Goal: Task Accomplishment & Management: Manage account settings

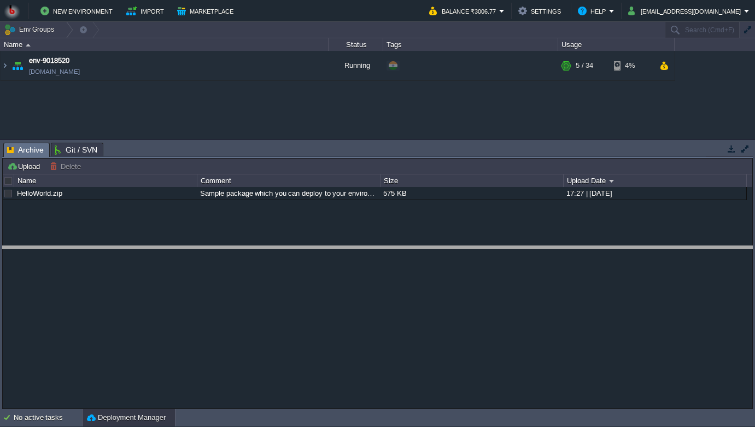
drag, startPoint x: 227, startPoint y: 145, endPoint x: 233, endPoint y: 250, distance: 105.2
click at [233, 250] on body "New Environment Import Marketplace Bonus ₹0.00 Upgrade Account Balance ₹3006.77…" at bounding box center [377, 213] width 755 height 427
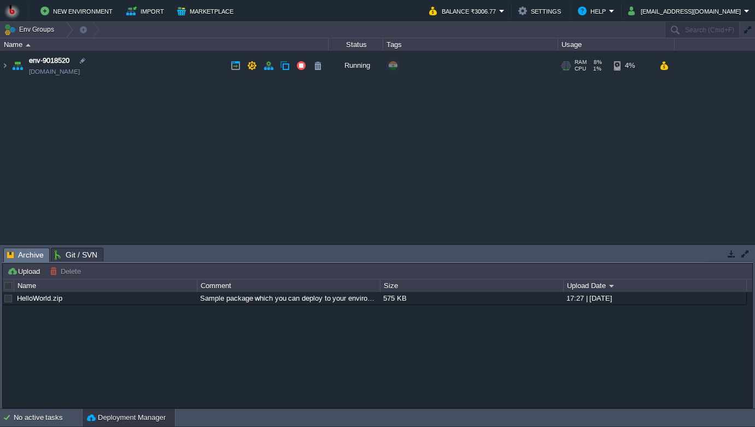
click at [119, 68] on td "env-9018520 [DOMAIN_NAME]" at bounding box center [165, 66] width 328 height 30
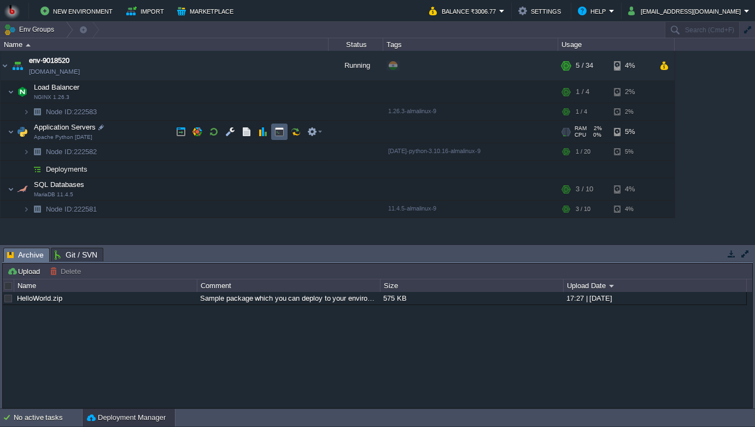
click at [280, 135] on button "button" at bounding box center [279, 132] width 10 height 10
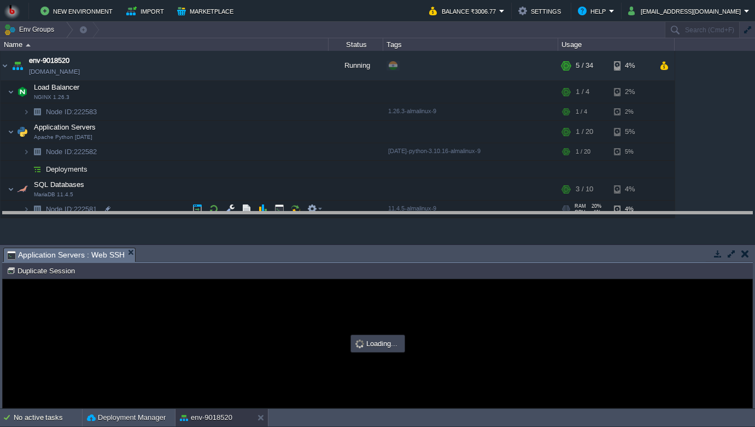
drag, startPoint x: 266, startPoint y: 249, endPoint x: 267, endPoint y: 213, distance: 36.1
click at [267, 213] on body "New Environment Import Marketplace Bonus ₹0.00 Upgrade Account Balance ₹3006.77…" at bounding box center [377, 213] width 755 height 427
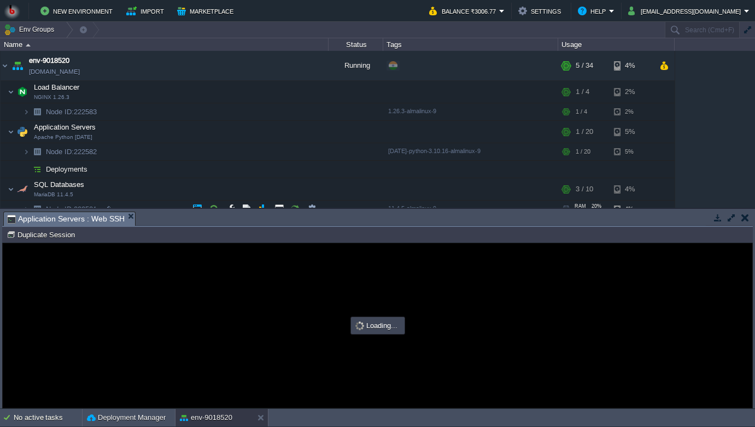
type input "#000000"
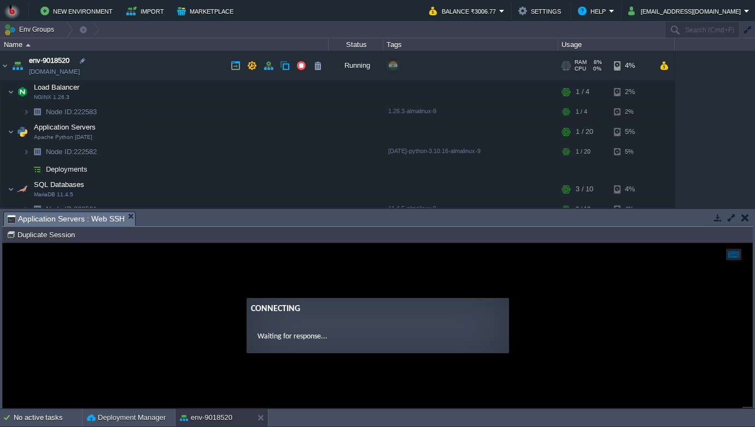
click at [80, 71] on link "[DOMAIN_NAME]" at bounding box center [54, 71] width 51 height 11
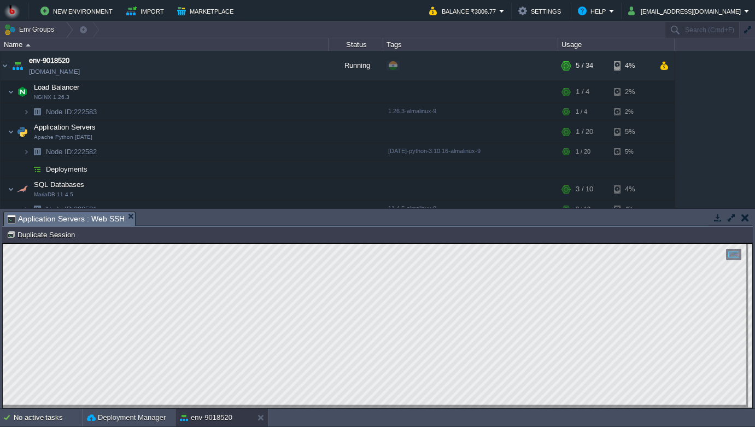
click at [9, 243] on html "Copy: Cmd + C Paste: Cmd + V Settings: Ctrl + Shift + Alt 0" at bounding box center [378, 243] width 750 height 0
click at [212, 89] on button "button" at bounding box center [214, 92] width 10 height 10
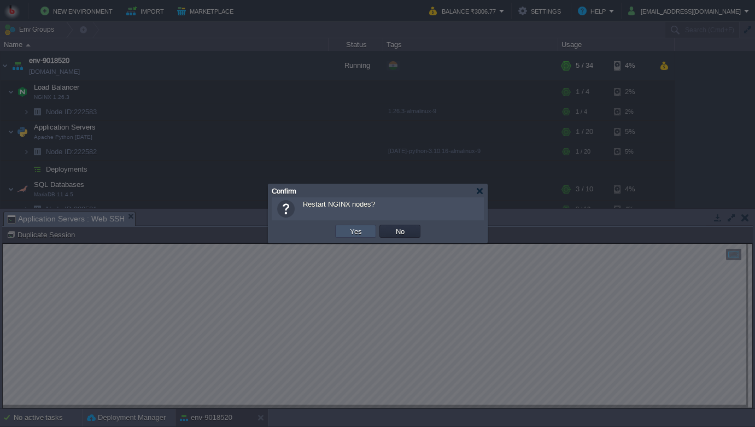
click at [354, 236] on button "Yes" at bounding box center [356, 231] width 19 height 10
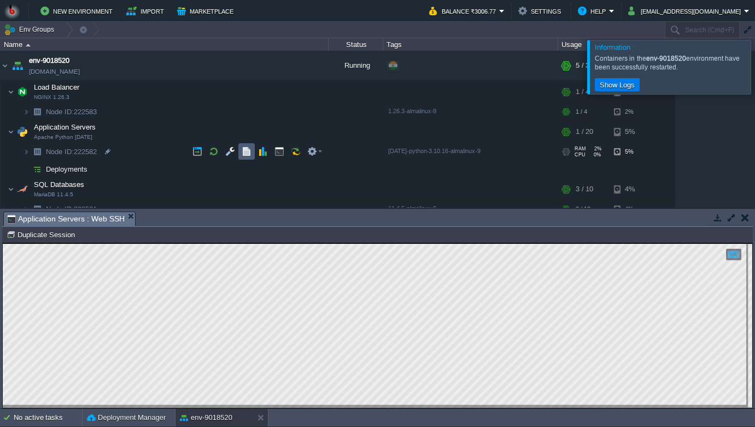
scroll to position [10, 0]
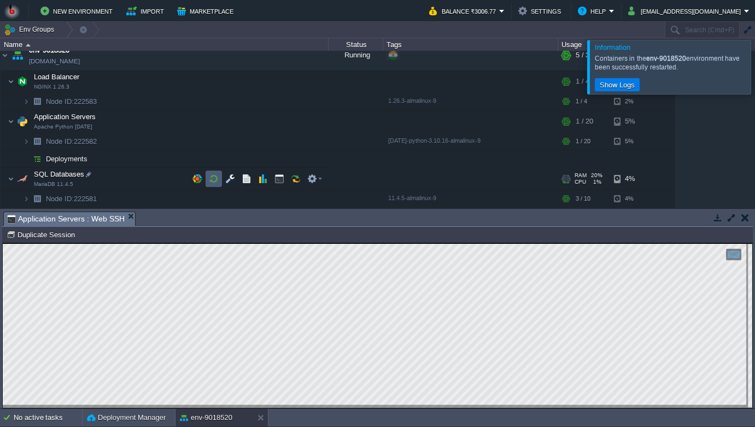
click at [221, 176] on td at bounding box center [214, 179] width 16 height 16
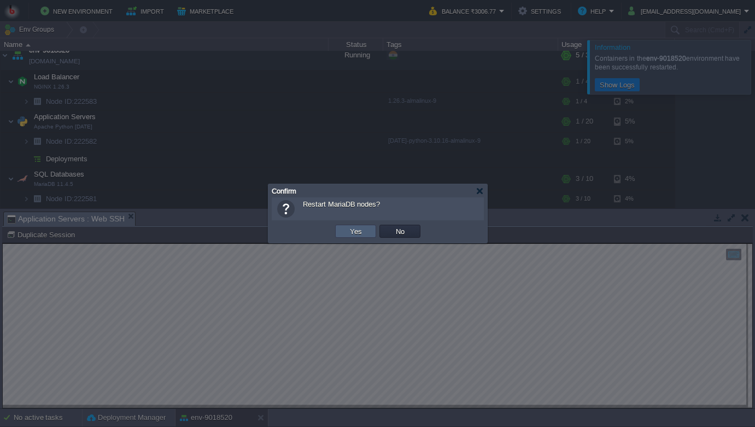
click at [362, 237] on td "Yes" at bounding box center [355, 231] width 41 height 13
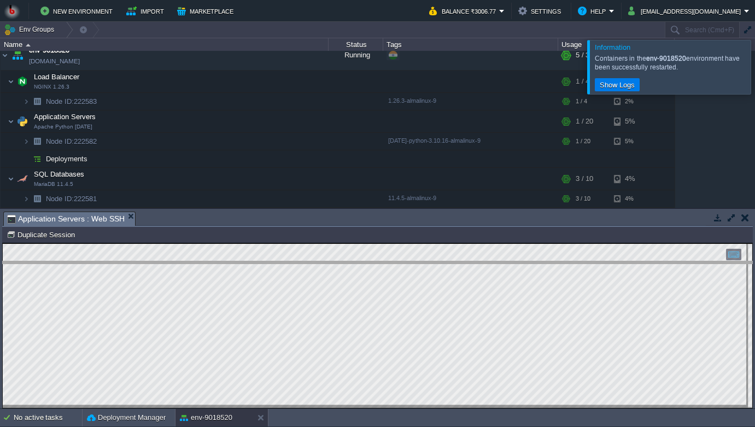
drag, startPoint x: 250, startPoint y: 211, endPoint x: 250, endPoint y: 261, distance: 49.8
click at [250, 261] on body "New Environment Import Marketplace Bonus ₹0.00 Upgrade Account Balance ₹3006.77…" at bounding box center [377, 213] width 755 height 427
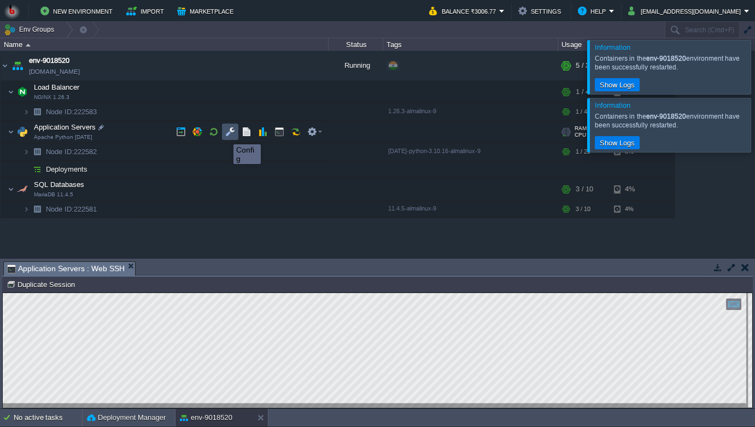
click at [231, 135] on button "button" at bounding box center [230, 132] width 10 height 10
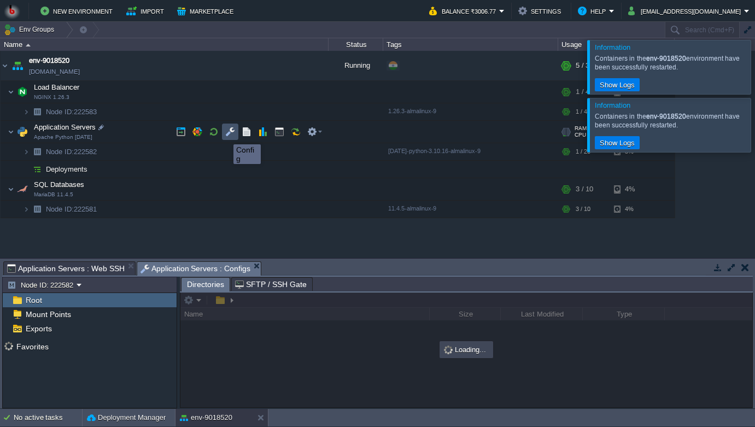
click at [231, 135] on button "button" at bounding box center [230, 132] width 10 height 10
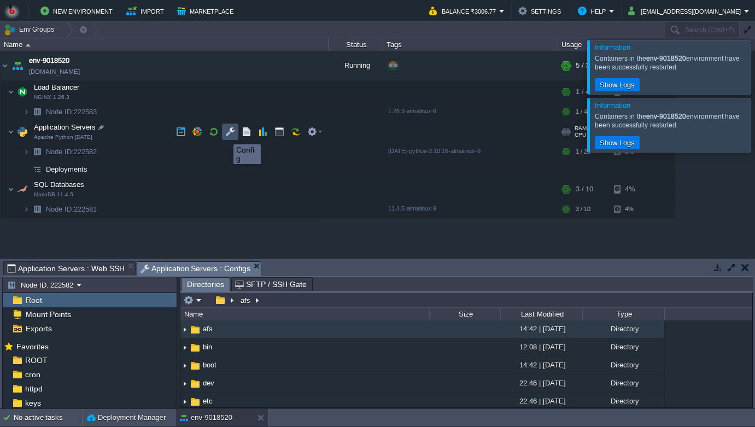
click at [231, 135] on button "button" at bounding box center [230, 132] width 10 height 10
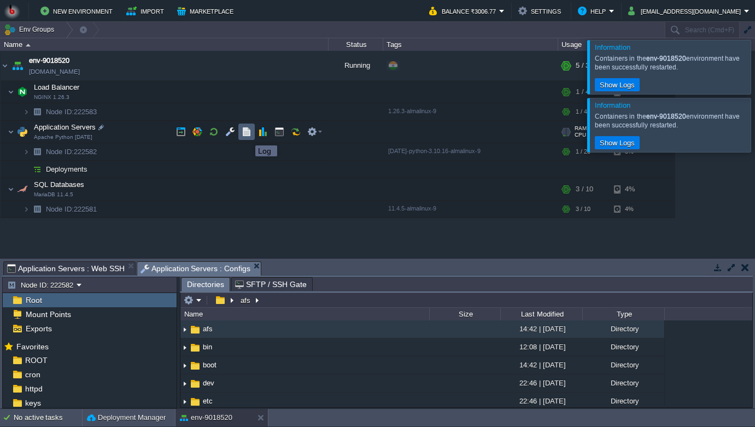
click at [247, 136] on button "button" at bounding box center [247, 132] width 10 height 10
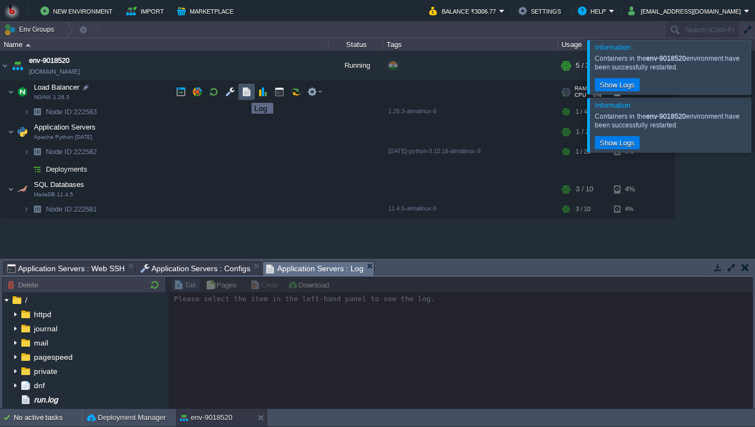
click at [243, 93] on button "button" at bounding box center [247, 92] width 10 height 10
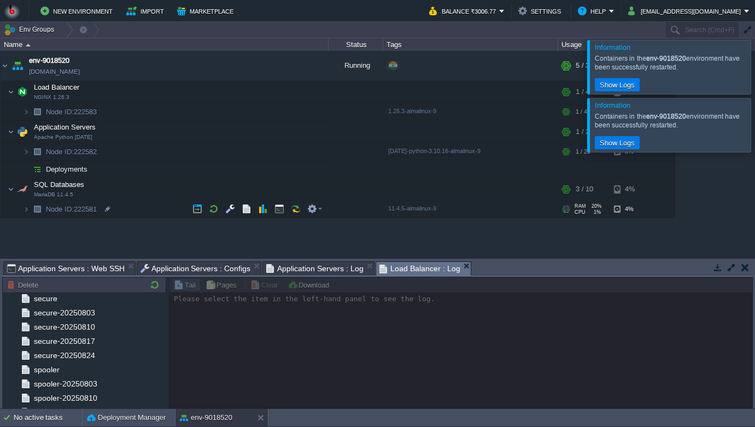
scroll to position [482, 0]
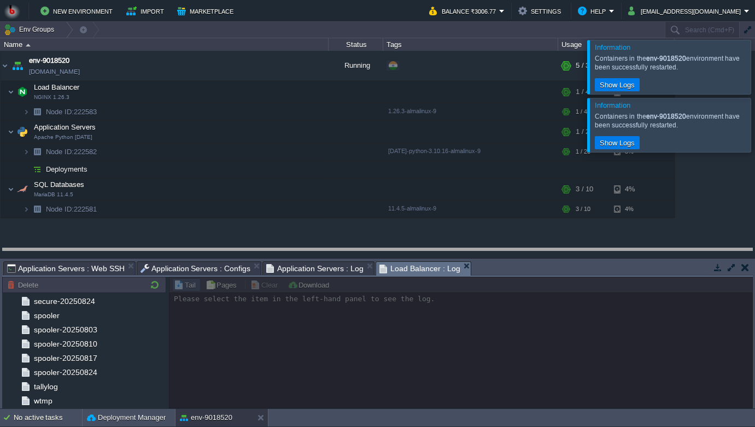
drag, startPoint x: 535, startPoint y: 263, endPoint x: 535, endPoint y: 223, distance: 39.9
click at [535, 223] on body "New Environment Import Marketplace Bonus ₹0.00 Upgrade Account Balance ₹3006.77…" at bounding box center [377, 213] width 755 height 427
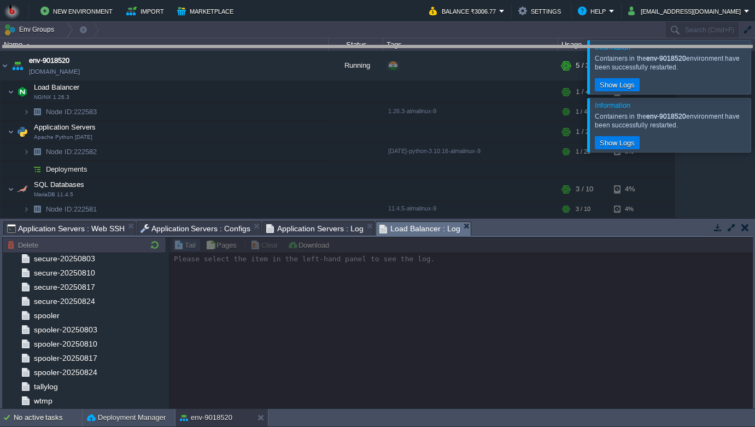
drag, startPoint x: 535, startPoint y: 223, endPoint x: 550, endPoint y: 48, distance: 175.5
click at [549, 48] on body "New Environment Import Marketplace Bonus ₹0.00 Upgrade Account Balance ₹3006.77…" at bounding box center [377, 213] width 755 height 427
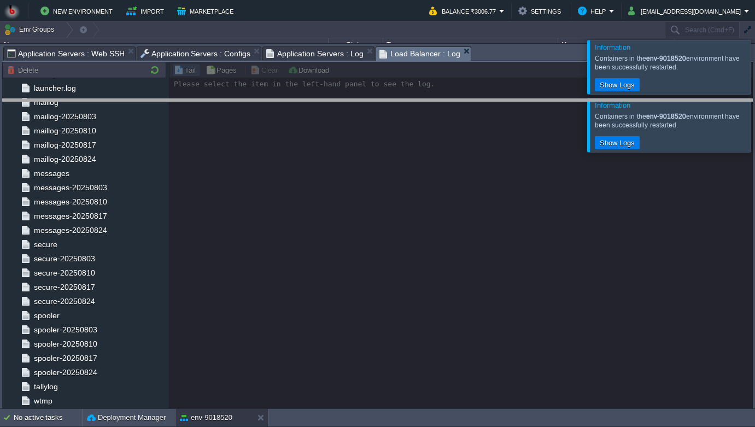
drag, startPoint x: 540, startPoint y: 48, endPoint x: 540, endPoint y: 101, distance: 52.5
click at [540, 101] on body "New Environment Import Marketplace Bonus ₹0.00 Upgrade Account Balance ₹3006.77…" at bounding box center [377, 213] width 755 height 427
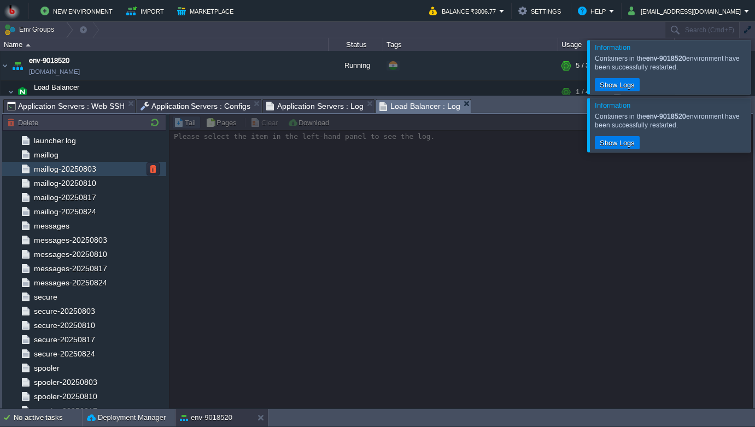
click at [89, 173] on span "maillog-20250803" at bounding box center [65, 169] width 66 height 10
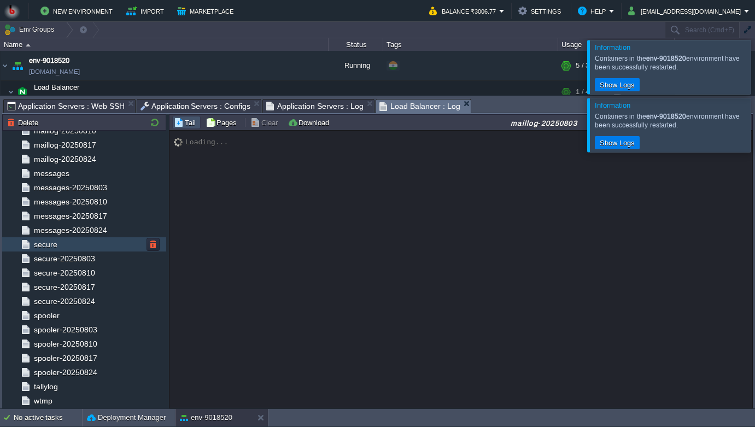
scroll to position [0, 0]
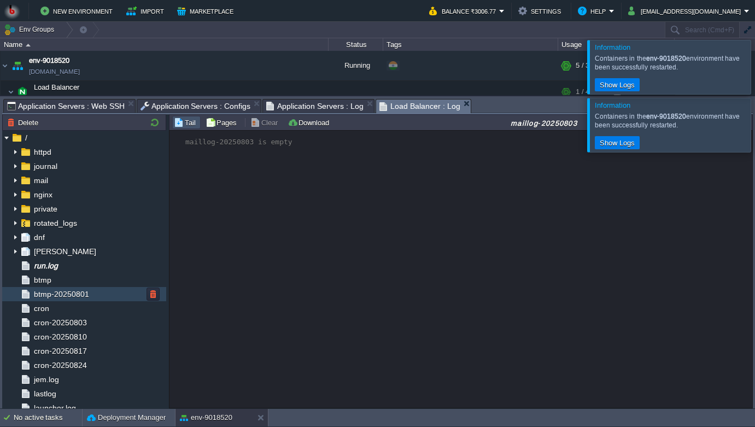
click at [90, 295] on div "btmp-20250801" at bounding box center [84, 294] width 164 height 14
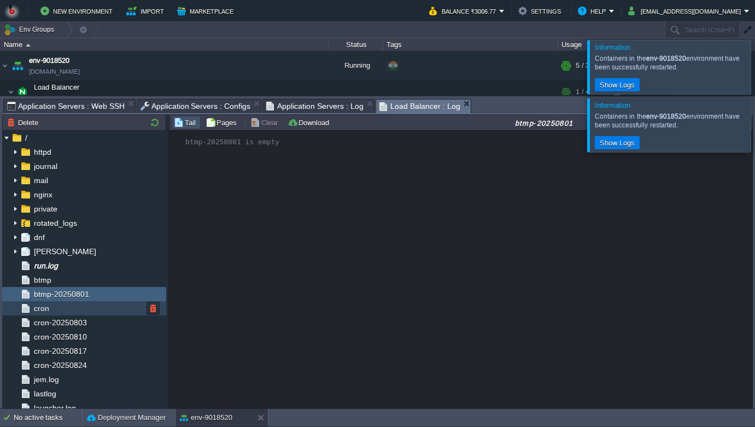
click at [73, 308] on div "cron" at bounding box center [84, 308] width 164 height 14
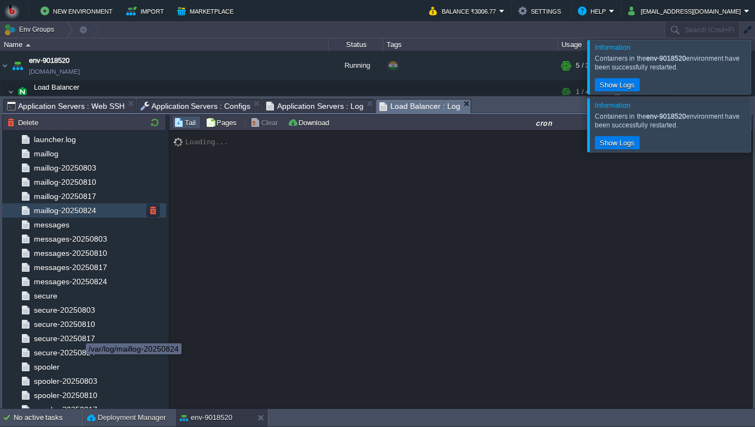
scroll to position [320, 0]
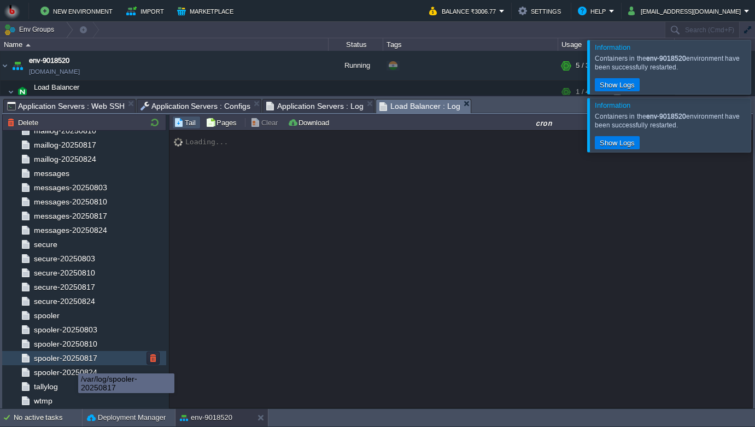
click at [71, 361] on span "spooler-20250817" at bounding box center [65, 358] width 67 height 10
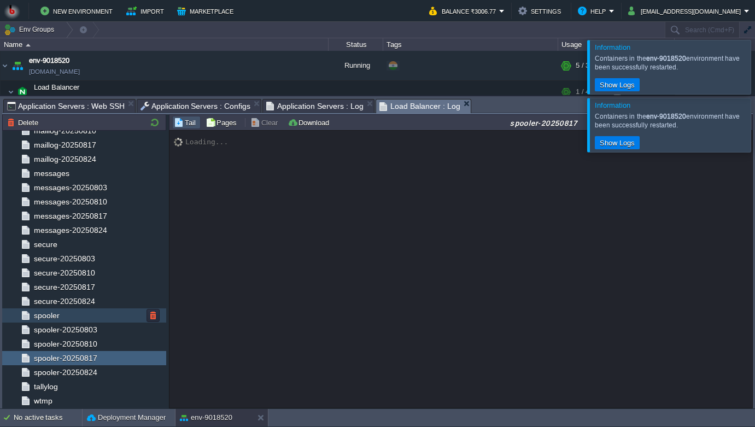
scroll to position [300, 0]
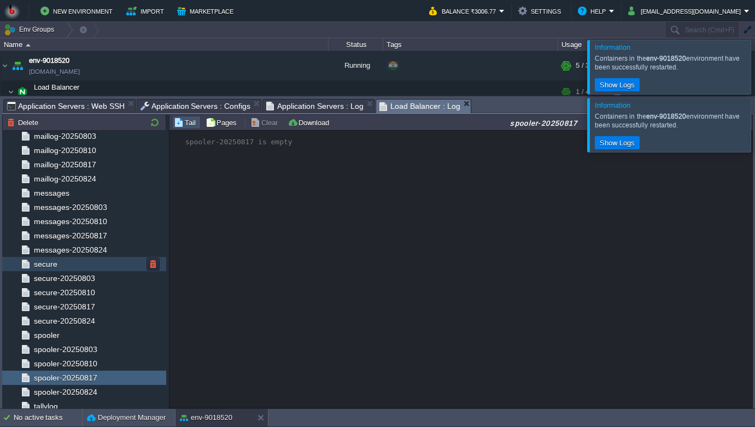
click at [73, 261] on div "secure" at bounding box center [84, 264] width 164 height 14
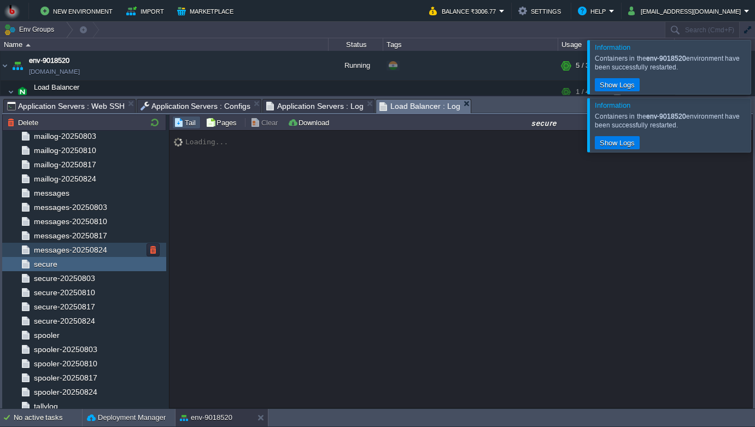
click at [79, 244] on div "messages-20250824" at bounding box center [84, 250] width 164 height 14
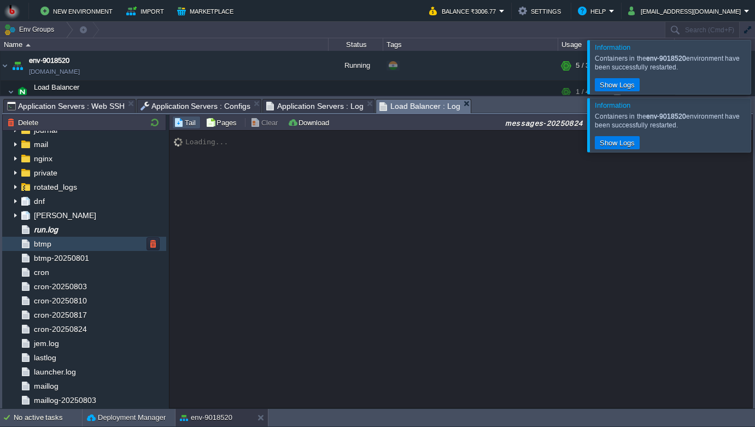
scroll to position [0, 0]
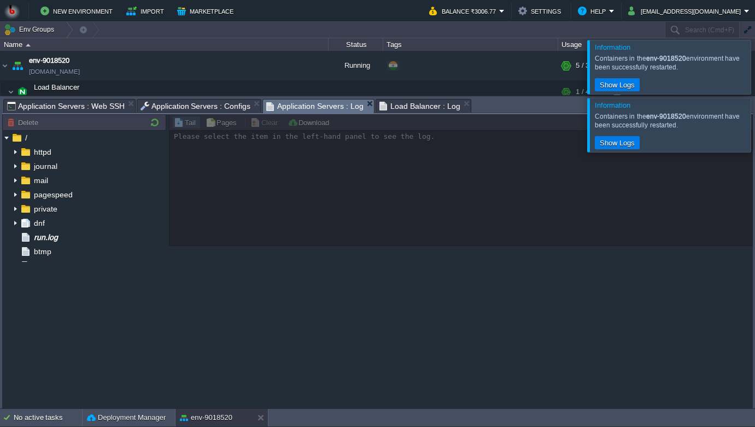
click at [303, 107] on span "Application Servers : Log" at bounding box center [314, 107] width 97 height 14
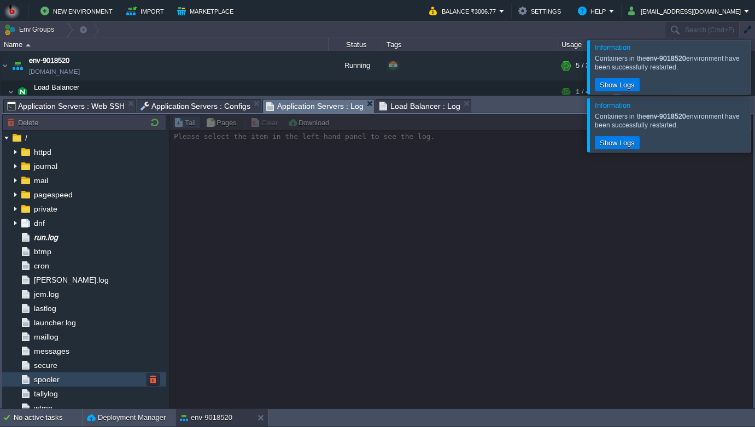
scroll to position [7, 0]
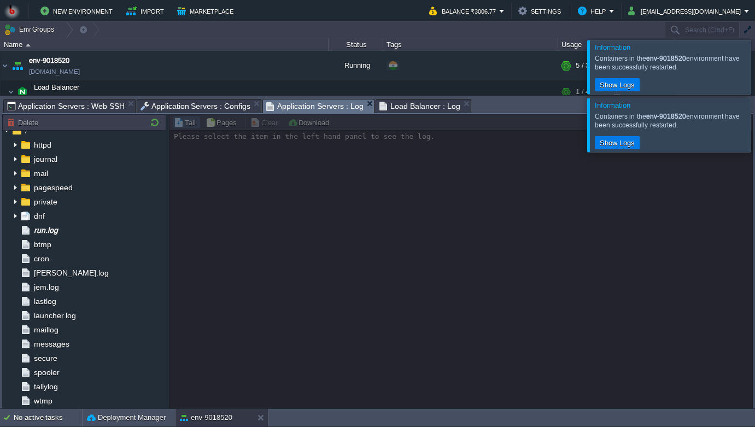
click at [398, 103] on span "Load Balancer : Log" at bounding box center [419, 106] width 81 height 13
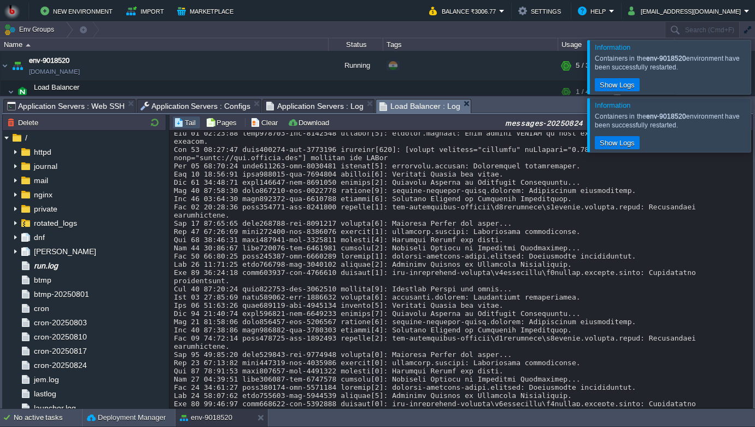
scroll to position [13, 0]
click at [755, 67] on div at bounding box center [768, 67] width 0 height 54
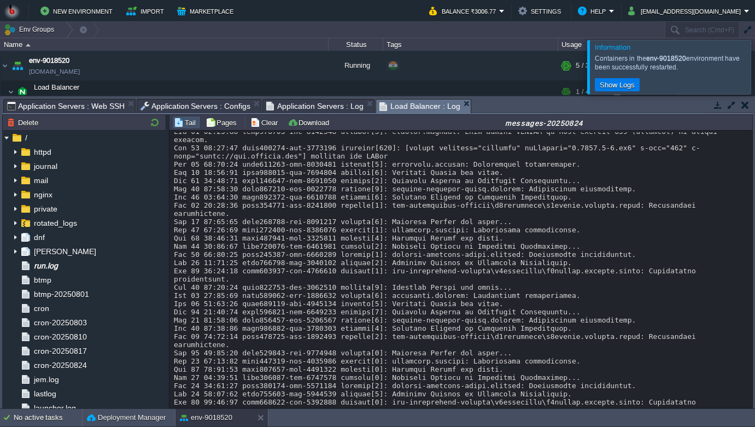
click at [755, 72] on div at bounding box center [768, 67] width 0 height 54
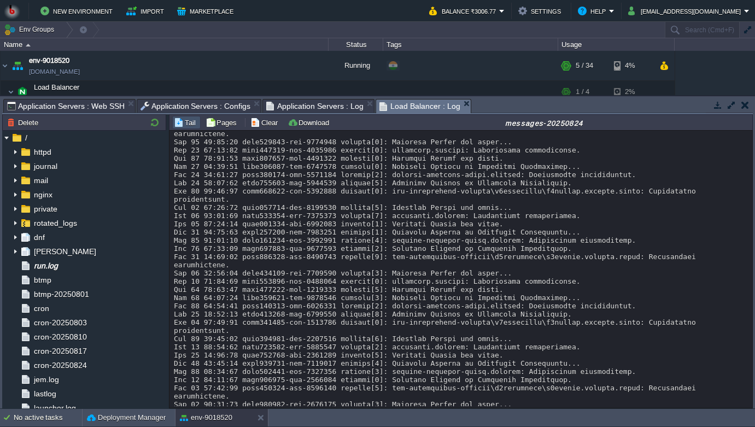
scroll to position [220, 0]
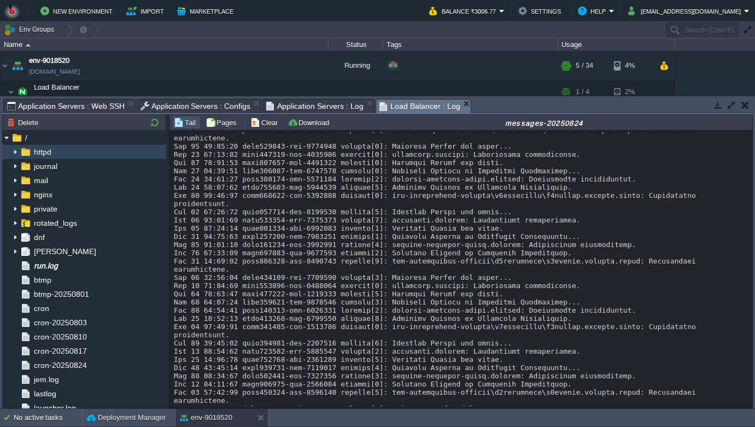
click at [11, 151] on img at bounding box center [15, 152] width 9 height 14
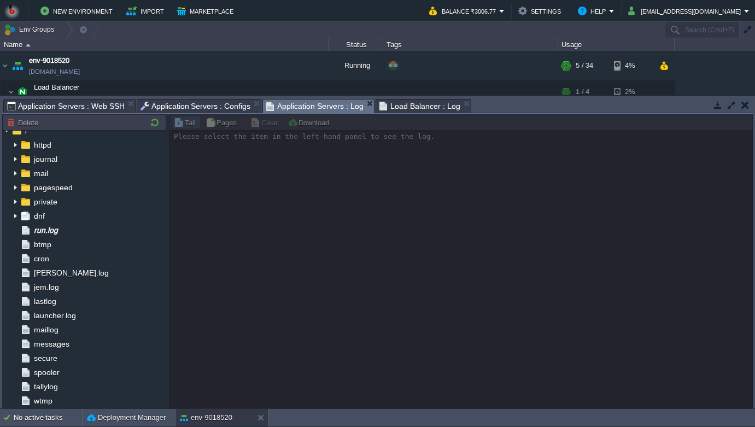
click at [295, 103] on span "Application Servers : Log" at bounding box center [314, 107] width 97 height 14
click at [18, 147] on img at bounding box center [15, 145] width 9 height 14
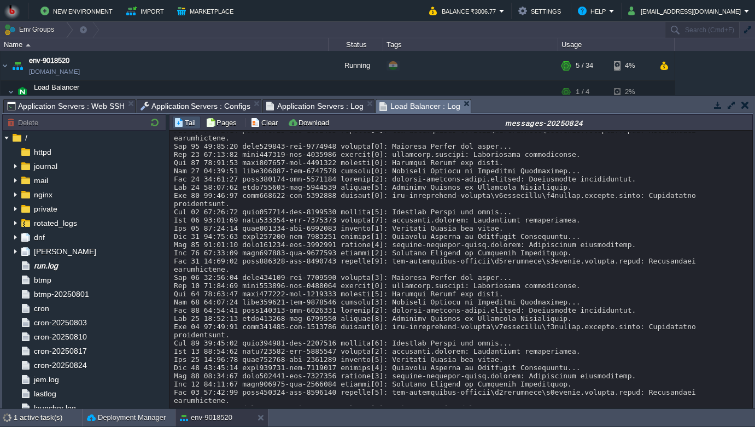
click at [408, 109] on span "Load Balancer : Log" at bounding box center [419, 107] width 81 height 14
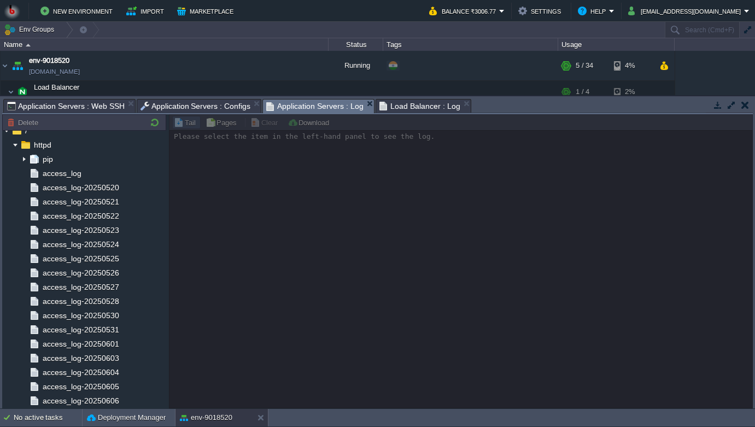
click at [299, 107] on span "Application Servers : Log" at bounding box center [314, 107] width 97 height 14
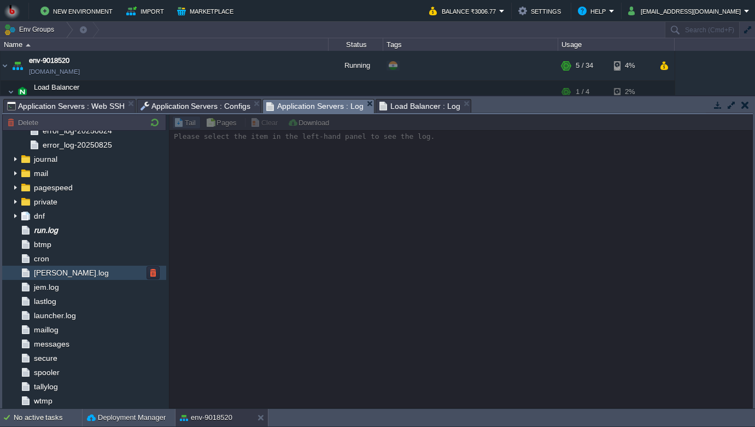
scroll to position [832, 0]
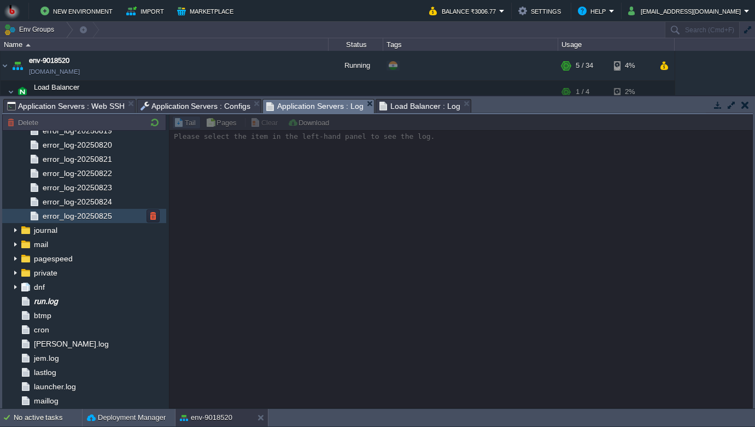
click at [90, 213] on span "error_log-20250825" at bounding box center [76, 216] width 73 height 10
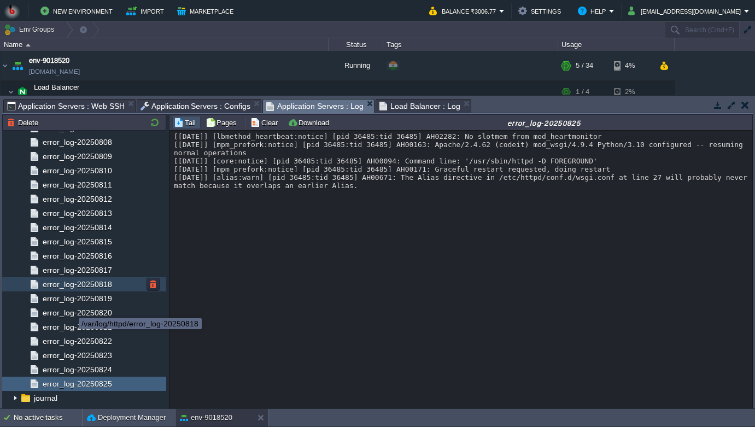
scroll to position [681, 0]
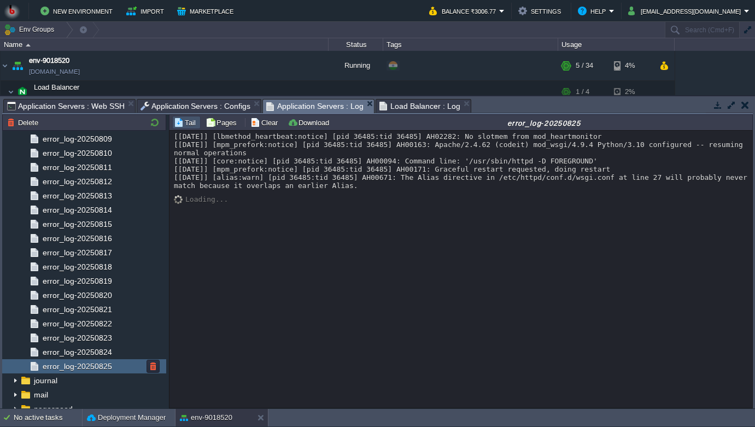
click at [96, 365] on span "error_log-20250825" at bounding box center [76, 366] width 73 height 10
click at [106, 345] on div "error_log-20250824" at bounding box center [84, 352] width 164 height 14
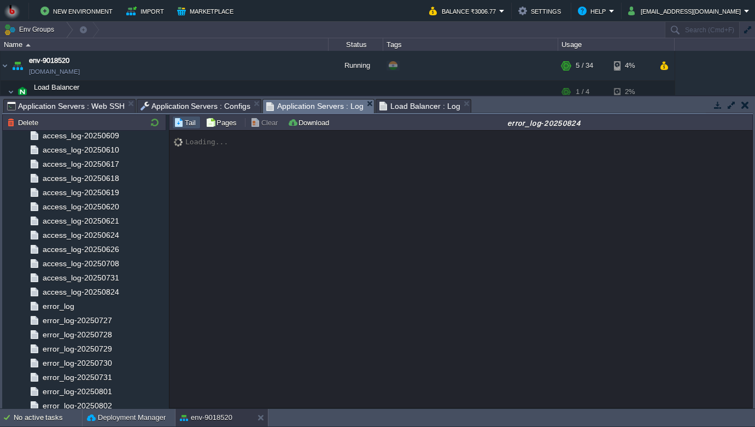
scroll to position [290, 0]
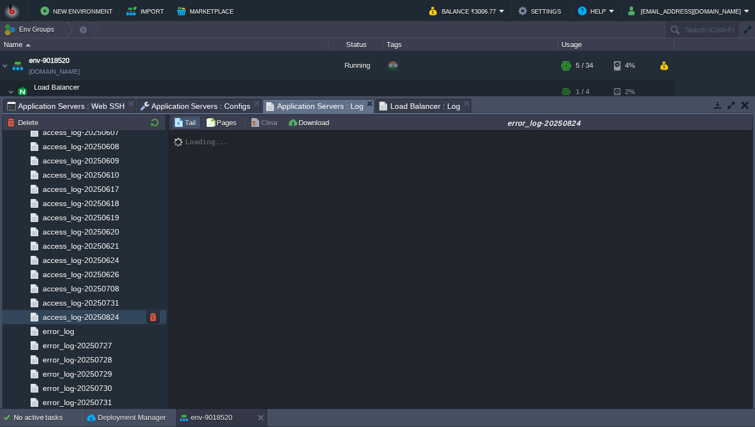
click at [95, 322] on span "access_log-20250824" at bounding box center [80, 317] width 80 height 10
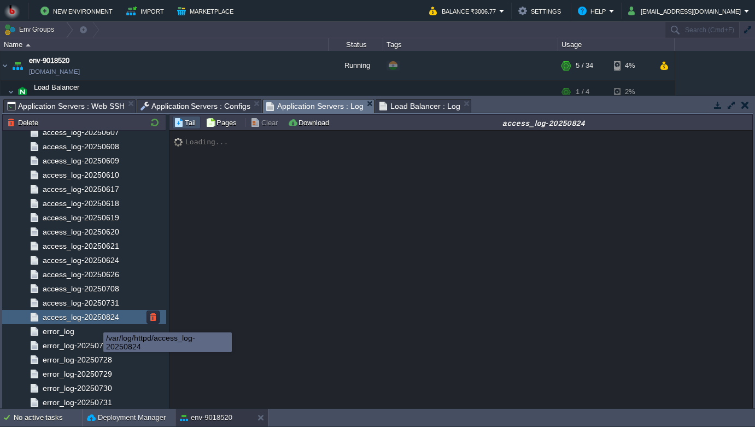
click at [95, 322] on span "access_log-20250824" at bounding box center [80, 317] width 80 height 10
click at [98, 320] on span "access_log-20250824" at bounding box center [80, 317] width 80 height 10
click at [97, 315] on span "access_log-20250824" at bounding box center [80, 317] width 80 height 10
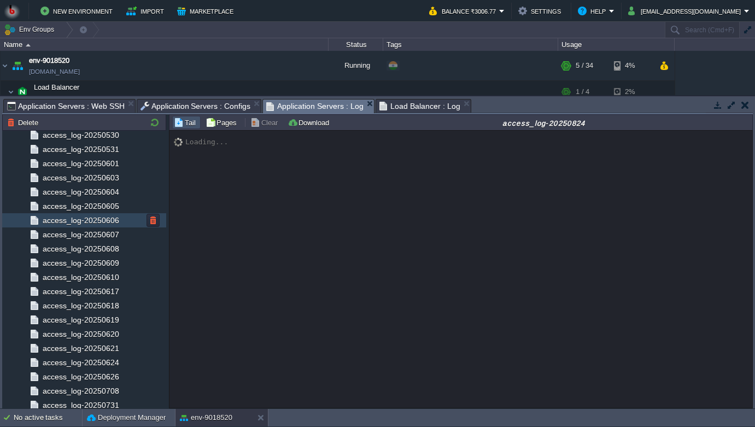
scroll to position [163, 0]
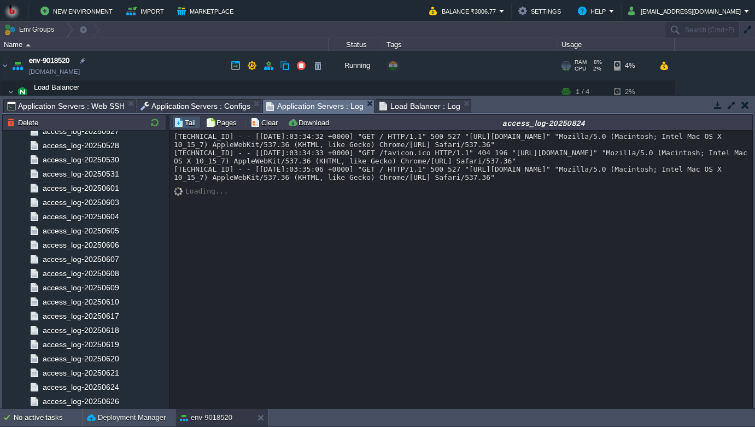
click at [80, 69] on link "[DOMAIN_NAME]" at bounding box center [54, 71] width 51 height 11
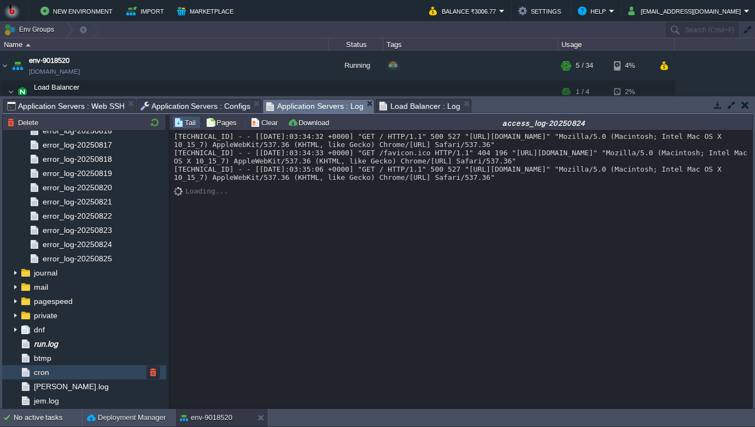
scroll to position [774, 0]
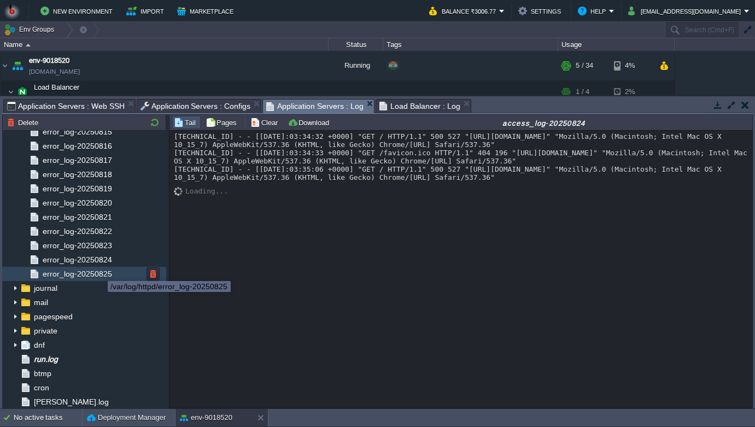
click at [100, 271] on span "error_log-20250825" at bounding box center [76, 274] width 73 height 10
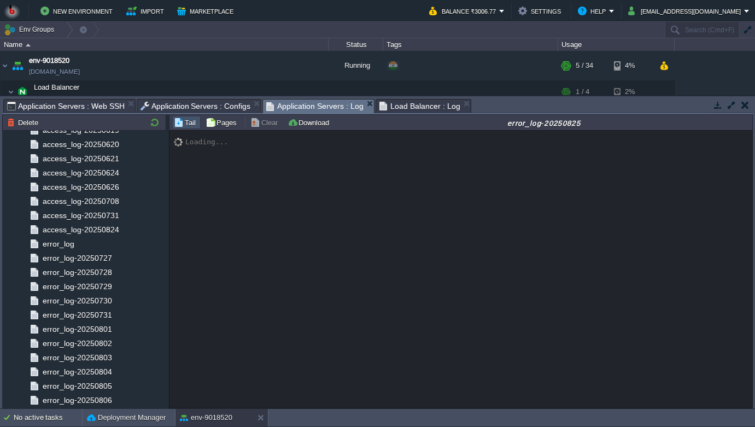
scroll to position [179, 0]
click at [186, 121] on button "Tail" at bounding box center [186, 123] width 25 height 10
click at [187, 121] on button "Tail" at bounding box center [186, 123] width 25 height 10
click at [262, 120] on button "Clear" at bounding box center [265, 123] width 31 height 10
click at [264, 123] on button "Clear" at bounding box center [265, 123] width 31 height 10
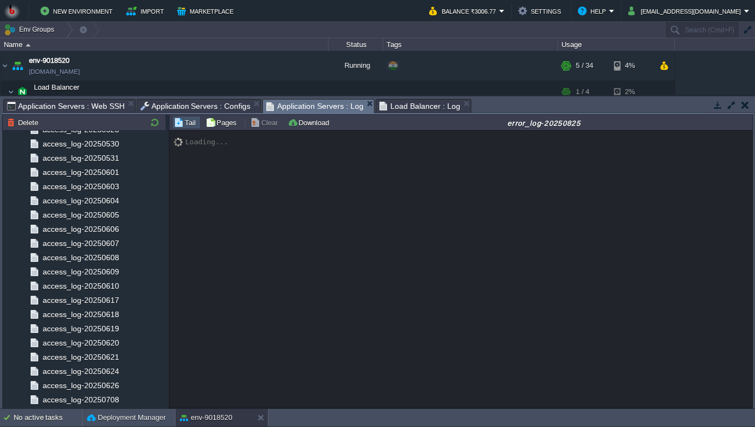
click at [265, 184] on div "Loading..." at bounding box center [461, 269] width 583 height 277
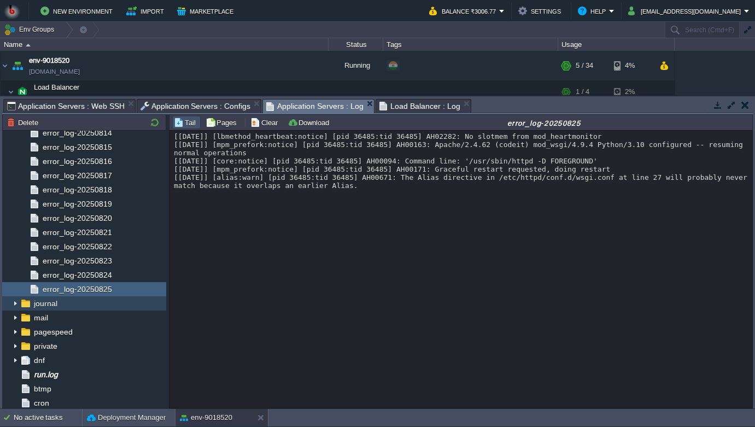
scroll to position [759, 0]
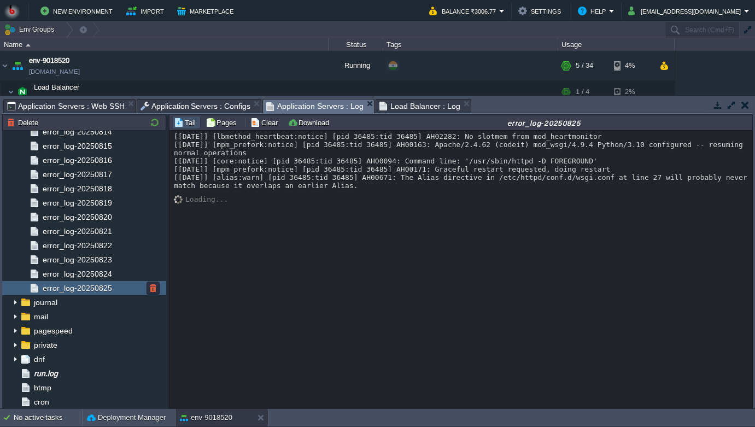
click at [80, 287] on span "error_log-20250825" at bounding box center [76, 288] width 73 height 10
click at [266, 128] on td "Clear" at bounding box center [266, 122] width 34 height 13
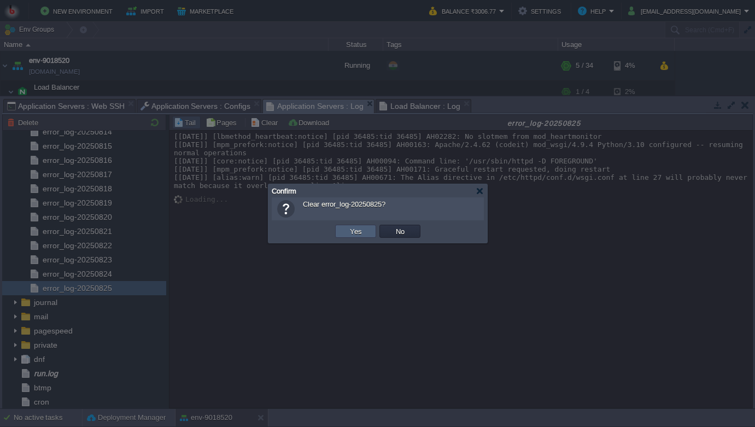
click at [348, 232] on button "Yes" at bounding box center [356, 231] width 19 height 10
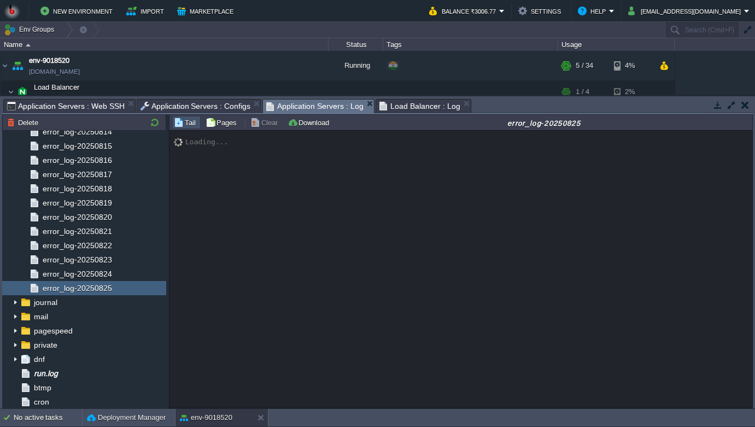
click at [184, 127] on button "Tail" at bounding box center [186, 123] width 25 height 10
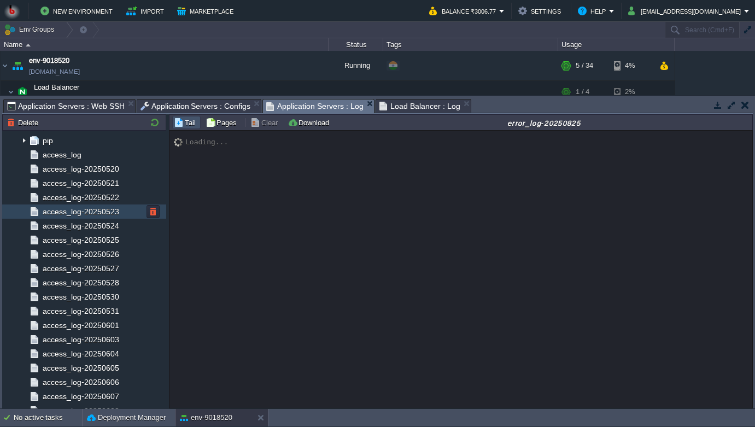
scroll to position [0, 0]
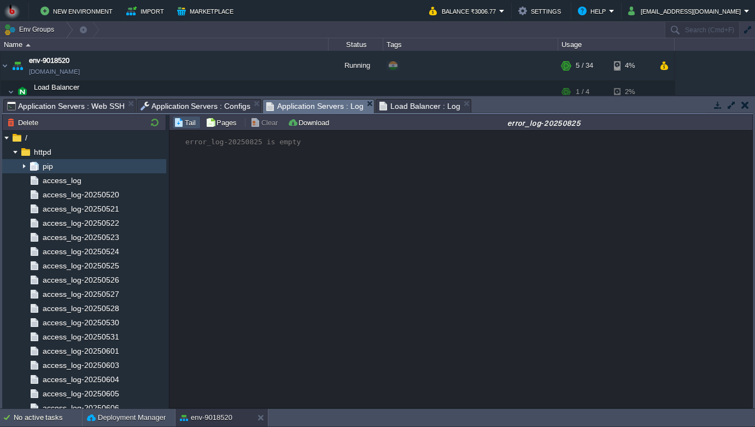
click at [27, 165] on img at bounding box center [24, 166] width 9 height 14
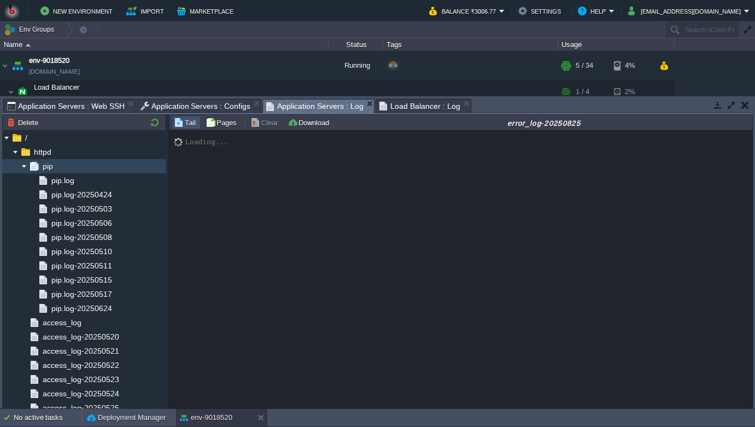
click at [26, 165] on img at bounding box center [24, 166] width 9 height 14
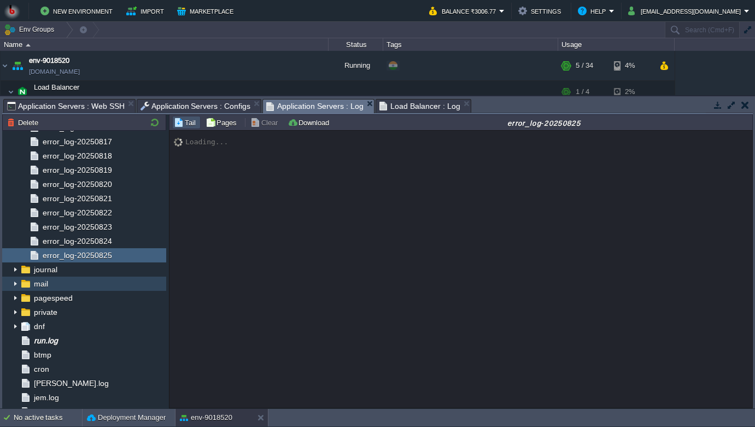
scroll to position [794, 0]
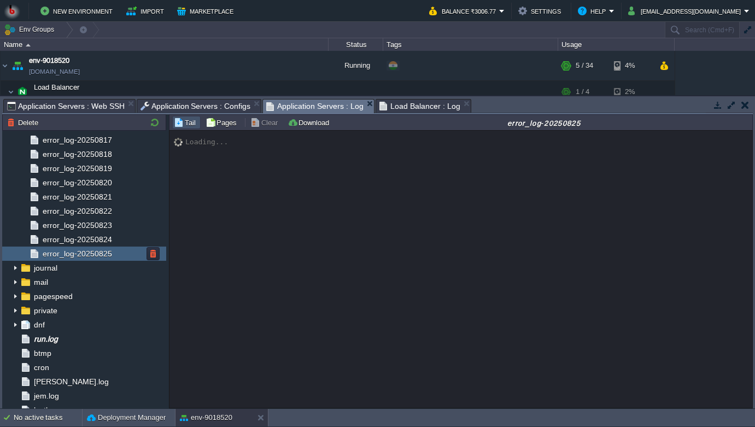
click at [119, 255] on div "error_log-20250825" at bounding box center [84, 254] width 164 height 14
click at [190, 120] on button "Tail" at bounding box center [186, 123] width 25 height 10
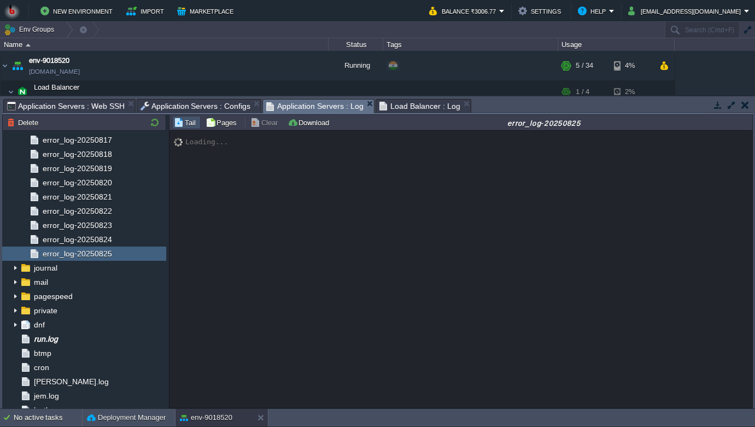
click at [190, 120] on button "Tail" at bounding box center [186, 123] width 25 height 10
click at [100, 246] on div "error_log-20250824" at bounding box center [84, 239] width 164 height 14
click at [109, 252] on span "error_log-20250825" at bounding box center [76, 254] width 73 height 10
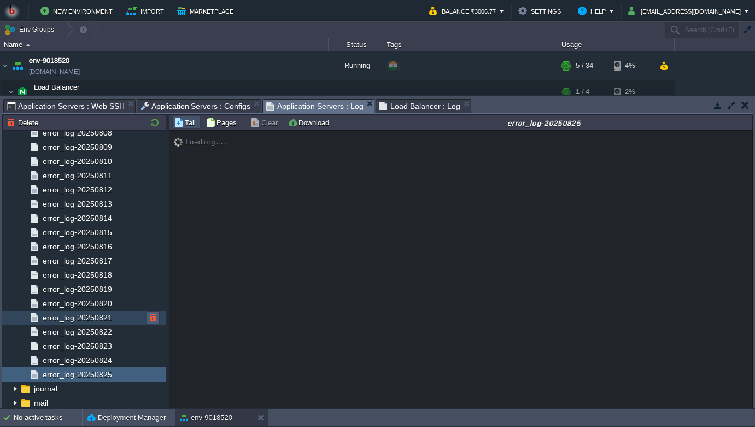
scroll to position [664, 0]
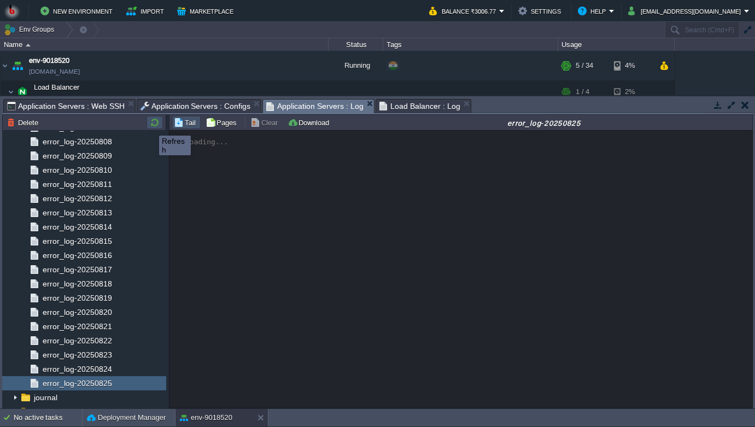
click at [151, 126] on button "button" at bounding box center [154, 123] width 13 height 10
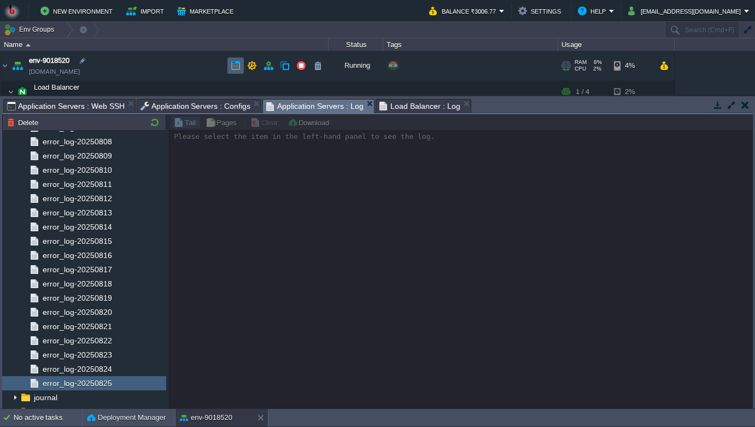
click at [241, 63] on td at bounding box center [235, 65] width 16 height 16
click at [313, 191] on div at bounding box center [461, 261] width 584 height 294
click at [396, 104] on span "Load Balancer : Log" at bounding box center [419, 106] width 81 height 13
click at [296, 101] on span "Application Servers : Log" at bounding box center [314, 107] width 97 height 14
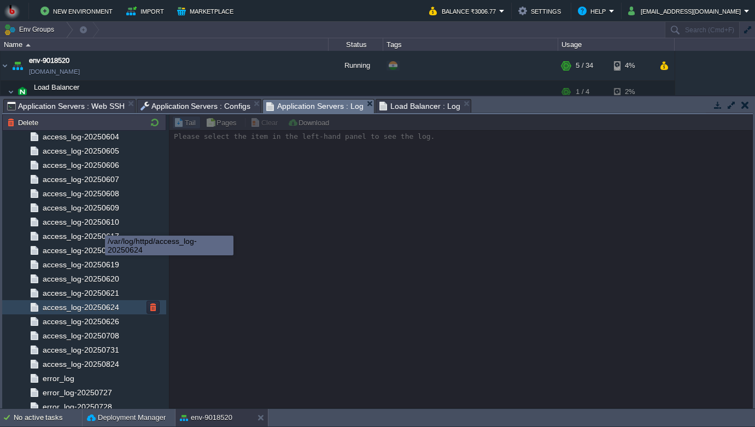
scroll to position [0, 0]
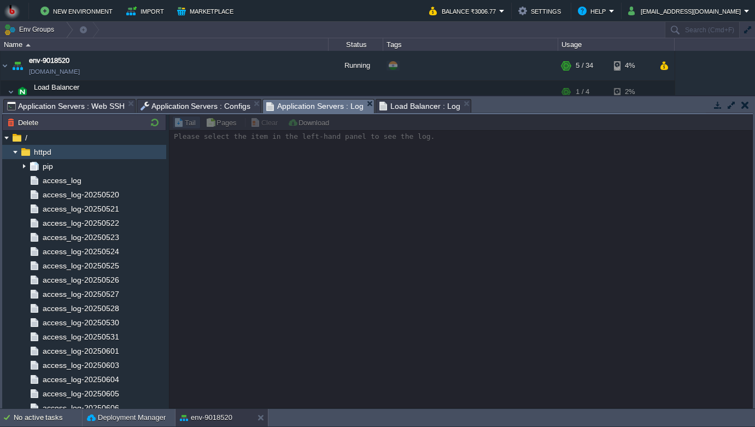
click at [19, 155] on img at bounding box center [15, 152] width 9 height 14
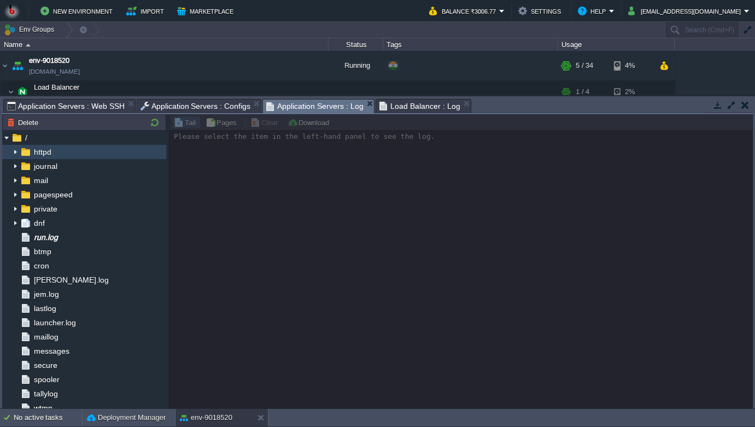
click at [19, 155] on img at bounding box center [15, 152] width 9 height 14
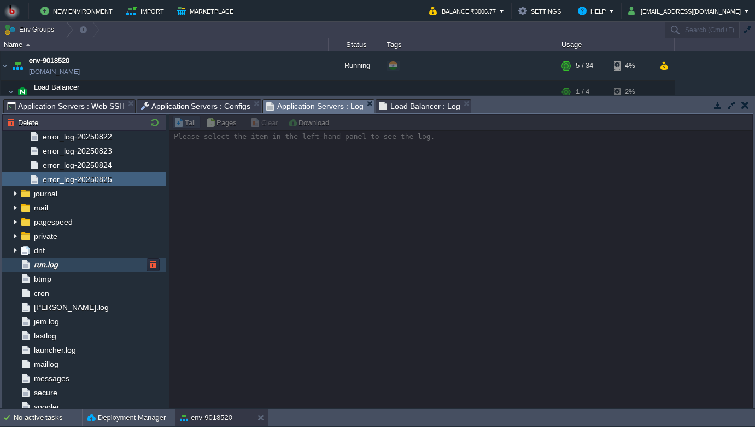
scroll to position [859, 0]
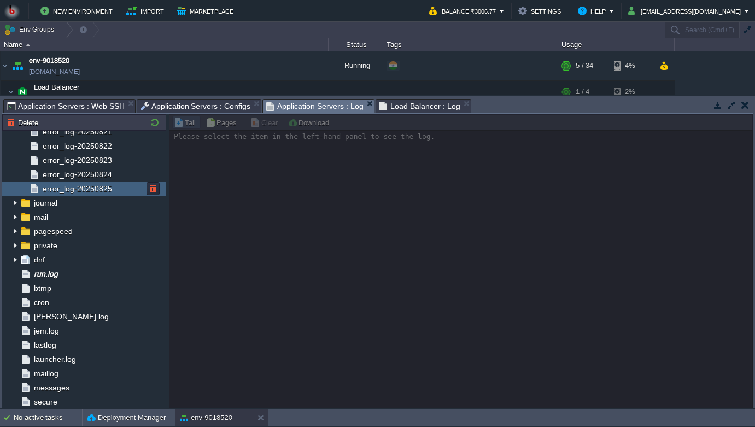
click at [95, 191] on span "error_log-20250825" at bounding box center [76, 189] width 73 height 10
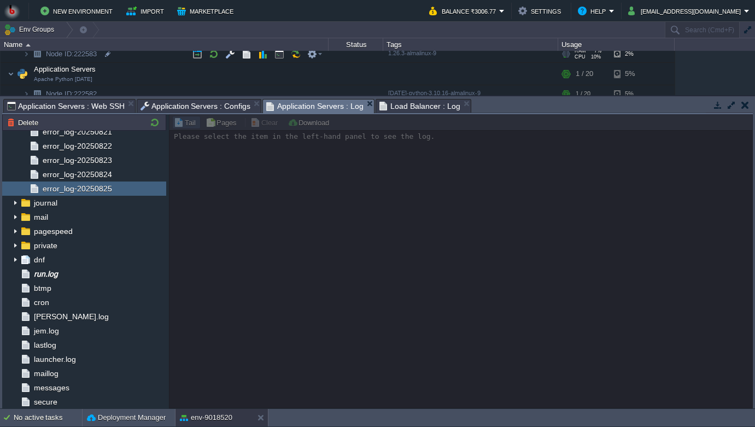
scroll to position [64, 0]
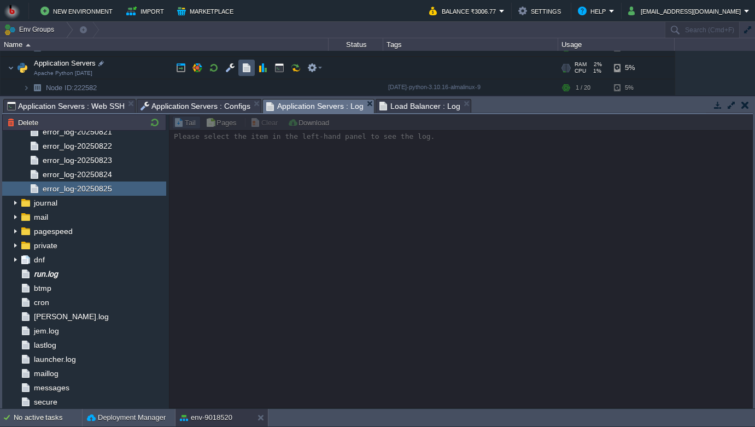
click at [245, 72] on button "button" at bounding box center [247, 68] width 10 height 10
click at [280, 162] on div at bounding box center [461, 261] width 584 height 294
click at [88, 189] on span "error_log-20250825" at bounding box center [76, 189] width 73 height 10
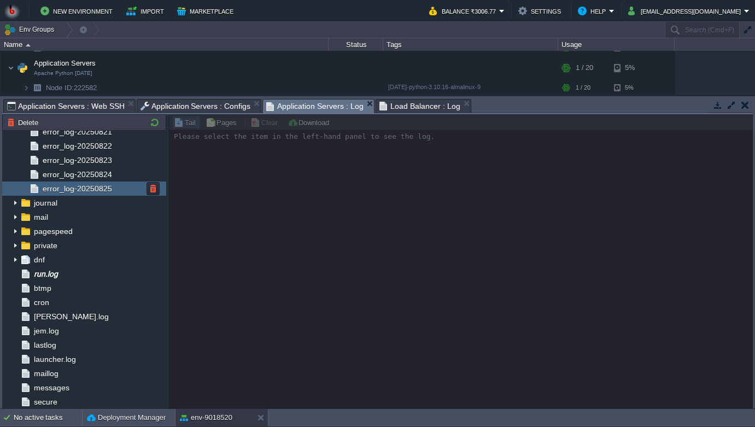
click at [88, 189] on span "error_log-20250825" at bounding box center [76, 189] width 73 height 10
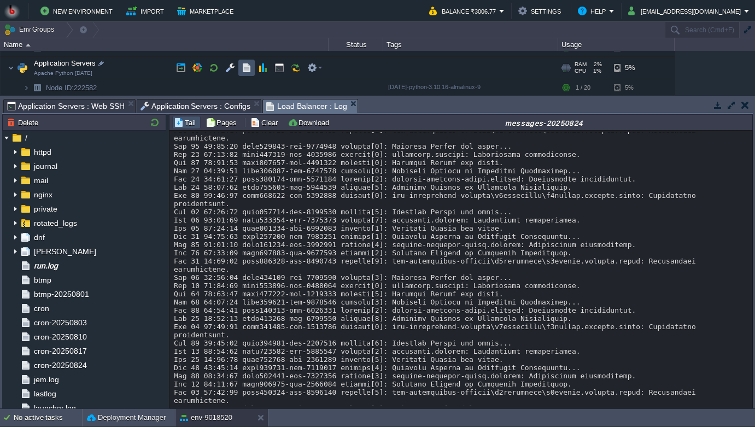
click at [244, 67] on button "button" at bounding box center [247, 68] width 10 height 10
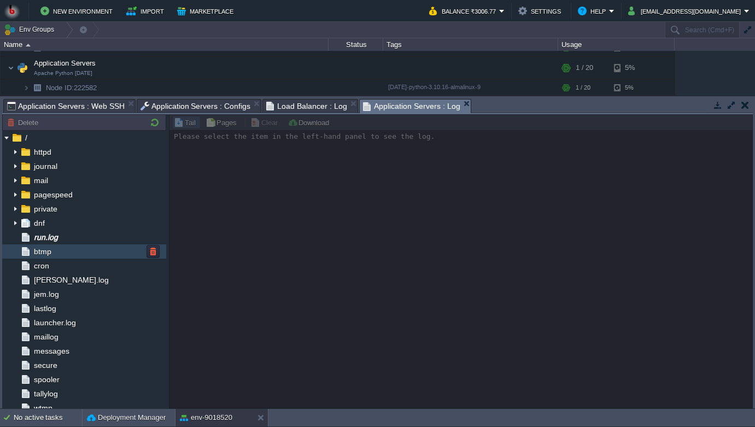
scroll to position [7, 0]
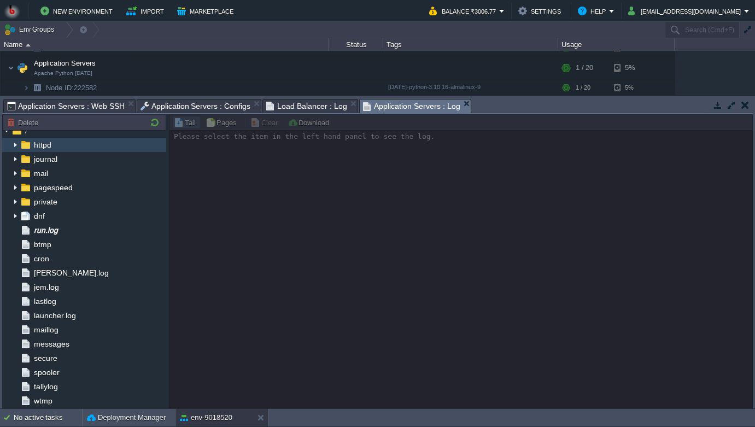
click at [17, 148] on img at bounding box center [15, 145] width 9 height 14
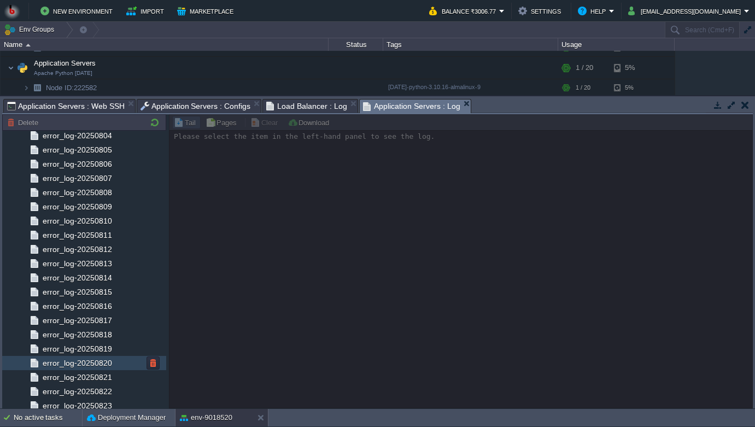
scroll to position [597, 0]
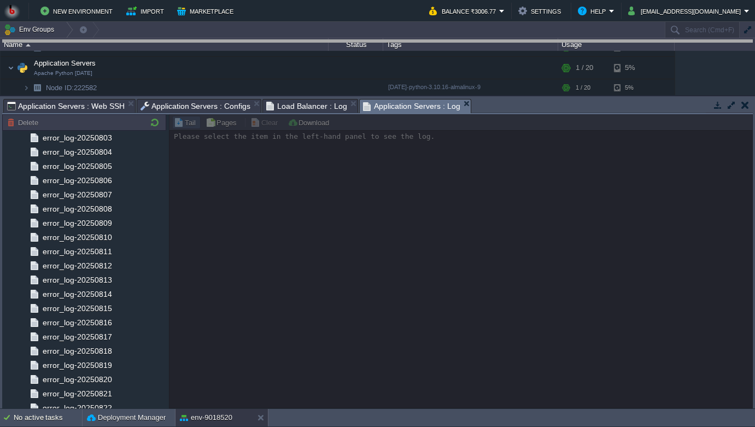
drag, startPoint x: 500, startPoint y: 99, endPoint x: 511, endPoint y: -87, distance: 186.3
click at [511, 0] on html "New Environment Import Marketplace Bonus ₹0.00 Upgrade Account Balance ₹3006.77…" at bounding box center [377, 213] width 755 height 427
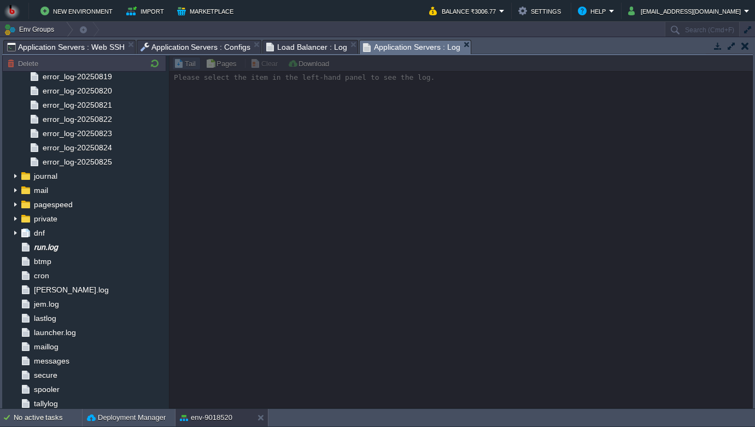
scroll to position [844, 0]
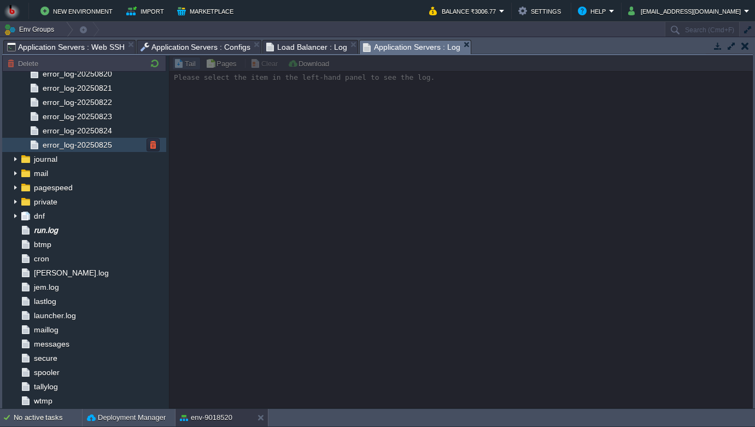
click at [104, 145] on span "error_log-20250825" at bounding box center [76, 145] width 73 height 10
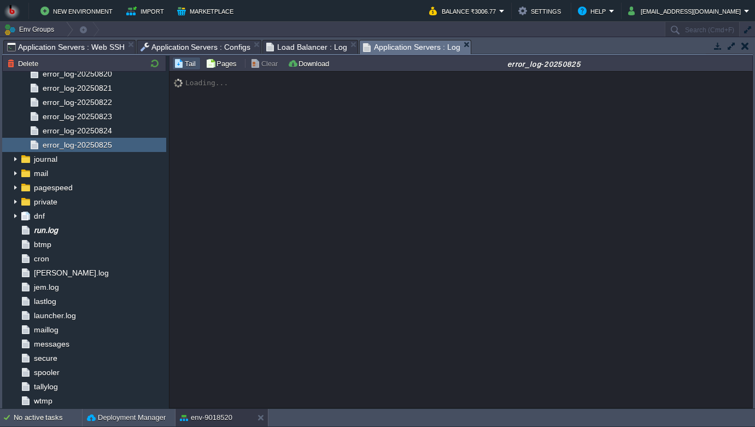
click at [411, 43] on span "Application Servers : Log" at bounding box center [411, 47] width 97 height 14
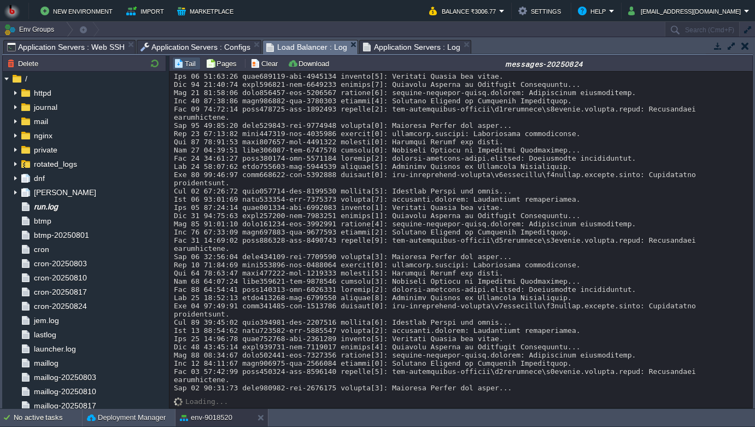
click at [292, 48] on span "Load Balancer : Log" at bounding box center [306, 47] width 81 height 14
click at [201, 49] on span "Application Servers : Configs" at bounding box center [196, 46] width 110 height 13
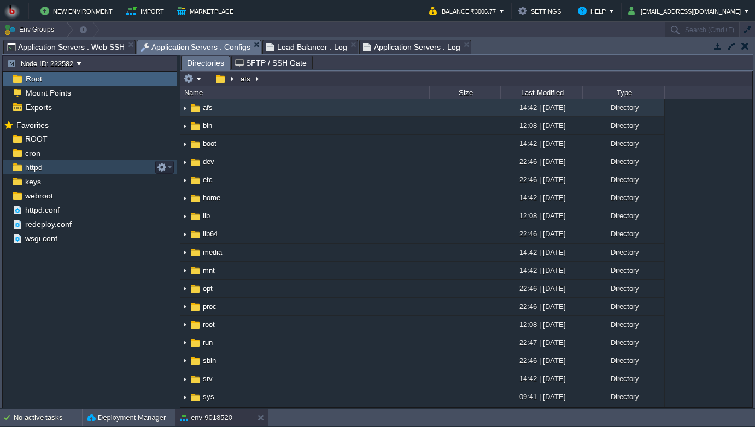
click at [20, 168] on img at bounding box center [16, 167] width 11 height 14
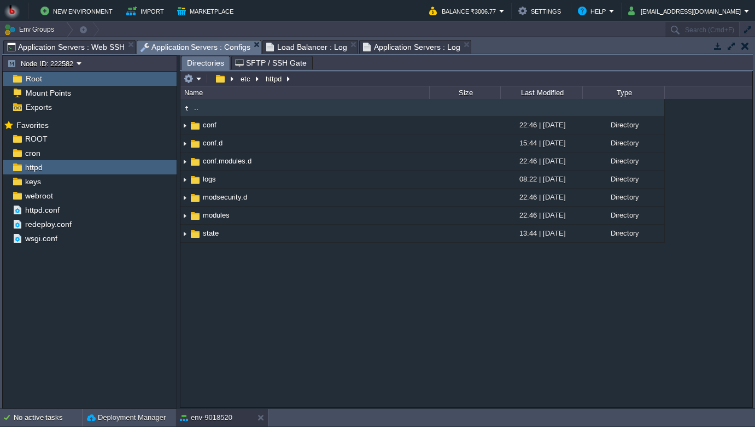
click at [293, 50] on span "Load Balancer : Log" at bounding box center [306, 46] width 81 height 13
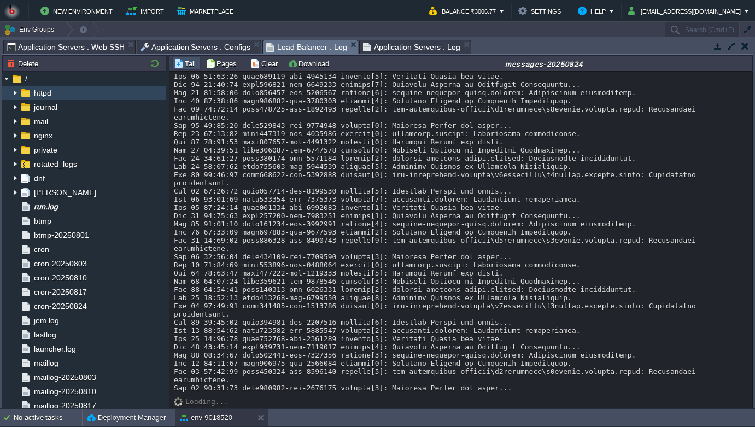
click at [17, 96] on img at bounding box center [15, 93] width 9 height 14
click at [396, 49] on span "Application Servers : Log" at bounding box center [411, 46] width 97 height 13
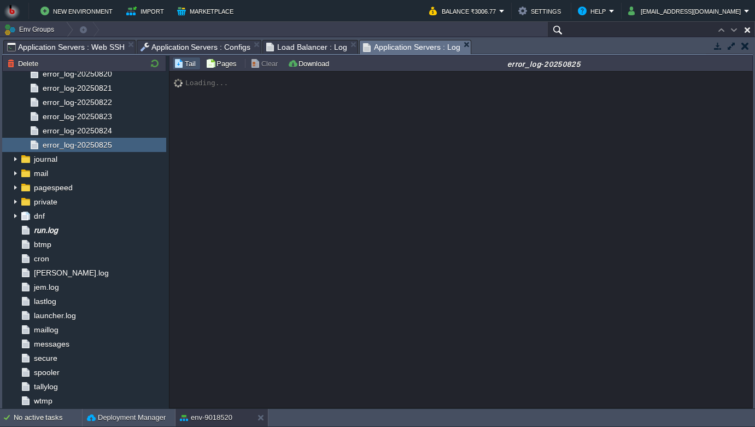
click at [709, 32] on input "text" at bounding box center [651, 30] width 208 height 16
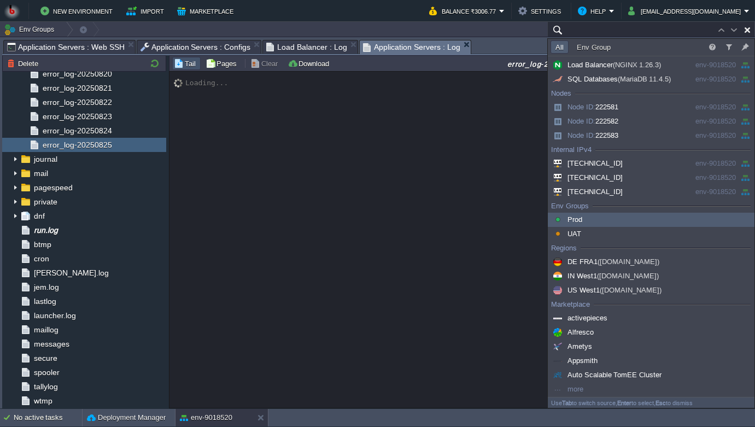
scroll to position [0, 0]
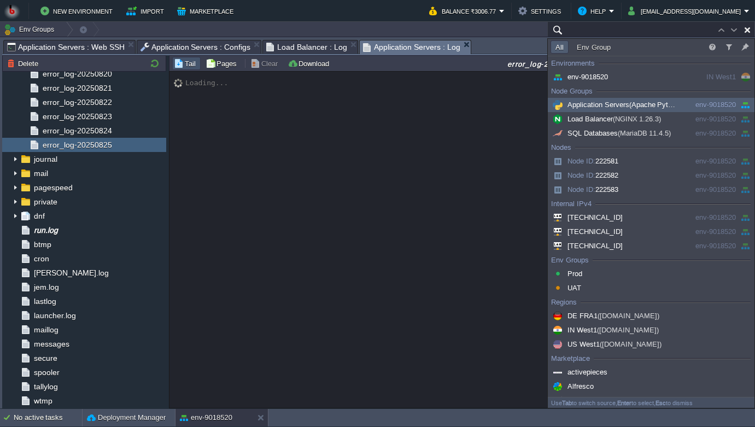
click at [582, 104] on span "Application Servers (Apache Python [DATE])" at bounding box center [629, 105] width 156 height 8
type input "Search (Cmd+F)"
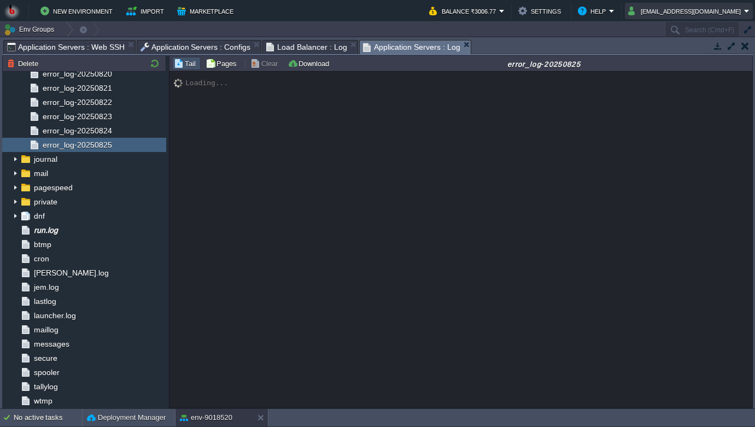
click at [655, 13] on button "[EMAIL_ADDRESS][DOMAIN_NAME]" at bounding box center [686, 10] width 116 height 13
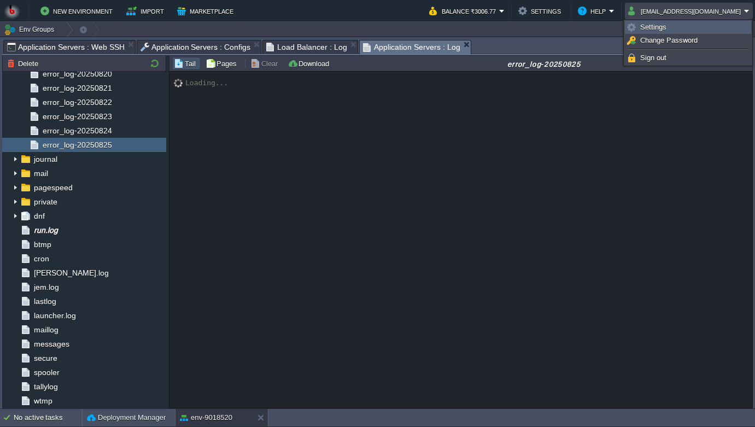
click at [644, 26] on span "Settings" at bounding box center [653, 27] width 26 height 8
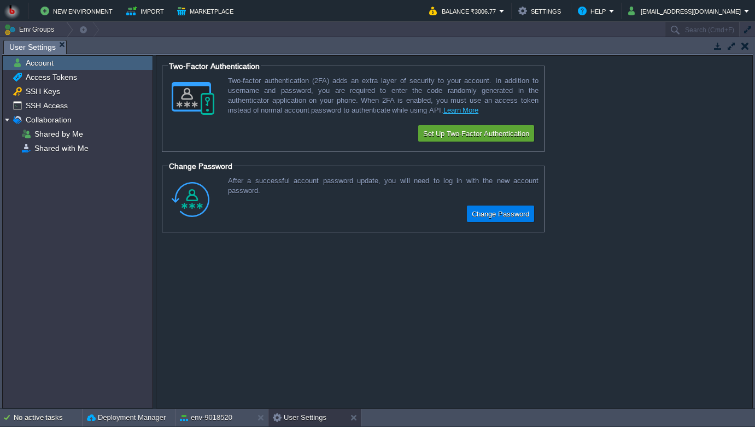
click at [655, 87] on form "Two-Factor Authentication Two-factor authentication (2FA) adds an extra layer o…" at bounding box center [454, 232] width 596 height 352
click at [647, 5] on button "[EMAIL_ADDRESS][DOMAIN_NAME]" at bounding box center [686, 10] width 116 height 13
click at [550, 10] on button "Settings" at bounding box center [541, 10] width 46 height 13
click at [545, 10] on button "Settings" at bounding box center [541, 10] width 46 height 13
click at [486, 9] on button "Balance ₹3006.77" at bounding box center [464, 10] width 70 height 13
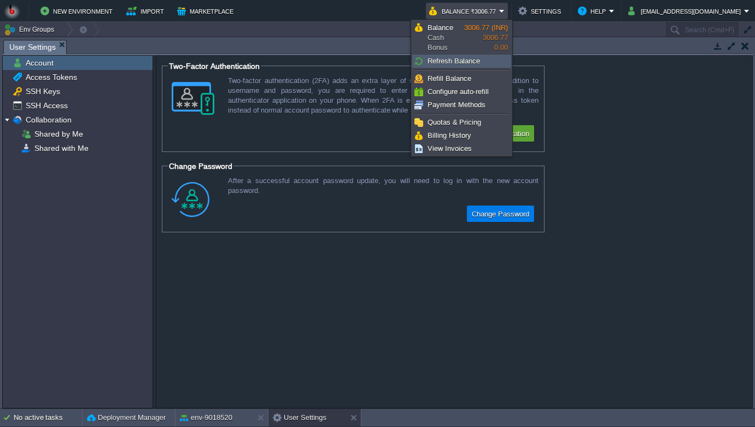
click at [465, 62] on span "Refresh Balance" at bounding box center [454, 61] width 52 height 8
click at [463, 102] on span "Payment Methods" at bounding box center [457, 105] width 58 height 8
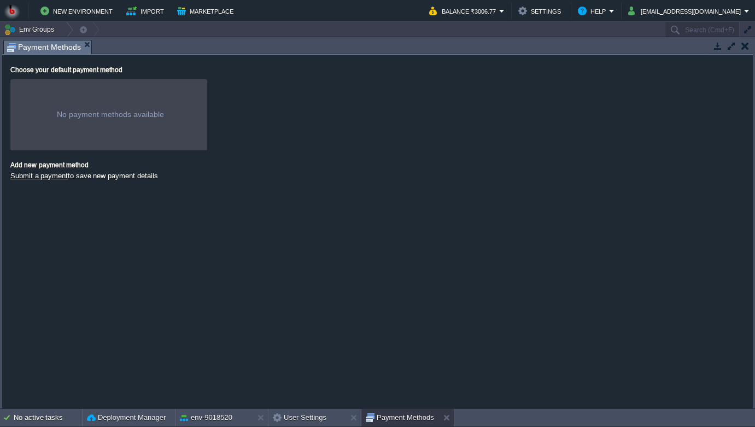
click at [81, 45] on em "Payment Methods" at bounding box center [49, 47] width 84 height 14
click at [87, 49] on em "Payment Methods" at bounding box center [49, 47] width 84 height 14
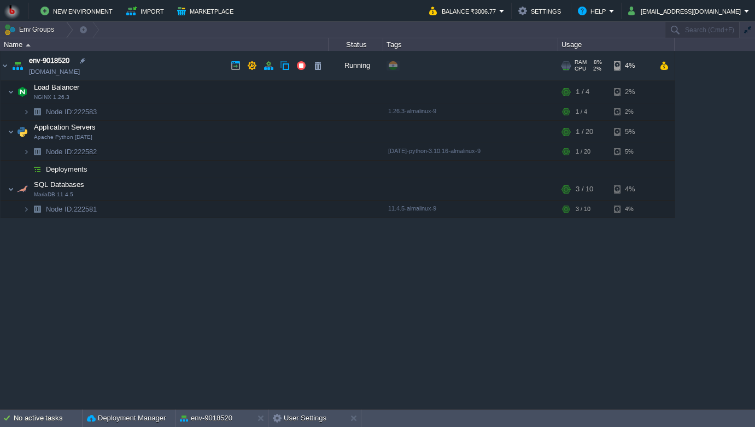
click at [176, 67] on td "env-9018520 [DOMAIN_NAME]" at bounding box center [165, 66] width 328 height 30
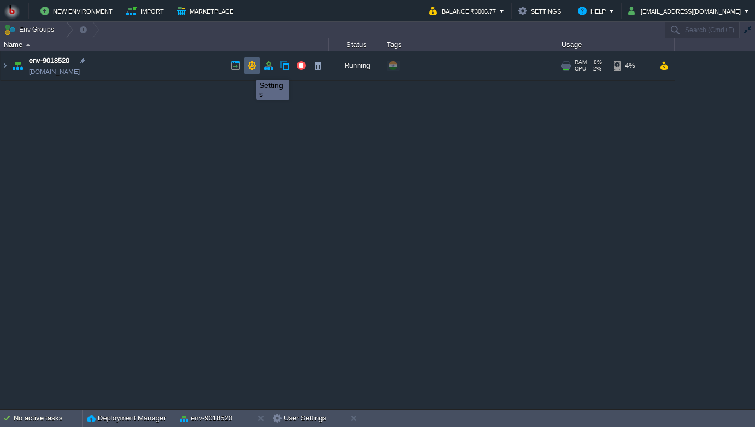
click at [252, 70] on button "button" at bounding box center [252, 66] width 10 height 10
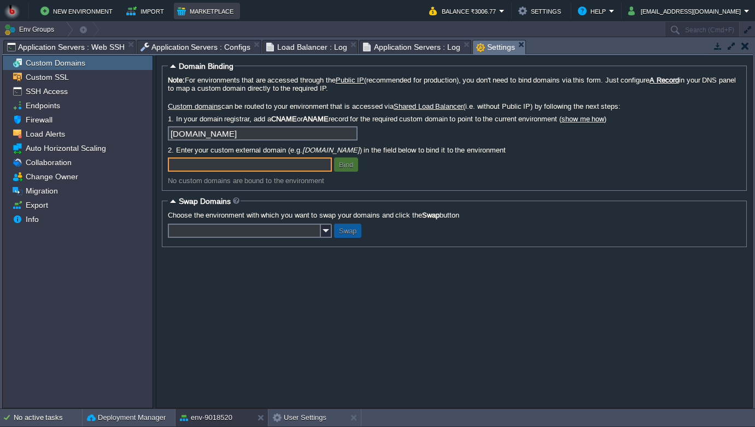
click at [212, 14] on button "Marketplace" at bounding box center [207, 10] width 60 height 13
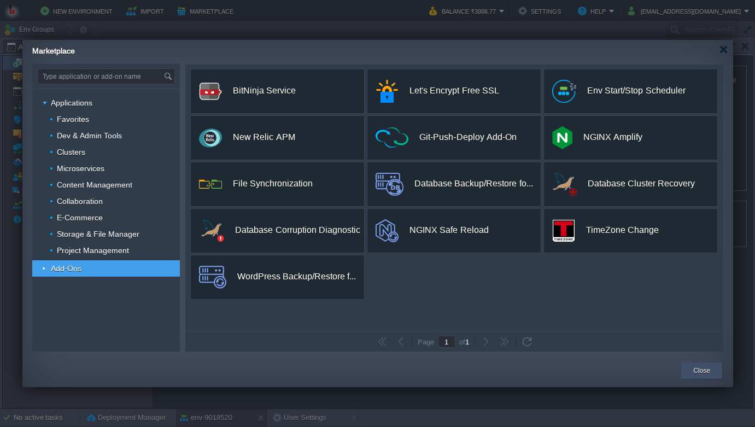
click at [696, 371] on button "Close" at bounding box center [701, 370] width 17 height 11
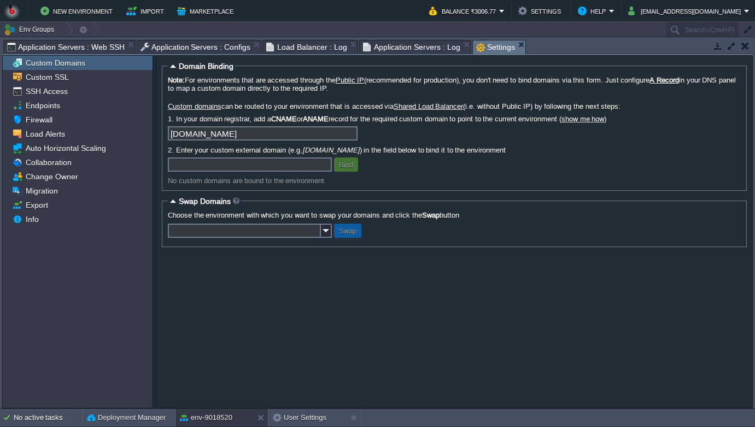
click at [744, 45] on button "button" at bounding box center [745, 46] width 8 height 10
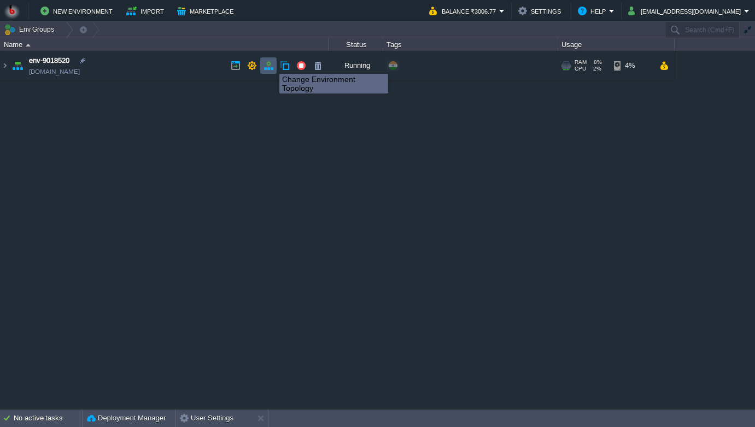
click at [271, 64] on button "button" at bounding box center [269, 66] width 10 height 10
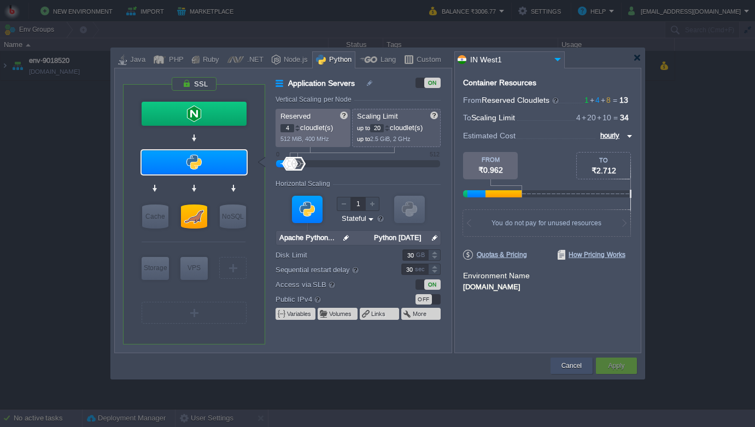
click at [570, 373] on div "Cancel" at bounding box center [572, 366] width 26 height 16
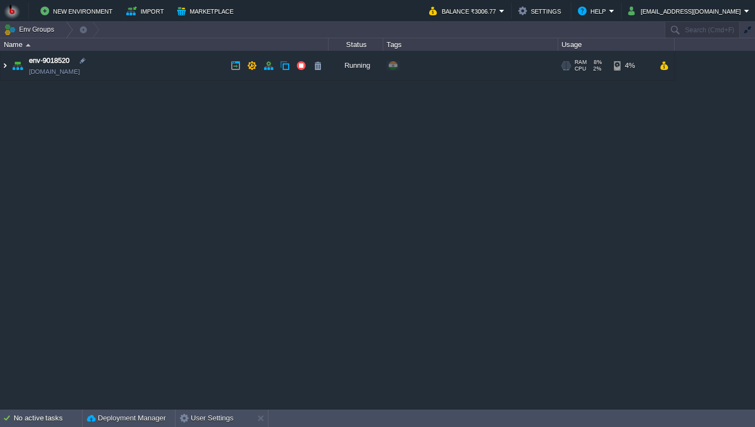
click at [6, 63] on img at bounding box center [5, 66] width 9 height 30
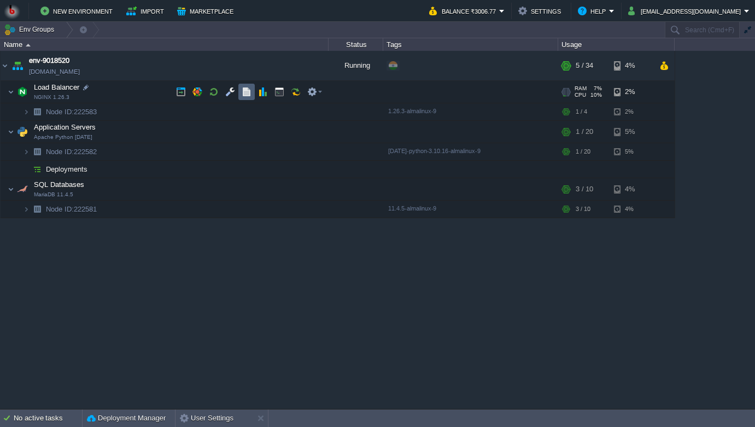
click at [241, 95] on td at bounding box center [246, 92] width 16 height 16
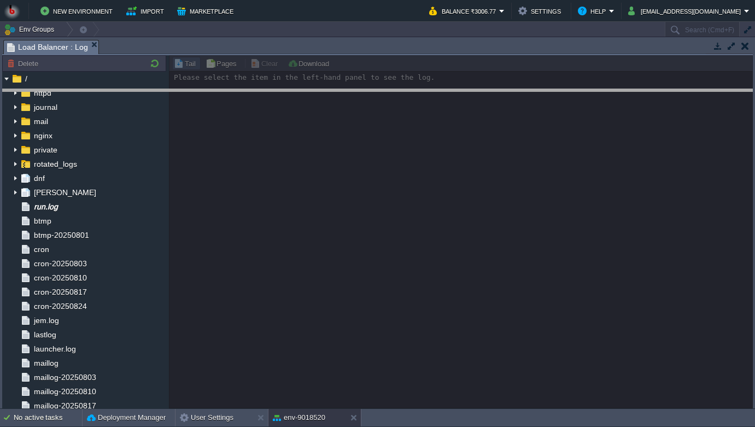
drag, startPoint x: 222, startPoint y: 43, endPoint x: 235, endPoint y: 90, distance: 49.3
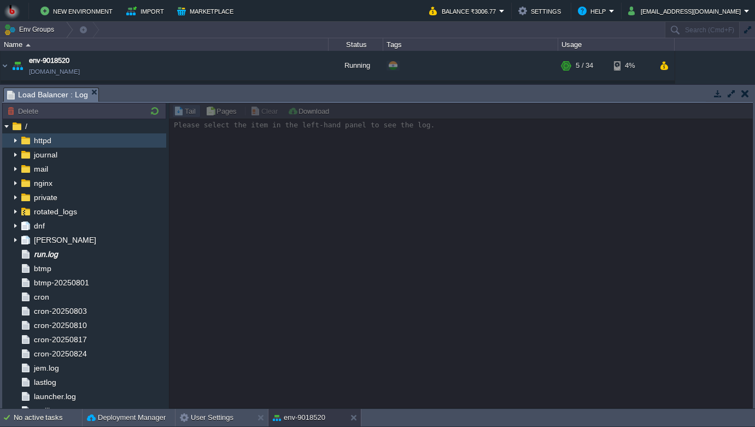
click at [15, 140] on img at bounding box center [15, 140] width 9 height 14
click at [56, 145] on div "httpd" at bounding box center [84, 140] width 164 height 14
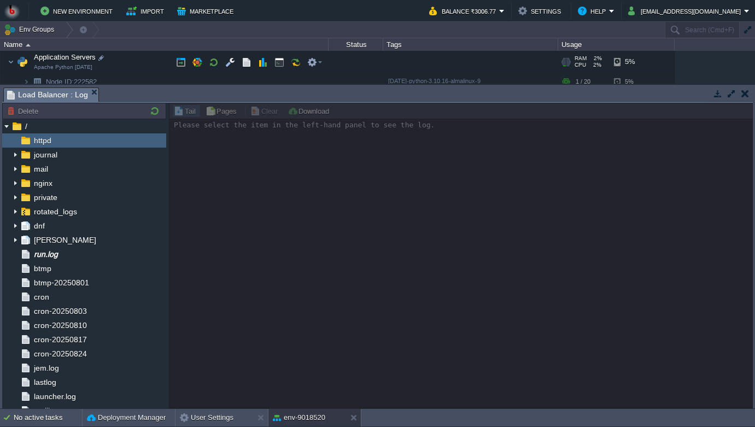
scroll to position [69, 0]
click at [242, 66] on button "button" at bounding box center [247, 63] width 10 height 10
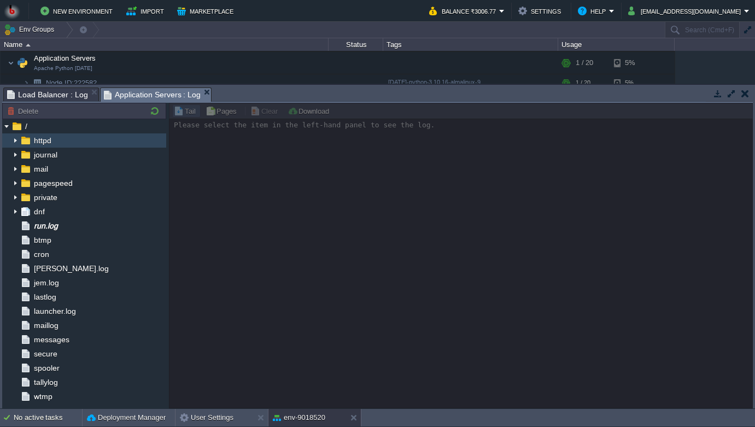
click at [17, 138] on img at bounding box center [15, 140] width 9 height 14
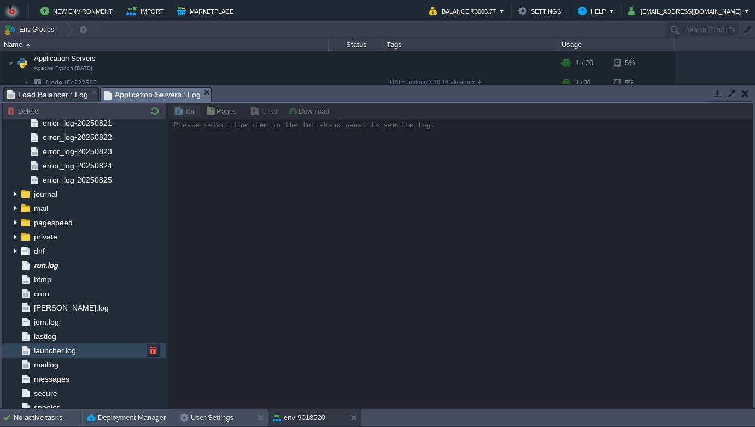
scroll to position [845, 0]
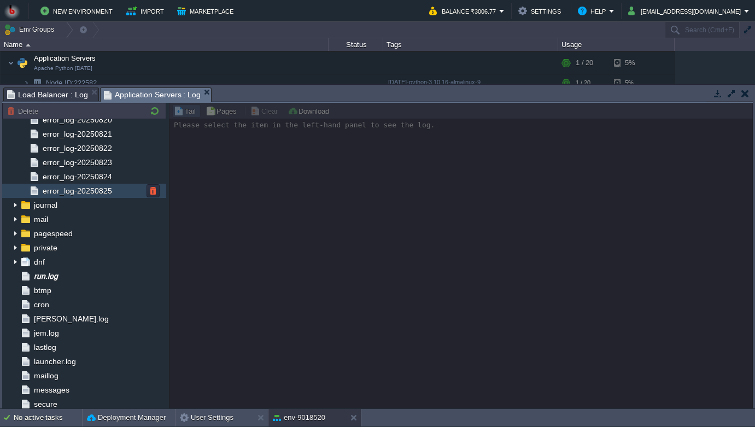
click at [103, 190] on span "error_log-20250825" at bounding box center [76, 191] width 73 height 10
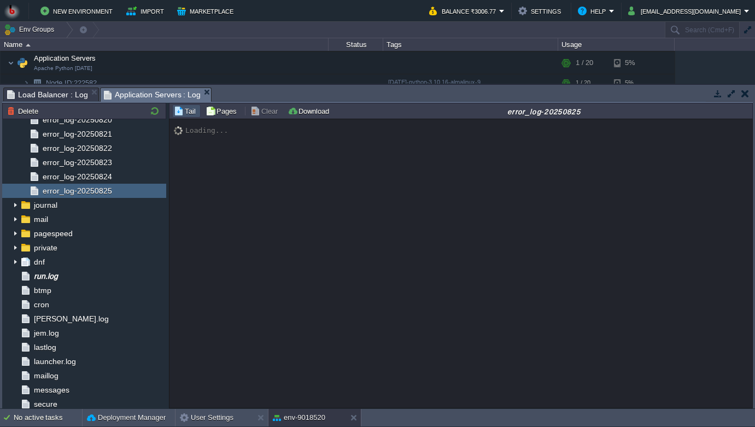
click at [189, 107] on button "Tail" at bounding box center [186, 111] width 25 height 10
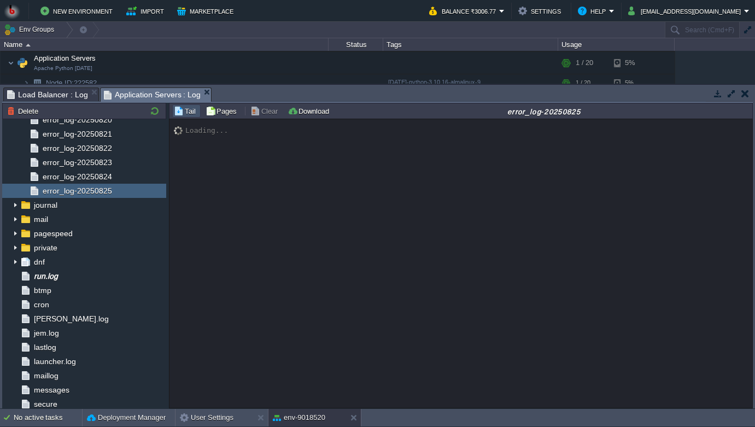
click at [188, 110] on button "Tail" at bounding box center [186, 111] width 25 height 10
click at [231, 108] on button "Pages" at bounding box center [223, 111] width 34 height 10
type input "1"
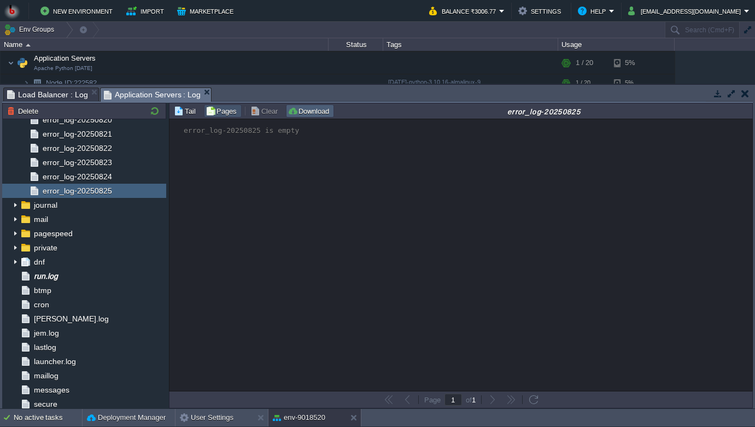
click at [296, 109] on button "Download" at bounding box center [310, 111] width 45 height 10
click at [191, 114] on button "Tail" at bounding box center [186, 111] width 25 height 10
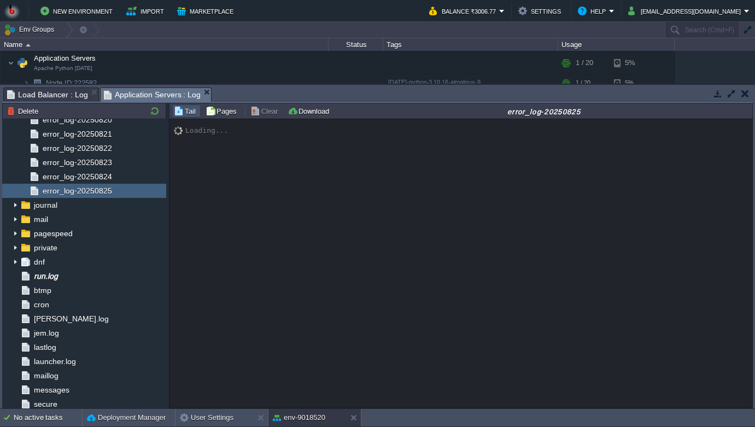
click at [191, 114] on button "Tail" at bounding box center [186, 111] width 25 height 10
click at [187, 107] on button "Tail" at bounding box center [186, 111] width 25 height 10
click at [77, 57] on span "Application Servers" at bounding box center [65, 58] width 65 height 9
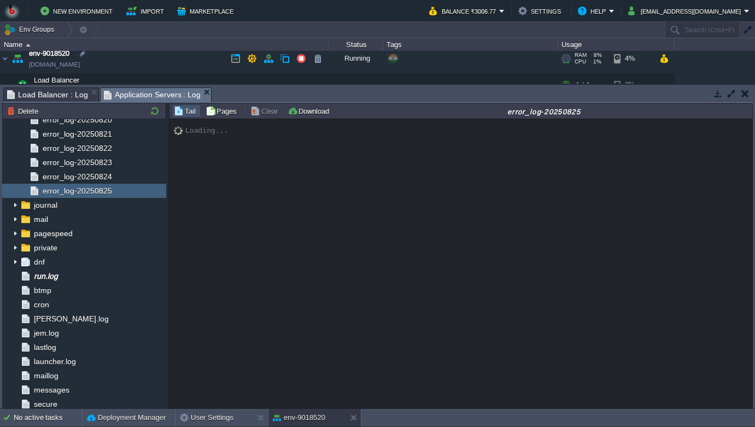
scroll to position [0, 0]
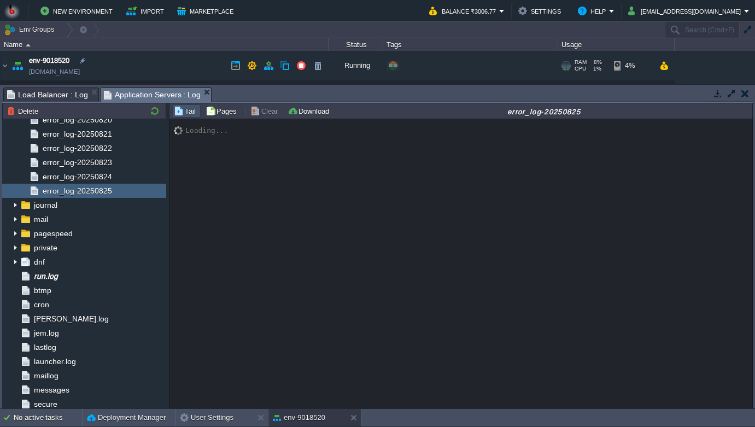
click at [80, 71] on link "[DOMAIN_NAME]" at bounding box center [54, 71] width 51 height 11
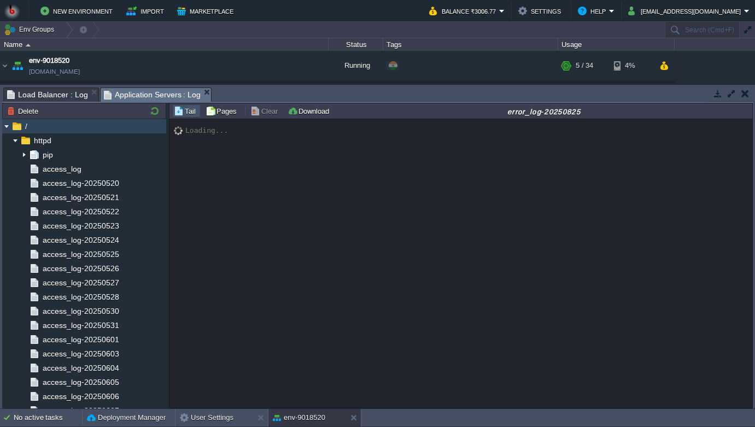
click at [4, 127] on img at bounding box center [6, 126] width 9 height 14
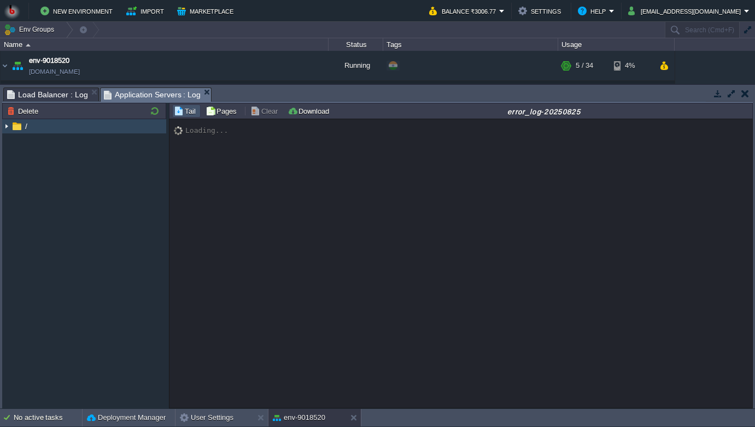
click at [4, 127] on img at bounding box center [6, 126] width 9 height 14
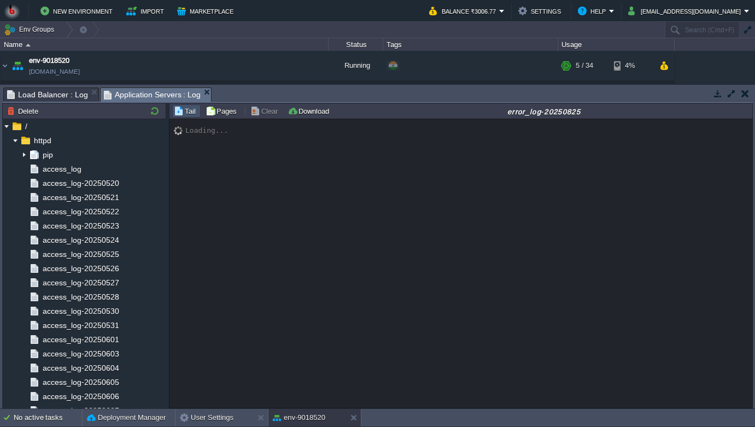
click at [71, 101] on span "Load Balancer : Log" at bounding box center [47, 94] width 81 height 13
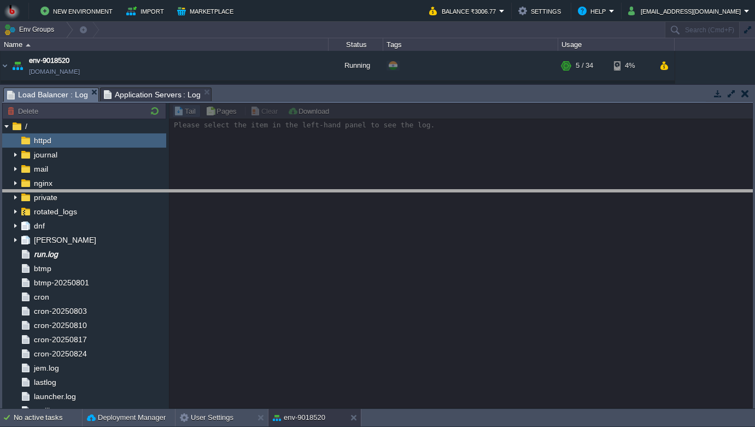
drag, startPoint x: 246, startPoint y: 100, endPoint x: 226, endPoint y: 256, distance: 157.5
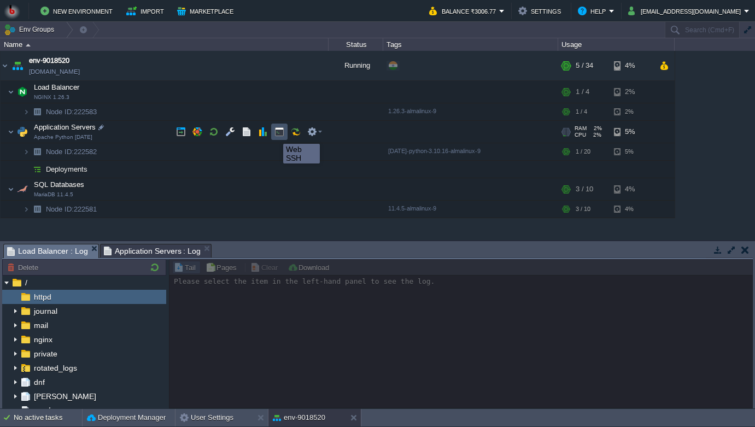
click at [275, 134] on button "button" at bounding box center [279, 132] width 10 height 10
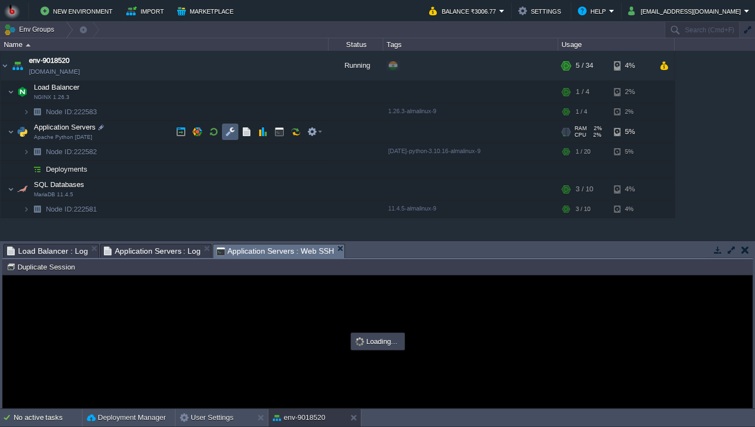
type input "#000000"
click at [220, 133] on td at bounding box center [214, 132] width 16 height 16
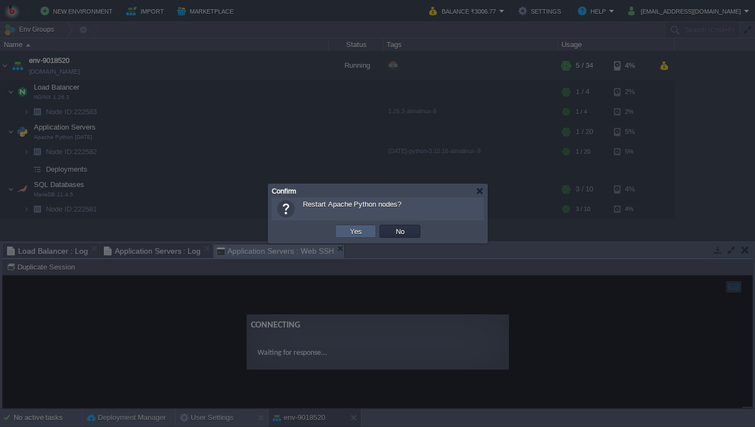
click at [364, 229] on td "Yes" at bounding box center [355, 231] width 41 height 13
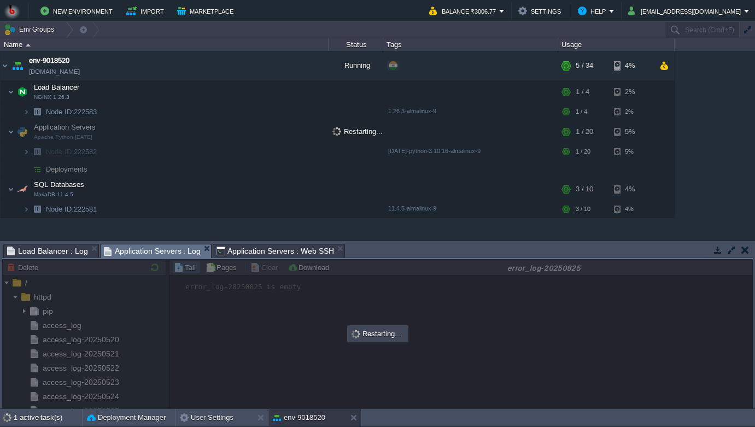
click at [174, 252] on span "Application Servers : Log" at bounding box center [152, 251] width 97 height 14
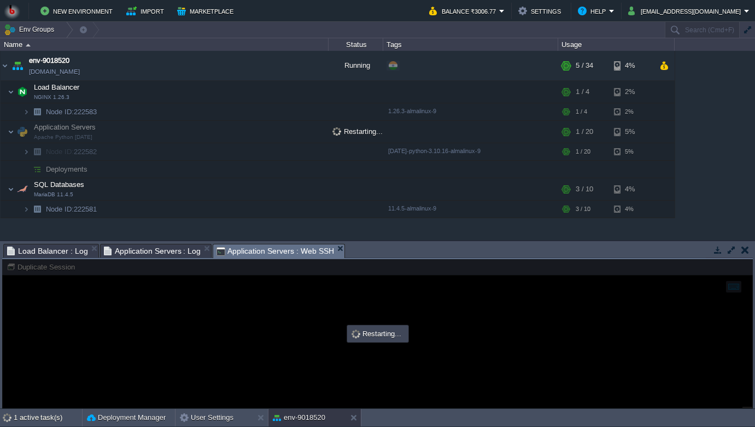
click at [257, 258] on span "Application Servers : Web SSH" at bounding box center [276, 251] width 118 height 14
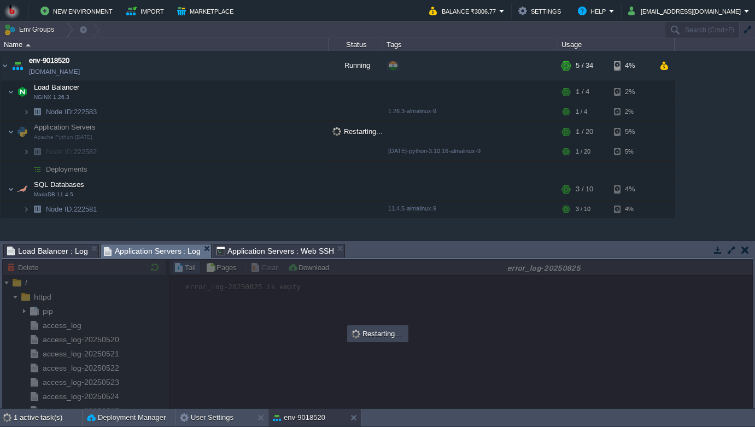
click at [174, 247] on span "Application Servers : Log" at bounding box center [152, 251] width 97 height 14
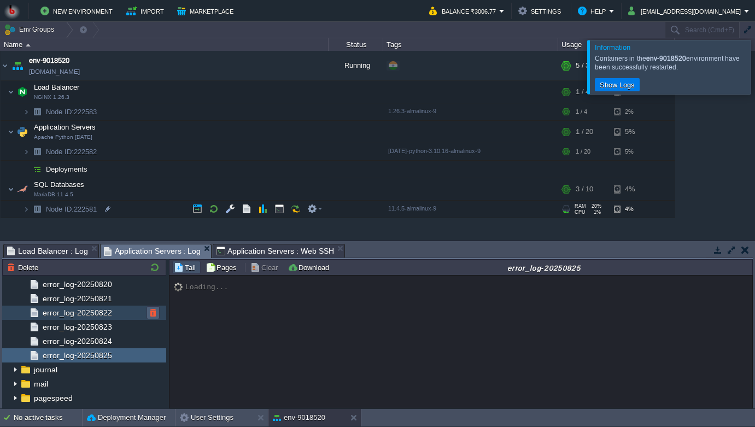
scroll to position [839, 0]
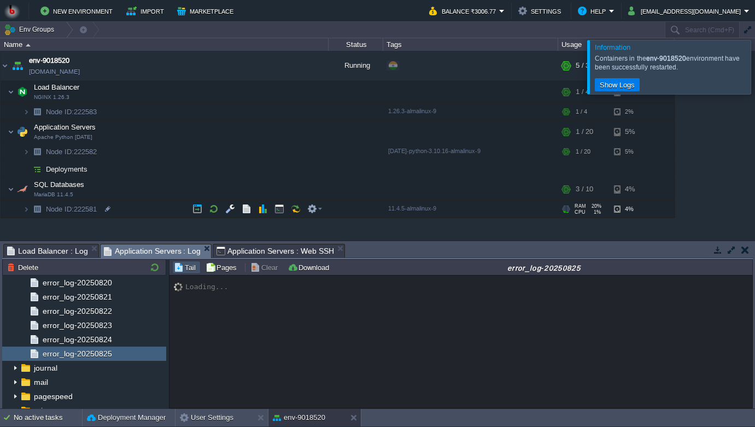
click at [191, 271] on button "Tail" at bounding box center [186, 267] width 25 height 10
click at [190, 271] on button "Tail" at bounding box center [186, 267] width 25 height 10
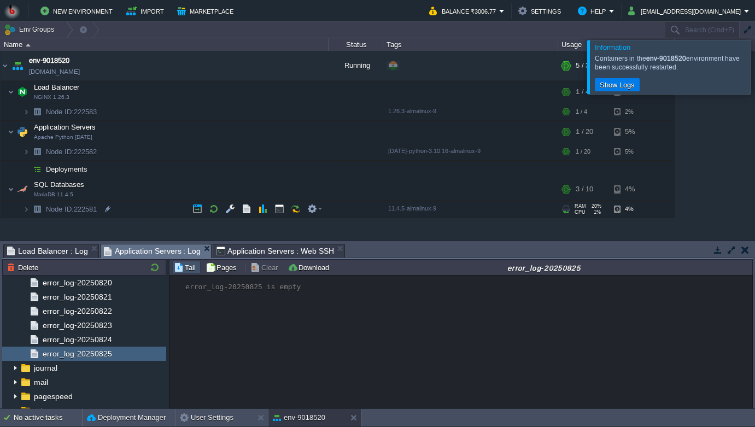
click at [190, 271] on button "Tail" at bounding box center [186, 267] width 25 height 10
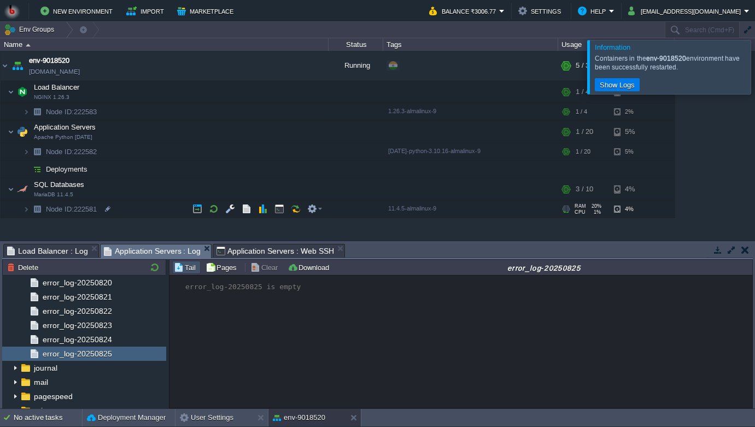
click at [190, 271] on button "Tail" at bounding box center [186, 267] width 25 height 10
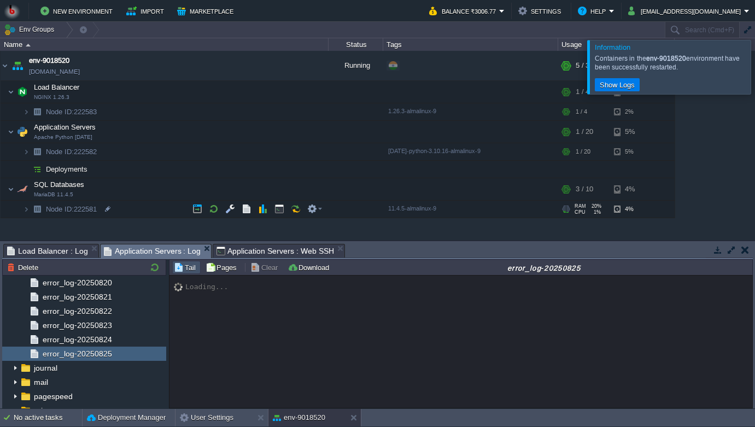
click at [190, 271] on button "Tail" at bounding box center [186, 267] width 25 height 10
click at [229, 266] on button "Pages" at bounding box center [223, 267] width 34 height 10
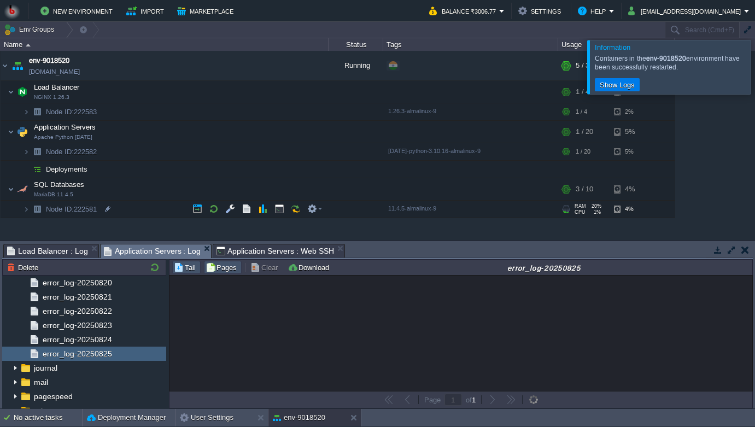
click at [190, 266] on button "Tail" at bounding box center [186, 267] width 25 height 10
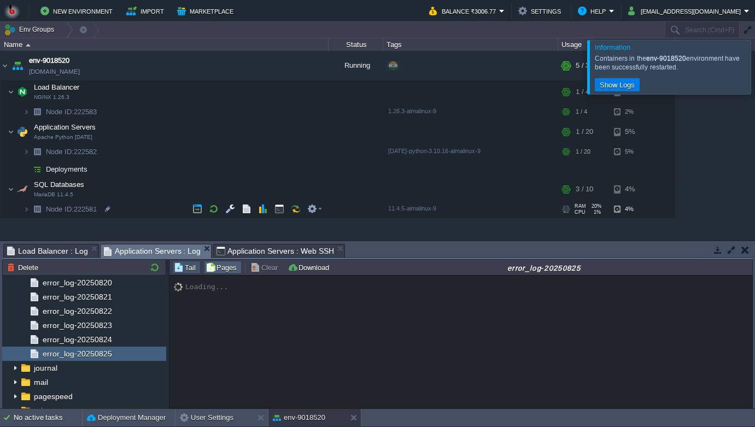
click at [206, 266] on button "Pages" at bounding box center [223, 267] width 34 height 10
type input "0"
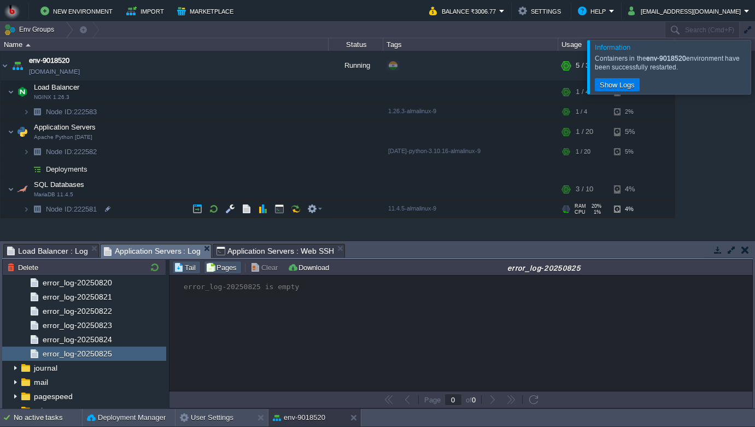
click at [183, 265] on button "Tail" at bounding box center [186, 267] width 25 height 10
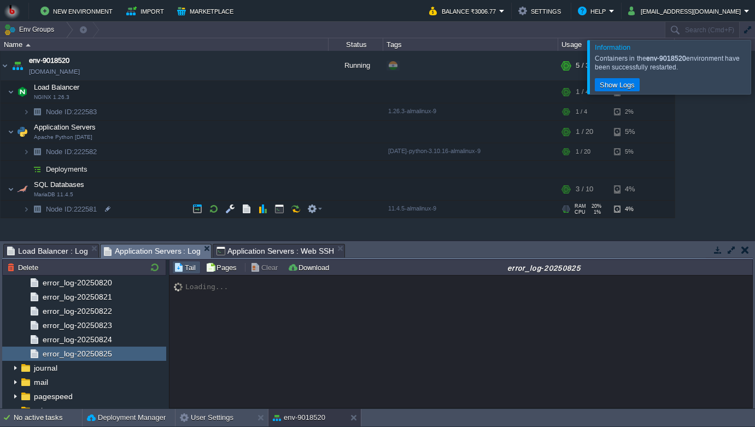
click at [183, 265] on button "Tail" at bounding box center [186, 267] width 25 height 10
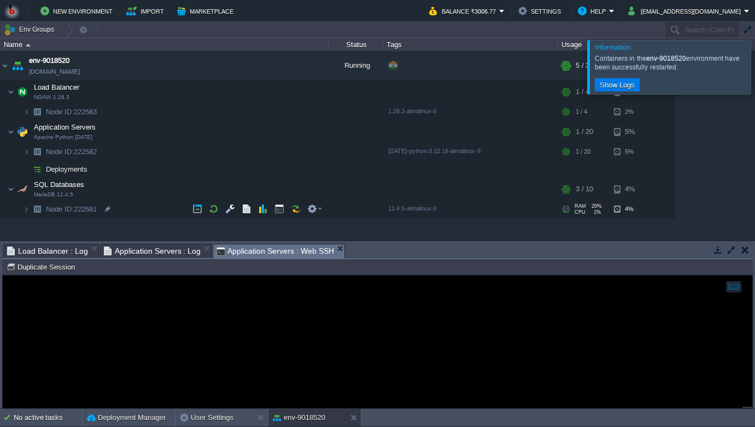
click at [245, 254] on span "Application Servers : Web SSH" at bounding box center [276, 251] width 118 height 14
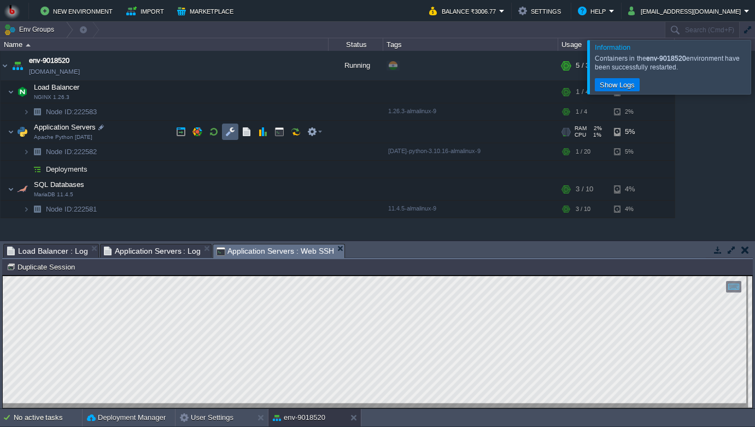
click at [226, 137] on td at bounding box center [230, 132] width 16 height 16
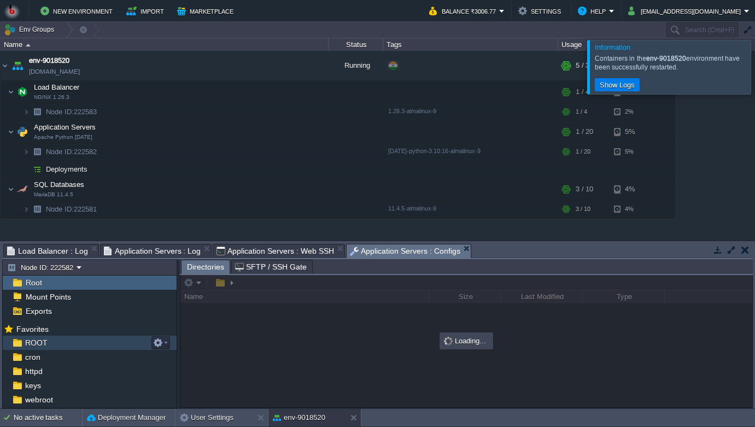
click at [61, 343] on div "ROOT" at bounding box center [90, 343] width 174 height 14
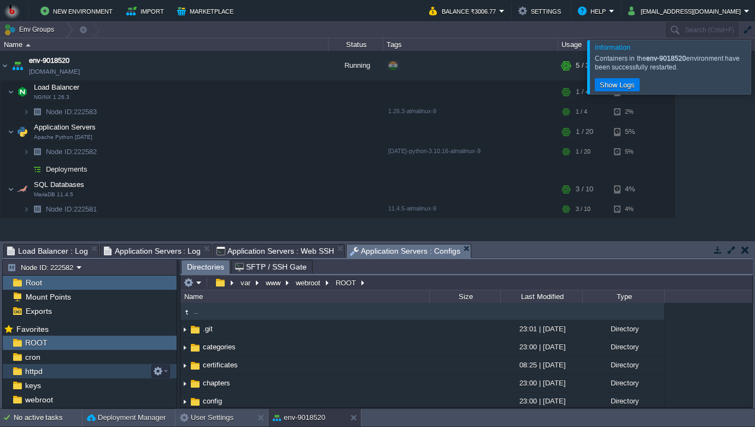
click at [31, 367] on span "httpd" at bounding box center [33, 371] width 21 height 10
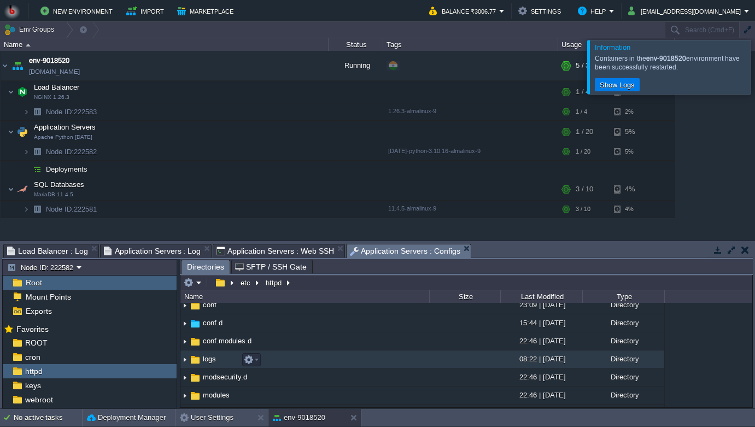
scroll to position [31, 0]
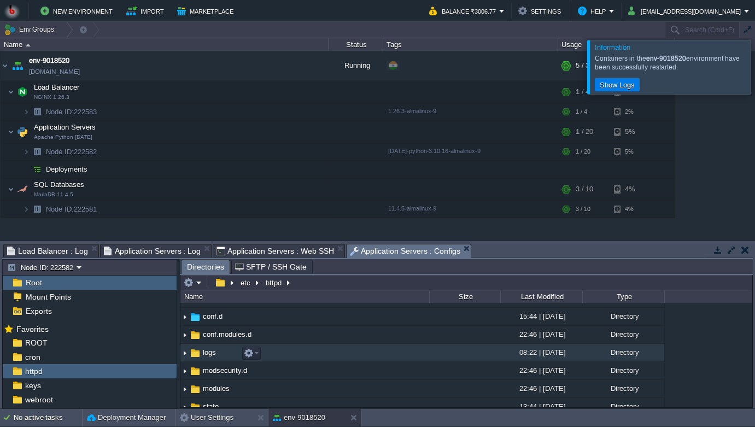
click at [218, 354] on td "logs" at bounding box center [304, 353] width 249 height 18
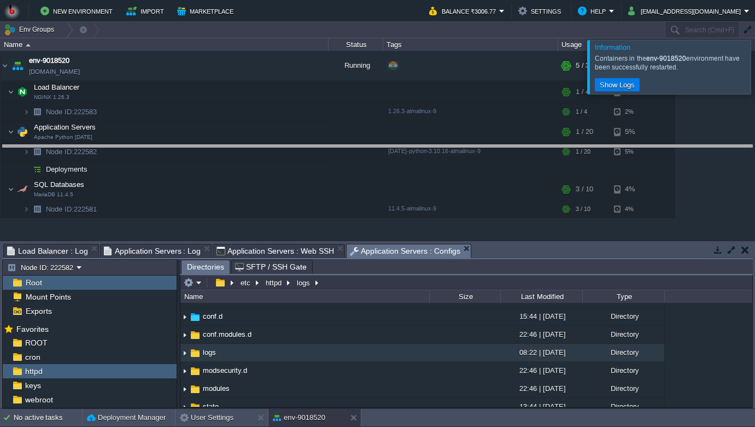
drag, startPoint x: 498, startPoint y: 253, endPoint x: 507, endPoint y: 149, distance: 104.8
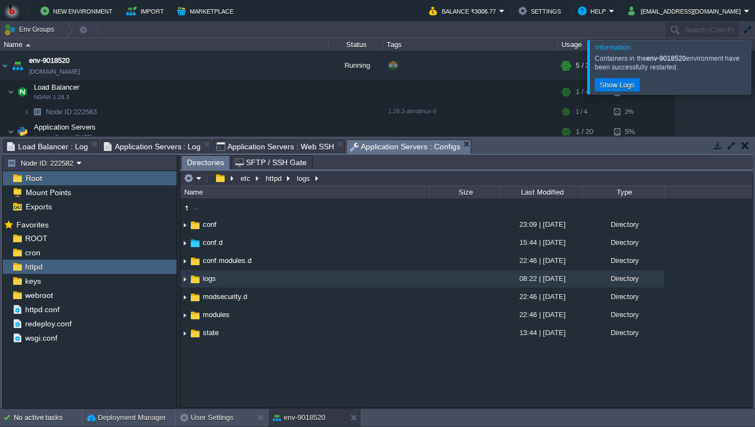
scroll to position [0, 0]
click at [185, 276] on img at bounding box center [184, 279] width 9 height 17
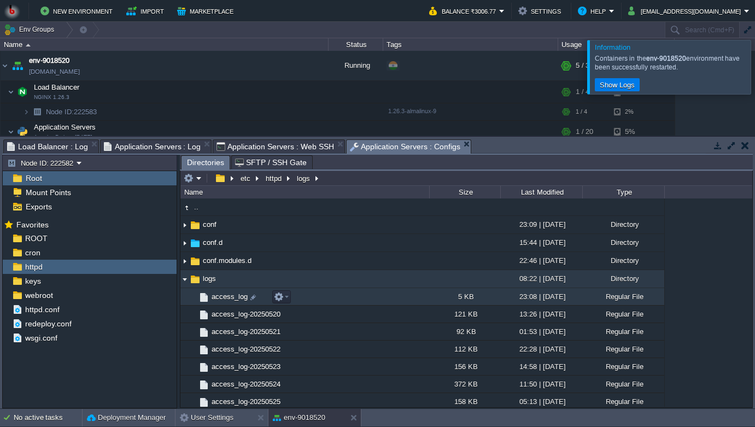
scroll to position [4, 0]
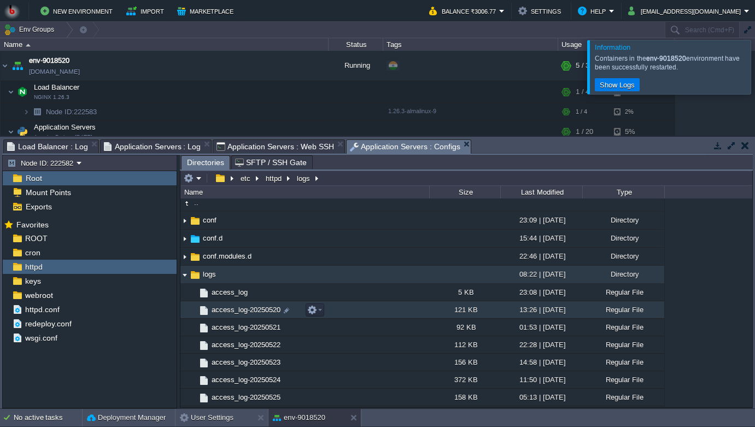
click at [275, 313] on span "access_log-20250520" at bounding box center [246, 309] width 72 height 9
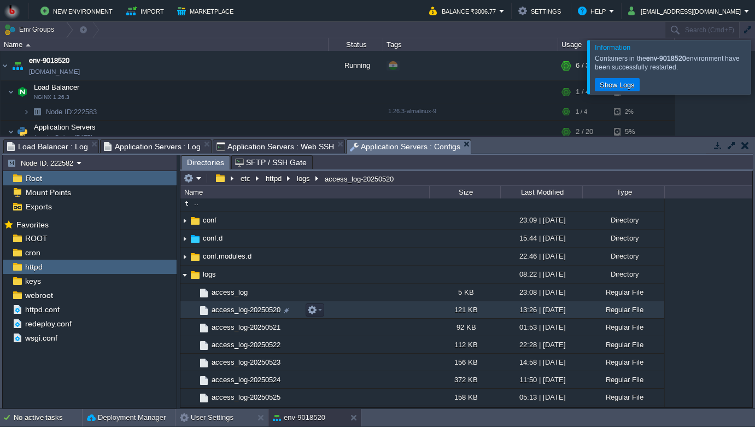
click at [235, 311] on span "access_log-20250520" at bounding box center [246, 309] width 72 height 9
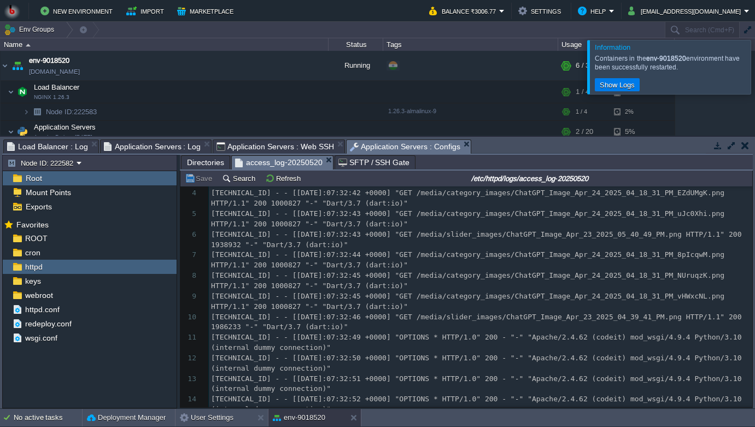
scroll to position [0, 0]
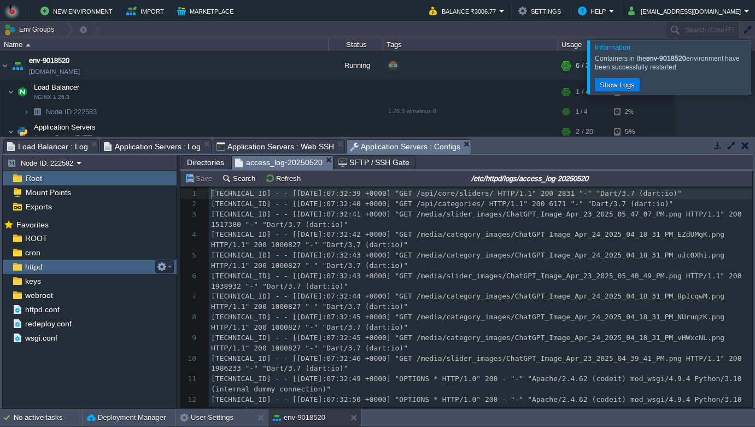
click at [63, 272] on div "httpd" at bounding box center [90, 267] width 174 height 14
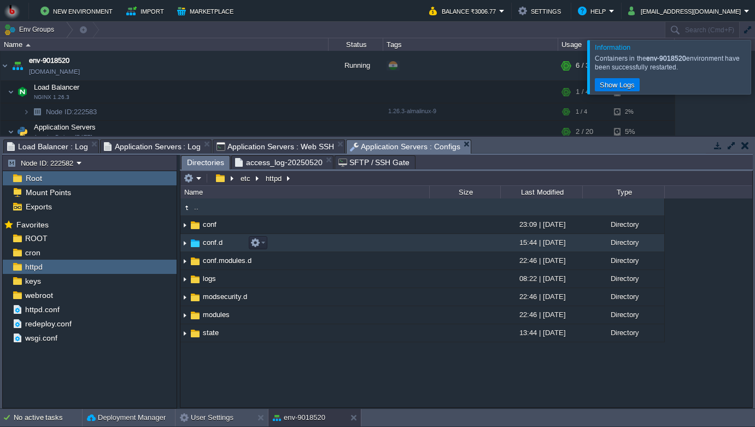
click at [186, 242] on img at bounding box center [184, 243] width 9 height 17
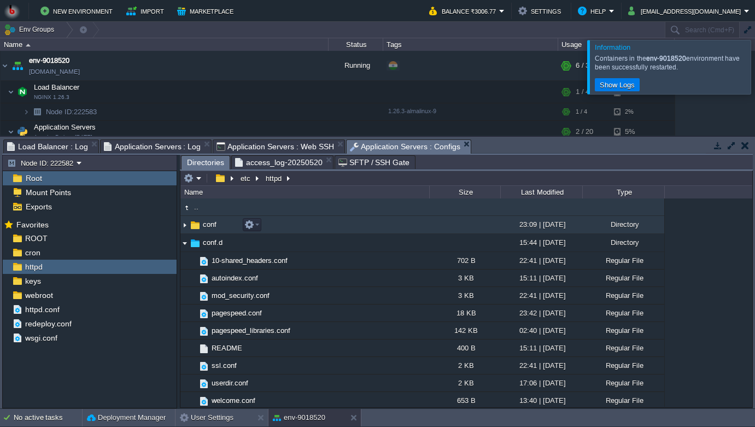
click at [189, 227] on img at bounding box center [184, 225] width 9 height 17
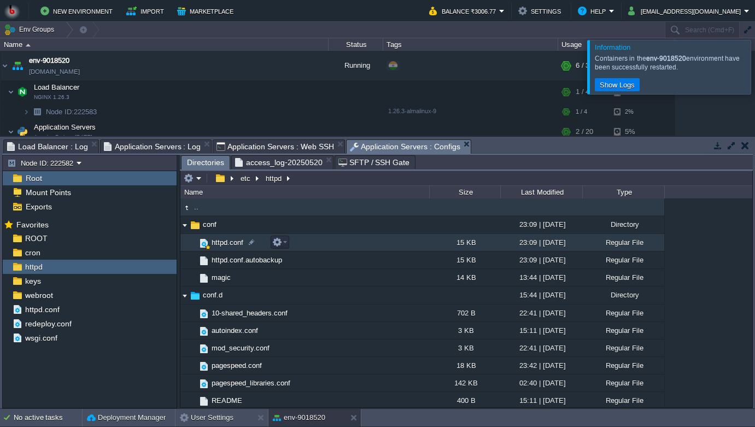
click at [215, 247] on span "httpd.conf" at bounding box center [227, 242] width 35 height 9
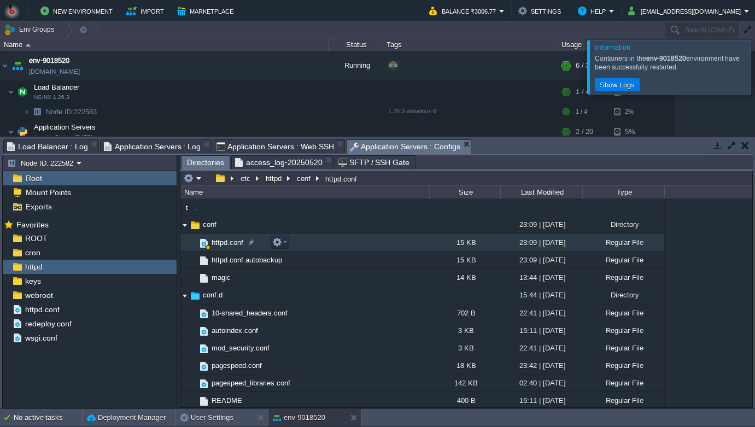
click at [224, 246] on span "httpd.conf" at bounding box center [227, 242] width 35 height 9
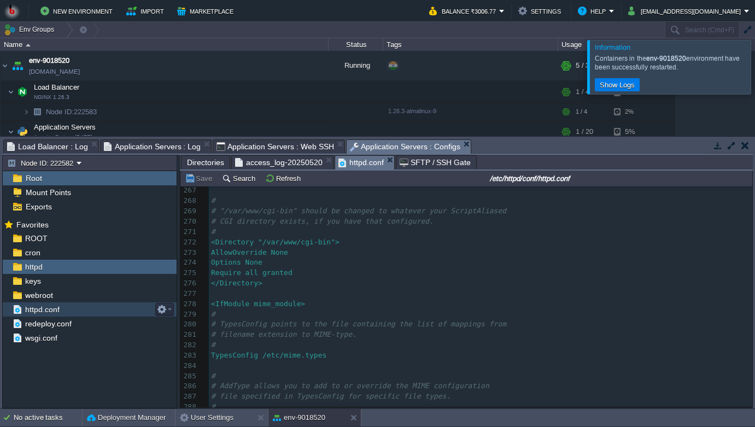
click at [48, 307] on span "httpd.conf" at bounding box center [42, 310] width 38 height 10
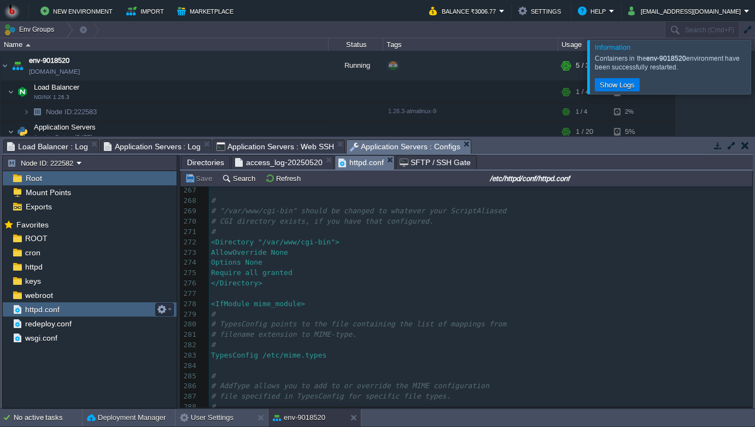
click at [48, 307] on span "httpd.conf" at bounding box center [42, 310] width 38 height 10
click at [45, 309] on span "httpd.conf" at bounding box center [42, 310] width 38 height 10
click at [163, 313] on button "button" at bounding box center [162, 310] width 10 height 10
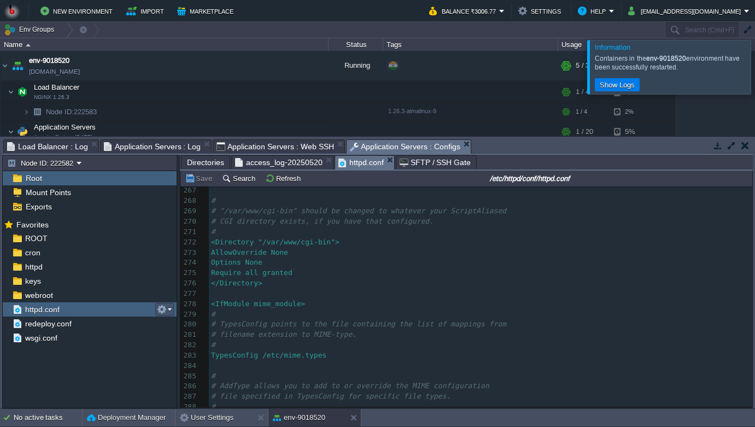
click at [163, 313] on button "button" at bounding box center [162, 310] width 10 height 10
click at [40, 344] on div "wsgi.conf" at bounding box center [90, 338] width 174 height 14
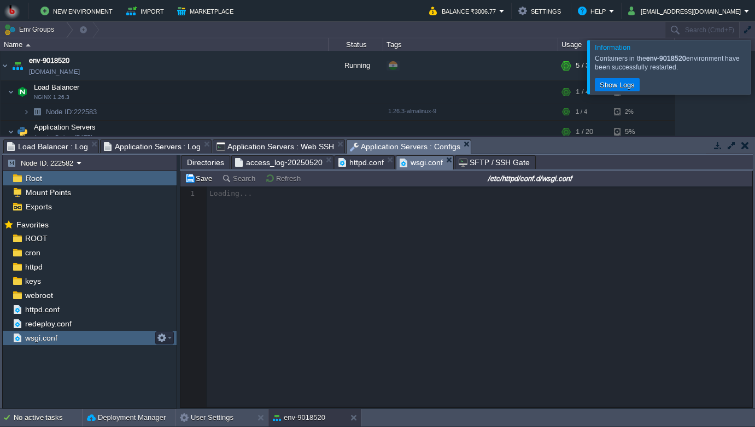
click at [40, 344] on div "wsgi.conf" at bounding box center [90, 338] width 174 height 14
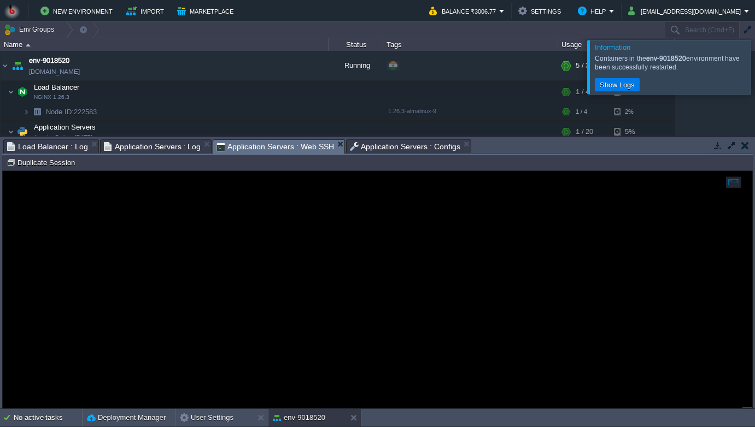
click at [264, 140] on span "Application Servers : Web SSH" at bounding box center [276, 147] width 118 height 14
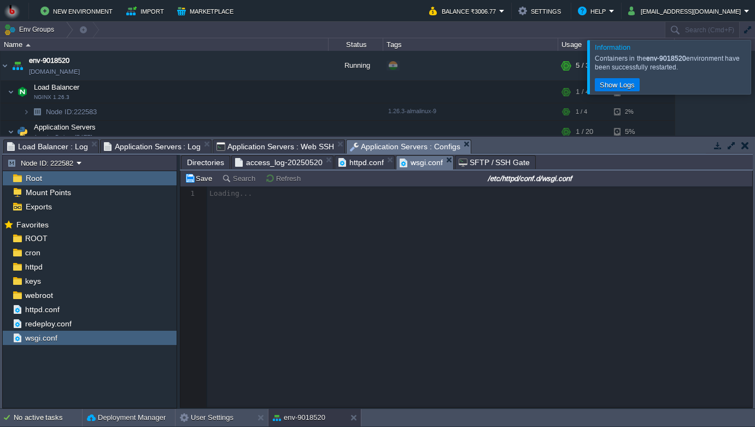
click at [385, 143] on span "Application Servers : Configs" at bounding box center [405, 147] width 110 height 14
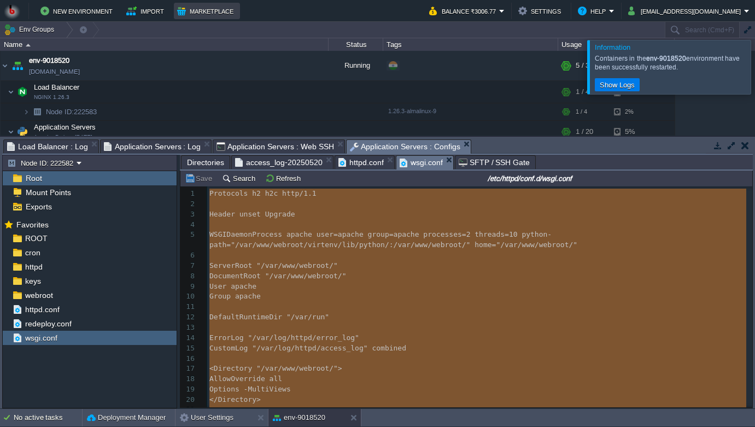
type textarea "-"
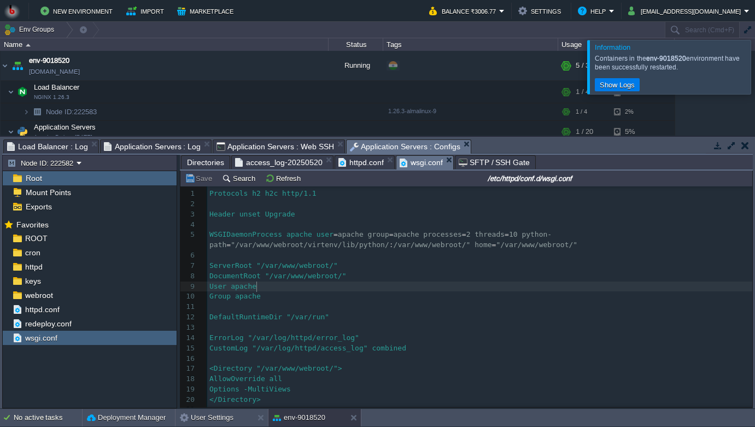
type textarea "-"
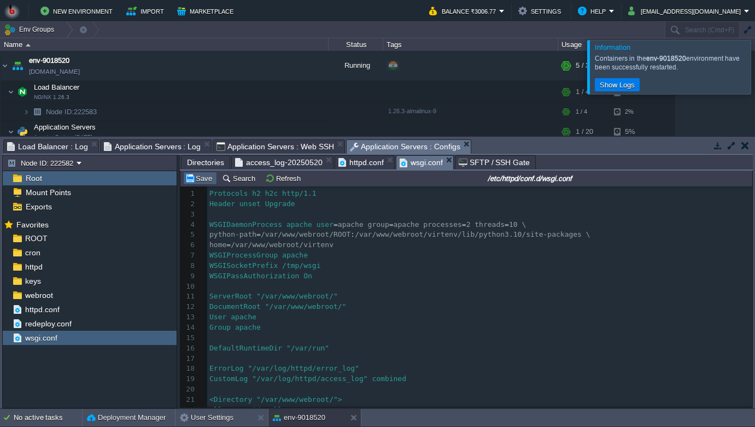
click at [205, 181] on button "Save" at bounding box center [200, 178] width 31 height 10
click at [63, 320] on span "redeploy.conf" at bounding box center [48, 324] width 50 height 10
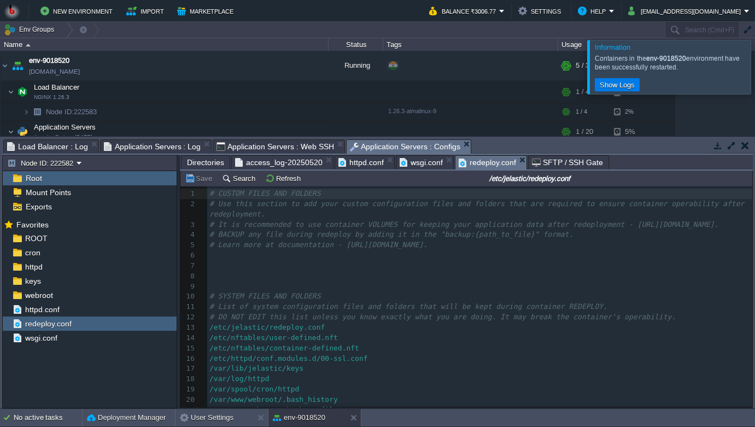
click at [296, 261] on pre "​" at bounding box center [479, 255] width 545 height 10
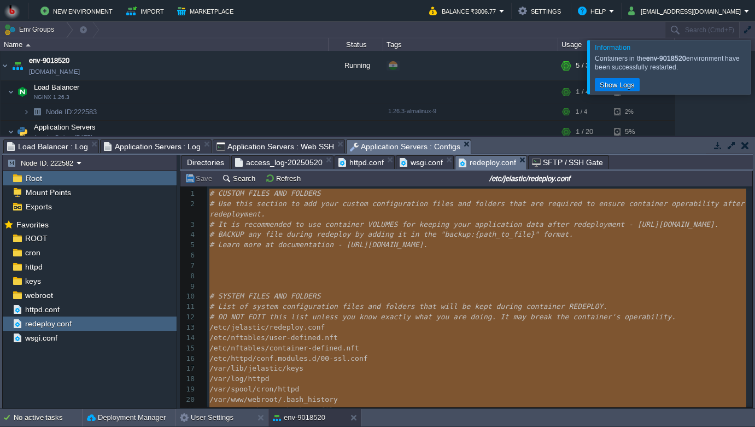
type textarea "-"
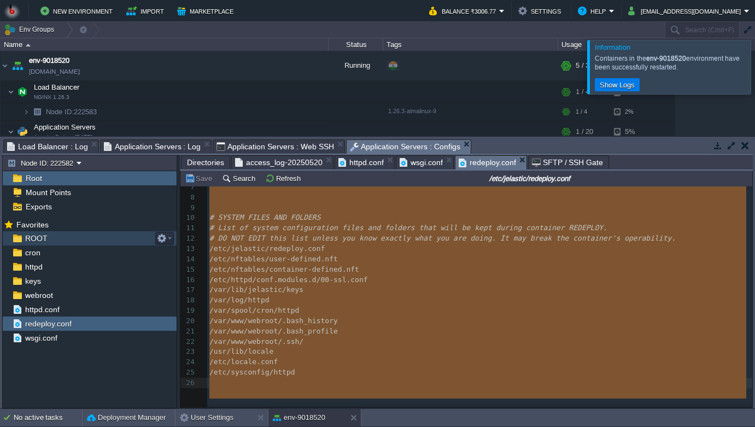
click at [24, 239] on span "ROOT" at bounding box center [36, 238] width 26 height 10
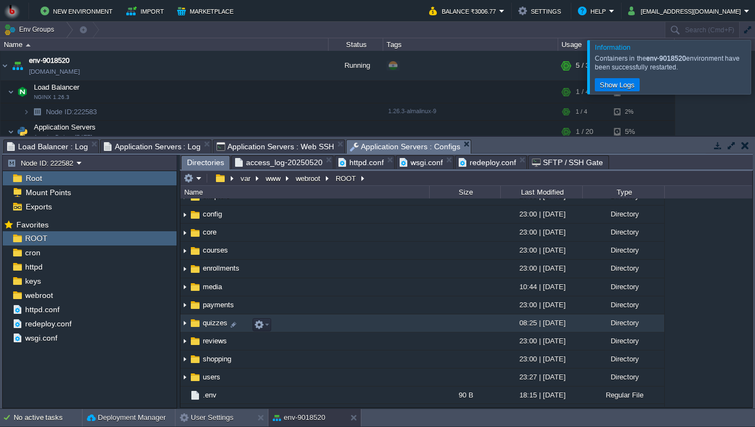
scroll to position [106, 0]
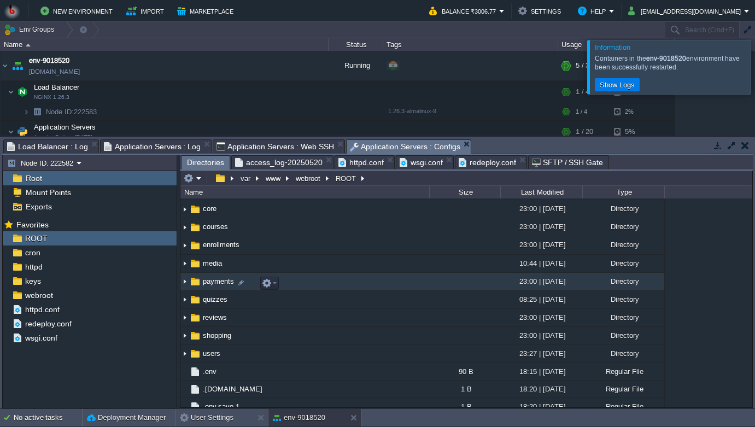
click at [187, 287] on img at bounding box center [184, 281] width 9 height 17
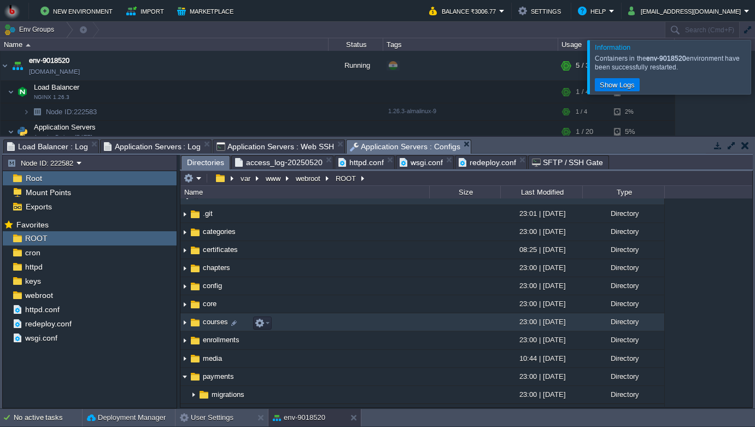
scroll to position [2, 0]
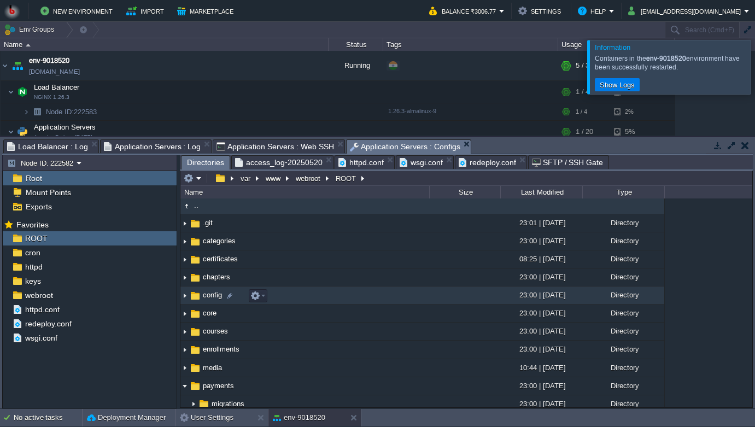
click at [206, 297] on span "config" at bounding box center [212, 294] width 22 height 9
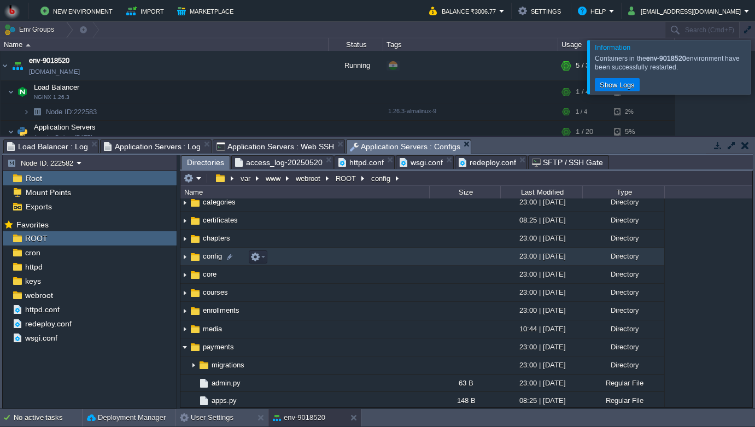
scroll to position [26, 0]
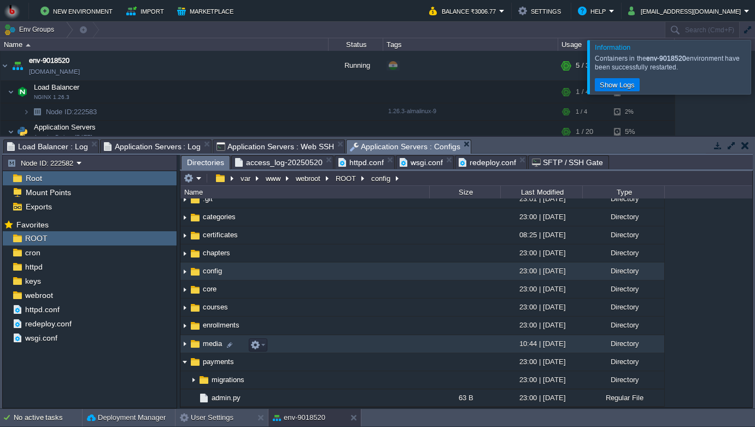
click at [187, 346] on img at bounding box center [184, 344] width 9 height 17
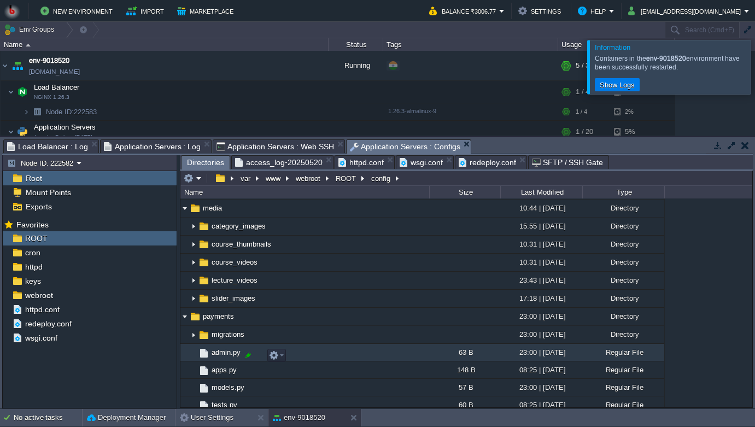
scroll to position [162, 0]
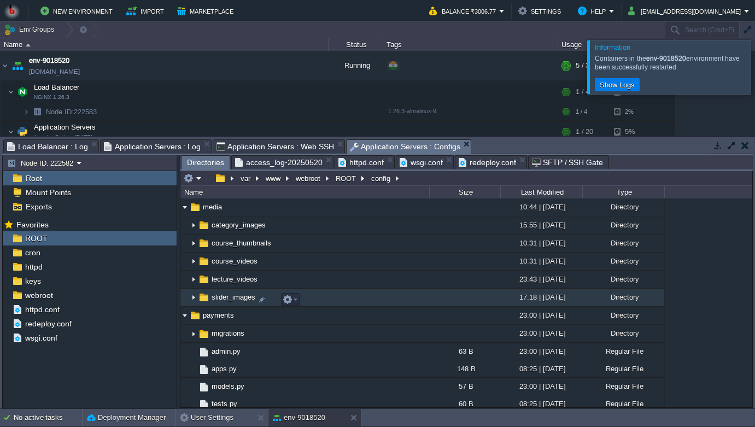
click at [194, 300] on img at bounding box center [193, 297] width 9 height 17
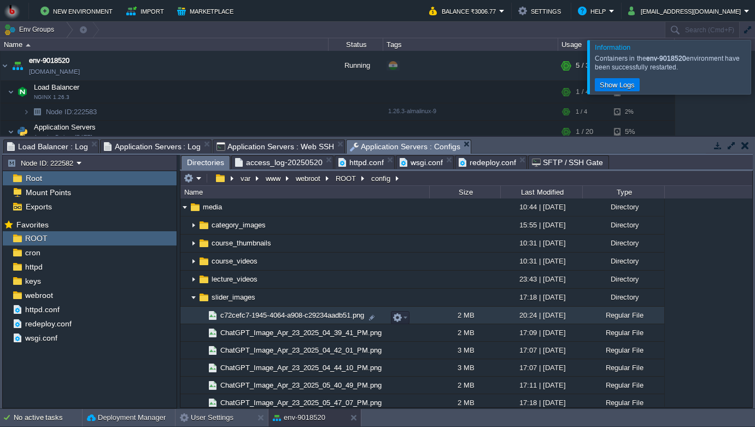
click at [266, 320] on span "c72cefc7-1945-4064-a908-c29234aadb51.png" at bounding box center [292, 315] width 147 height 9
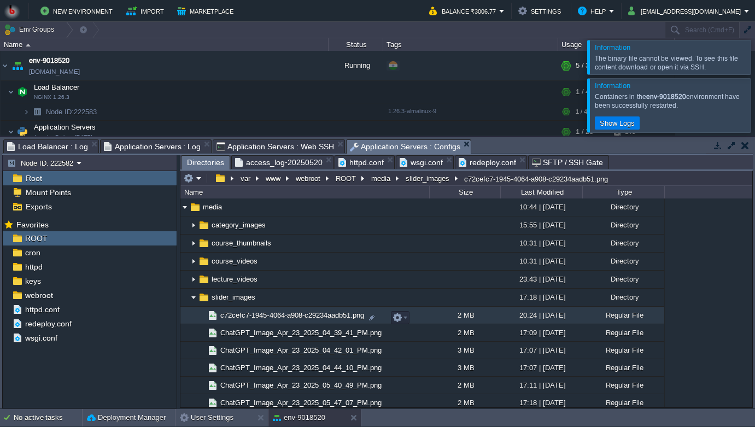
click at [266, 320] on span "c72cefc7-1945-4064-a908-c29234aadb51.png" at bounding box center [292, 315] width 147 height 9
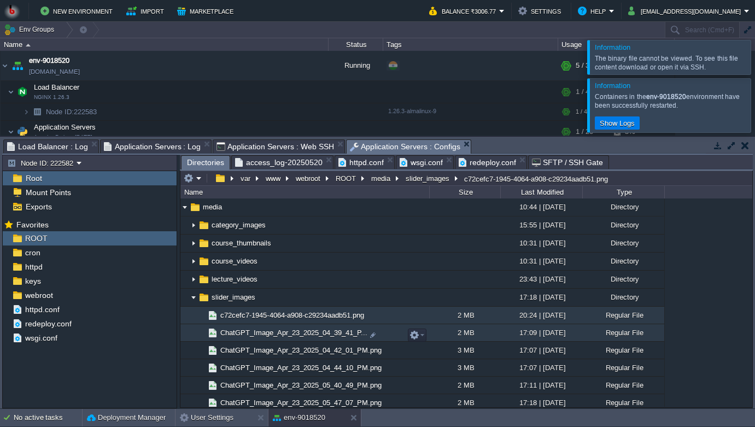
click at [282, 337] on span "ChatGPT_Image_Apr_23_2025_04_39_41_P..." at bounding box center [294, 332] width 150 height 9
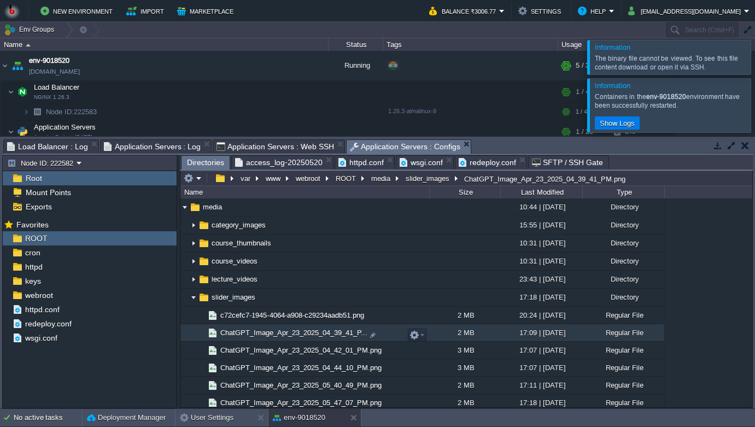
click at [282, 337] on span "ChatGPT_Image_Apr_23_2025_04_39_41_P..." at bounding box center [294, 332] width 150 height 9
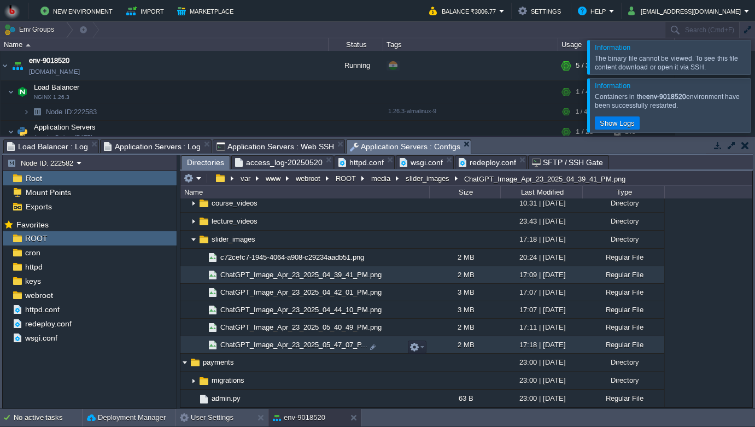
scroll to position [217, 0]
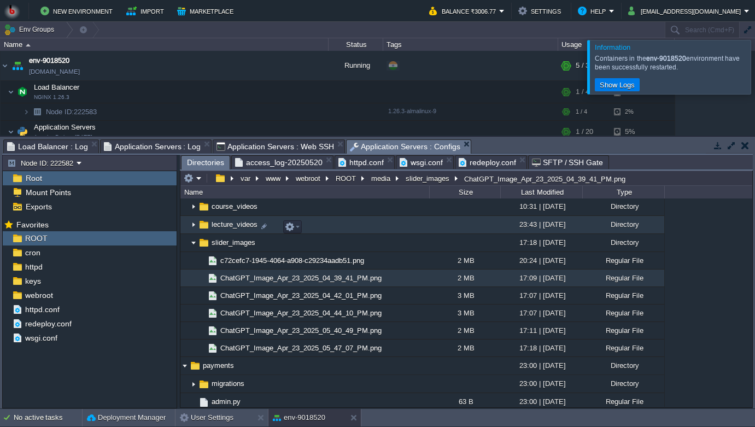
click at [197, 227] on img at bounding box center [193, 225] width 9 height 17
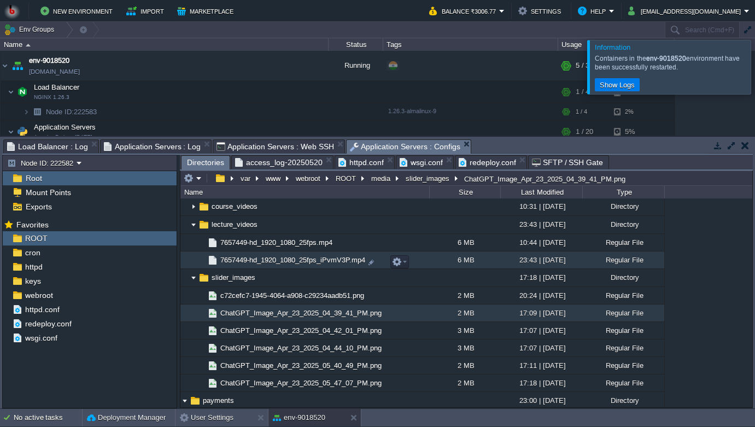
click at [258, 260] on span "7657449-hd_1920_1080_25fps_iPvmV3P.mp4" at bounding box center [293, 259] width 148 height 9
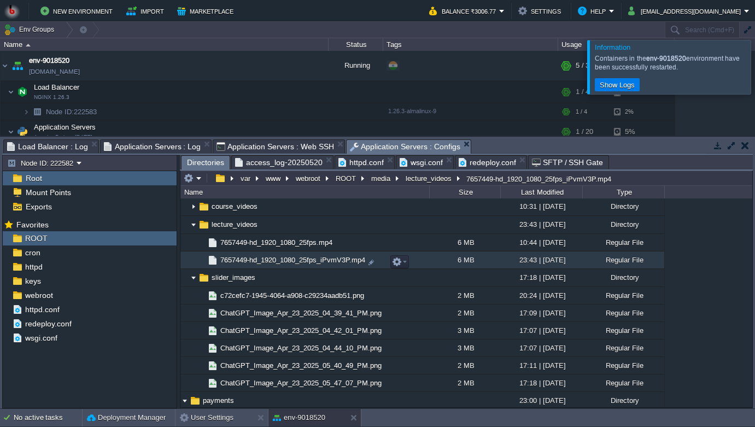
click at [258, 260] on span "7657449-hd_1920_1080_25fps_iPvmV3P.mp4" at bounding box center [293, 259] width 148 height 9
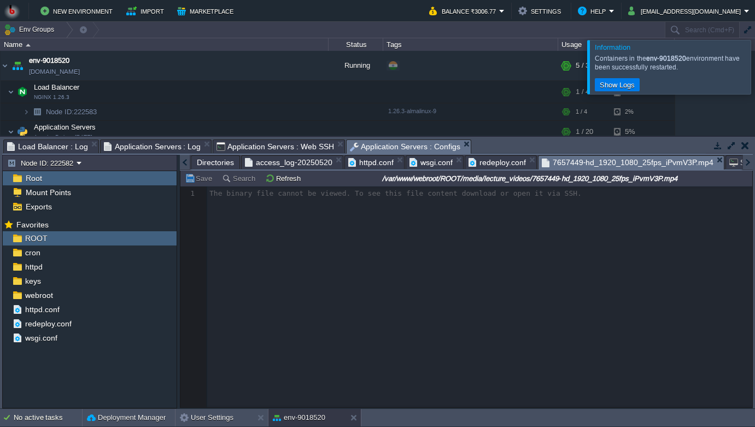
click at [571, 167] on span "7657449-hd_1920_1080_25fps_iPvmV3P.mp4" at bounding box center [628, 163] width 172 height 14
click at [492, 162] on span "redeploy.conf" at bounding box center [497, 162] width 57 height 13
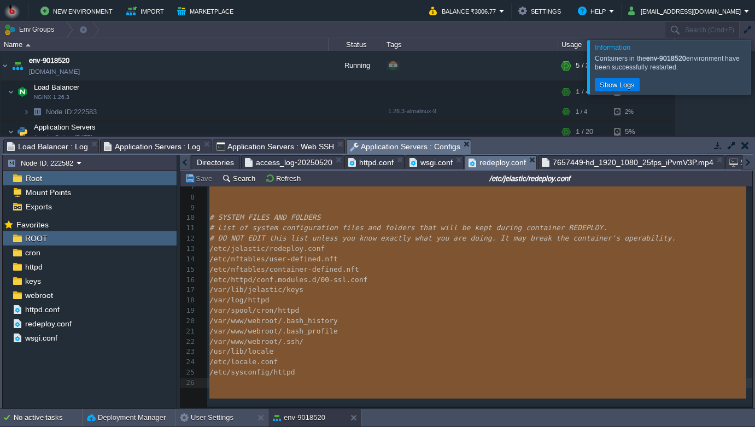
click at [577, 163] on span "7657449-hd_1920_1080_25fps_iPvmV3P.mp4" at bounding box center [628, 162] width 172 height 13
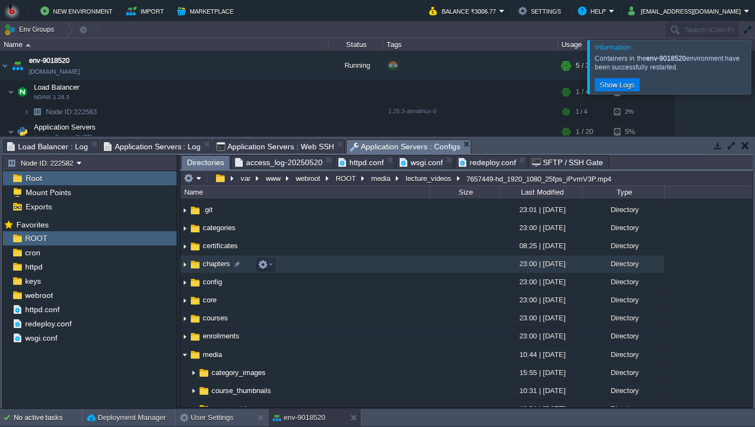
scroll to position [0, 0]
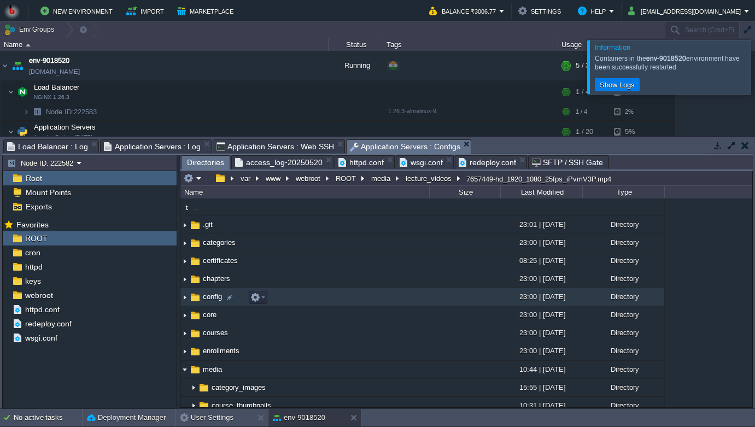
click at [187, 298] on img at bounding box center [184, 297] width 9 height 17
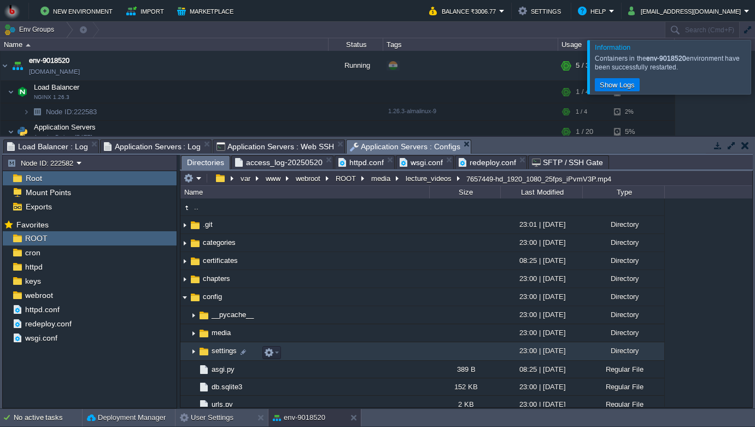
click at [197, 352] on img at bounding box center [193, 351] width 9 height 17
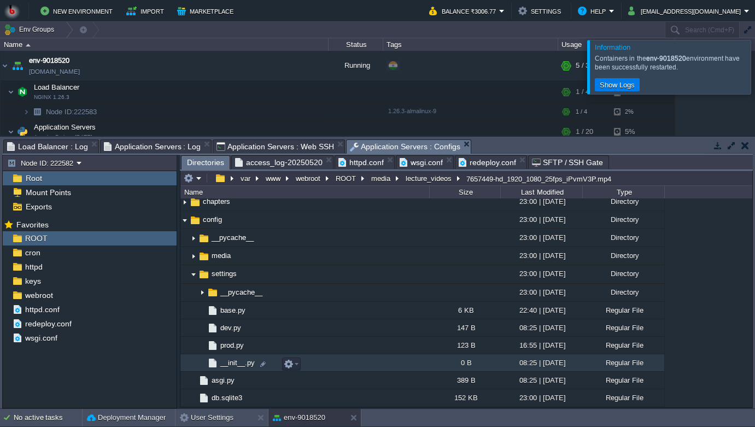
scroll to position [79, 0]
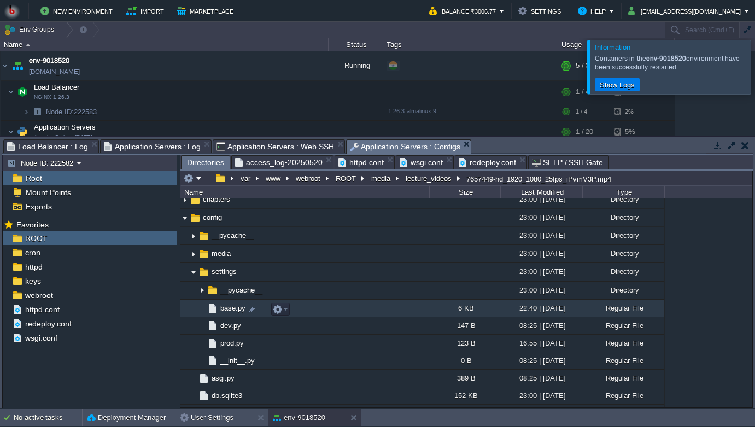
click at [231, 315] on td "base.py" at bounding box center [304, 308] width 249 height 17
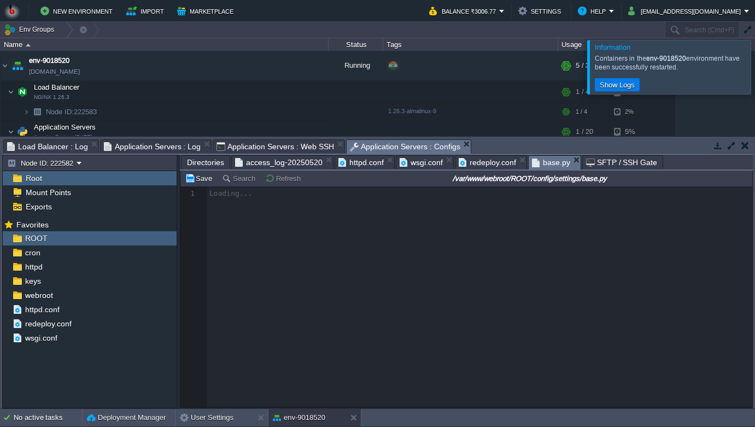
scroll to position [3, 0]
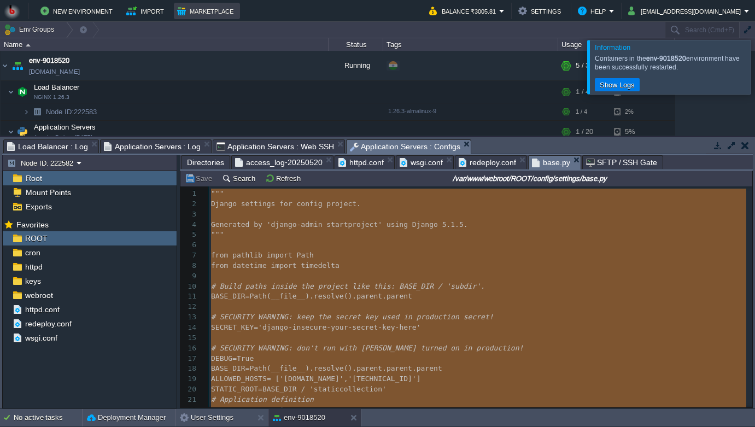
type textarea "-"
click at [251, 149] on span "Application Servers : Web SSH" at bounding box center [276, 146] width 118 height 13
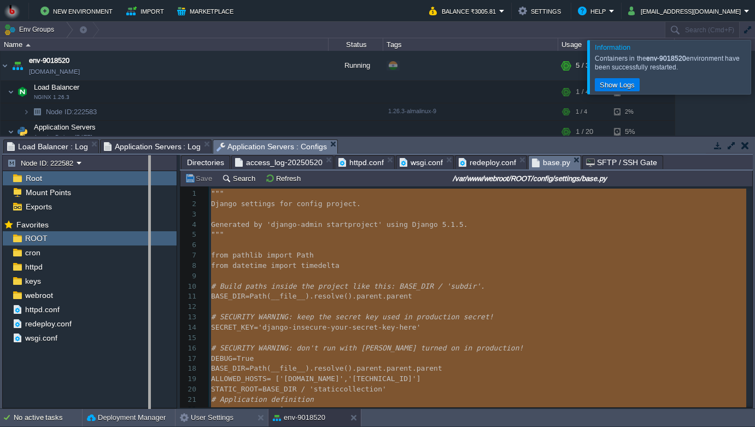
drag, startPoint x: 178, startPoint y: 212, endPoint x: 149, endPoint y: 211, distance: 28.5
click at [149, 210] on body "New Environment Import Marketplace Bonus ₹0.00 Upgrade Account Balance ₹3005.81…" at bounding box center [377, 213] width 755 height 427
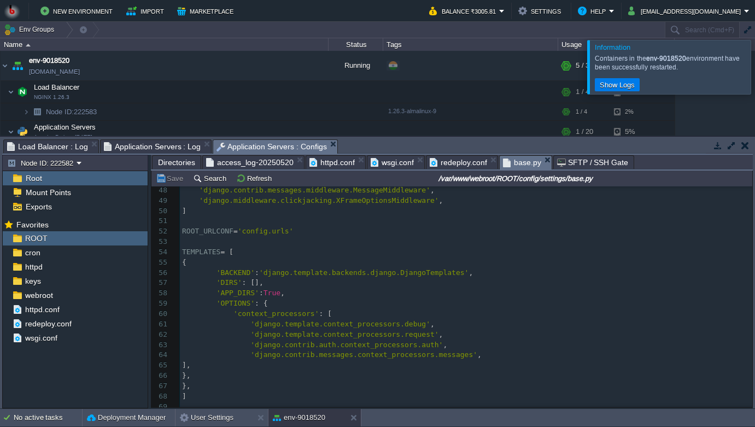
scroll to position [489, 0]
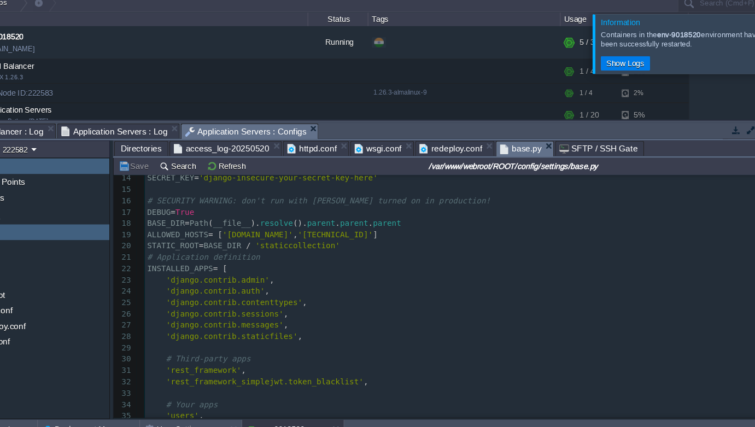
click at [371, 318] on pre "'django.contrib.sessions' ," at bounding box center [466, 313] width 572 height 10
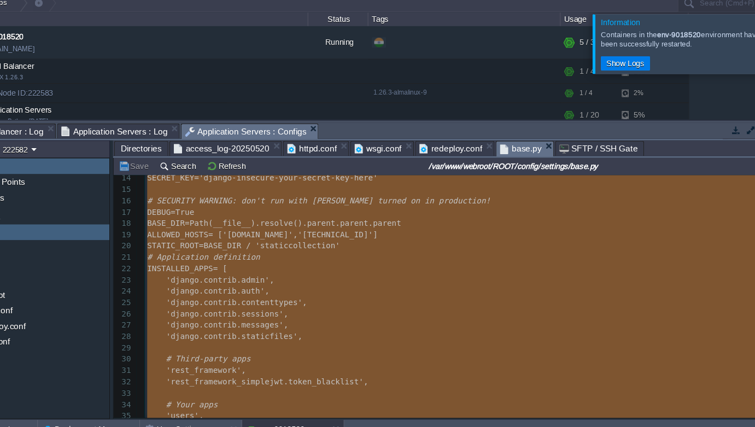
type textarea "-"
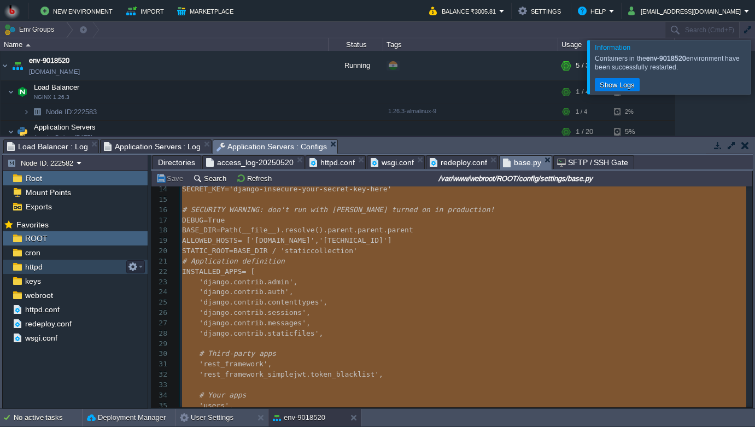
click at [23, 268] on span "httpd" at bounding box center [33, 267] width 21 height 10
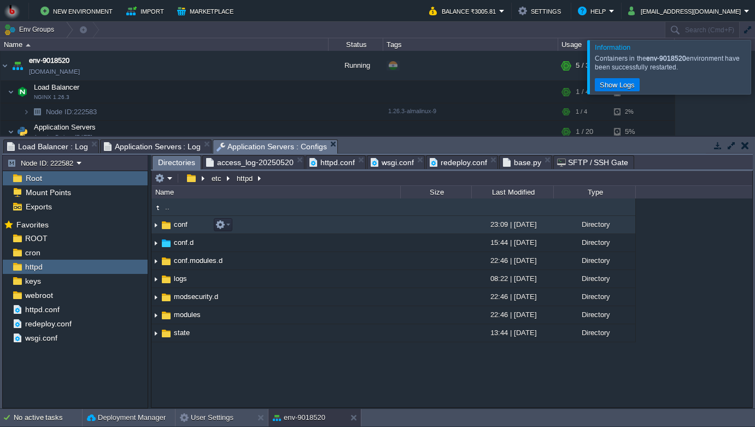
click at [154, 228] on img at bounding box center [155, 225] width 9 height 17
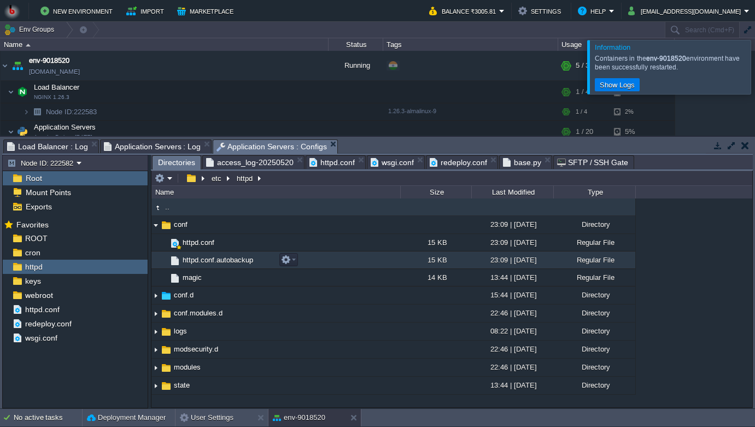
click at [197, 254] on td "httpd.conf.autobackup" at bounding box center [275, 260] width 249 height 17
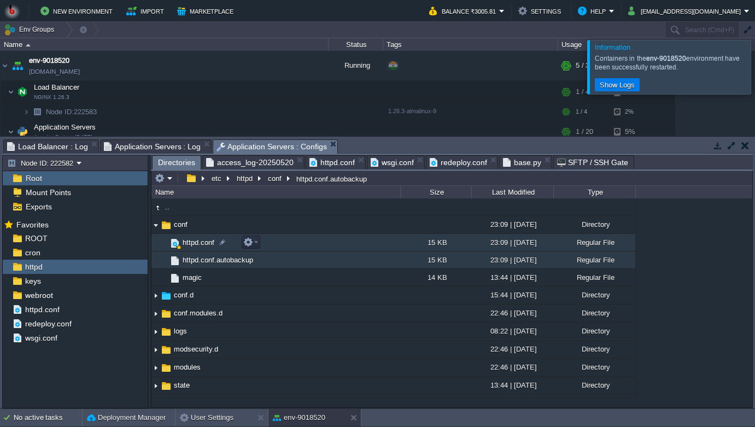
click at [190, 244] on span "httpd.conf" at bounding box center [198, 242] width 35 height 9
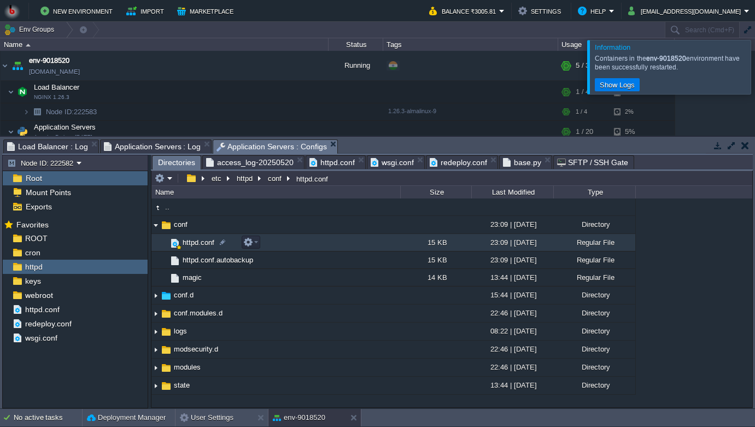
click at [190, 244] on span "httpd.conf" at bounding box center [198, 242] width 35 height 9
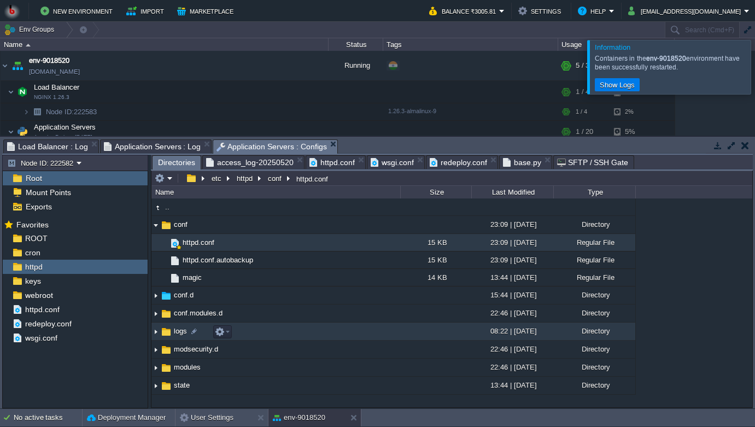
click at [160, 334] on img at bounding box center [166, 332] width 12 height 12
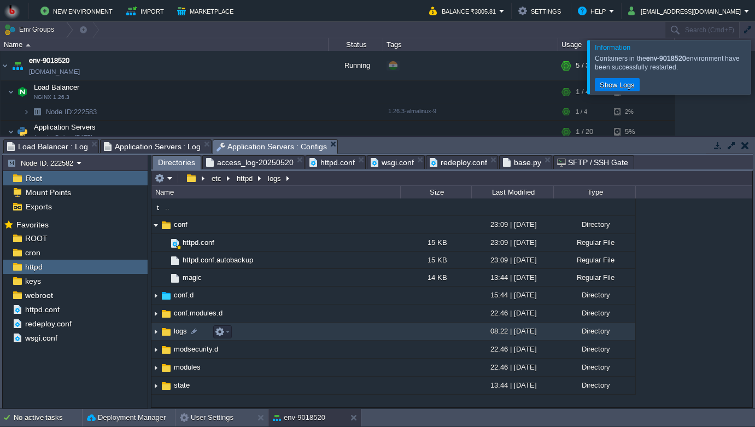
click at [155, 332] on img at bounding box center [155, 331] width 9 height 17
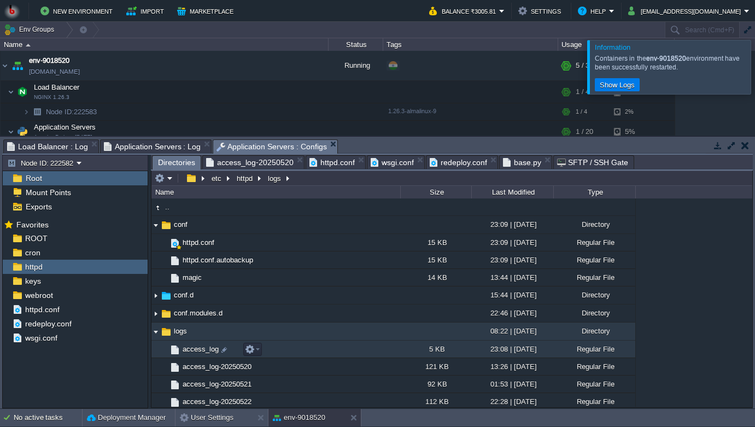
click at [202, 358] on td "access_log" at bounding box center [275, 349] width 249 height 17
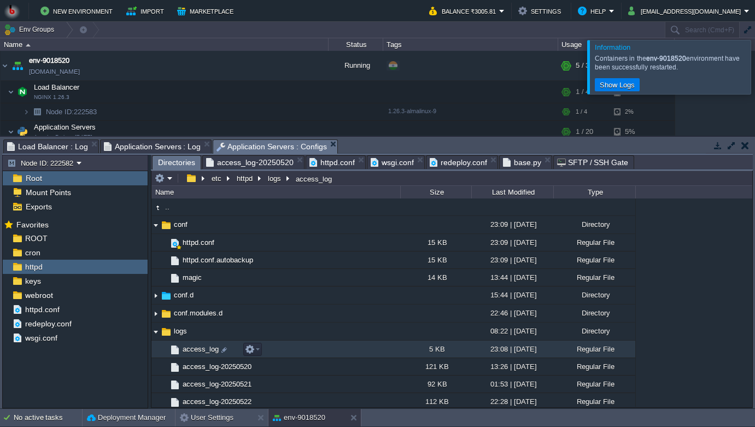
click at [191, 349] on span "access_log" at bounding box center [200, 348] width 39 height 9
click at [186, 349] on span "access_log" at bounding box center [200, 348] width 39 height 9
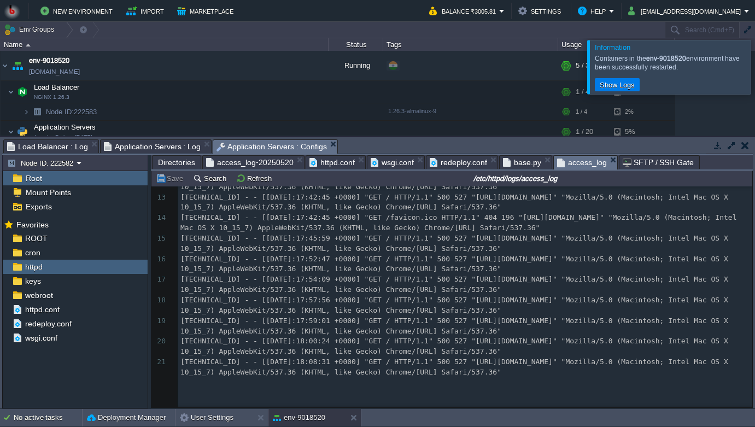
scroll to position [227, 0]
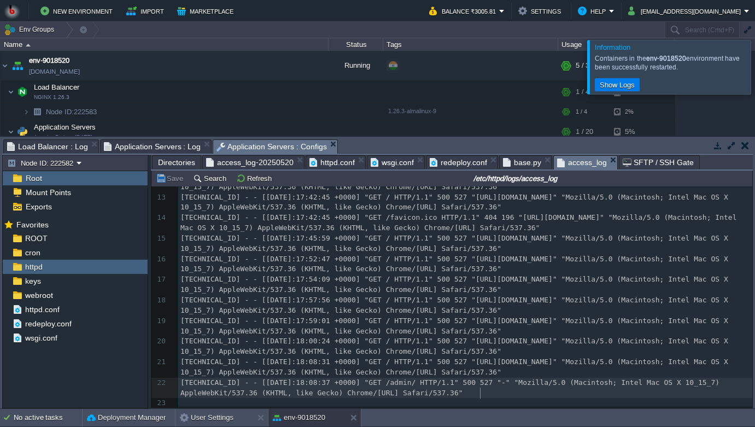
click at [484, 387] on div "23 1 [TECHNICAL_ID] - - [[DATE]:17:04:19 +0000] "GET / HTTP/1.1" 500 527 "[URL]…" at bounding box center [465, 187] width 574 height 443
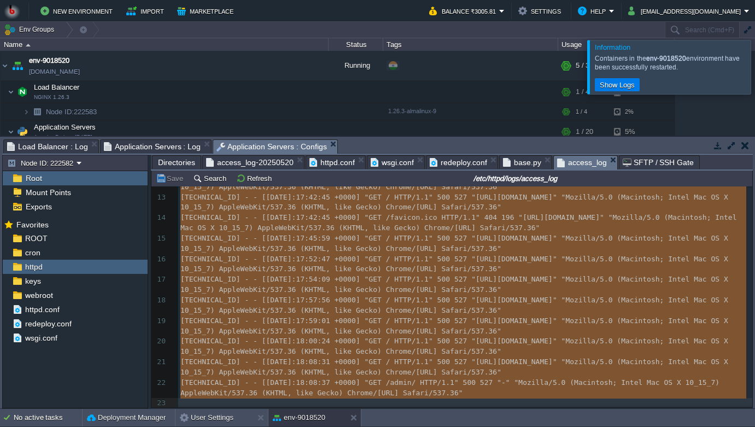
type textarea "-"
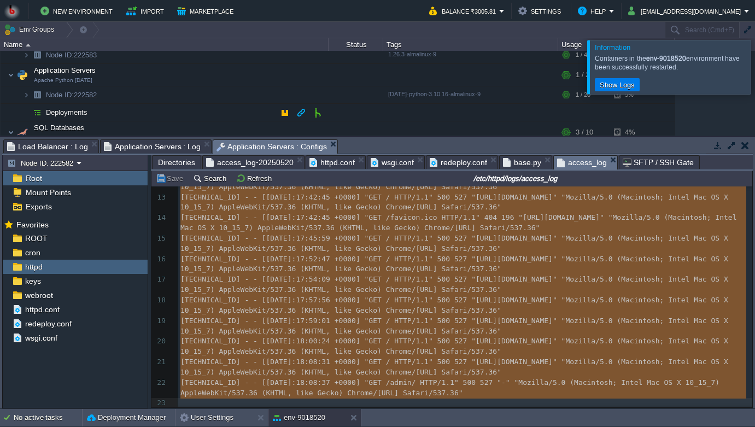
scroll to position [57, 0]
click at [250, 77] on button "button" at bounding box center [247, 75] width 10 height 10
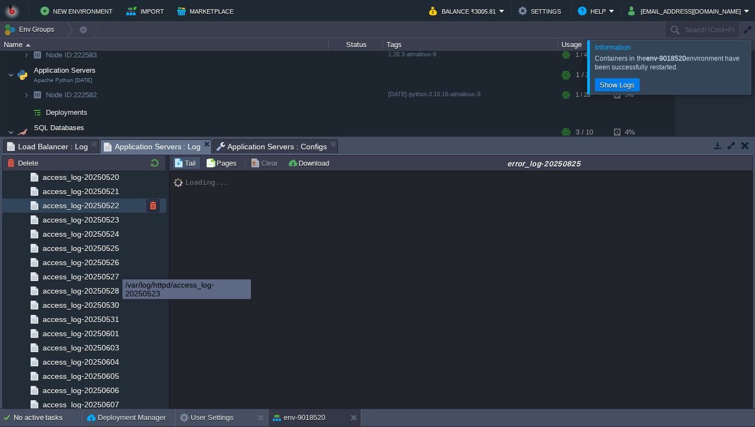
scroll to position [0, 0]
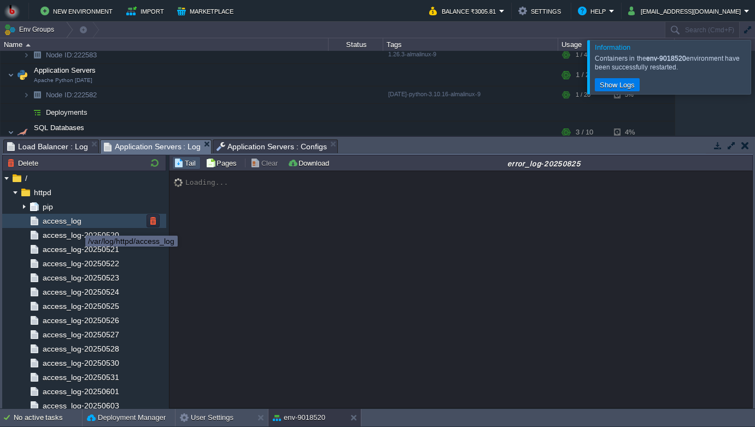
click at [74, 223] on span "access_log" at bounding box center [61, 221] width 43 height 10
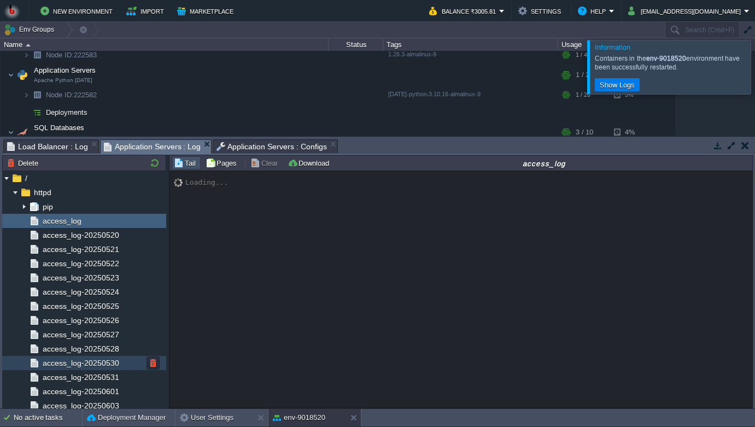
scroll to position [125, 0]
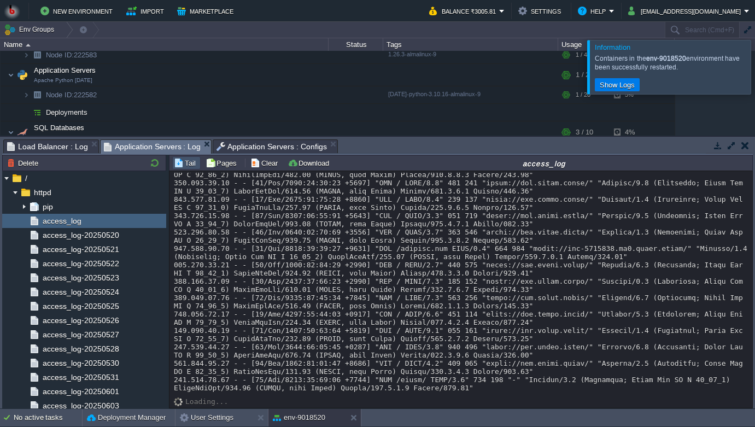
click at [536, 391] on div at bounding box center [461, 220] width 574 height 344
click at [484, 385] on div at bounding box center [461, 220] width 574 height 344
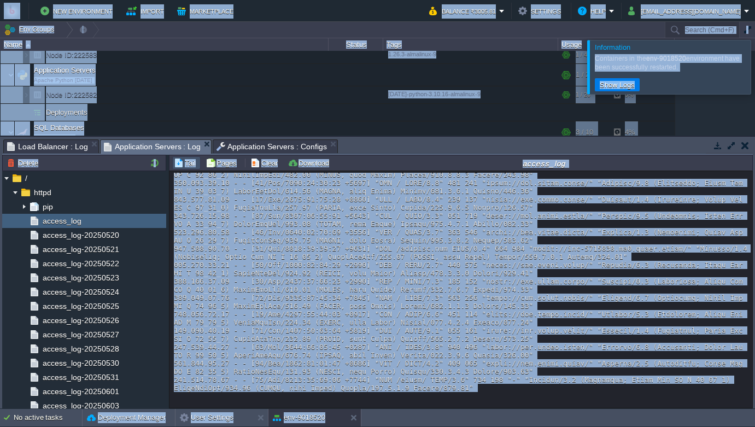
copy body "Lor Ipsumdolors Ametco Adipiscinge Seddo ₹0.30 Eiusmod Tempori Utlabor ₹3363.42…"
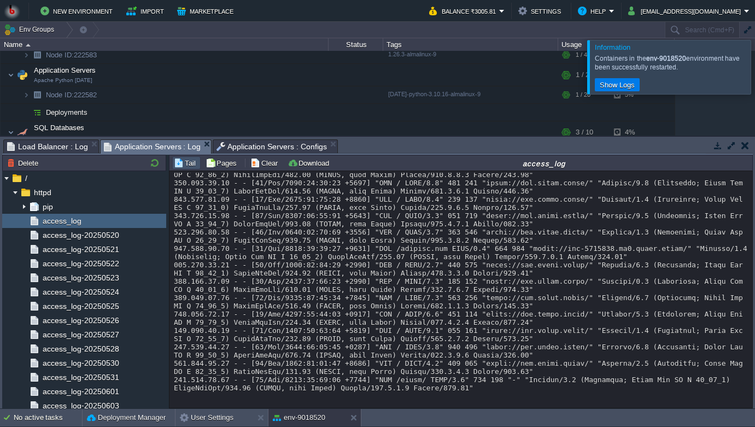
click at [623, 279] on div at bounding box center [461, 220] width 574 height 344
click at [604, 297] on div at bounding box center [461, 220] width 574 height 344
click at [571, 320] on div at bounding box center [461, 220] width 574 height 344
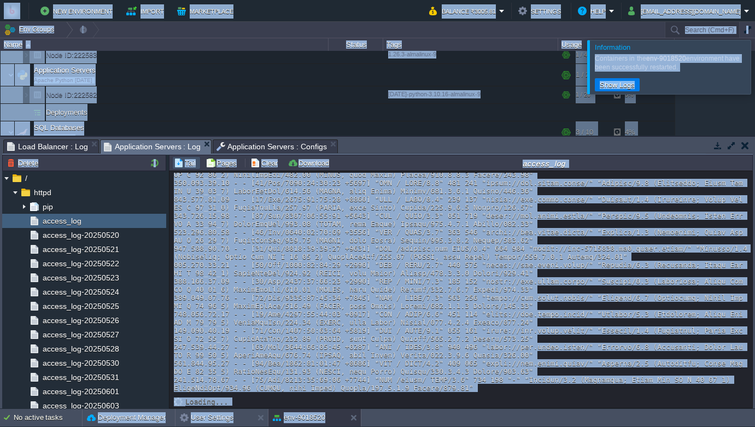
click at [571, 320] on div at bounding box center [461, 220] width 574 height 344
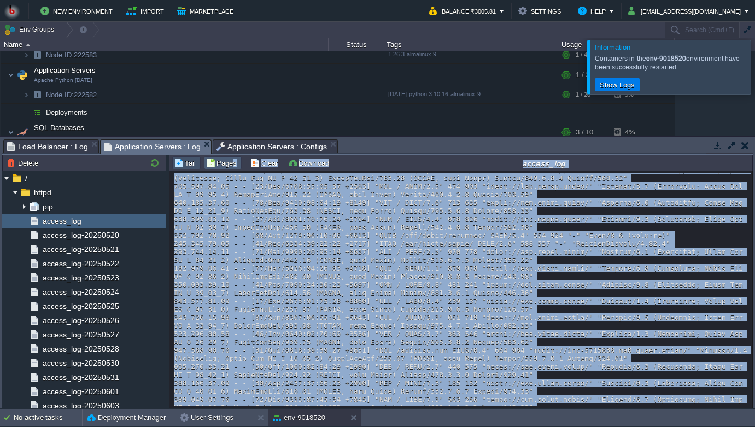
scroll to position [0, 0]
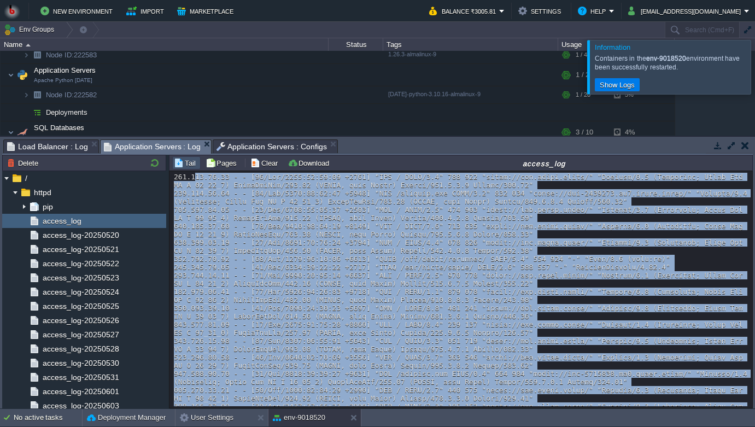
copy div "68.13.82 - - [[DATE]:17:04:19 +0000] "GET / HTTP/1.1" 500 527 "[URL][DOMAIN_NAM…"
drag, startPoint x: 483, startPoint y: 389, endPoint x: 196, endPoint y: 179, distance: 355.7
click at [196, 179] on div at bounding box center [461, 345] width 574 height 344
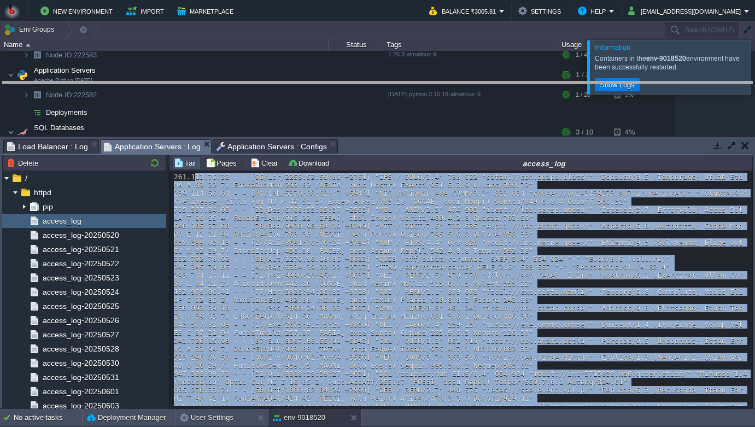
drag, startPoint x: 396, startPoint y: 142, endPoint x: 396, endPoint y: 84, distance: 58.0
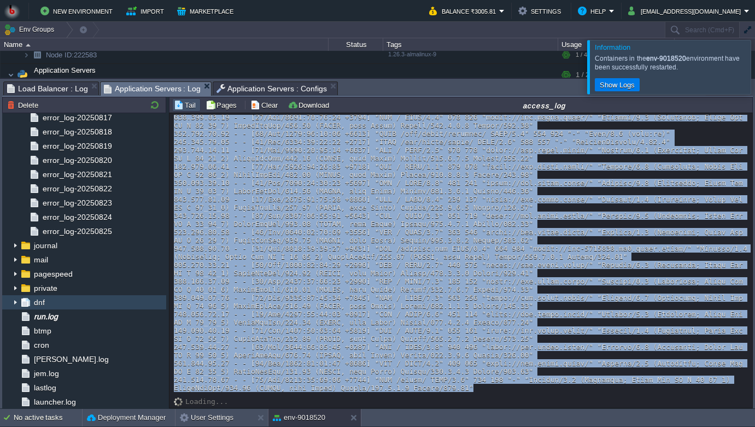
scroll to position [798, 0]
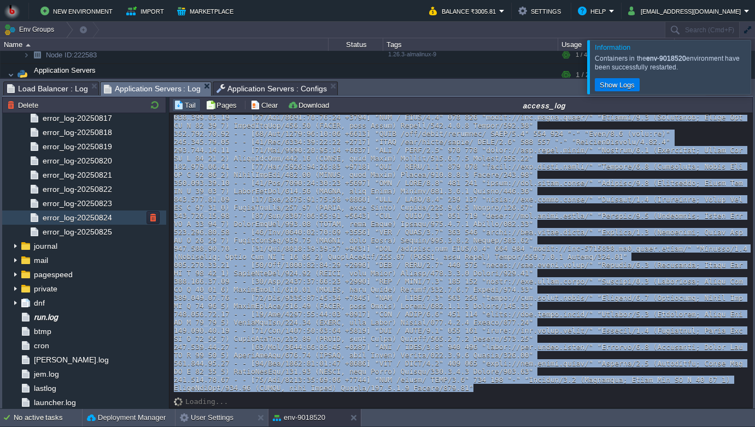
click at [88, 223] on span "error_log-20250824" at bounding box center [76, 218] width 73 height 10
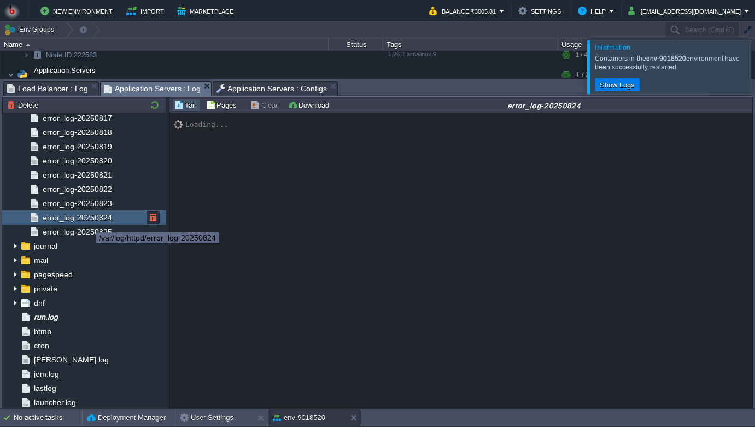
scroll to position [0, 0]
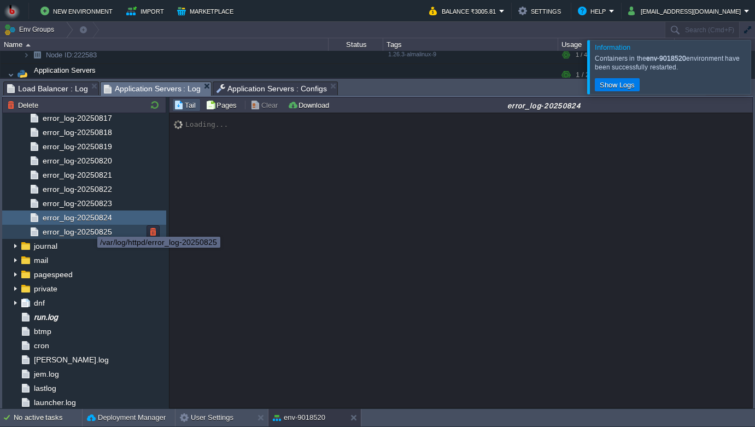
click at [91, 229] on span "error_log-20250825" at bounding box center [76, 232] width 73 height 10
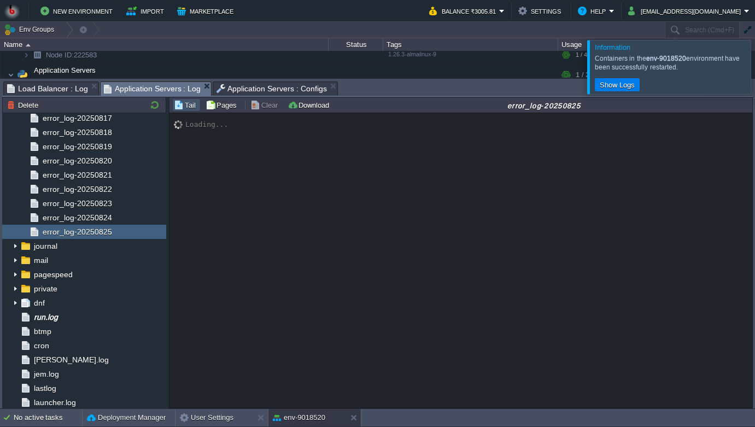
click at [183, 102] on button "Tail" at bounding box center [186, 105] width 25 height 10
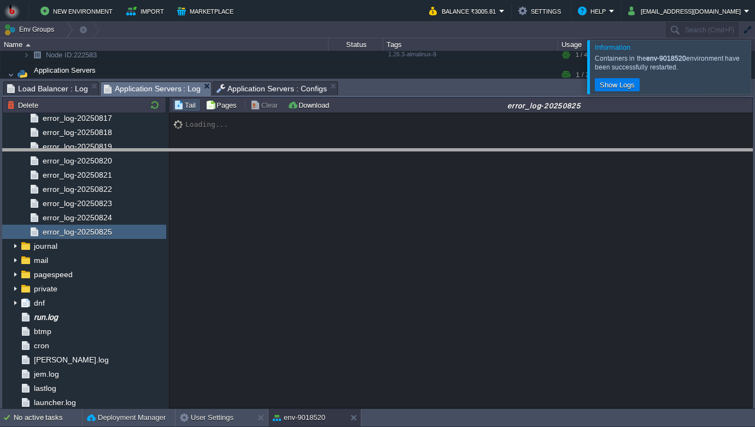
drag, startPoint x: 362, startPoint y: 92, endPoint x: 374, endPoint y: 159, distance: 67.2
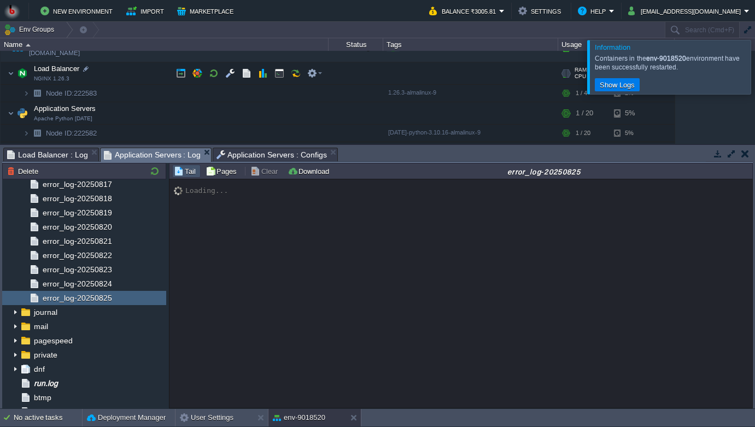
scroll to position [4, 0]
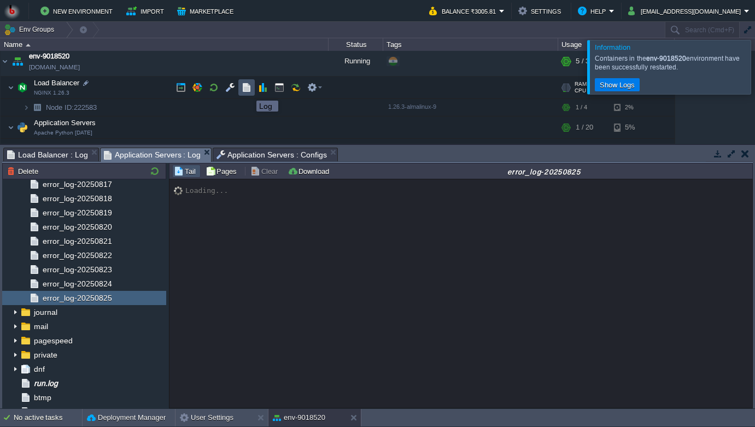
click at [248, 91] on button "button" at bounding box center [247, 88] width 10 height 10
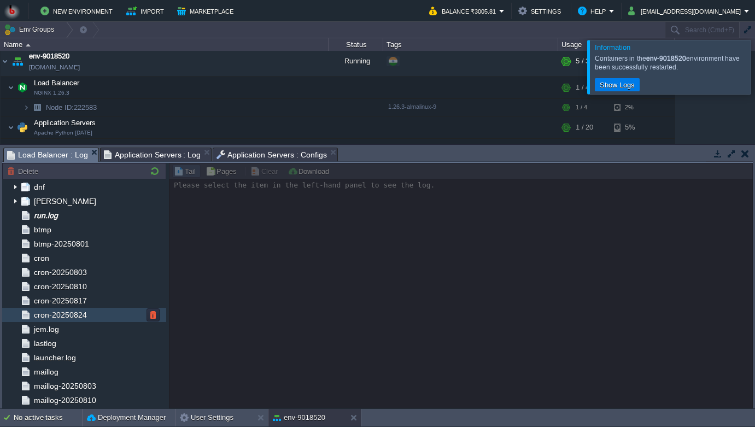
scroll to position [0, 0]
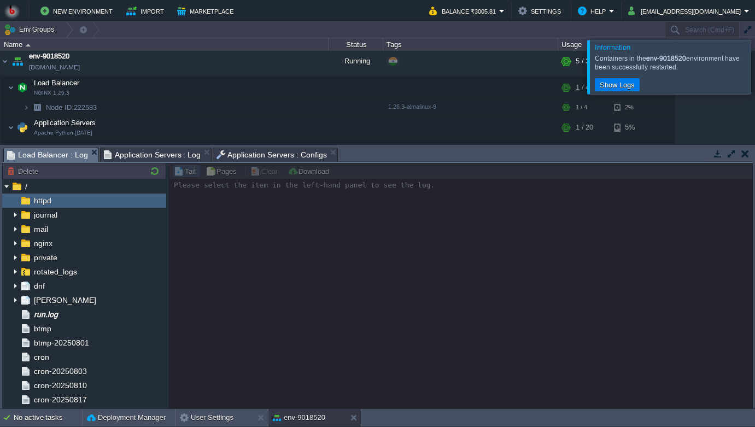
click at [27, 203] on img at bounding box center [26, 201] width 12 height 14
click at [43, 202] on span "httpd" at bounding box center [42, 201] width 21 height 10
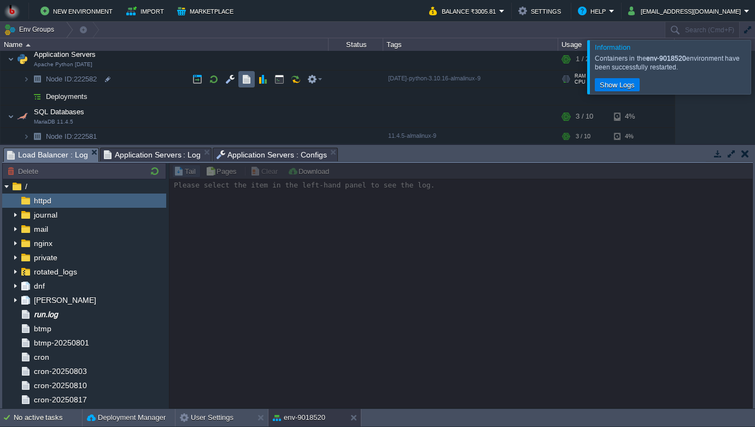
scroll to position [74, 0]
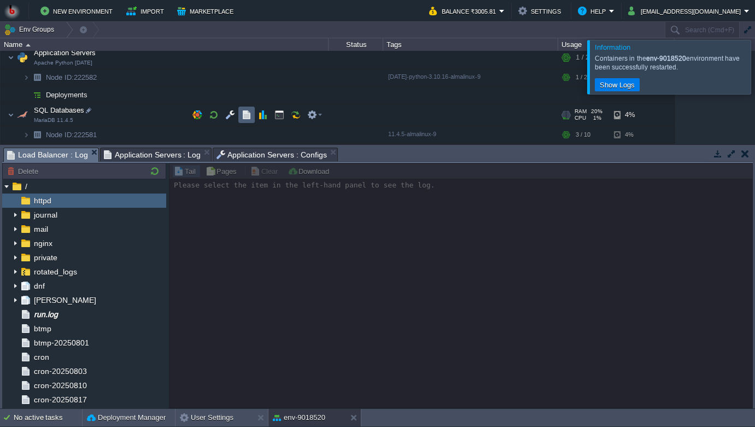
click at [242, 122] on td at bounding box center [246, 115] width 16 height 16
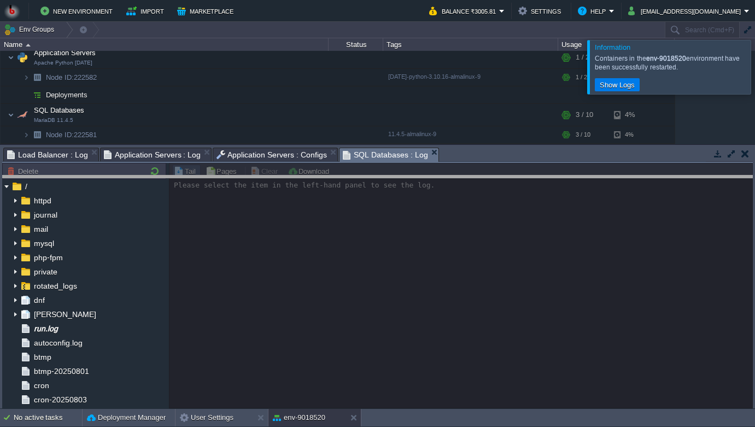
click at [487, 178] on body "New Environment Import Marketplace Bonus ₹0.00 Upgrade Account Balance ₹3005.81…" at bounding box center [377, 213] width 755 height 427
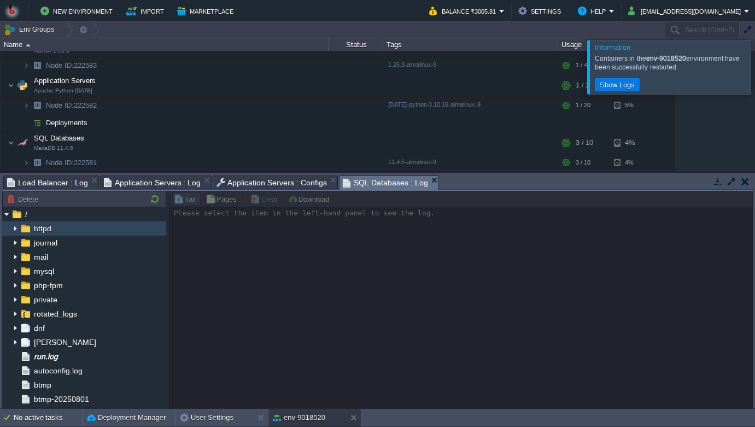
click at [13, 228] on img at bounding box center [15, 228] width 9 height 14
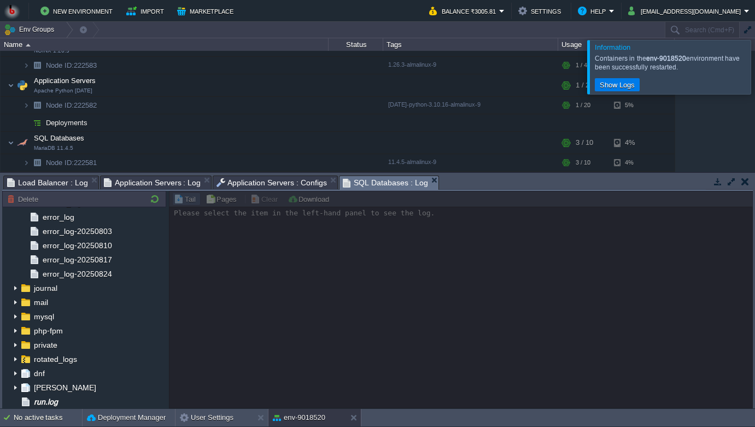
scroll to position [0, 0]
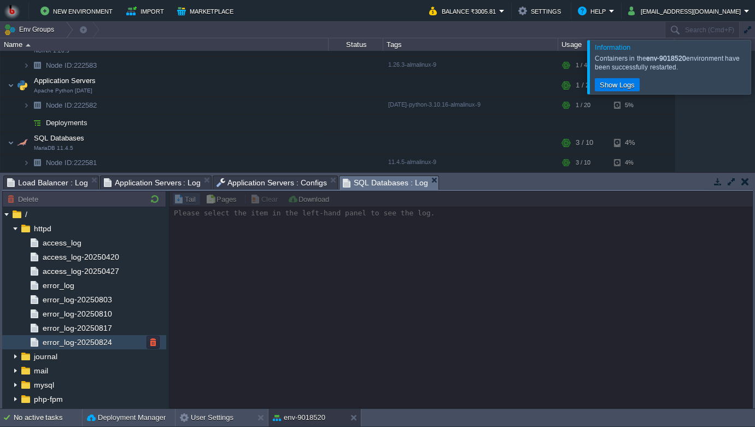
click at [92, 343] on span "error_log-20250824" at bounding box center [76, 342] width 73 height 10
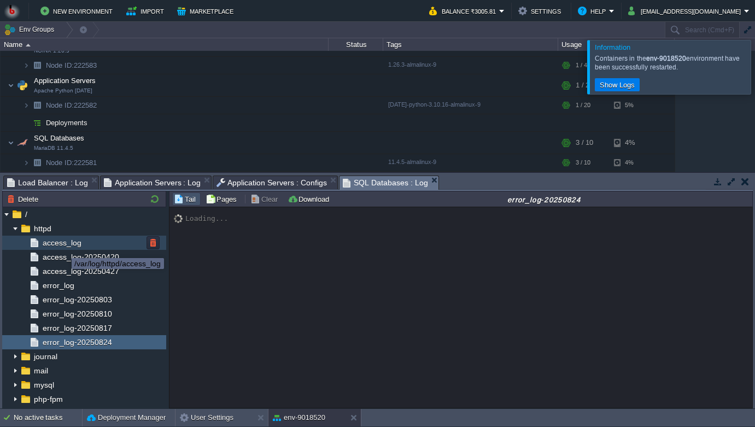
click at [62, 246] on span "access_log" at bounding box center [61, 243] width 43 height 10
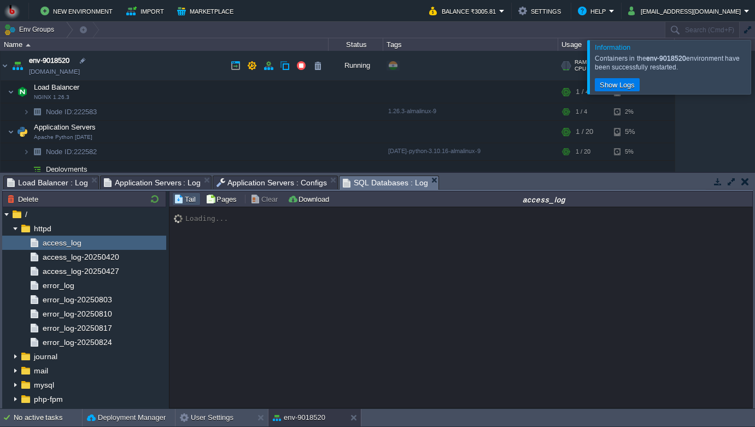
click at [80, 71] on link "[DOMAIN_NAME]" at bounding box center [54, 71] width 51 height 11
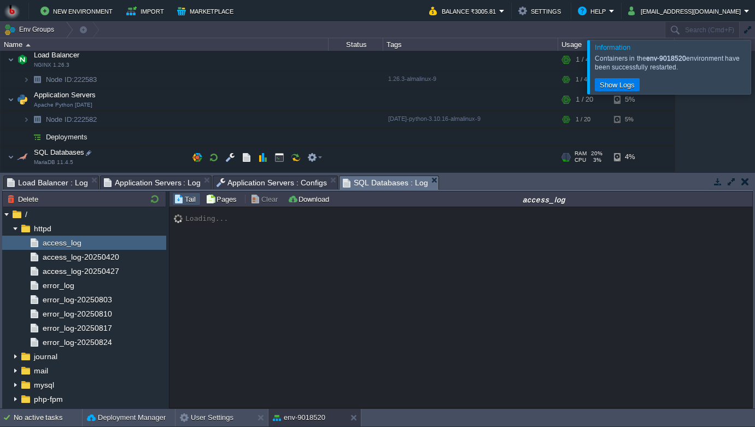
scroll to position [46, 0]
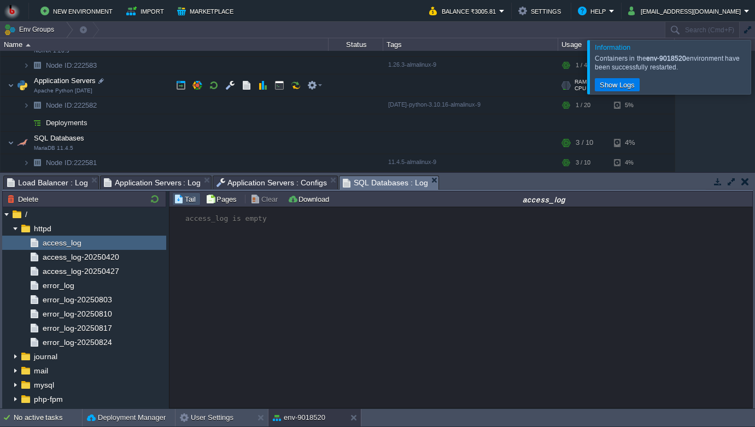
click at [25, 85] on img at bounding box center [22, 85] width 15 height 22
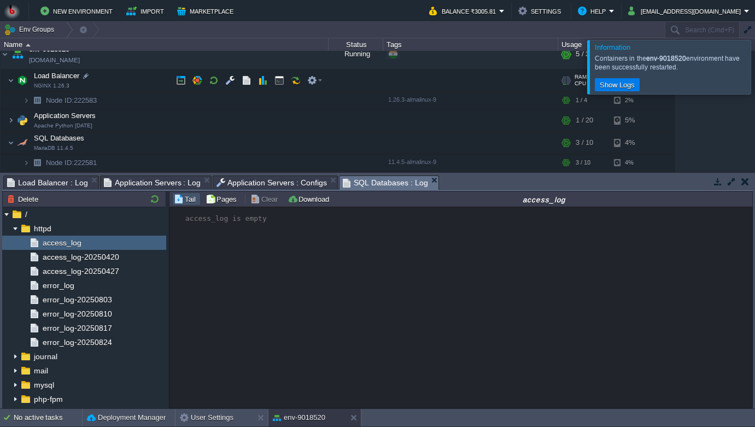
scroll to position [11, 0]
click at [51, 86] on span "NGINX 1.26.3" at bounding box center [52, 86] width 36 height 7
click at [201, 83] on button "button" at bounding box center [197, 80] width 10 height 10
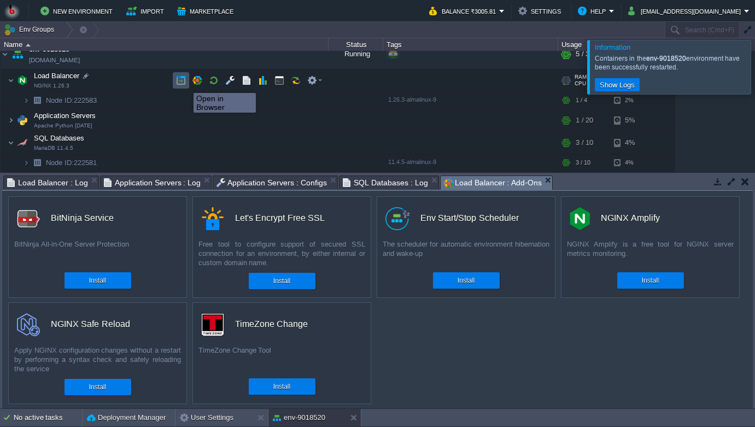
click at [184, 82] on button "button" at bounding box center [181, 80] width 10 height 10
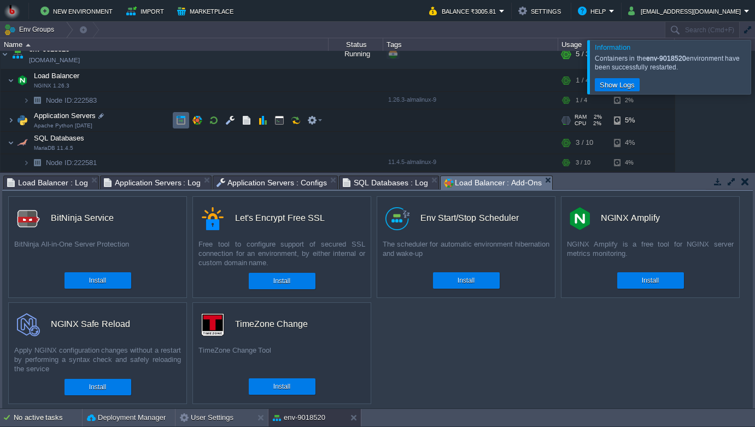
click at [186, 122] on td at bounding box center [181, 120] width 16 height 16
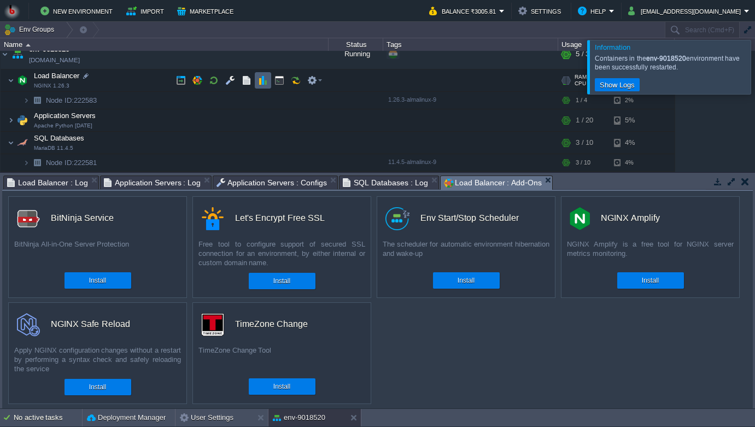
click at [264, 83] on button "button" at bounding box center [263, 80] width 10 height 10
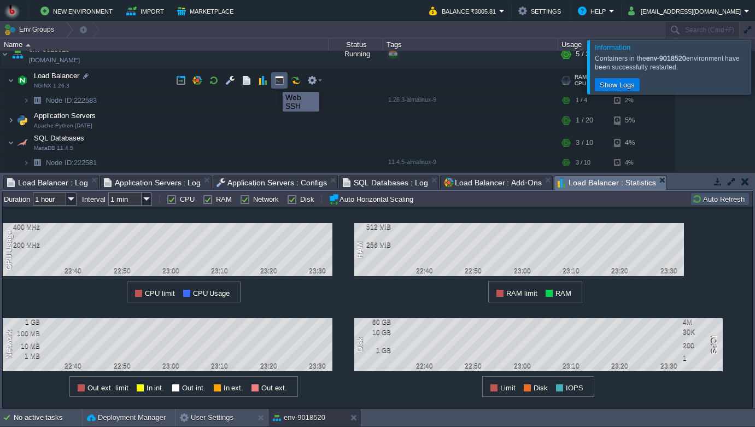
click at [282, 83] on button "button" at bounding box center [279, 80] width 10 height 10
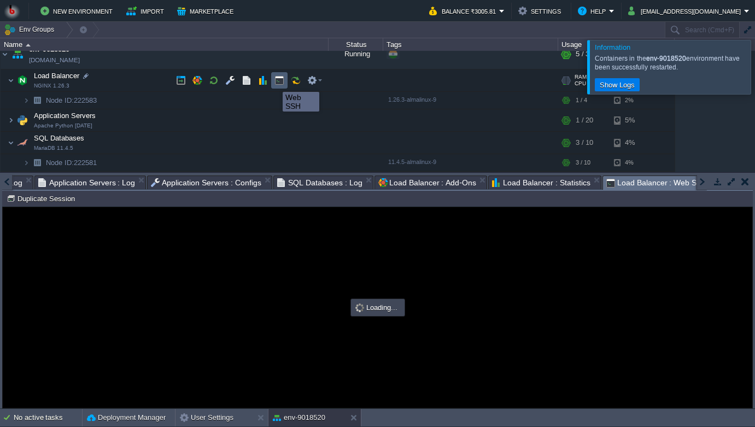
scroll to position [0, 0]
type input "#000000"
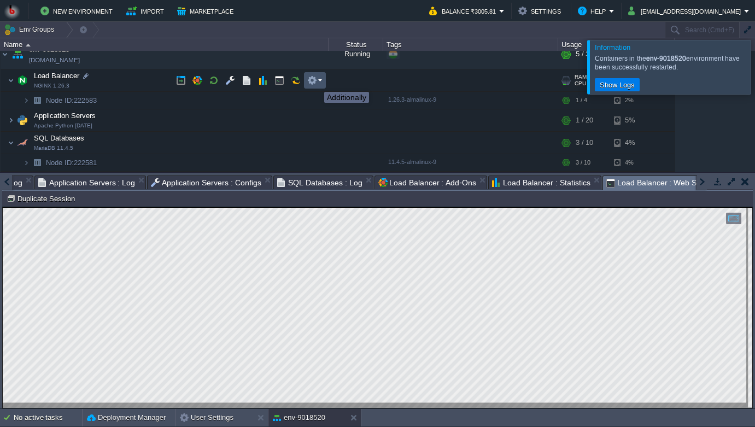
click at [316, 82] on button "button" at bounding box center [312, 80] width 10 height 10
click at [244, 75] on td at bounding box center [246, 80] width 16 height 16
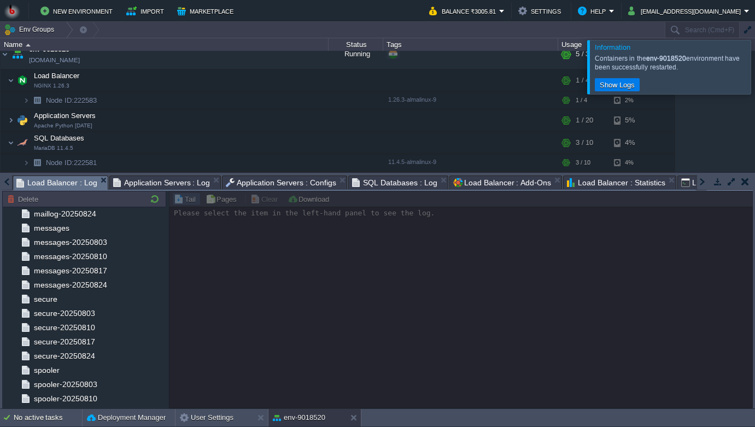
scroll to position [396, 0]
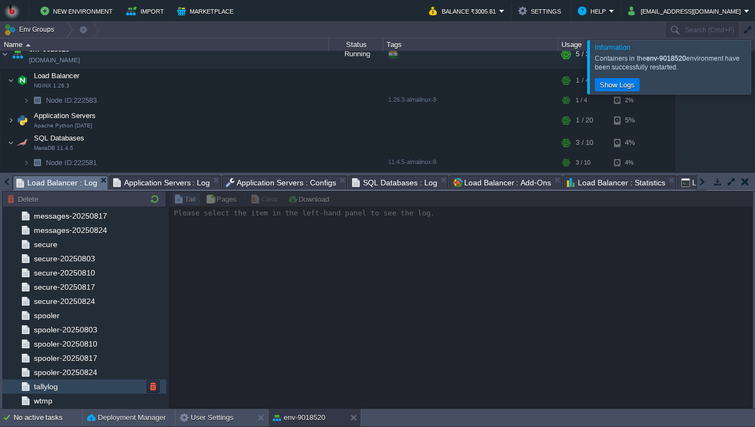
click at [54, 384] on span "tallylog" at bounding box center [46, 387] width 28 height 10
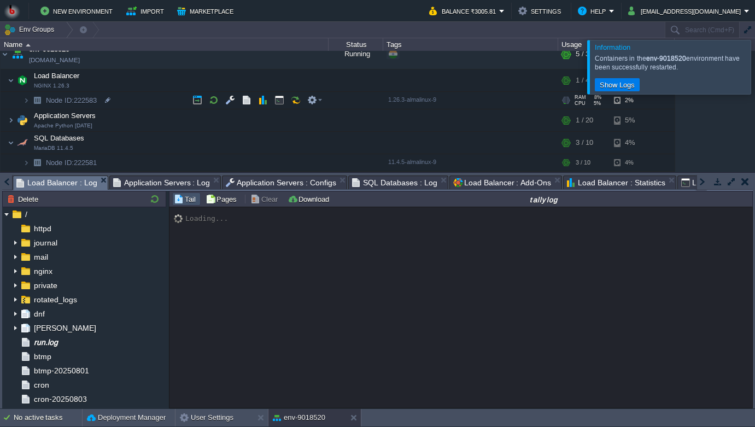
scroll to position [0, 0]
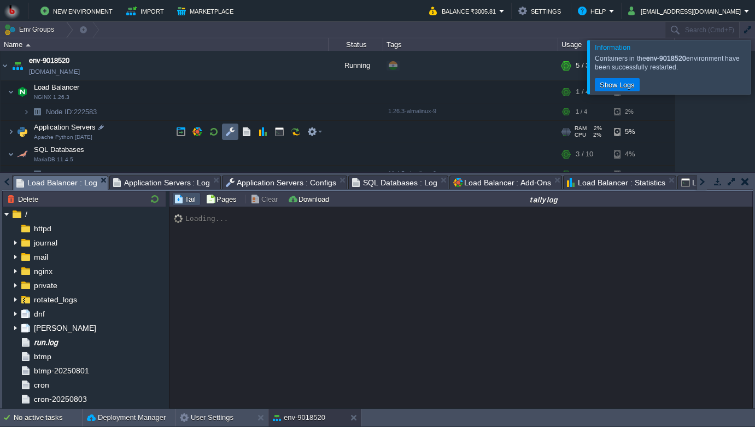
click at [231, 130] on button "button" at bounding box center [230, 132] width 10 height 10
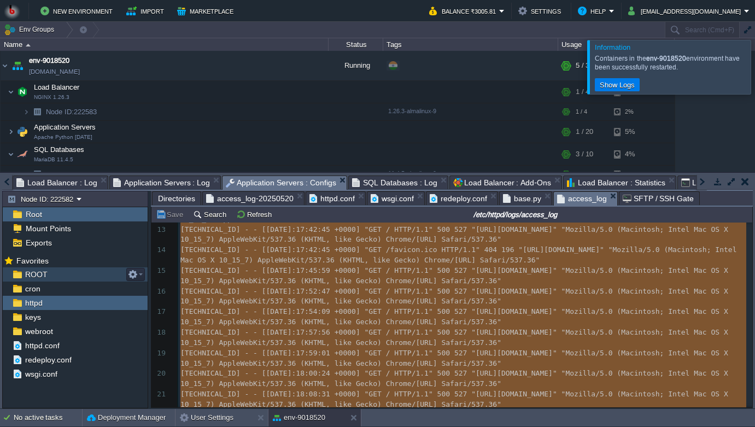
click at [77, 276] on div "ROOT" at bounding box center [75, 274] width 145 height 14
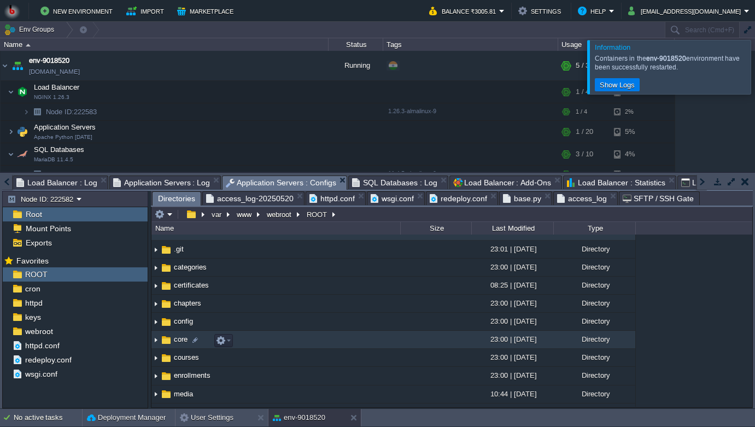
scroll to position [12, 0]
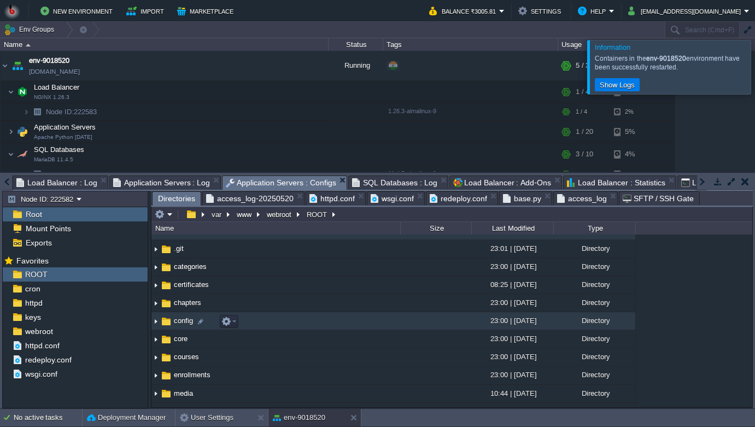
click at [178, 325] on span "config" at bounding box center [183, 320] width 22 height 9
click at [159, 323] on img at bounding box center [155, 321] width 9 height 17
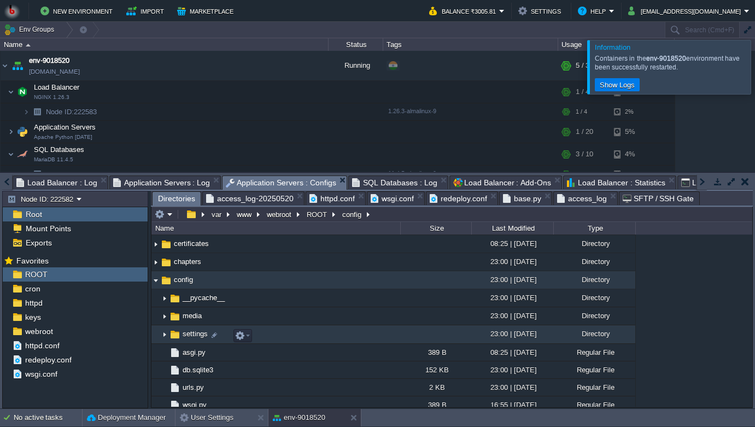
scroll to position [54, 0]
click at [167, 336] on img at bounding box center [164, 333] width 9 height 17
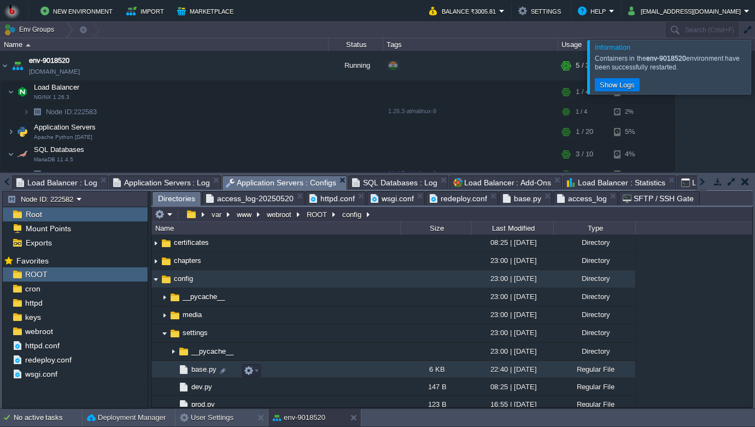
click at [208, 368] on span "base.py" at bounding box center [204, 369] width 28 height 9
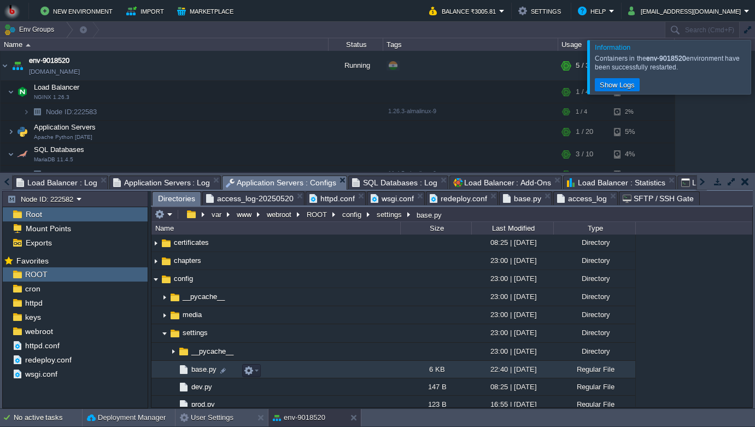
click at [208, 368] on span "base.py" at bounding box center [204, 369] width 28 height 9
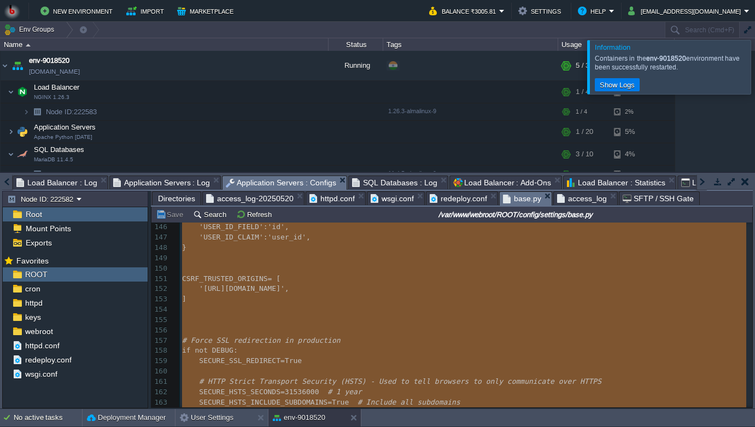
scroll to position [1570, 0]
drag, startPoint x: 202, startPoint y: 294, endPoint x: 254, endPoint y: 297, distance: 52.6
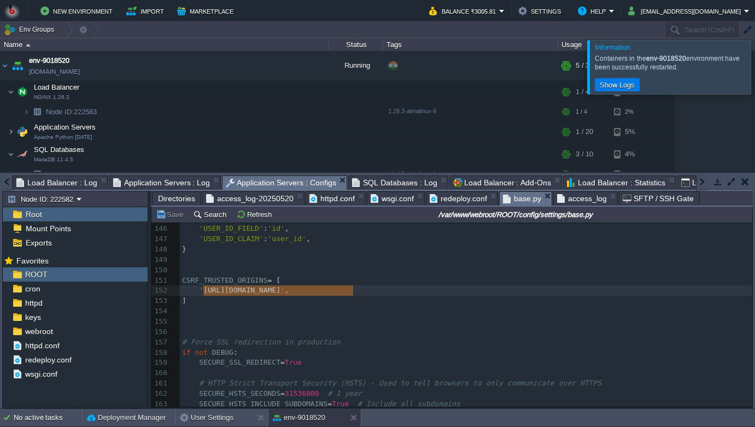
type textarea "ttps://[DOMAIN_NAME]"
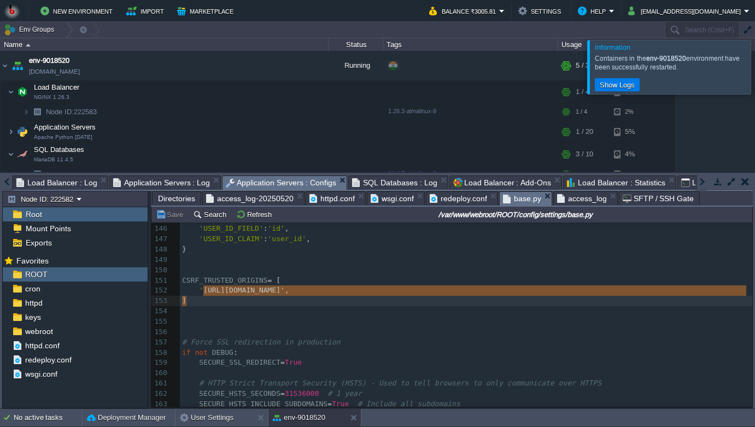
type textarea "[URL][DOMAIN_NAME]"
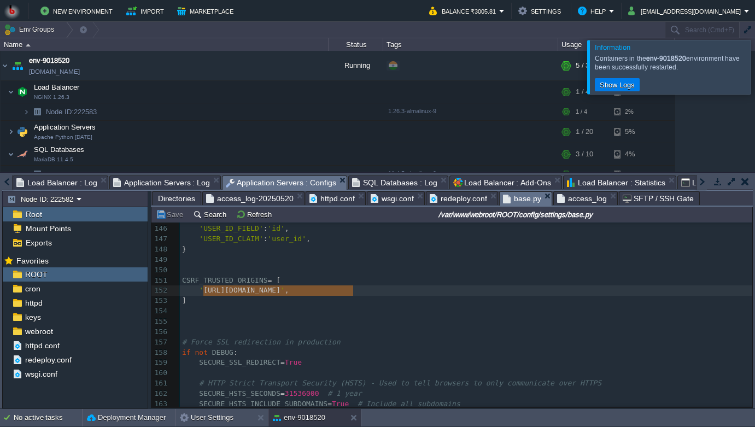
drag, startPoint x: 204, startPoint y: 287, endPoint x: 352, endPoint y: 296, distance: 148.4
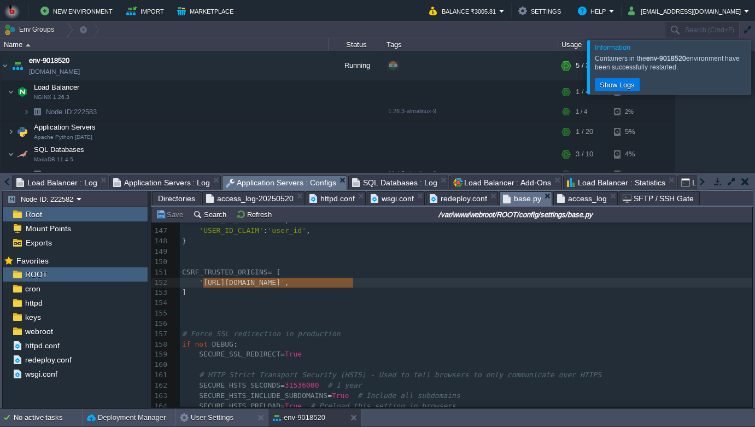
scroll to position [1484, 0]
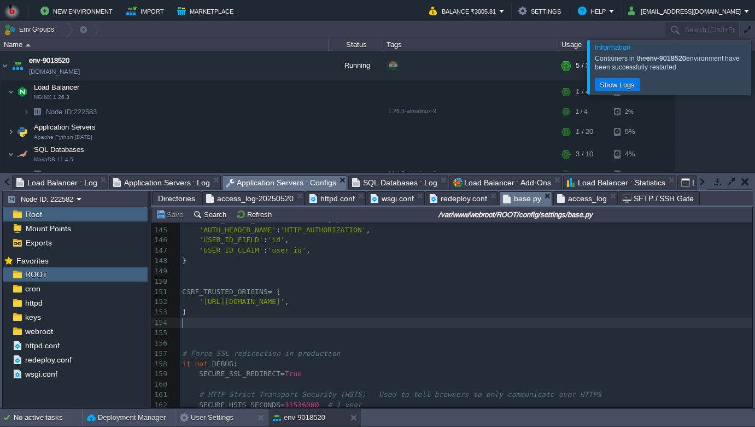
click at [255, 325] on pre "​" at bounding box center [466, 323] width 572 height 10
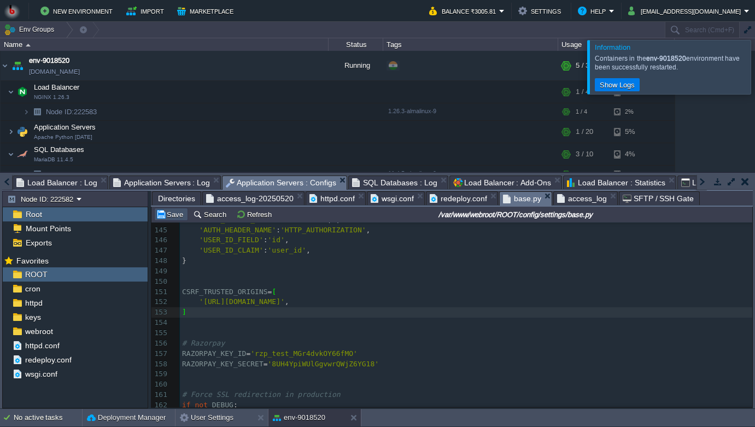
click at [176, 213] on button "Save" at bounding box center [171, 214] width 31 height 10
click at [208, 136] on td at bounding box center [214, 132] width 16 height 16
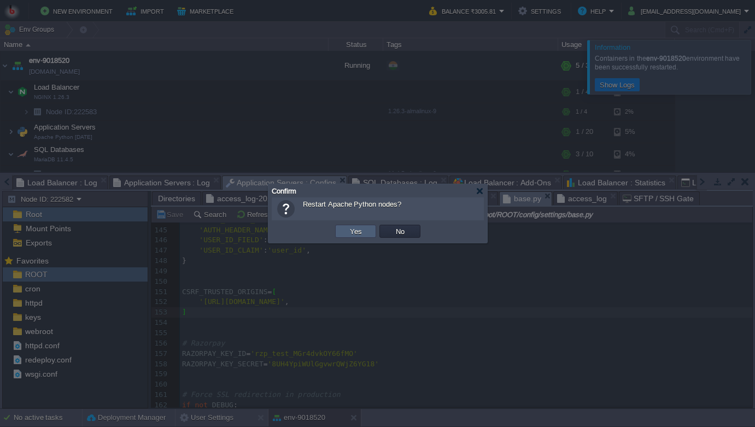
click at [360, 232] on button "Yes" at bounding box center [356, 231] width 19 height 10
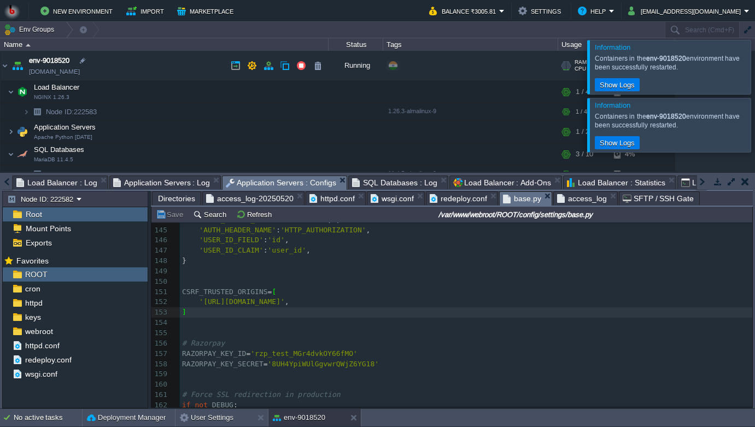
click at [65, 73] on link "[DOMAIN_NAME]" at bounding box center [54, 71] width 51 height 11
click at [214, 137] on button "button" at bounding box center [214, 132] width 10 height 10
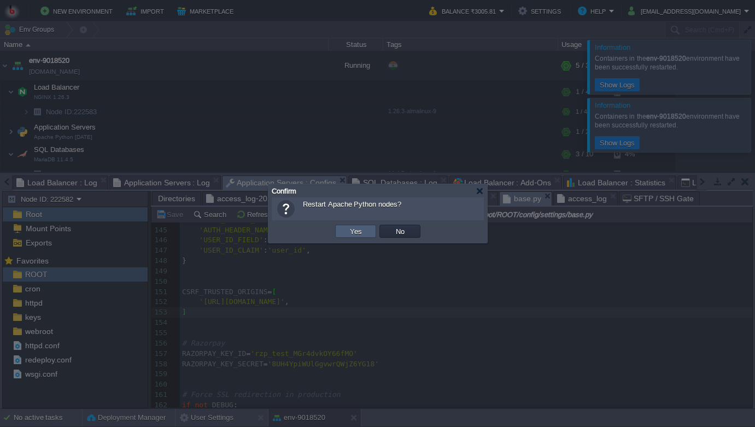
click at [357, 235] on button "Yes" at bounding box center [356, 231] width 19 height 10
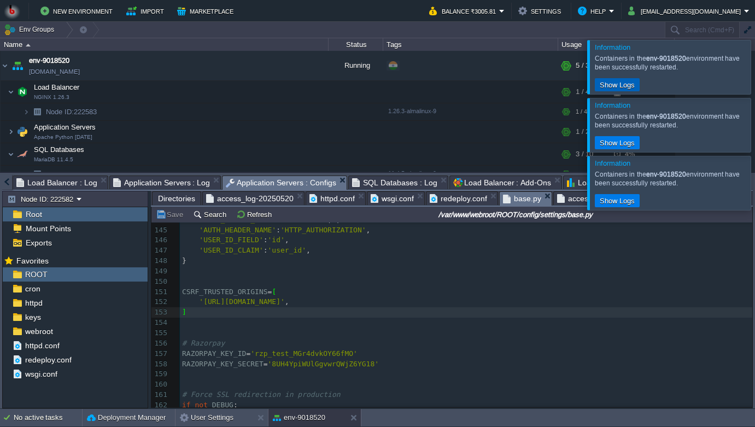
click at [620, 90] on button "Show Logs" at bounding box center [618, 85] width 42 height 10
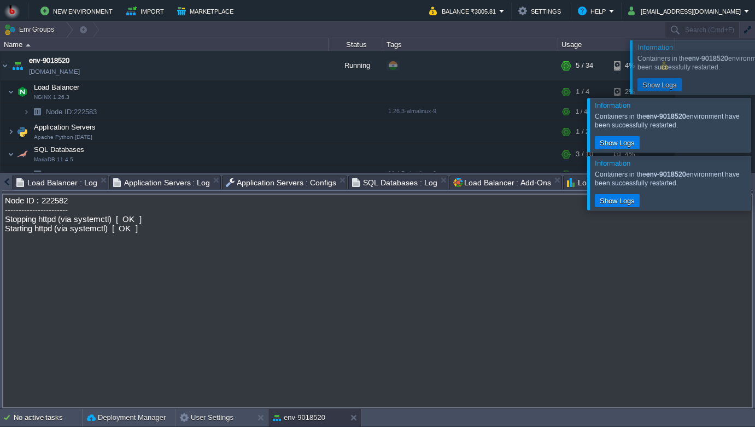
scroll to position [0, 185]
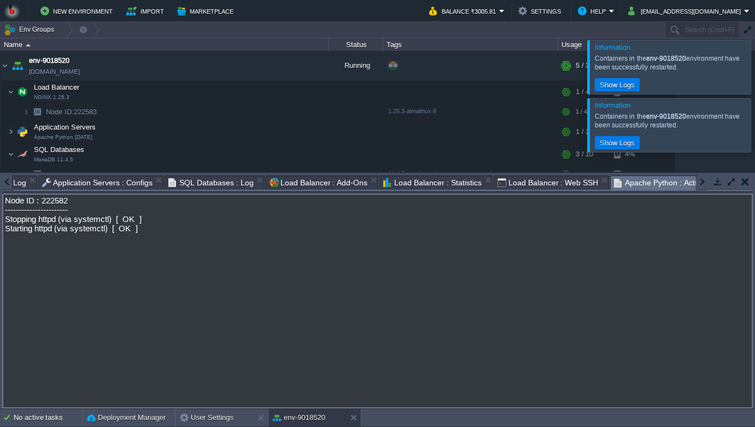
click at [87, 182] on span "Application Servers : Configs" at bounding box center [97, 182] width 110 height 13
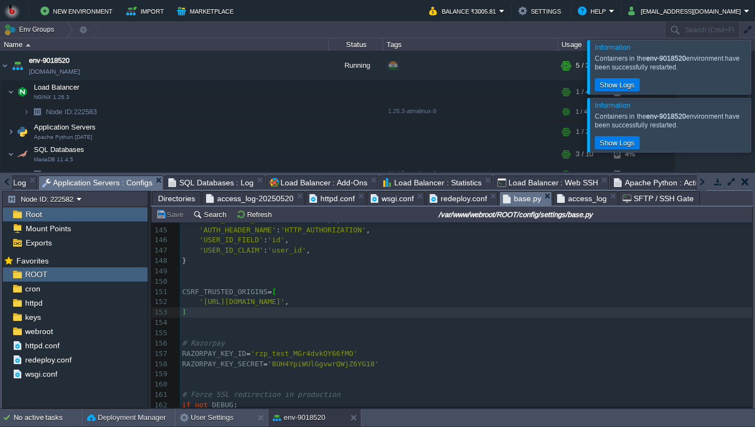
click at [247, 302] on div "xxxxxxxxxx 134 SIMPLE_JWT = { 135 'ACCESS_TOKEN_LIFETIME' : timedelta ( days = …" at bounding box center [466, 390] width 572 height 557
click at [246, 330] on pre "​" at bounding box center [466, 333] width 572 height 10
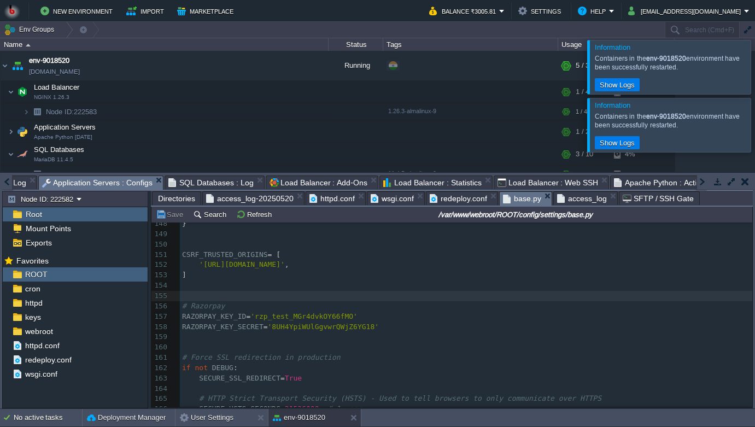
scroll to position [1523, 0]
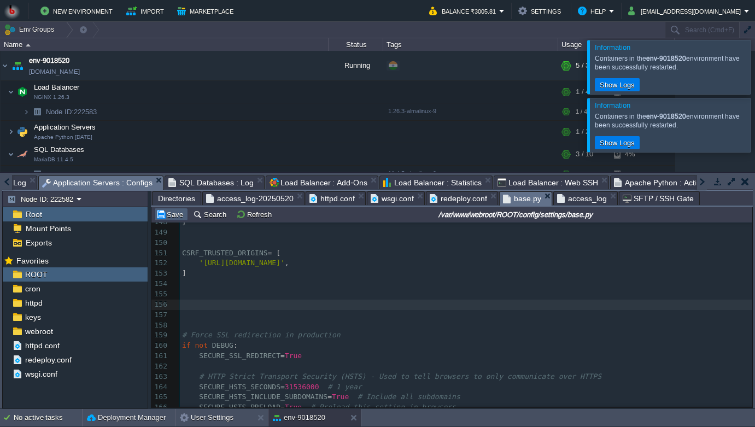
click at [175, 214] on button "Save" at bounding box center [171, 214] width 31 height 10
click at [210, 133] on button "button" at bounding box center [214, 132] width 10 height 10
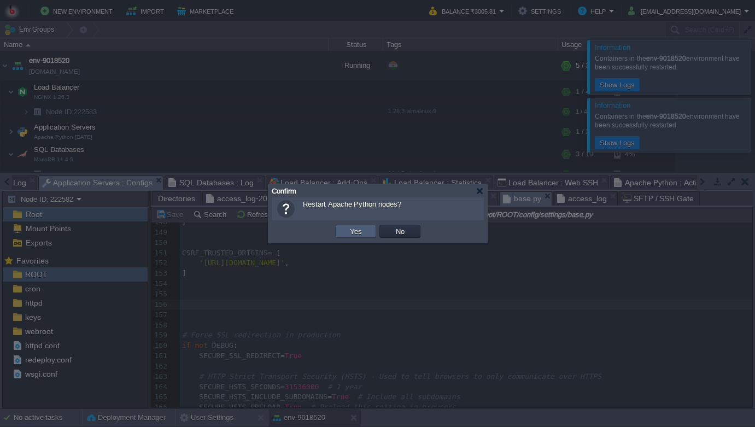
click at [341, 233] on td "Yes" at bounding box center [355, 231] width 41 height 13
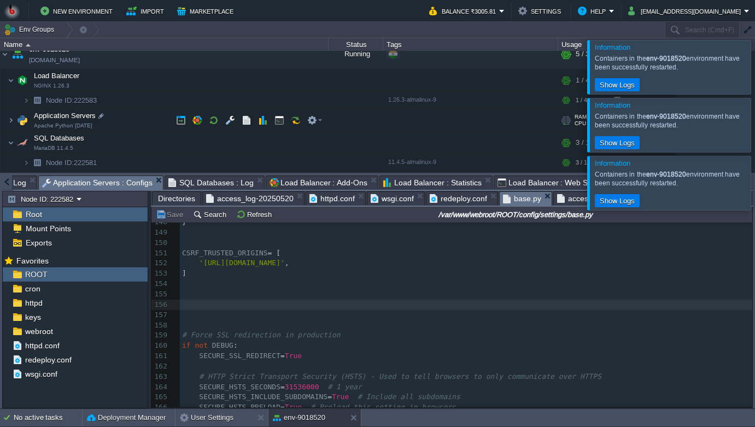
scroll to position [0, 0]
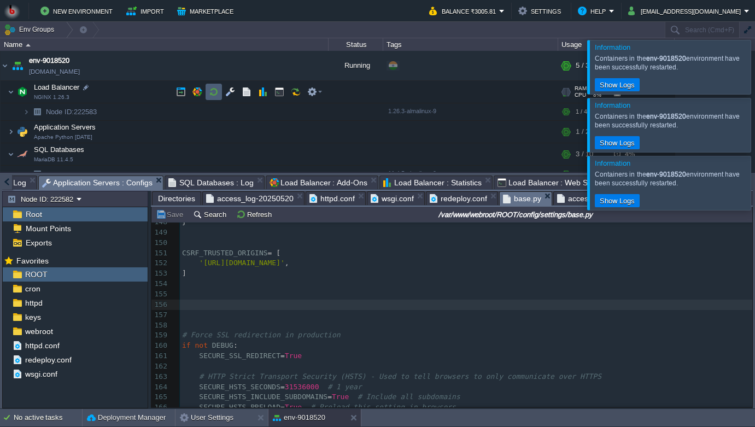
click at [218, 92] on button "button" at bounding box center [214, 92] width 10 height 10
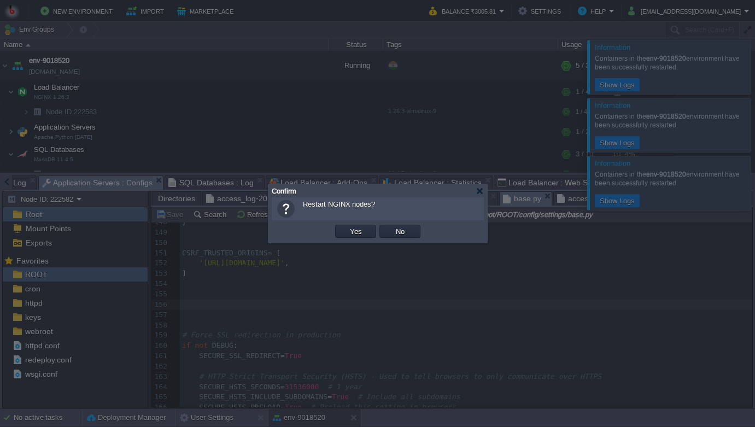
click at [347, 226] on button "Yes" at bounding box center [356, 231] width 19 height 10
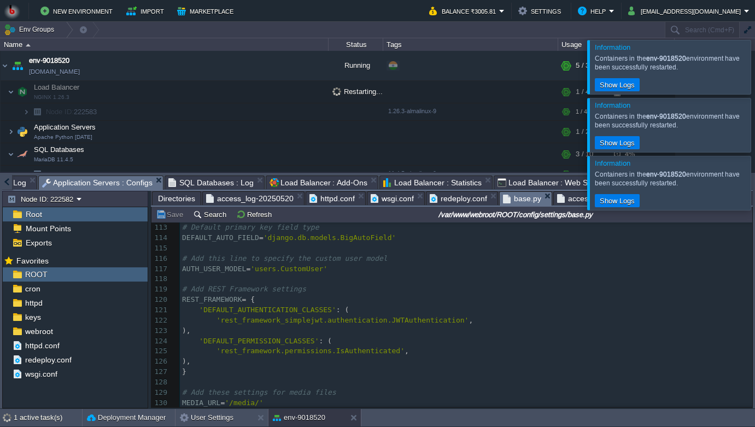
scroll to position [1117, 0]
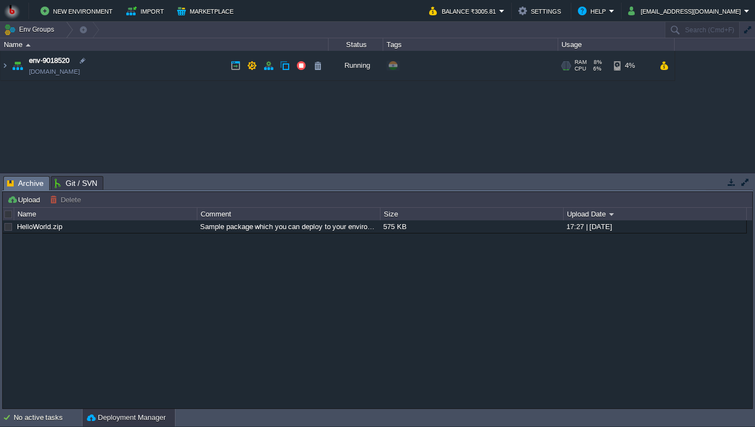
click at [77, 72] on link "[DOMAIN_NAME]" at bounding box center [54, 71] width 51 height 11
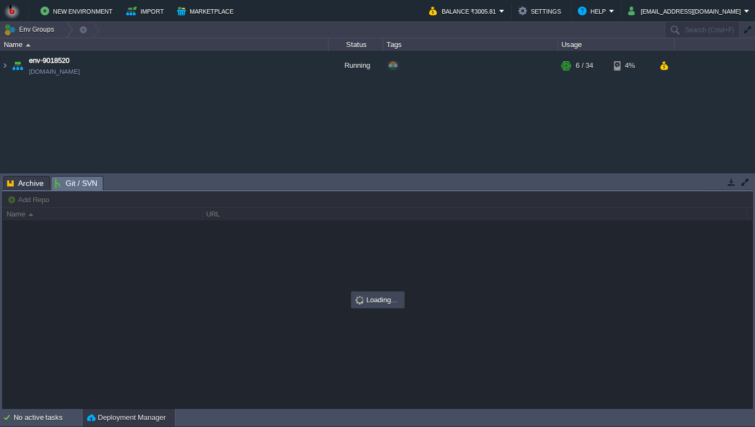
click at [88, 185] on span "Git / SVN" at bounding box center [76, 184] width 43 height 14
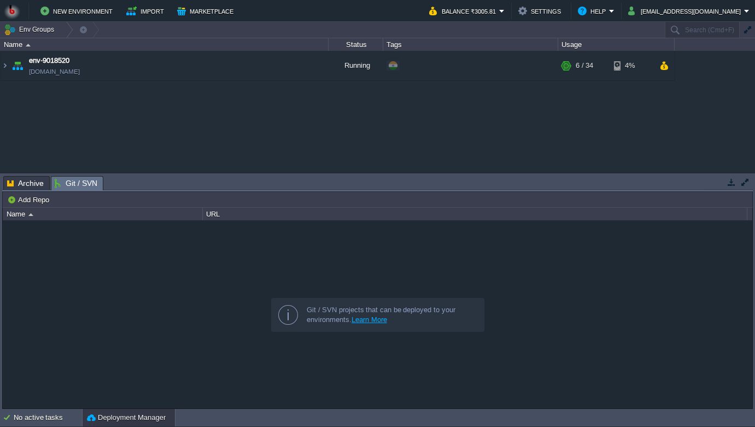
click at [55, 185] on span "Git / SVN" at bounding box center [76, 184] width 43 height 14
click at [20, 188] on span "Archive" at bounding box center [25, 183] width 37 height 13
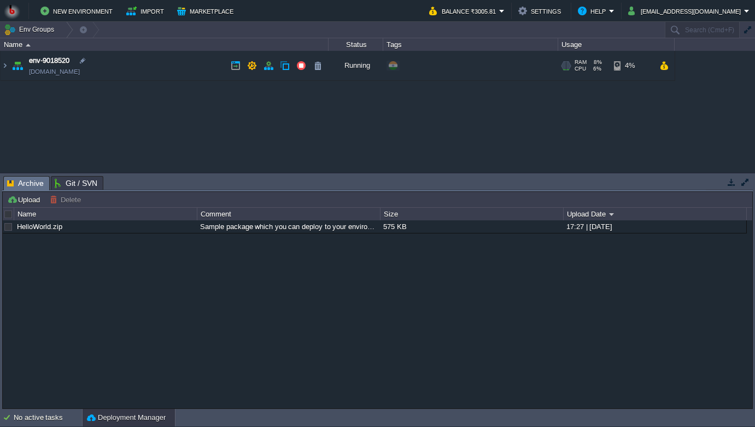
click at [70, 69] on link "[DOMAIN_NAME]" at bounding box center [54, 71] width 51 height 11
click at [7, 65] on img at bounding box center [5, 66] width 9 height 30
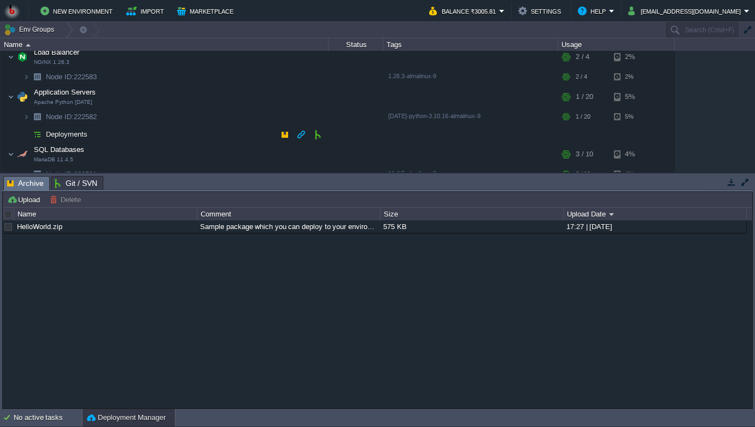
scroll to position [46, 0]
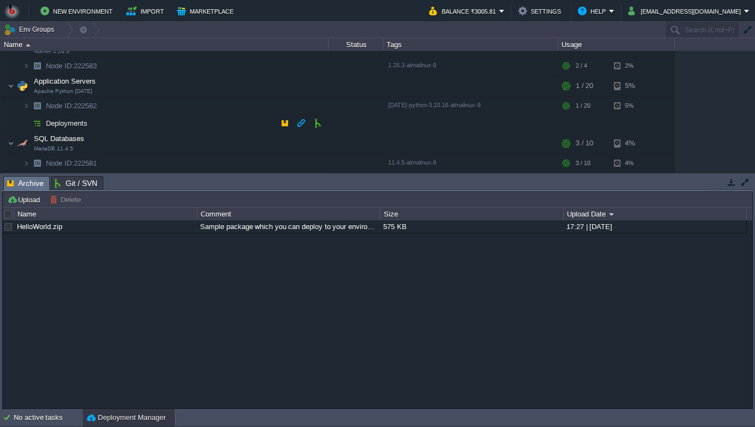
click at [67, 125] on span "Deployments" at bounding box center [67, 123] width 44 height 9
click at [69, 124] on span "Deployments" at bounding box center [67, 123] width 44 height 9
click at [54, 124] on span "Deployments" at bounding box center [67, 123] width 44 height 9
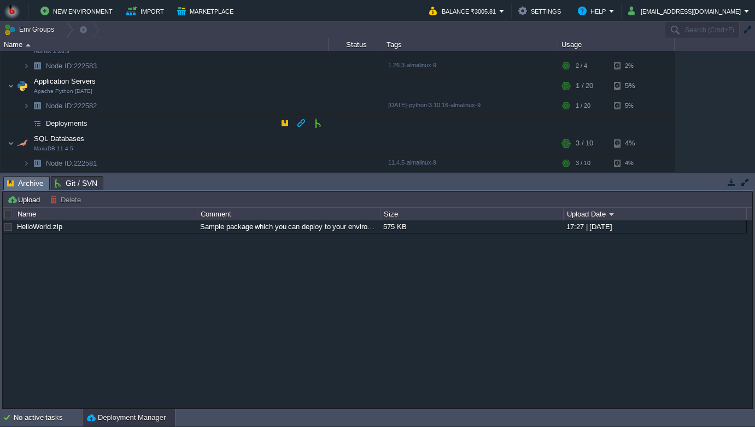
click at [33, 124] on img at bounding box center [37, 123] width 15 height 17
click at [216, 141] on button "button" at bounding box center [214, 143] width 10 height 10
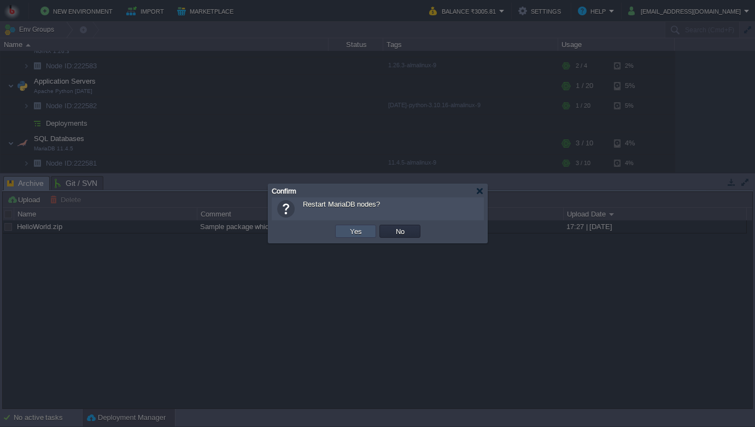
click at [355, 227] on button "Yes" at bounding box center [356, 231] width 19 height 10
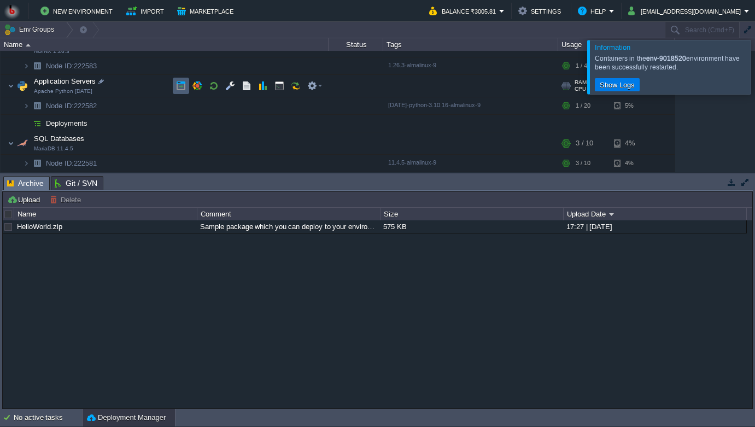
click at [187, 86] on td at bounding box center [181, 86] width 16 height 16
click at [215, 84] on button "button" at bounding box center [214, 86] width 10 height 10
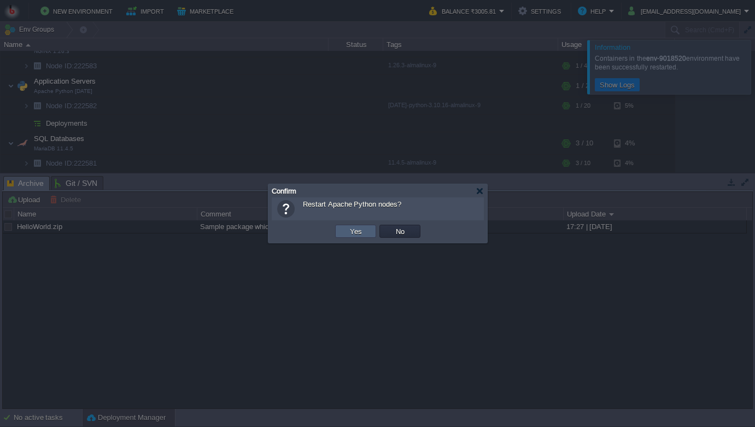
click at [356, 232] on button "Yes" at bounding box center [356, 231] width 19 height 10
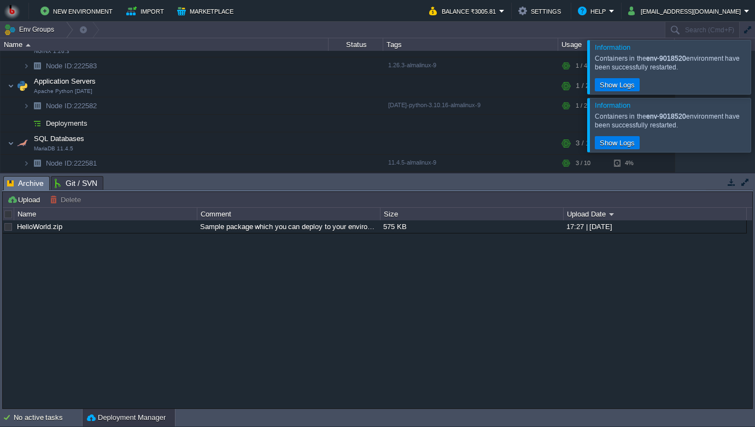
click at [707, 61] on div "Containers in the env-9018520 environment have been successfully restarted." at bounding box center [671, 62] width 153 height 17
click at [616, 89] on button "Show Logs" at bounding box center [618, 85] width 42 height 10
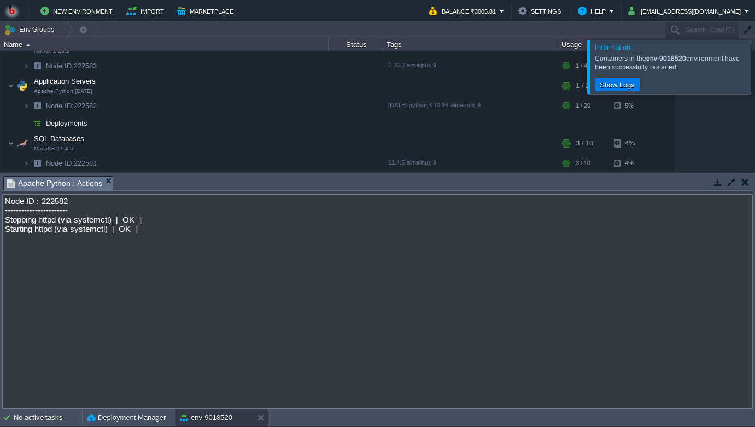
click at [755, 62] on div at bounding box center [768, 67] width 0 height 54
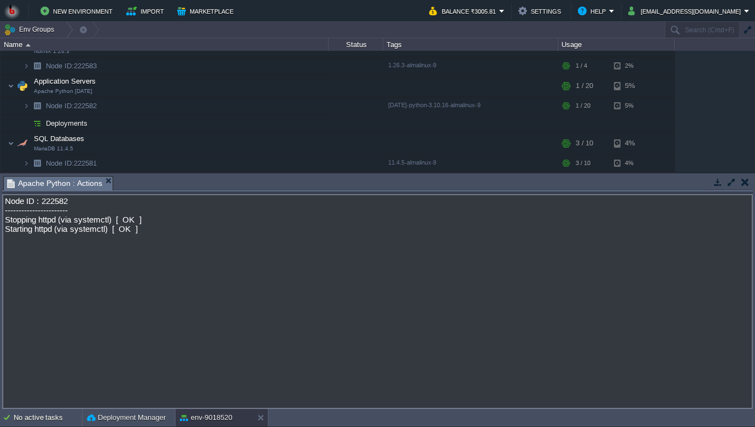
click at [361, 43] on div "Status" at bounding box center [356, 44] width 54 height 13
click at [499, 8] on button "Balance ₹3005.81" at bounding box center [464, 10] width 70 height 13
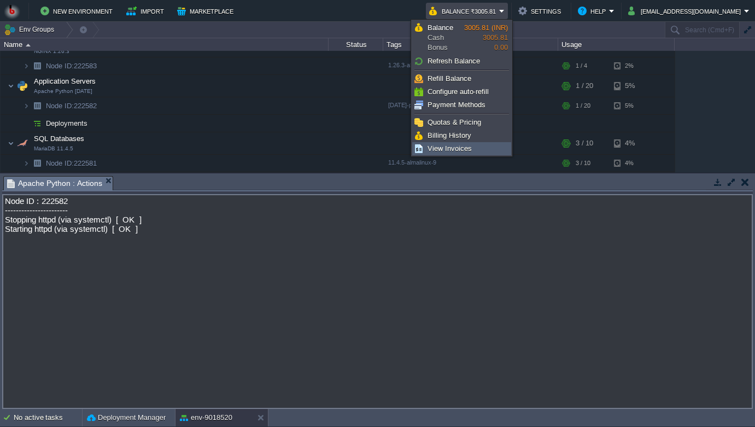
click at [446, 150] on span "View Invoices" at bounding box center [450, 148] width 44 height 8
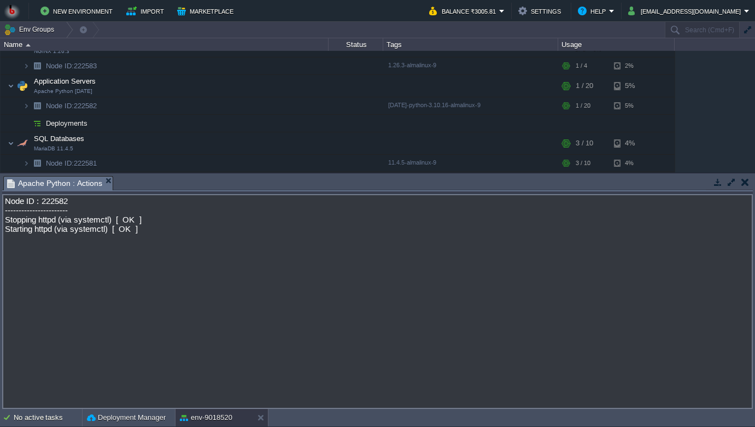
scroll to position [0, 0]
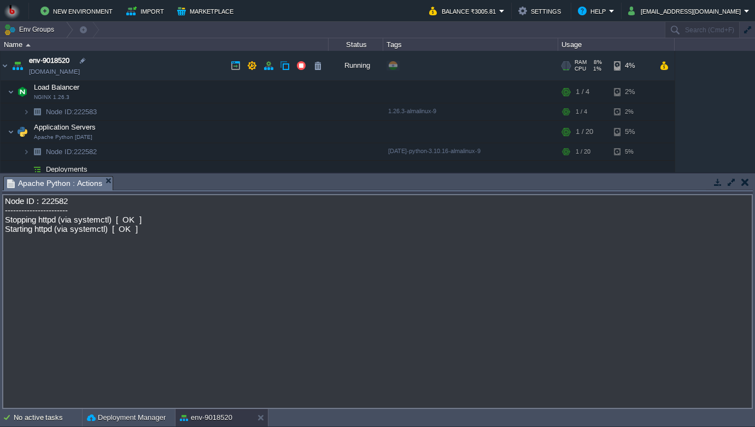
click at [80, 71] on link "[DOMAIN_NAME]" at bounding box center [54, 71] width 51 height 11
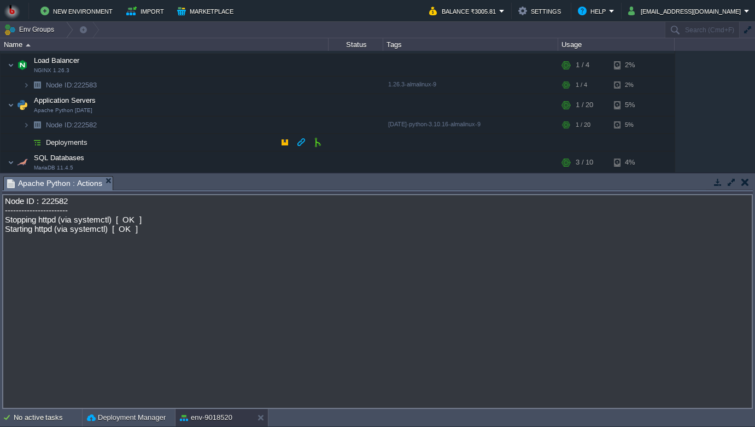
scroll to position [31, 0]
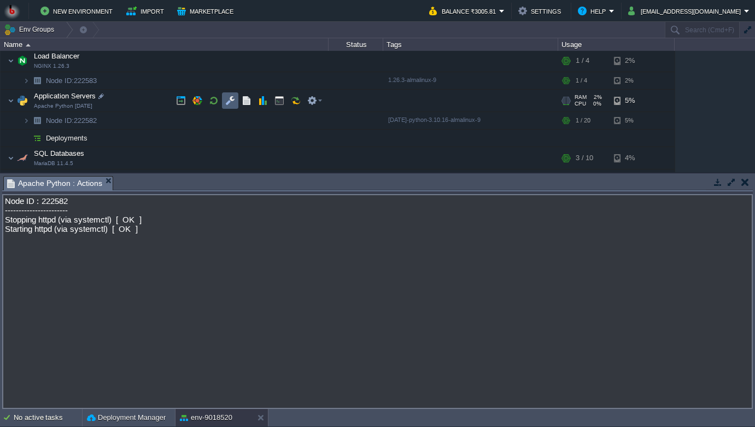
click at [231, 102] on button "button" at bounding box center [230, 101] width 10 height 10
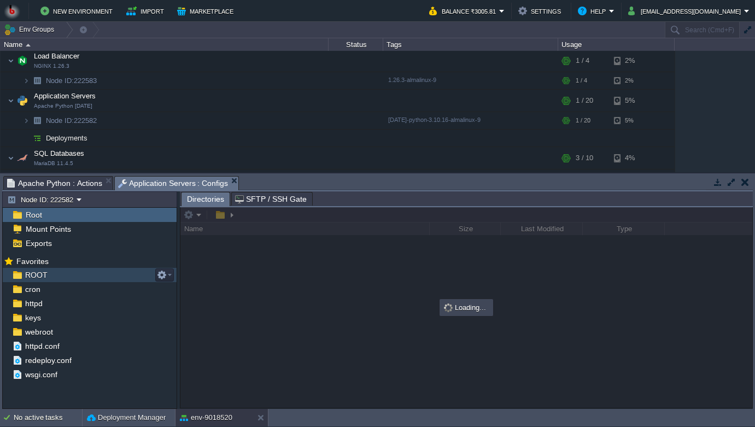
click at [20, 275] on img at bounding box center [16, 275] width 11 height 14
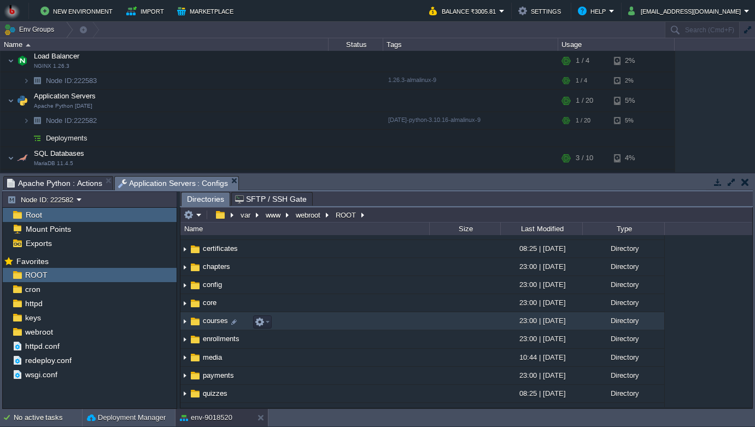
scroll to position [52, 0]
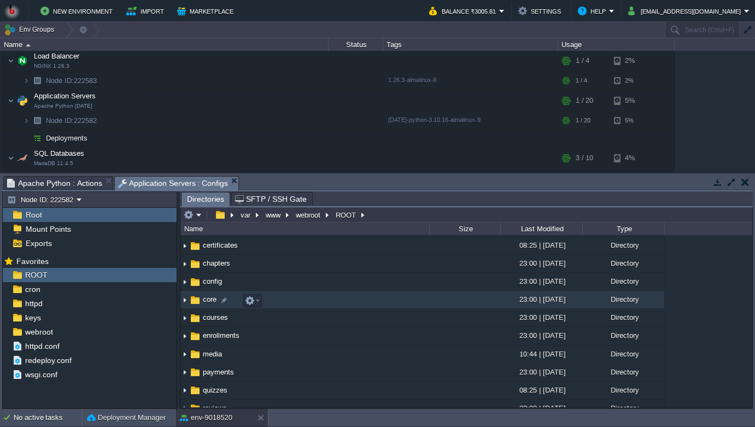
click at [203, 303] on span "core" at bounding box center [209, 299] width 17 height 9
click at [185, 305] on img at bounding box center [184, 299] width 9 height 17
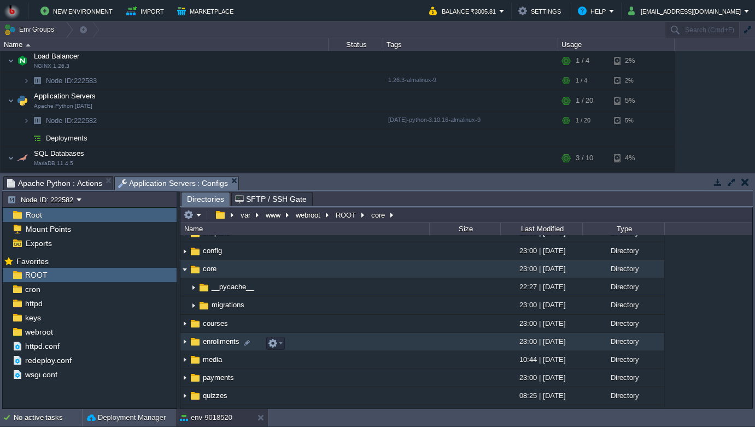
scroll to position [84, 0]
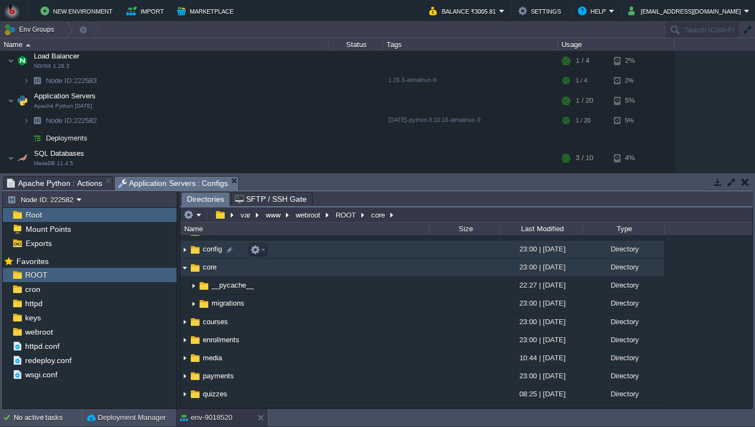
click at [185, 252] on img at bounding box center [184, 249] width 9 height 17
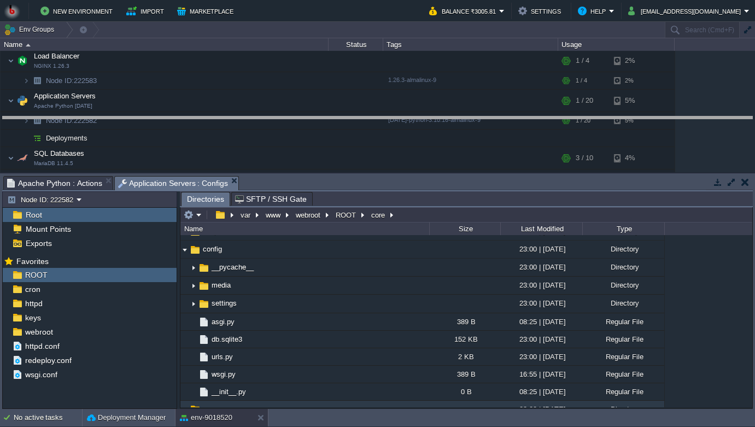
drag, startPoint x: 270, startPoint y: 179, endPoint x: 268, endPoint y: 120, distance: 59.6
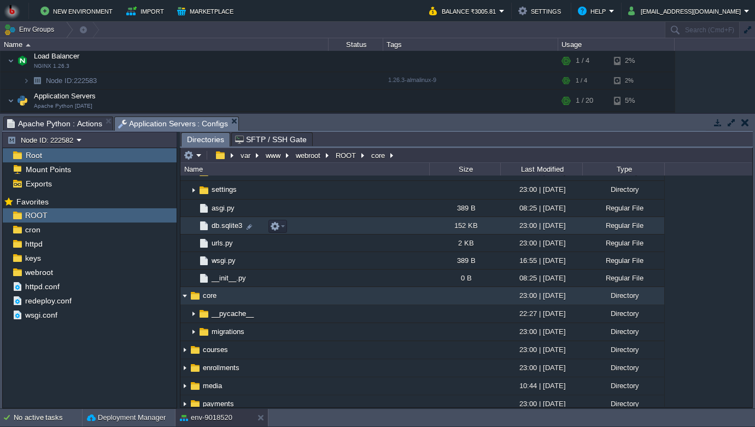
scroll to position [121, 0]
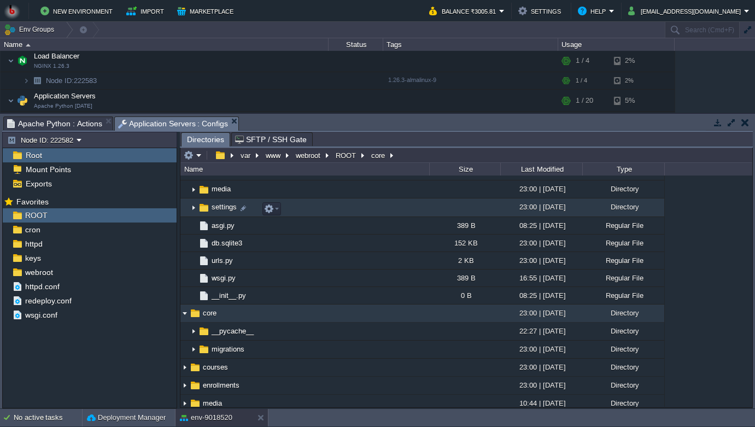
click at [195, 211] on img at bounding box center [193, 208] width 9 height 17
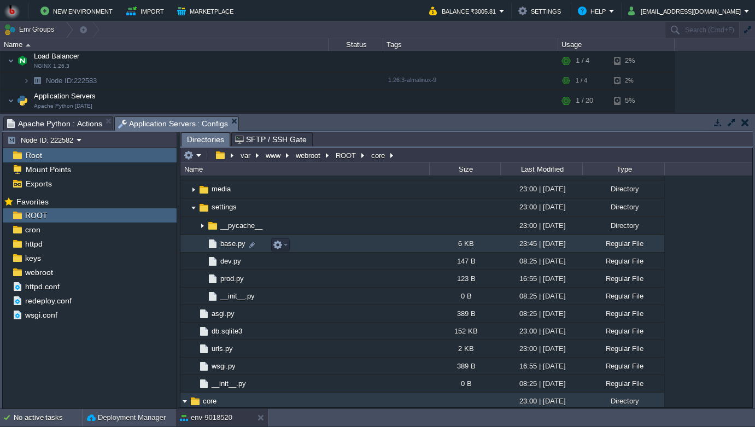
click at [232, 247] on span "base.py" at bounding box center [233, 243] width 28 height 9
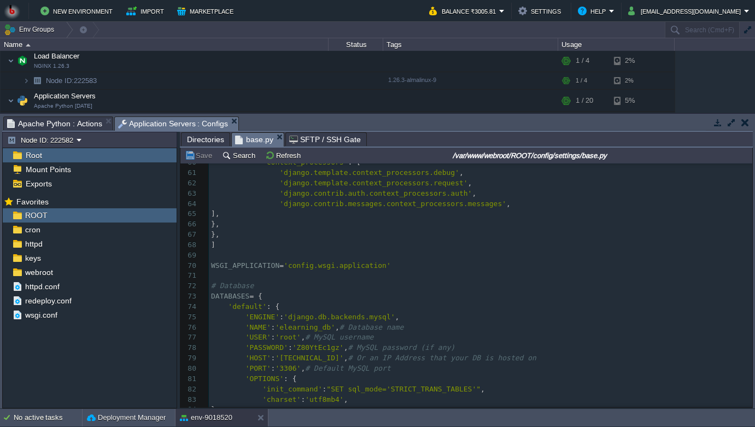
scroll to position [0, 0]
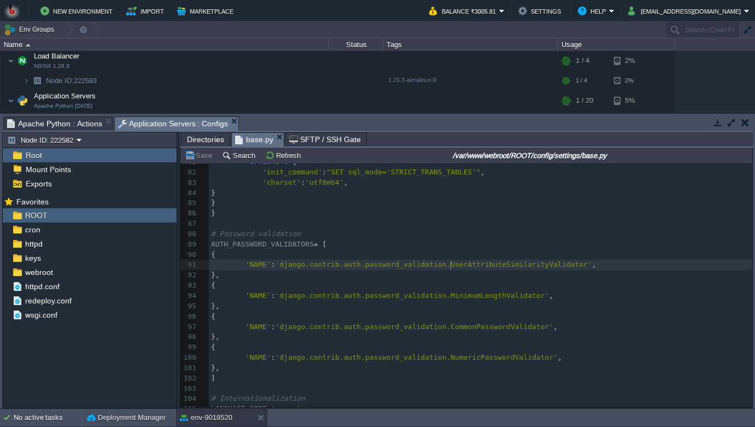
click at [451, 266] on div "186 """ 70 WSGI_APPLICATION = 'config.wsgi.application' 71 ​ 72 # Database 73 D…" at bounding box center [481, 286] width 544 height 484
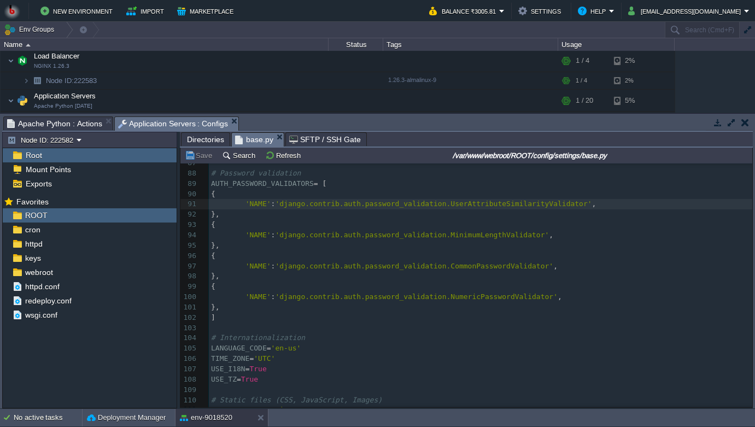
scroll to position [898, 0]
type textarea "-"
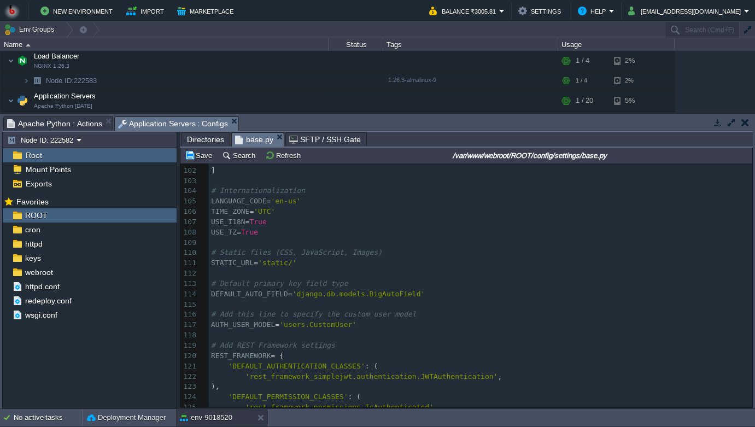
scroll to position [1400, 0]
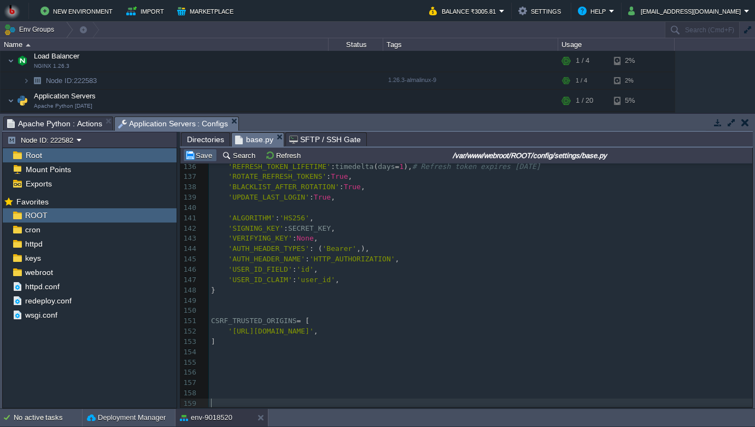
click at [207, 159] on button "Save" at bounding box center [200, 155] width 31 height 10
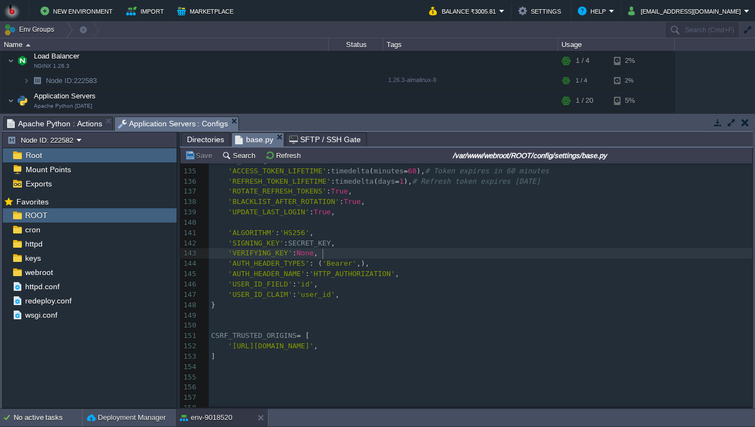
click at [357, 260] on pre "'AUTH_HEADER_TYPES' : ( 'Bearer' ,)," at bounding box center [481, 264] width 544 height 10
click at [205, 157] on button "Save" at bounding box center [200, 155] width 31 height 10
click at [297, 196] on div "xxxxxxxxxx 119 # Add REST Framework settings 120 REST_FRAMEWORK = { 121 'DEFAUL…" at bounding box center [481, 212] width 544 height 423
click at [358, 238] on pre "'ALGORITHM' : 'HS256' ," at bounding box center [481, 233] width 544 height 10
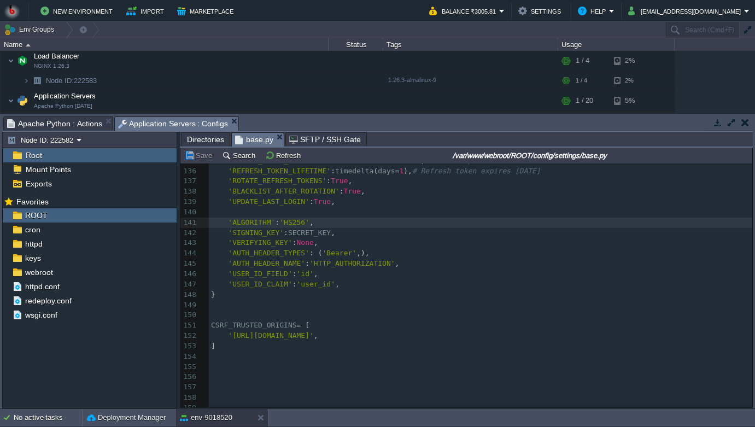
scroll to position [1400, 0]
click at [206, 159] on button "Save" at bounding box center [200, 155] width 31 height 10
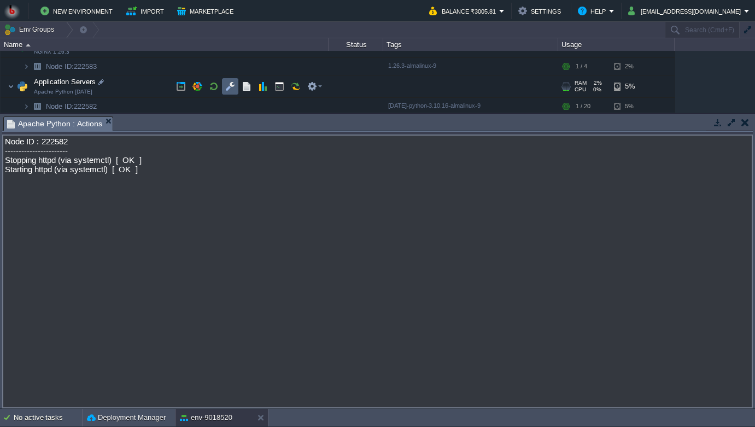
click at [225, 83] on button "button" at bounding box center [230, 86] width 10 height 10
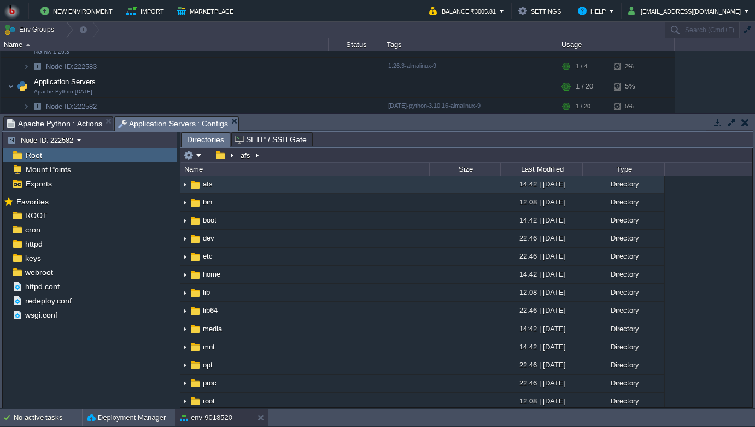
click at [31, 154] on span "Root" at bounding box center [34, 155] width 20 height 10
click at [33, 217] on span "ROOT" at bounding box center [36, 216] width 26 height 10
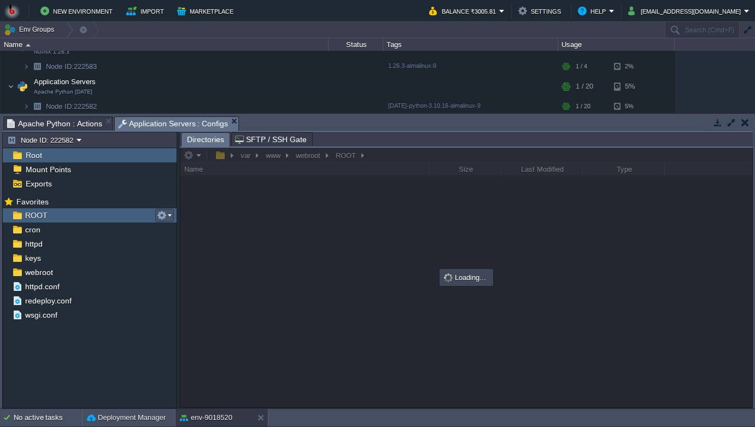
click at [163, 215] on button "button" at bounding box center [162, 216] width 10 height 10
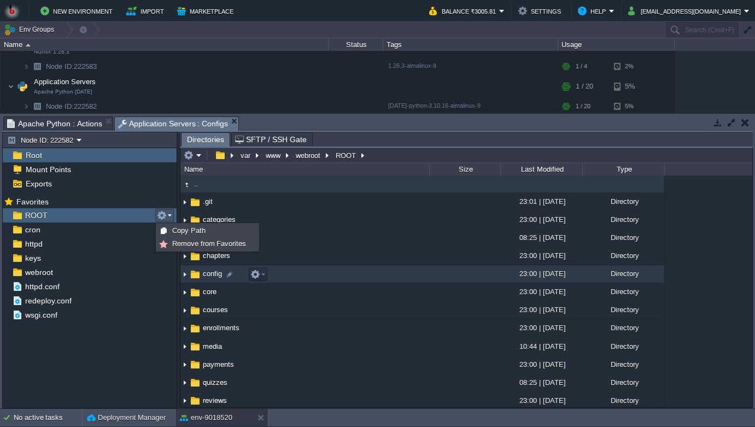
click at [211, 274] on span "config" at bounding box center [212, 273] width 22 height 9
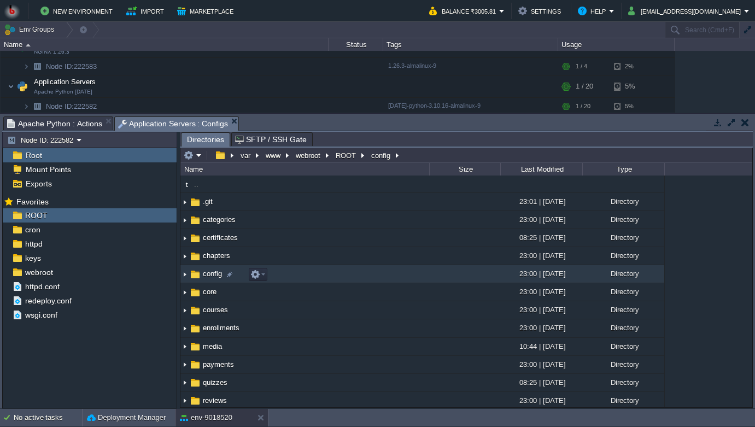
click at [184, 277] on img at bounding box center [184, 274] width 9 height 17
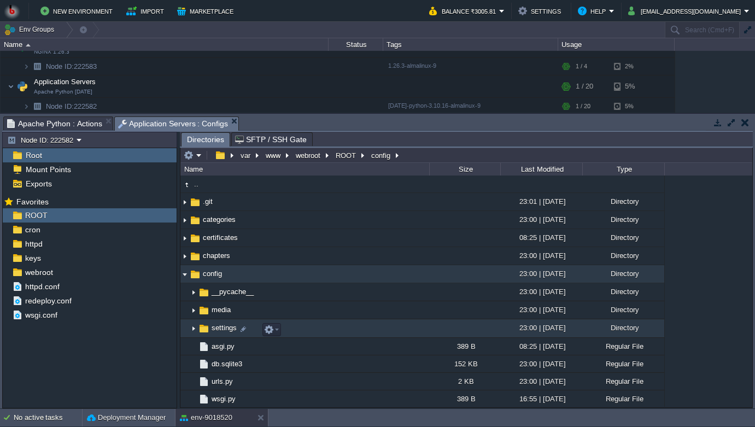
click at [217, 330] on span "settings" at bounding box center [224, 327] width 28 height 9
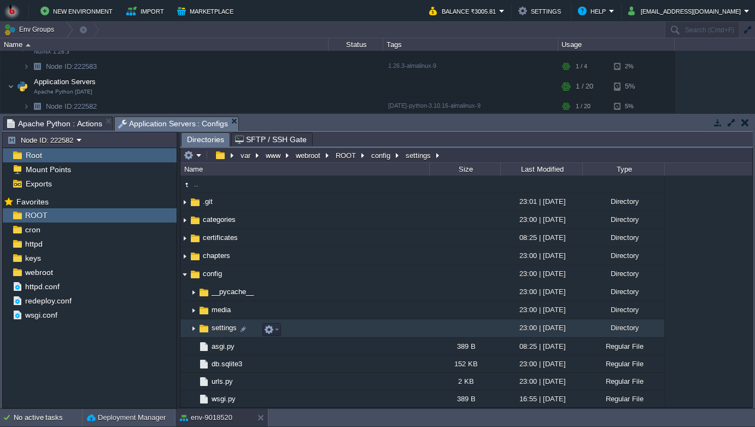
click at [196, 331] on img at bounding box center [193, 328] width 9 height 17
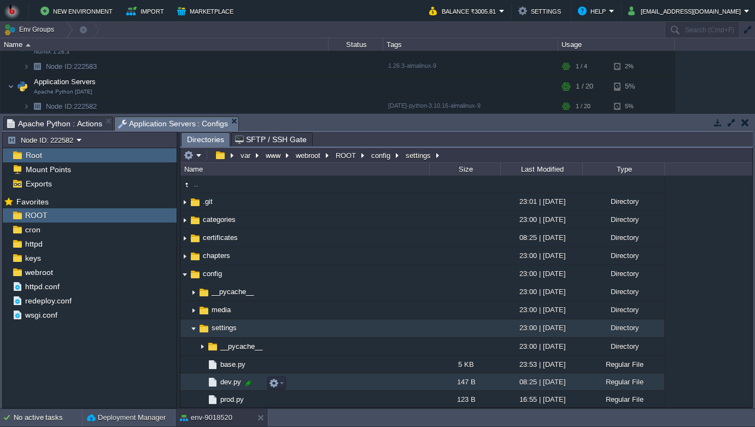
scroll to position [25, 0]
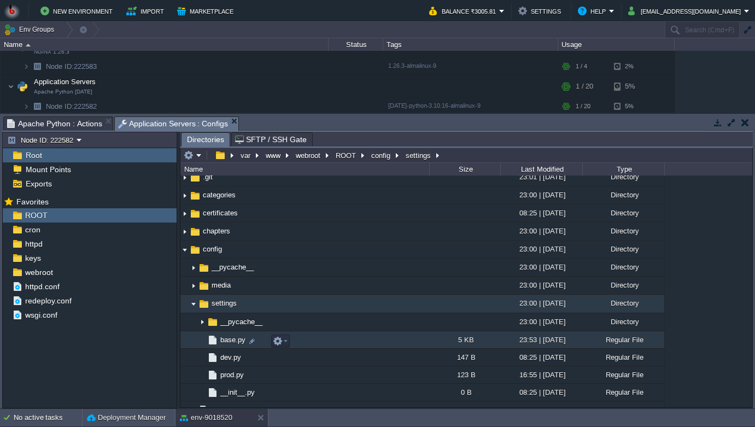
click at [225, 344] on span "base.py" at bounding box center [233, 339] width 28 height 9
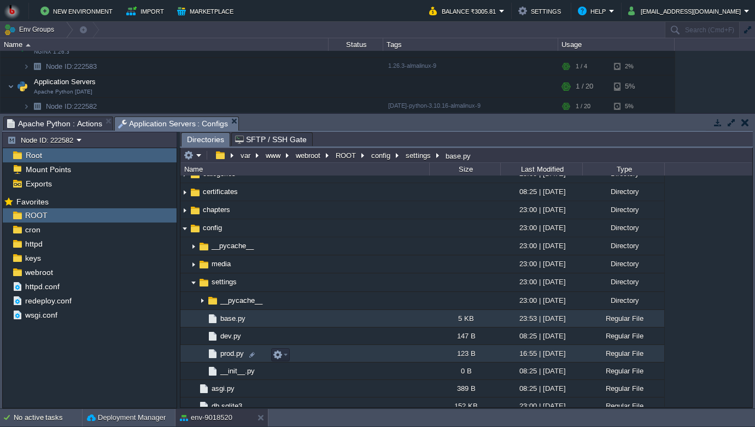
scroll to position [50, 0]
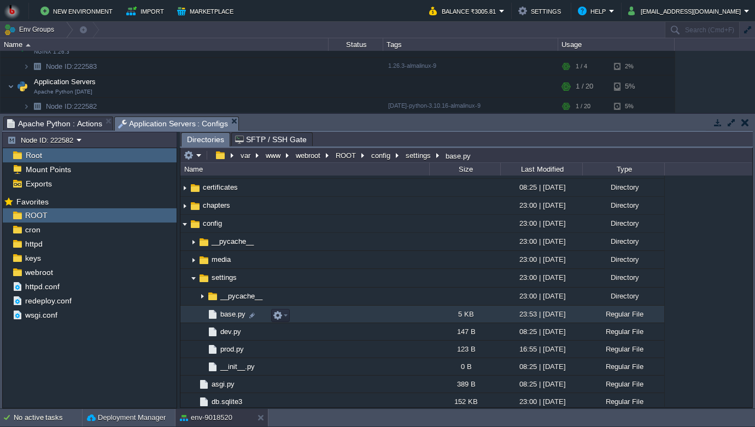
click at [223, 319] on span "base.py" at bounding box center [233, 313] width 28 height 9
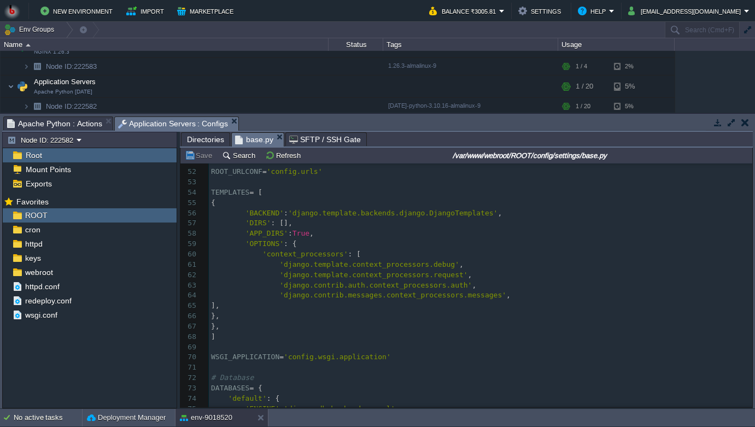
scroll to position [669, 0]
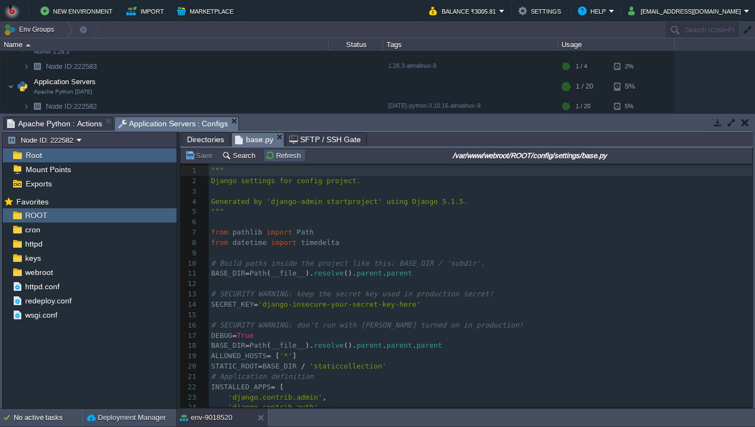
click at [277, 156] on button "Refresh" at bounding box center [284, 155] width 39 height 10
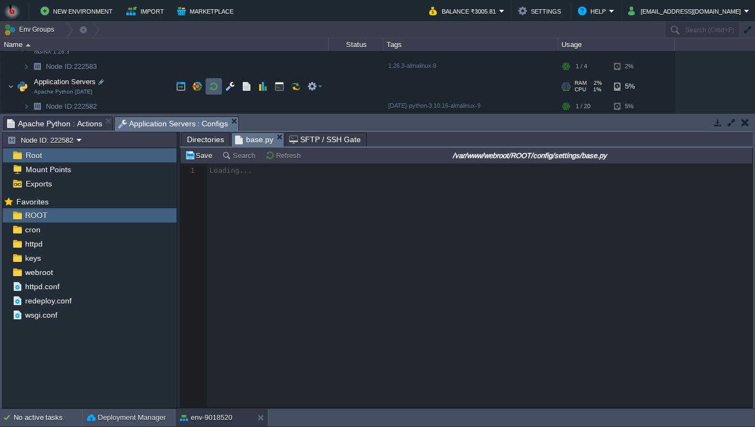
click at [211, 88] on button "button" at bounding box center [214, 86] width 10 height 10
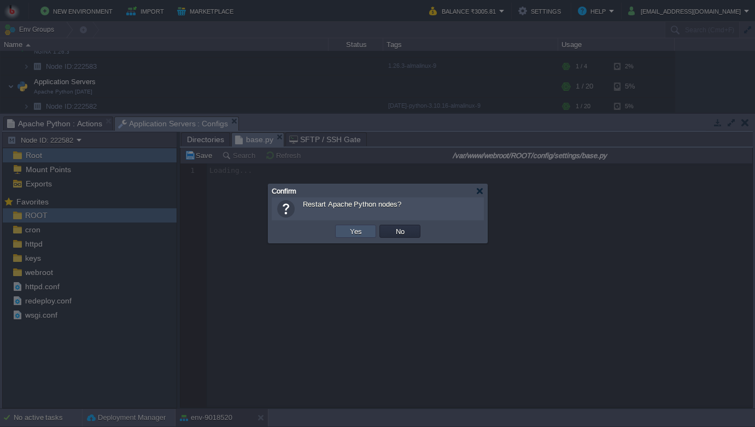
click at [364, 227] on button "Yes" at bounding box center [356, 231] width 19 height 10
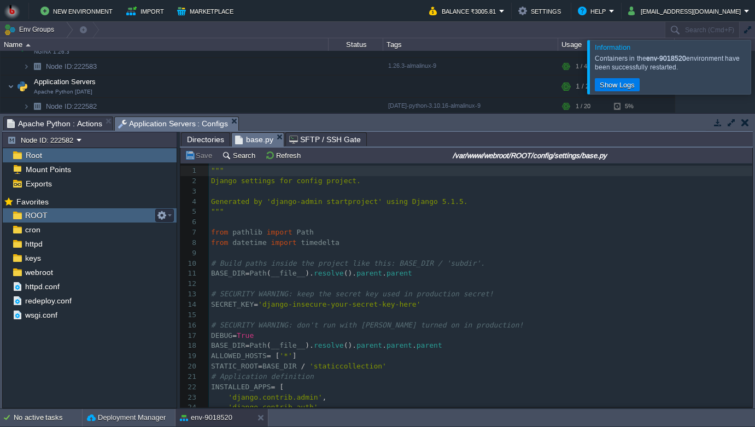
scroll to position [42, 0]
click at [547, 156] on input "/var/www/webroot/ROOT/config/settings/base.py" at bounding box center [529, 155] width 441 height 13
click at [313, 146] on span "SFTP / SSH Gate" at bounding box center [325, 139] width 72 height 13
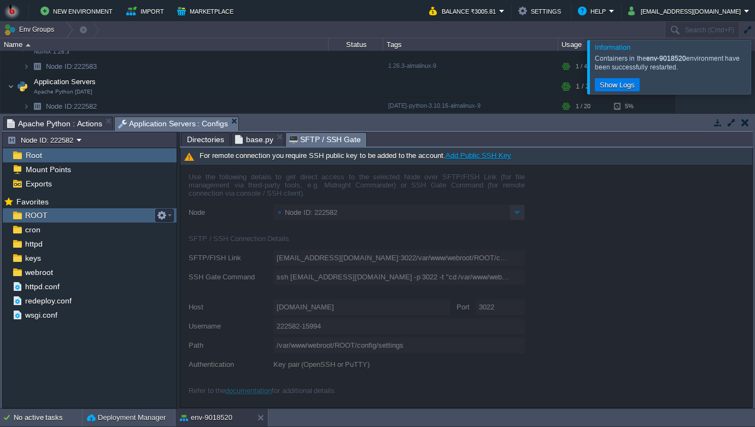
click at [371, 284] on div at bounding box center [466, 286] width 572 height 243
click at [206, 141] on span "Directories" at bounding box center [205, 139] width 37 height 13
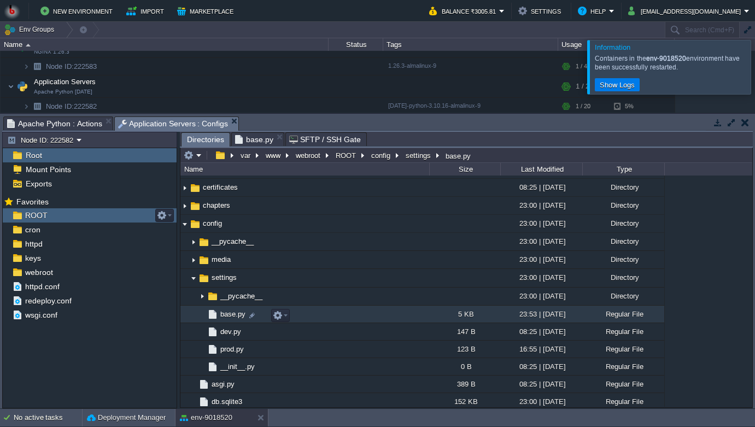
click at [232, 315] on span "base.py" at bounding box center [233, 313] width 28 height 9
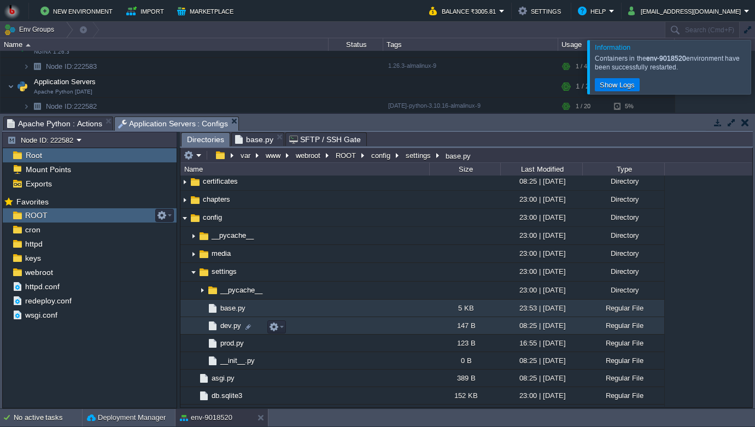
click at [229, 330] on span "dev.py" at bounding box center [231, 325] width 24 height 9
click at [225, 307] on span "base.py" at bounding box center [233, 307] width 28 height 9
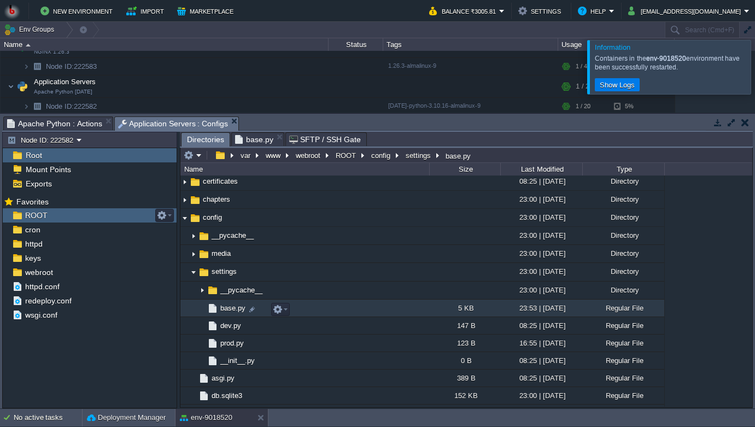
click at [225, 307] on span "base.py" at bounding box center [233, 307] width 28 height 9
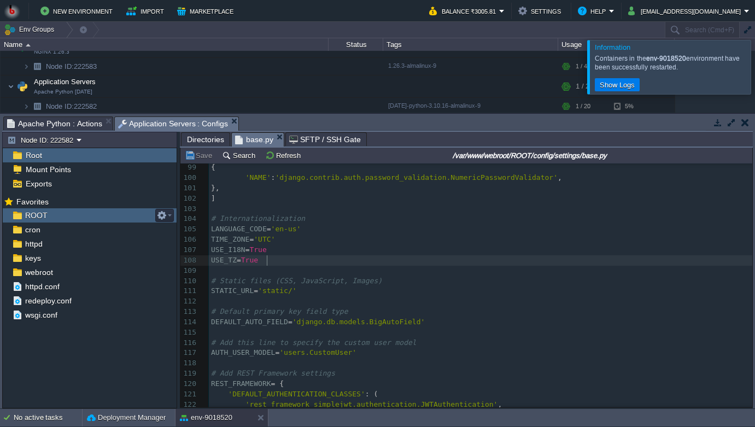
click at [355, 258] on pre "USE_TZ = True" at bounding box center [481, 260] width 544 height 10
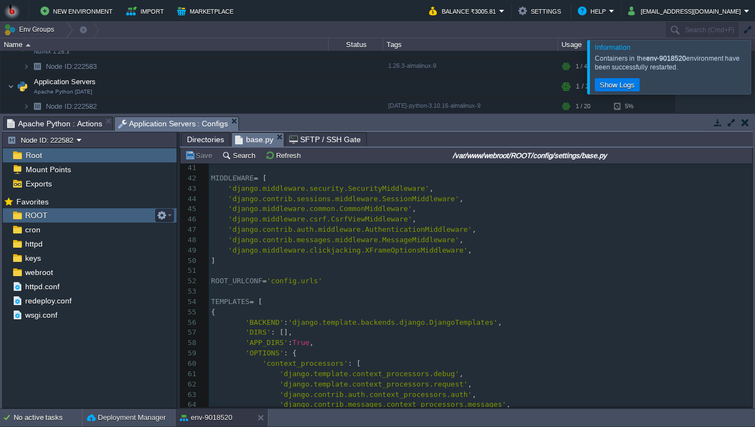
scroll to position [367, 0]
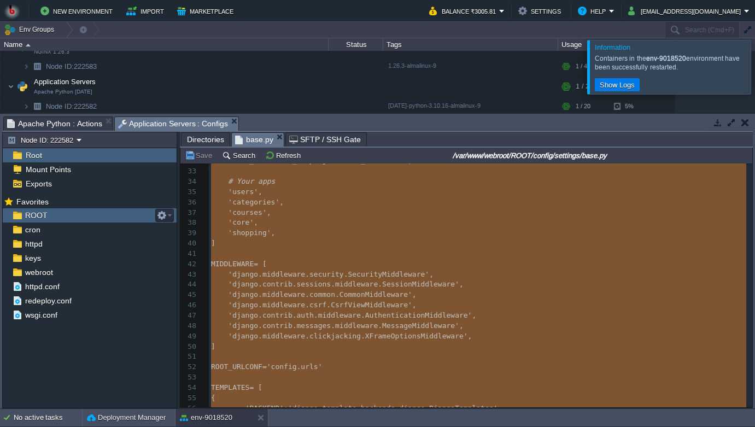
type textarea "-"
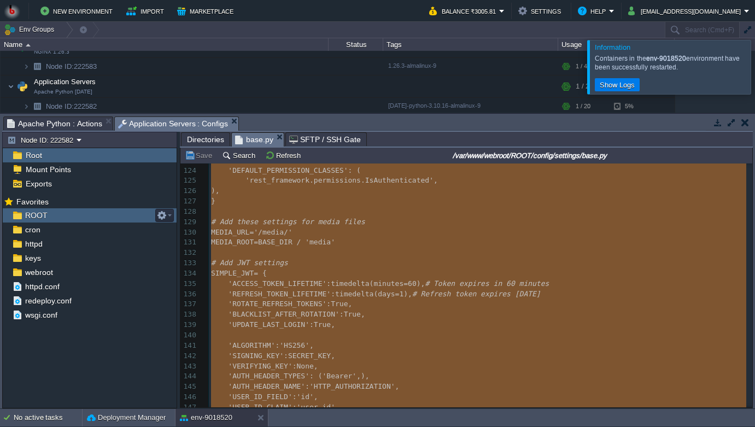
scroll to position [1302, 0]
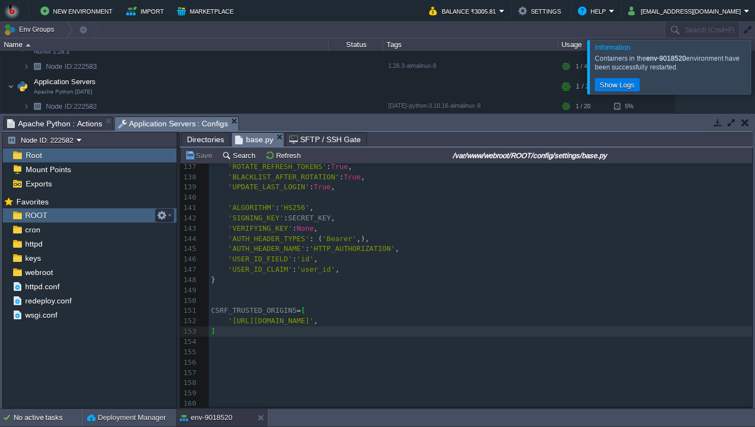
type textarea "CSRF_TRUSTED_ORIGINS = [ 'https://env-9018520.in1.bitss.cloud', ]"
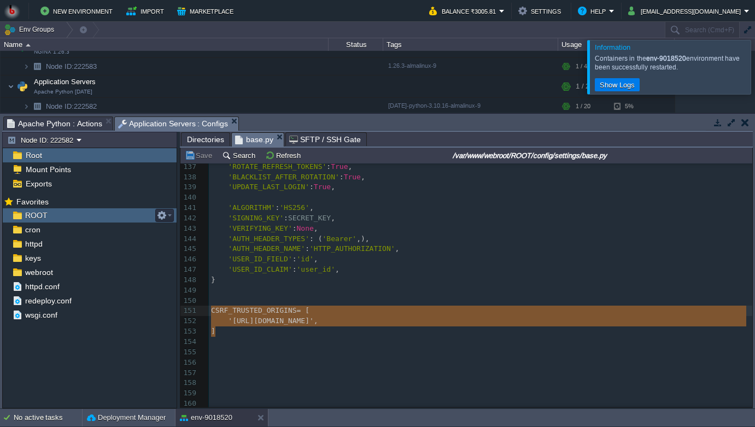
drag, startPoint x: 230, startPoint y: 328, endPoint x: 201, endPoint y: 311, distance: 34.0
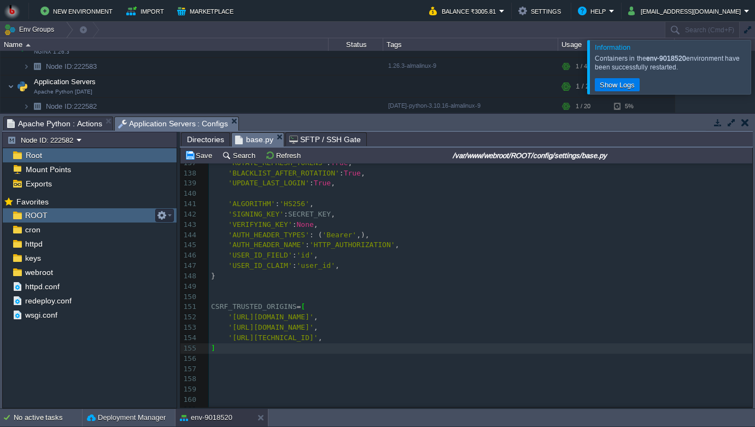
click at [317, 300] on pre "​" at bounding box center [481, 297] width 544 height 10
type textarea "-"
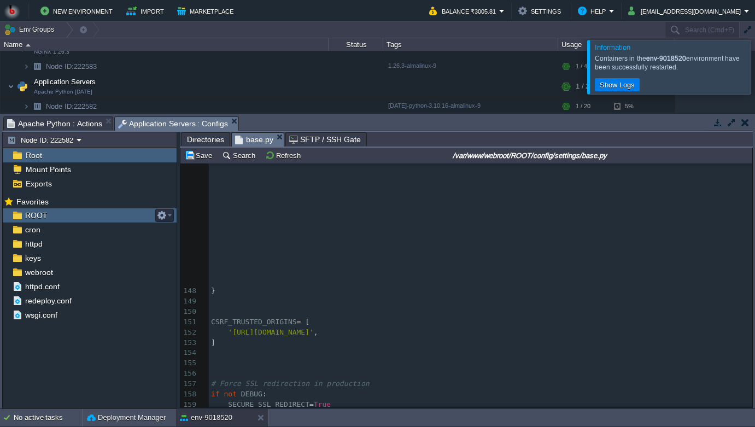
scroll to position [1395, 0]
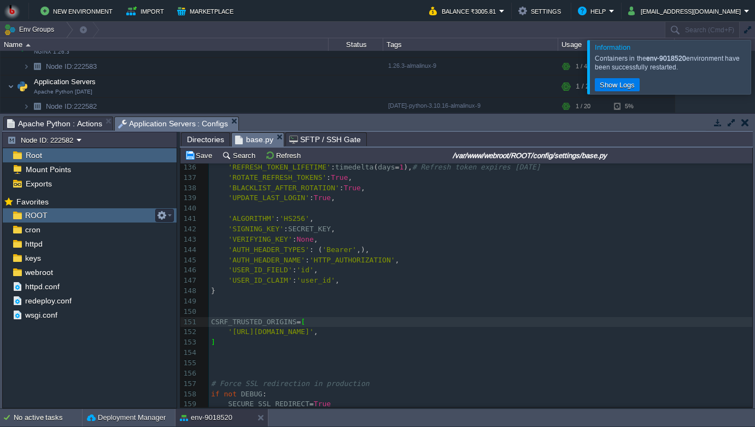
click at [398, 351] on pre "​" at bounding box center [481, 353] width 544 height 10
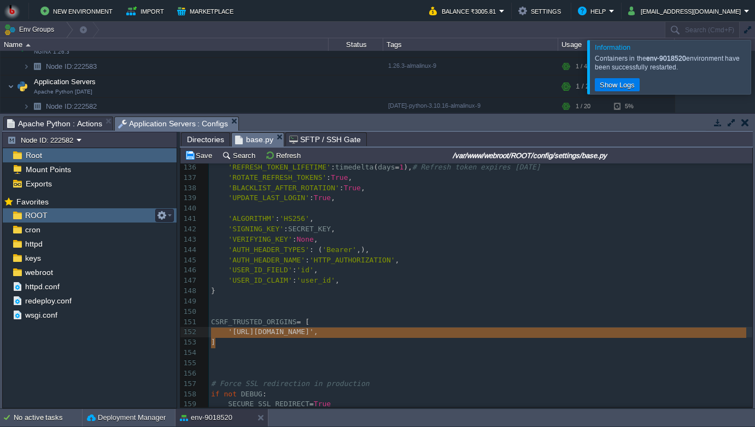
type textarea "CSRF_TRUSTED_ORIGINS = [ 'https://env-9018520.in1.bitss.cloud', ]"
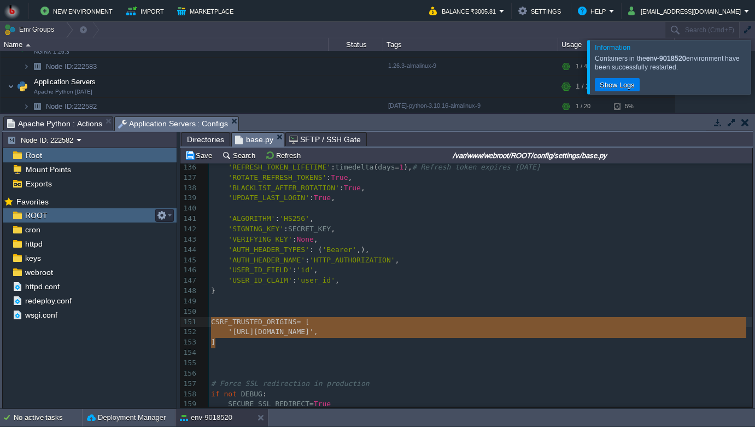
drag, startPoint x: 222, startPoint y: 344, endPoint x: 203, endPoint y: 322, distance: 29.1
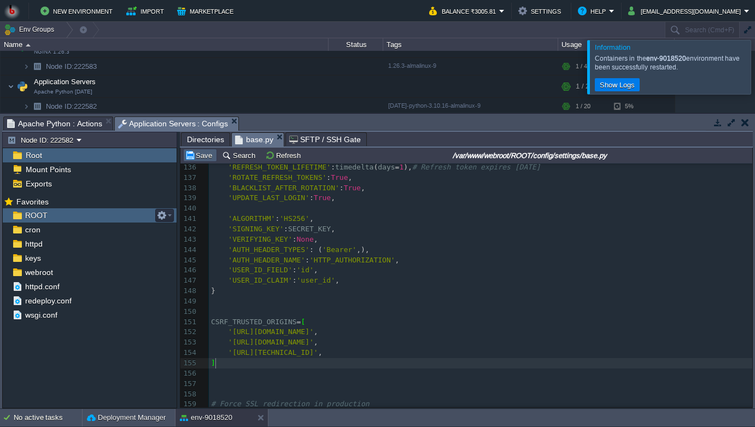
click at [207, 156] on button "Save" at bounding box center [200, 155] width 31 height 10
click at [206, 83] on td at bounding box center [214, 86] width 16 height 16
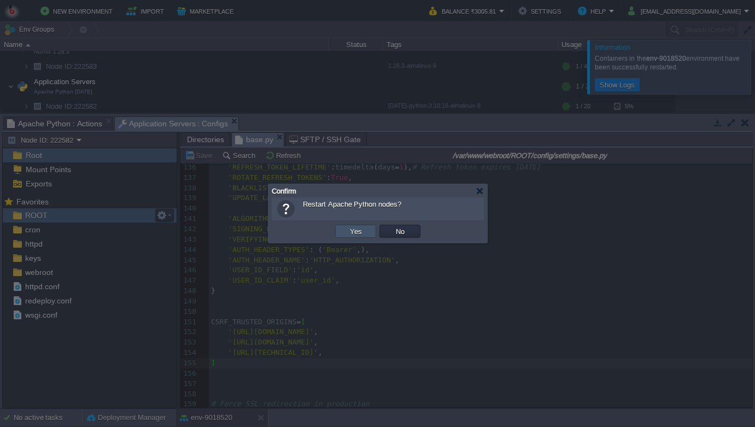
click at [352, 235] on button "Yes" at bounding box center [356, 231] width 19 height 10
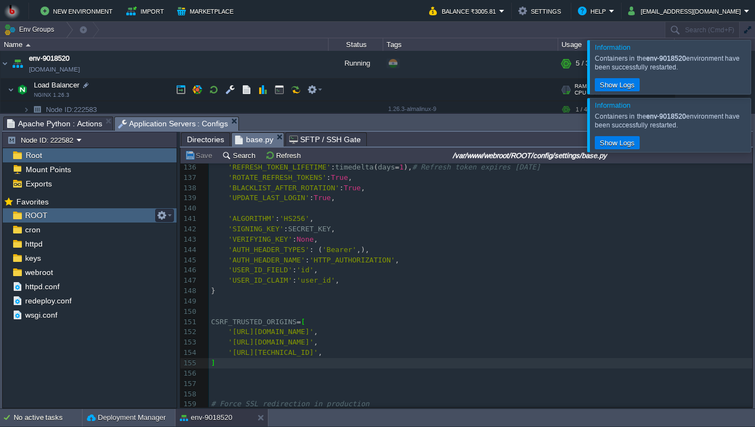
scroll to position [0, 0]
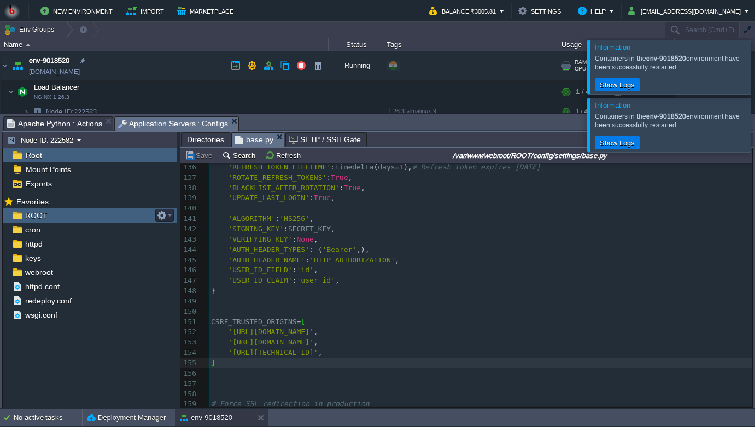
click at [80, 69] on link "[DOMAIN_NAME]" at bounding box center [54, 71] width 51 height 11
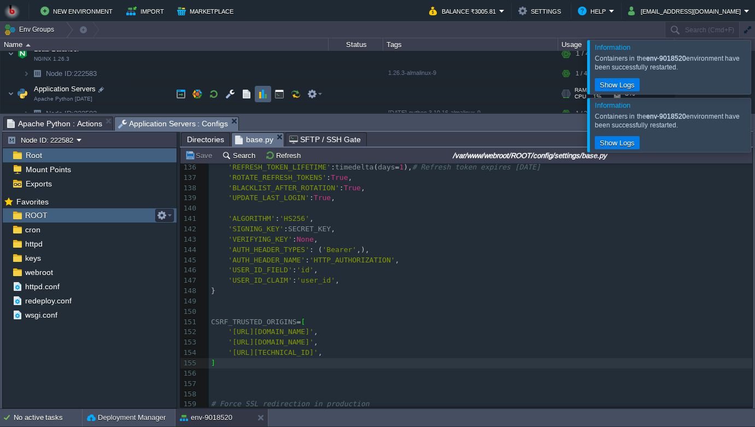
scroll to position [53, 0]
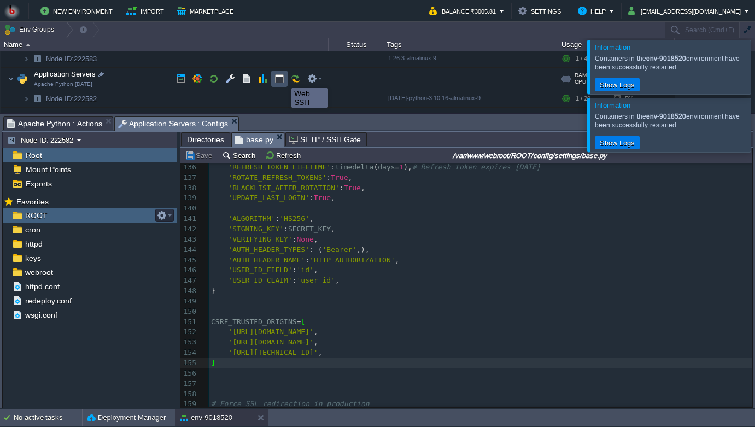
click at [278, 78] on button "button" at bounding box center [279, 79] width 10 height 10
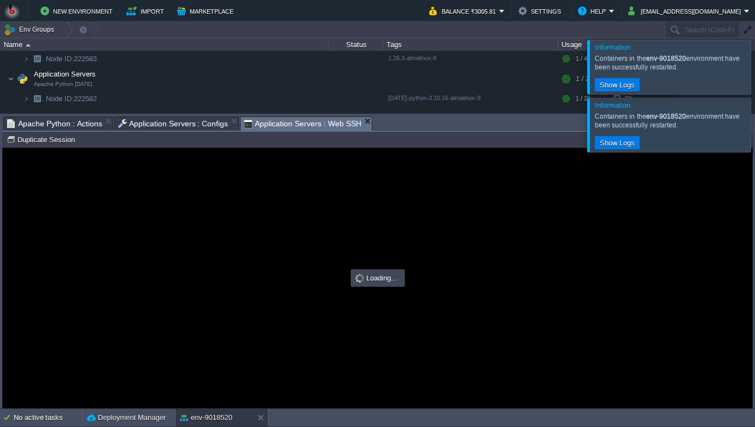
scroll to position [0, 0]
type input "#000000"
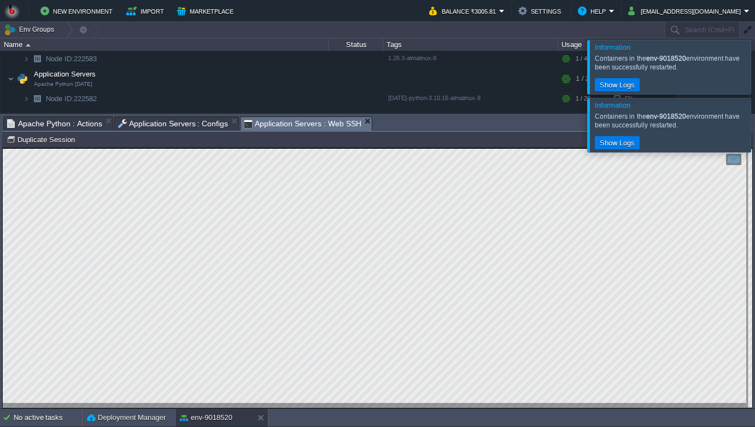
click at [3, 148] on html "Copy: Cmd + C Paste: Cmd + V Settings: Ctrl + Shift + Alt 0" at bounding box center [378, 148] width 750 height 0
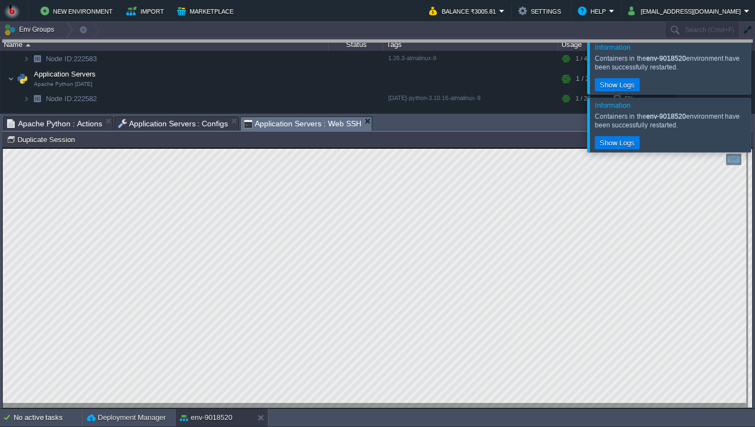
drag, startPoint x: 399, startPoint y: 116, endPoint x: 408, endPoint y: 17, distance: 98.8
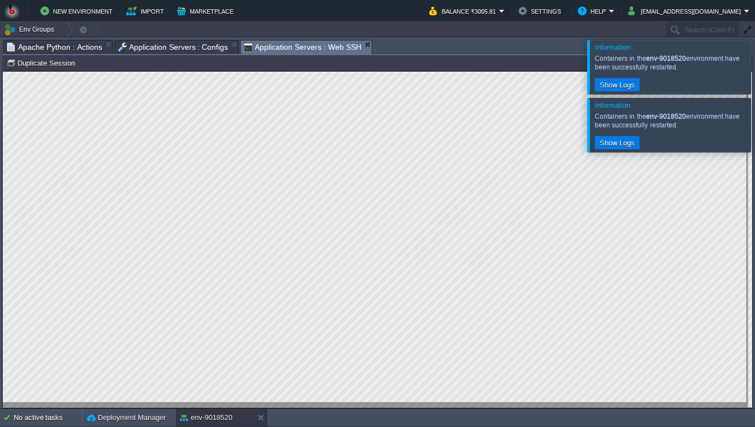
click at [3, 72] on html "Copy: Cmd + C Paste: Cmd + V Settings: Ctrl + Shift + Alt 0" at bounding box center [378, 72] width 750 height 0
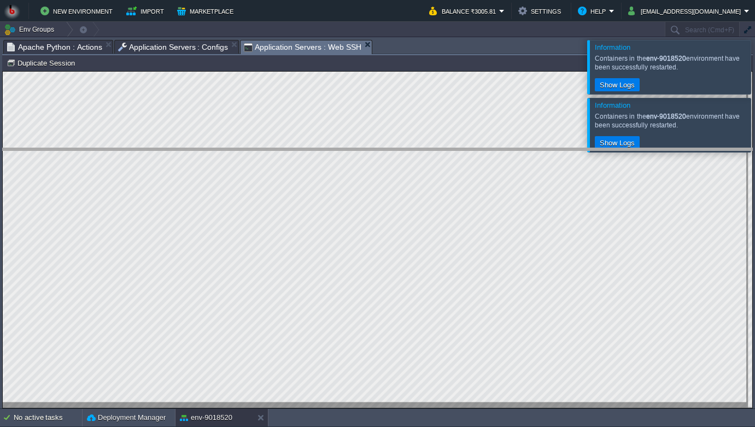
drag, startPoint x: 384, startPoint y: 40, endPoint x: 402, endPoint y: 151, distance: 113.1
click at [402, 151] on body "New Environment Import Marketplace Bonus ₹0.00 Upgrade Account Balance ₹3005.81…" at bounding box center [377, 213] width 755 height 427
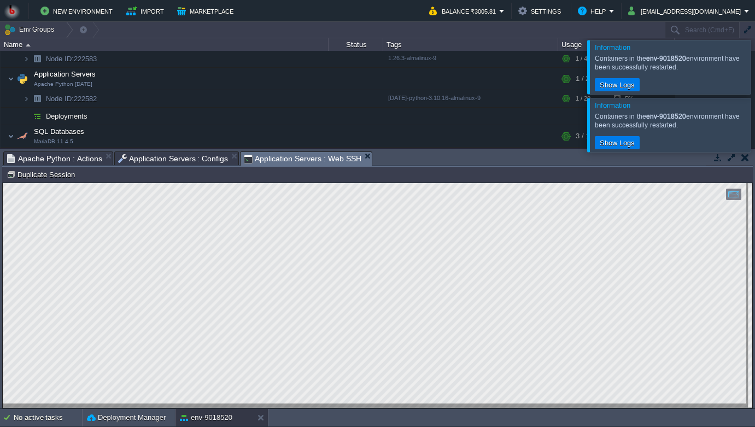
click at [166, 153] on span "Application Servers : Configs" at bounding box center [173, 158] width 110 height 13
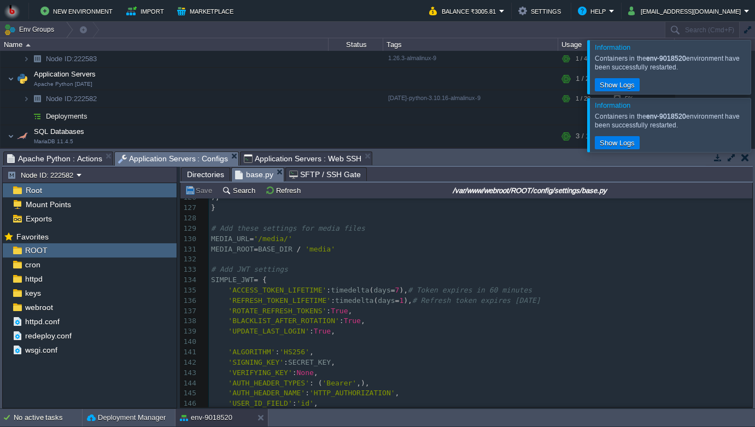
scroll to position [1276, 0]
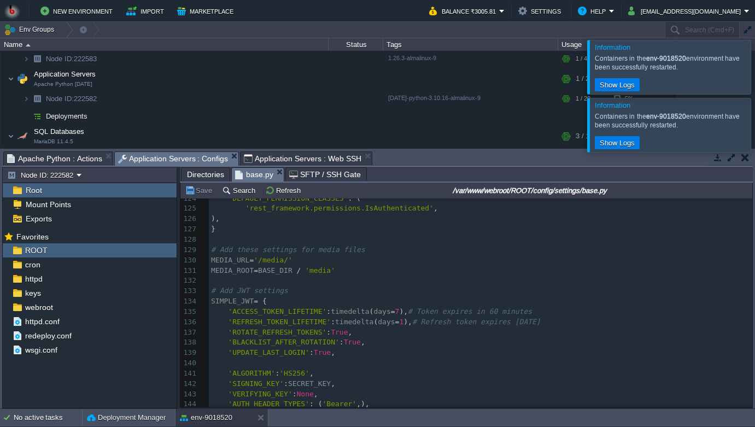
click at [197, 176] on span "Directories" at bounding box center [205, 174] width 37 height 13
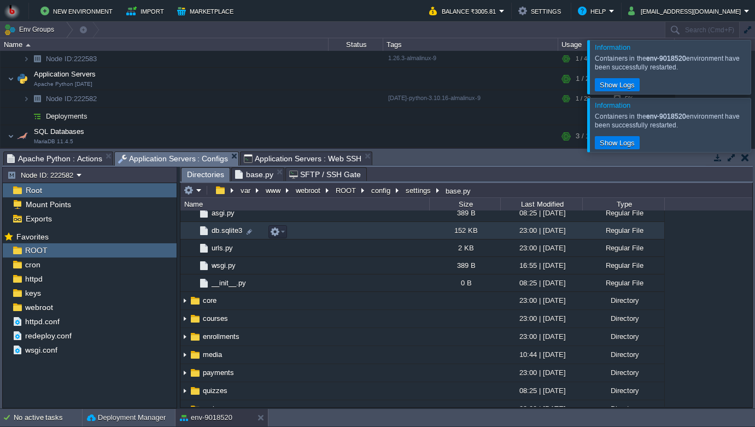
scroll to position [413, 0]
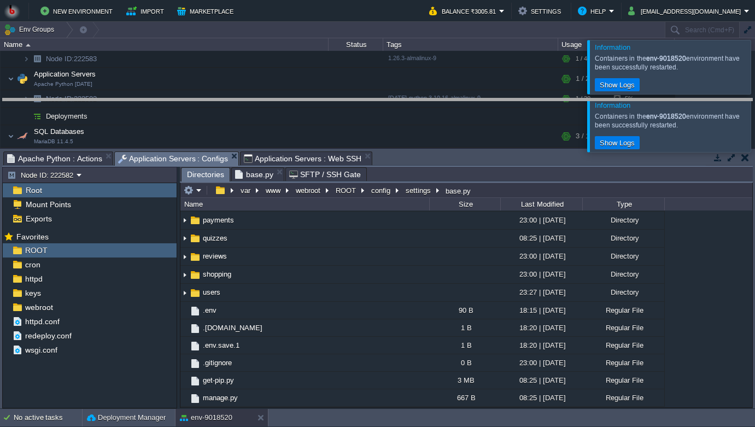
drag, startPoint x: 416, startPoint y: 156, endPoint x: 416, endPoint y: 87, distance: 68.9
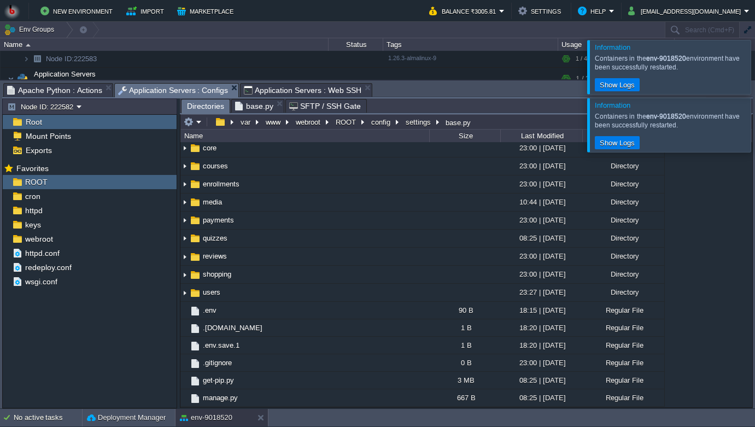
scroll to position [344, 0]
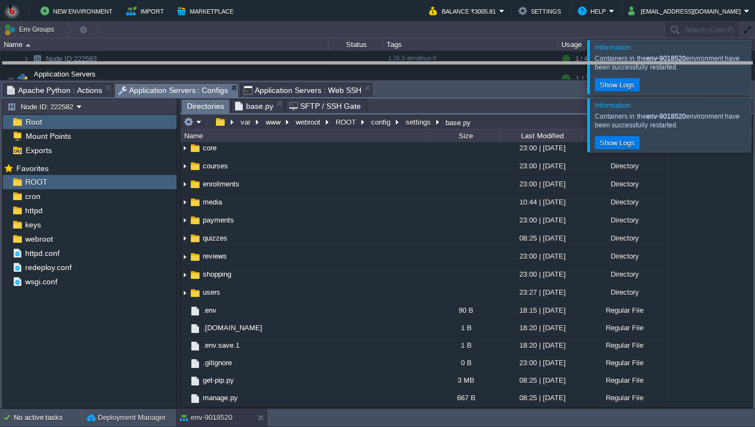
drag, startPoint x: 399, startPoint y: 83, endPoint x: 400, endPoint y: -15, distance: 97.3
click at [400, 0] on html "New Environment Import Marketplace Bonus ₹0.00 Upgrade Account Balance ₹3005.81…" at bounding box center [377, 213] width 755 height 427
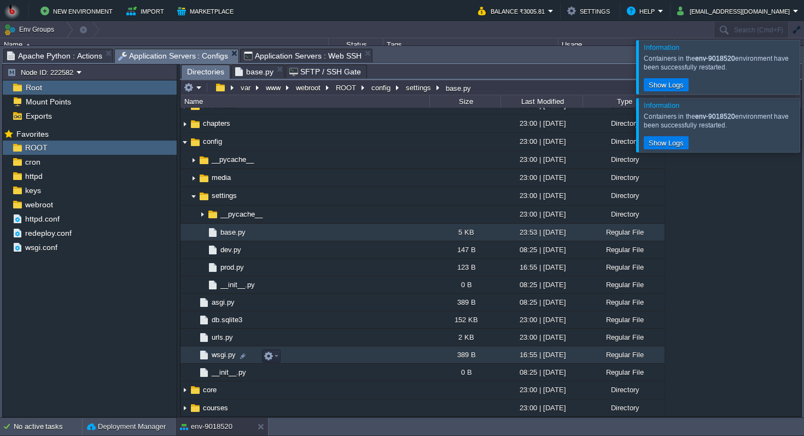
scroll to position [44, 0]
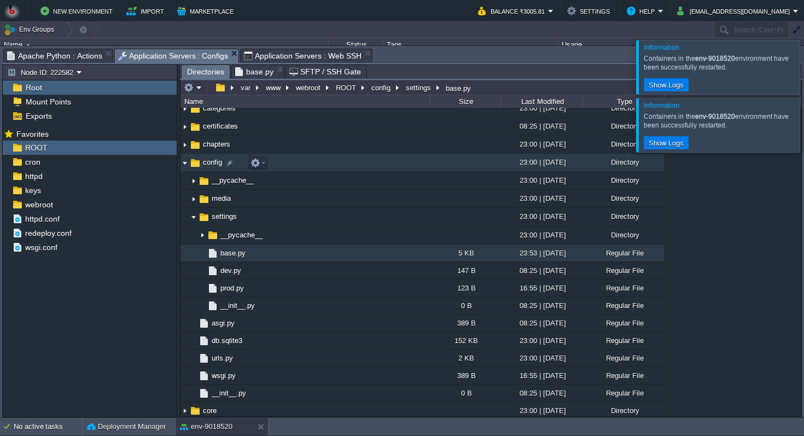
click at [185, 167] on img at bounding box center [184, 162] width 9 height 17
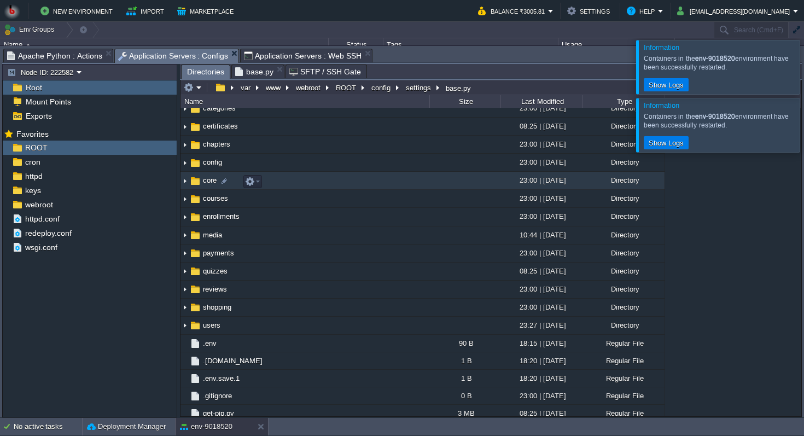
click at [183, 184] on img at bounding box center [184, 180] width 9 height 17
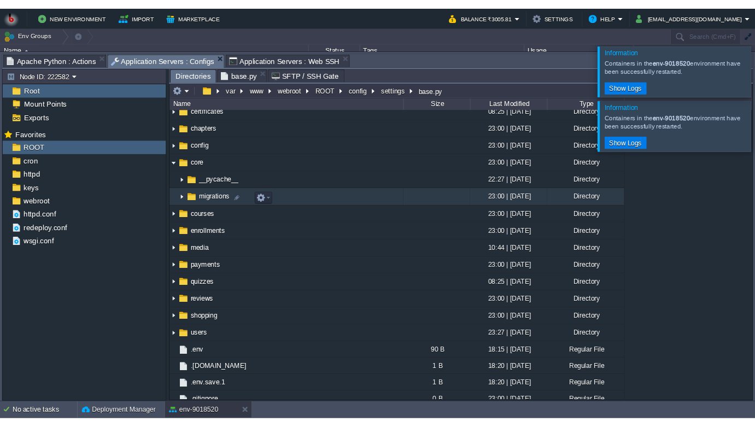
scroll to position [0, 0]
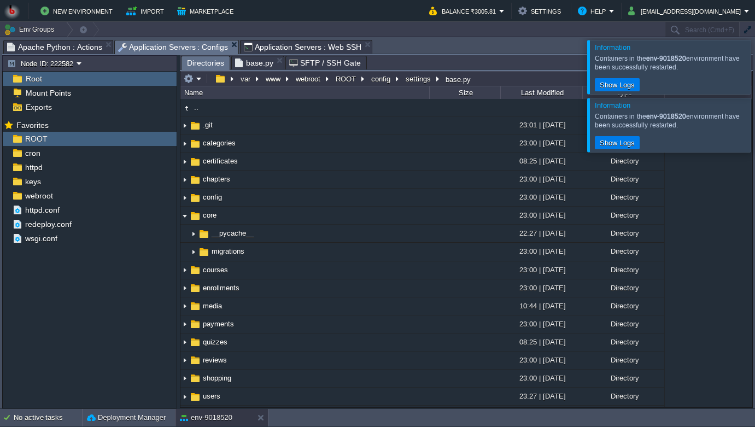
click at [278, 48] on span "Application Servers : Web SSH" at bounding box center [303, 46] width 118 height 13
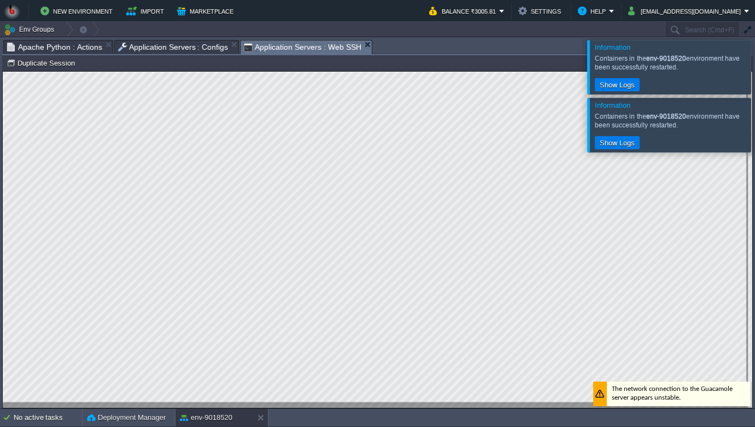
click at [32, 371] on div at bounding box center [378, 240] width 750 height 336
click at [16, 354] on div at bounding box center [378, 240] width 750 height 336
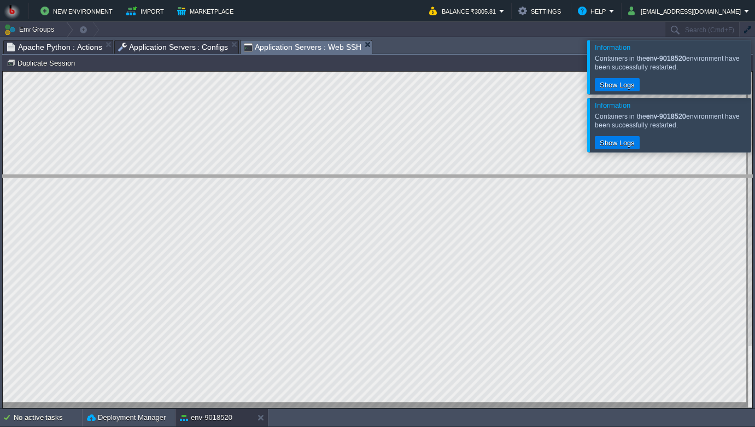
drag, startPoint x: 387, startPoint y: 39, endPoint x: 389, endPoint y: 195, distance: 155.8
click at [389, 194] on body "New Environment Import Marketplace Bonus ₹0.00 Upgrade Account Balance ₹3005.81…" at bounding box center [377, 213] width 755 height 427
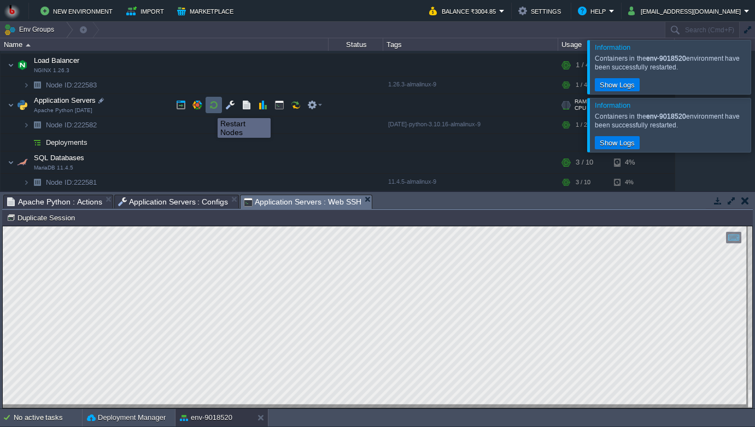
click at [214, 108] on button "button" at bounding box center [214, 105] width 10 height 10
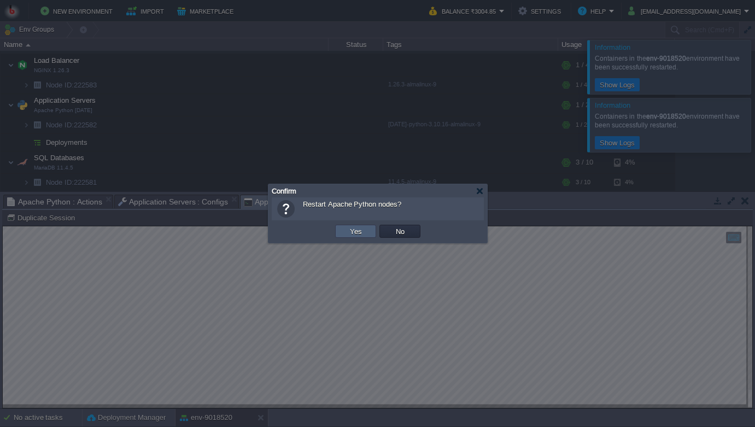
click at [355, 235] on button "Yes" at bounding box center [356, 231] width 19 height 10
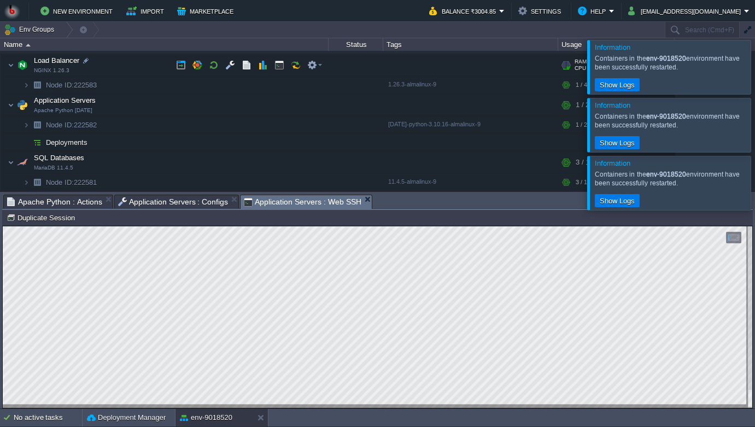
scroll to position [0, 0]
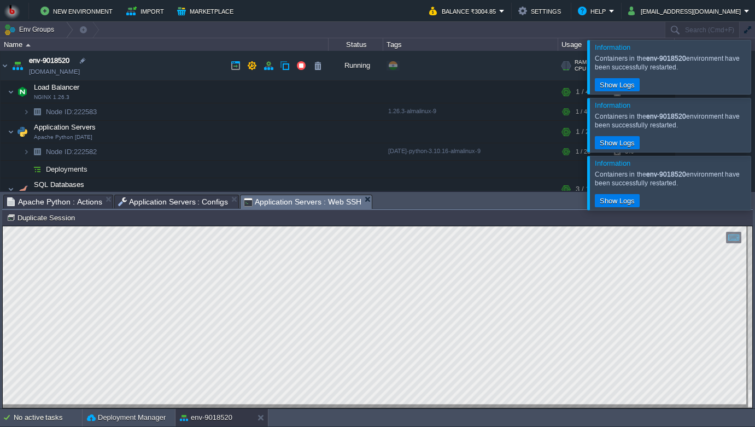
click at [80, 66] on link "[DOMAIN_NAME]" at bounding box center [54, 71] width 51 height 11
click at [224, 132] on td at bounding box center [230, 132] width 16 height 16
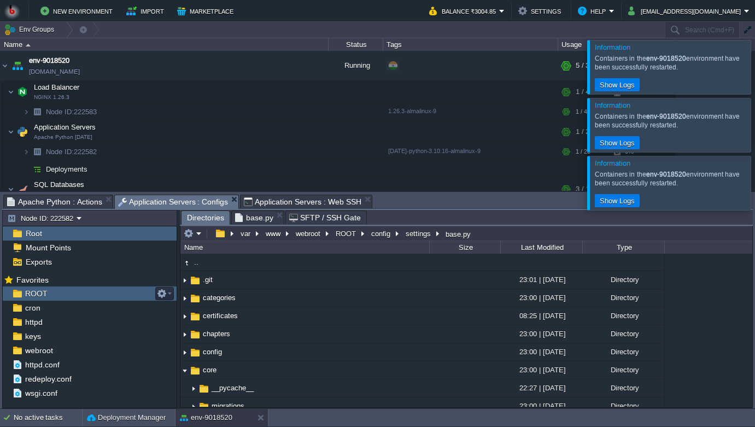
click at [57, 293] on div "ROOT" at bounding box center [90, 294] width 174 height 14
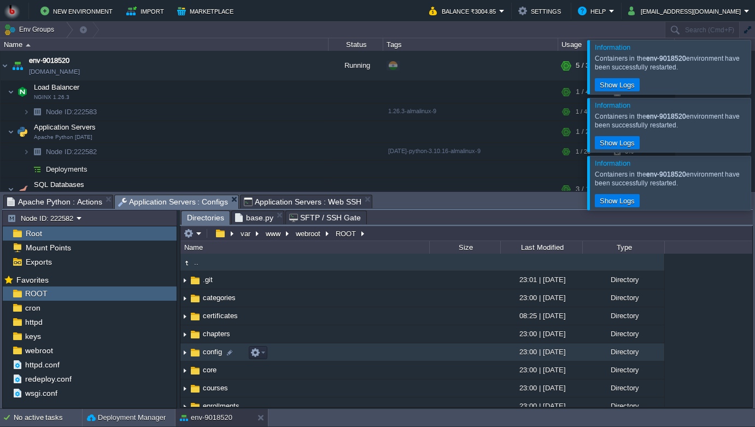
click at [210, 357] on span "config" at bounding box center [212, 351] width 22 height 9
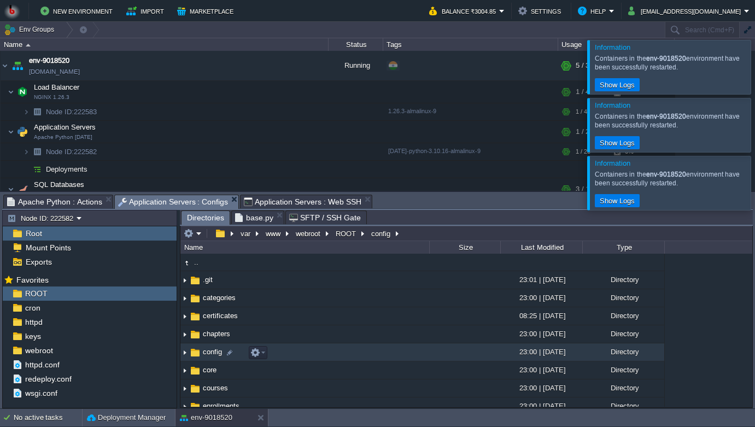
click at [207, 357] on span "config" at bounding box center [212, 351] width 22 height 9
click at [208, 353] on span "config" at bounding box center [212, 351] width 22 height 9
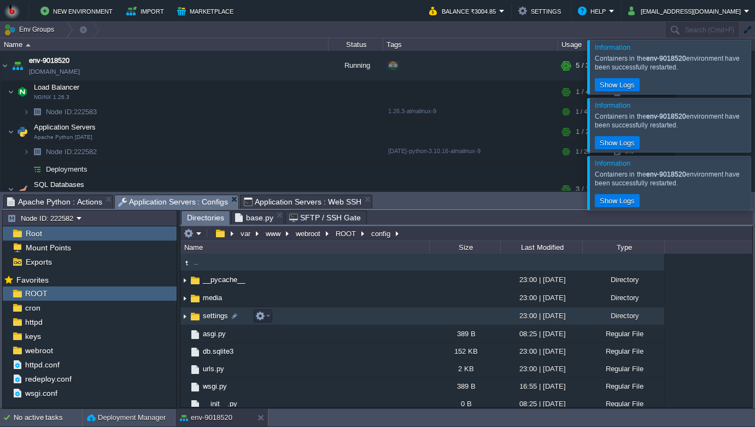
click at [183, 315] on img at bounding box center [184, 316] width 9 height 17
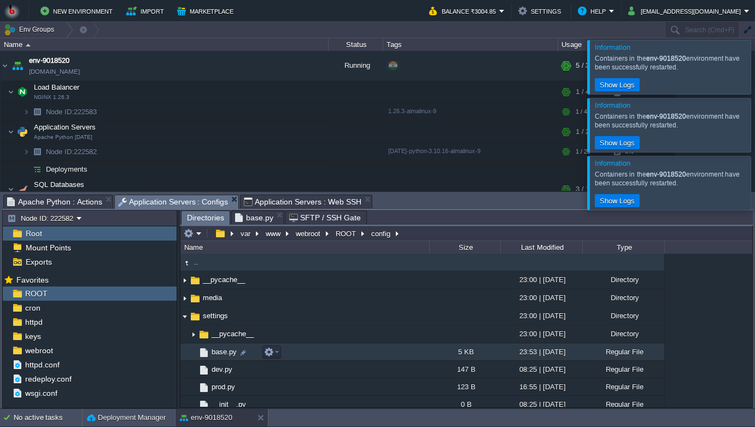
click at [214, 354] on span "base.py" at bounding box center [224, 351] width 28 height 9
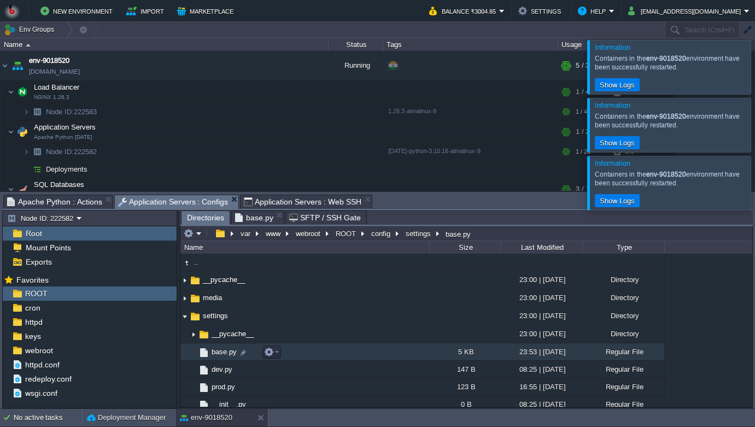
click at [222, 356] on span "base.py" at bounding box center [224, 351] width 28 height 9
click at [218, 354] on span "base.py" at bounding box center [224, 351] width 28 height 9
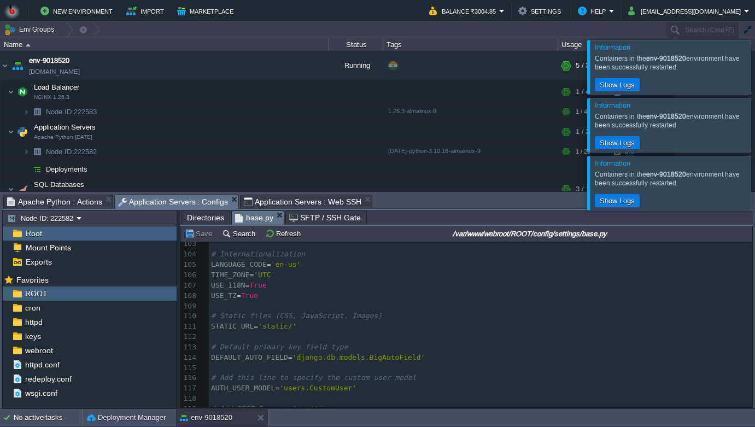
scroll to position [1024, 0]
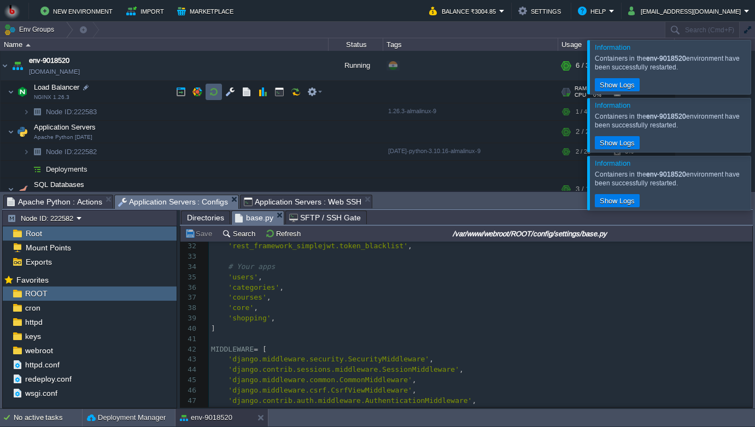
click at [213, 93] on button "button" at bounding box center [214, 92] width 10 height 10
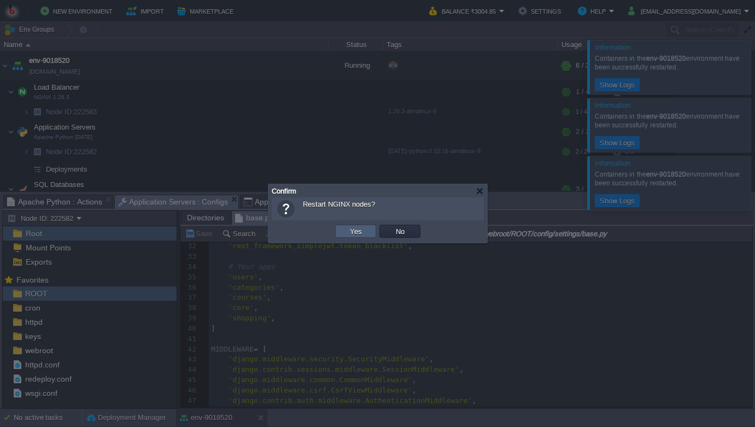
click at [347, 233] on button "Yes" at bounding box center [356, 231] width 19 height 10
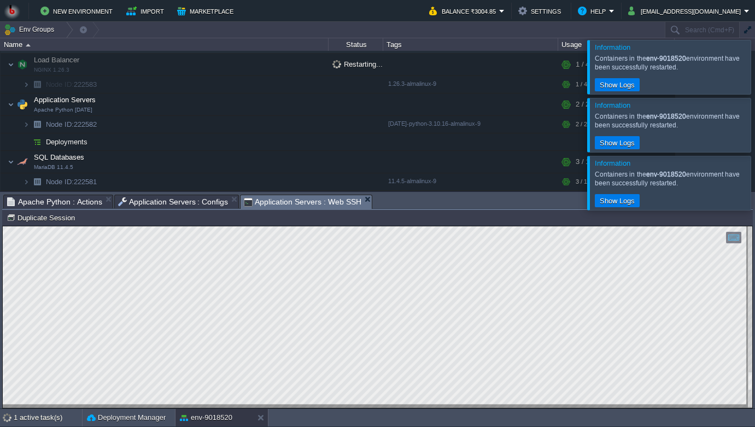
click at [274, 196] on span "Application Servers : Web SSH" at bounding box center [303, 202] width 118 height 14
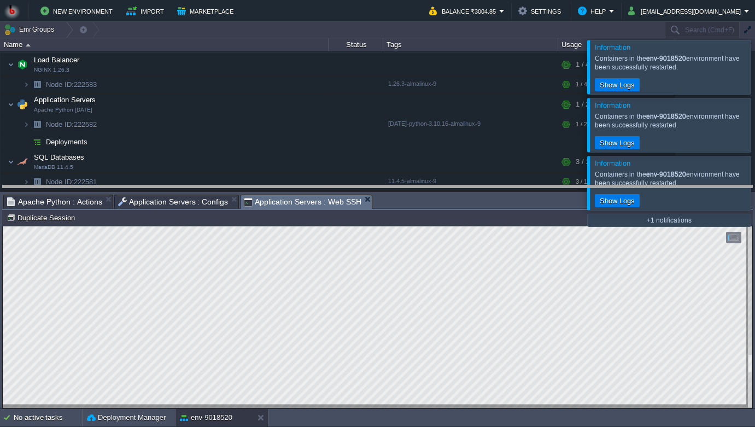
drag, startPoint x: 401, startPoint y: 199, endPoint x: 404, endPoint y: 123, distance: 76.1
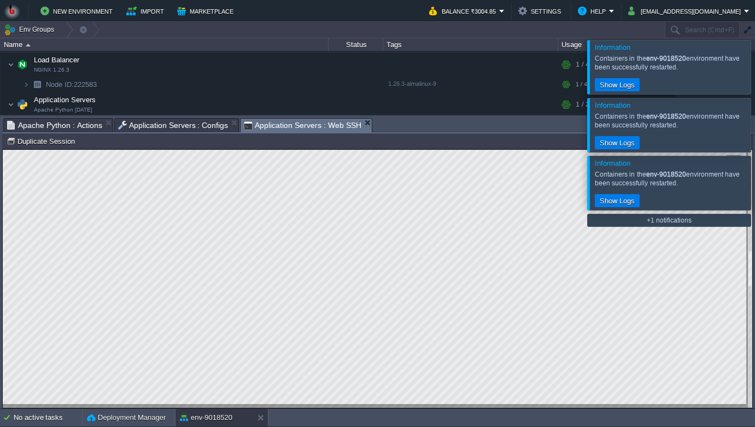
type textarea "sudo systemctl restart gunicorn sudo systemctl restart nginx"
click at [73, 150] on html "Copy: Cmd + C Paste: Cmd + V Settings: Ctrl + Shift + Alt 0" at bounding box center [378, 150] width 750 height 0
click at [73, 88] on span "Node ID:" at bounding box center [60, 84] width 28 height 8
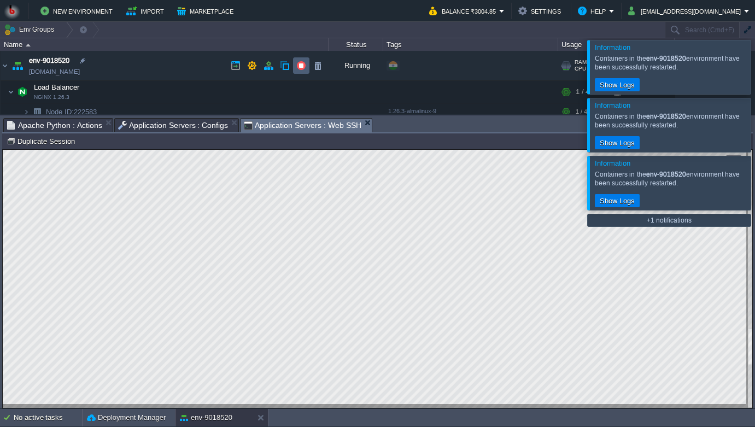
click at [294, 63] on td at bounding box center [301, 65] width 16 height 16
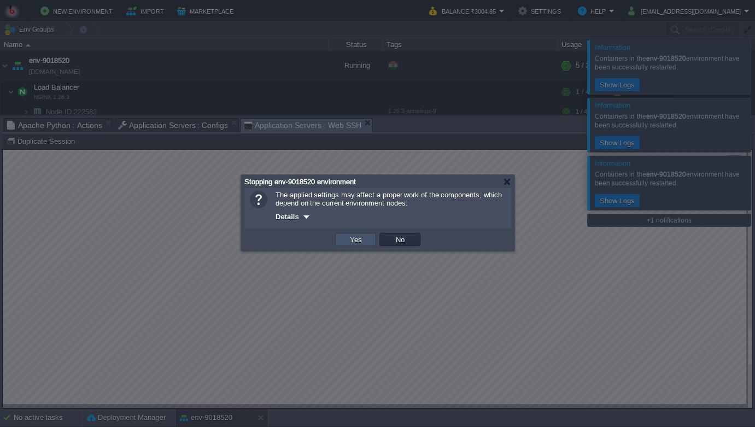
click at [358, 238] on button "Yes" at bounding box center [356, 240] width 19 height 10
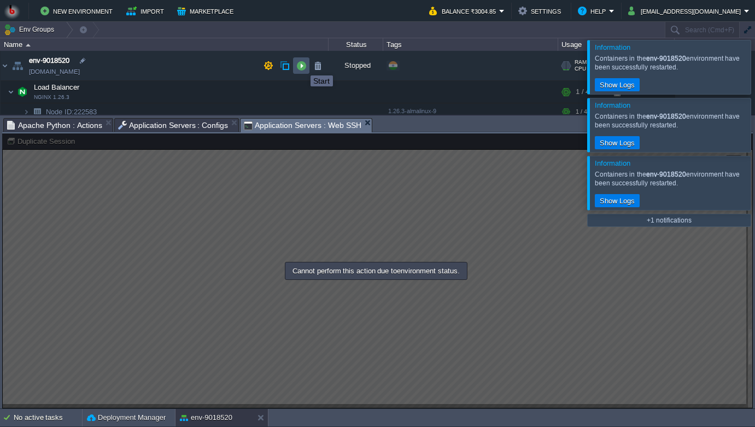
click at [302, 66] on button "button" at bounding box center [301, 66] width 10 height 10
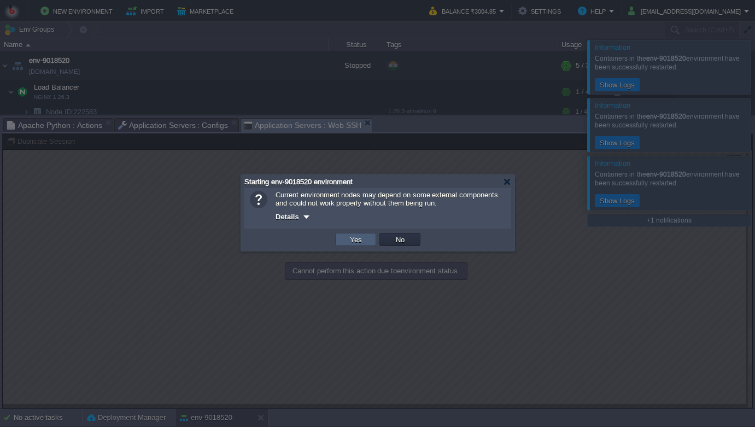
click at [352, 239] on button "Yes" at bounding box center [356, 240] width 19 height 10
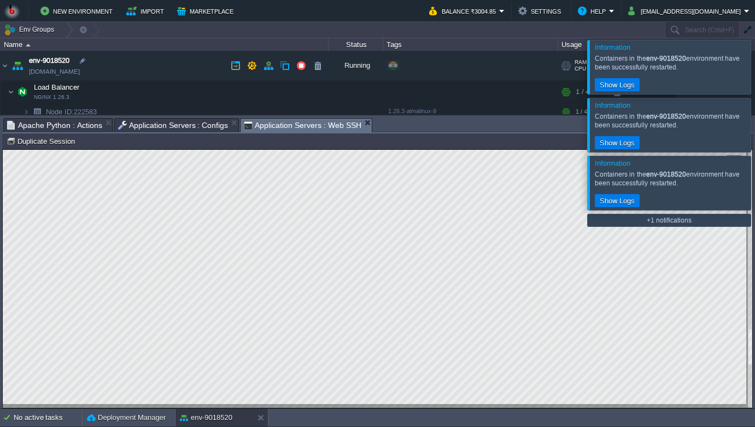
click at [64, 68] on link "[DOMAIN_NAME]" at bounding box center [54, 71] width 51 height 11
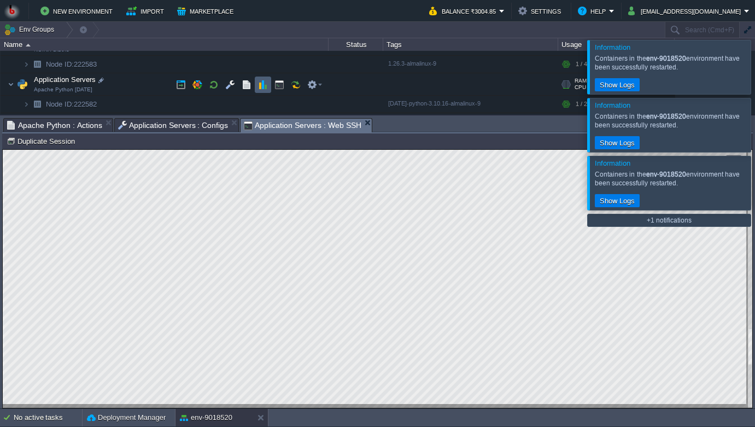
scroll to position [62, 0]
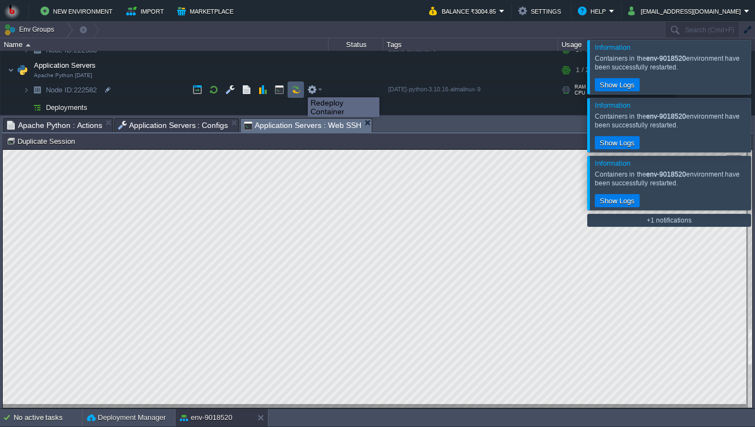
click at [300, 87] on button "button" at bounding box center [296, 90] width 10 height 10
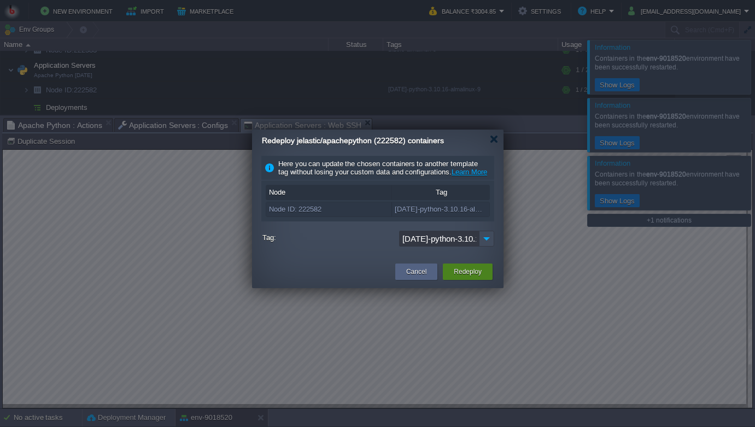
click at [455, 277] on button "Redeploy" at bounding box center [468, 271] width 28 height 11
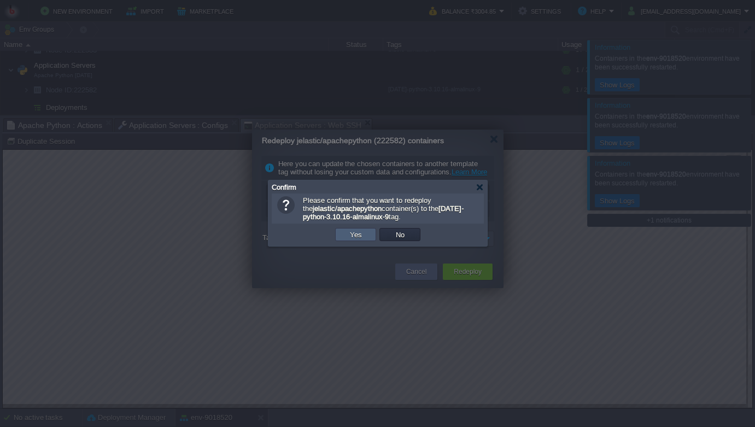
click at [353, 234] on button "Yes" at bounding box center [356, 235] width 19 height 10
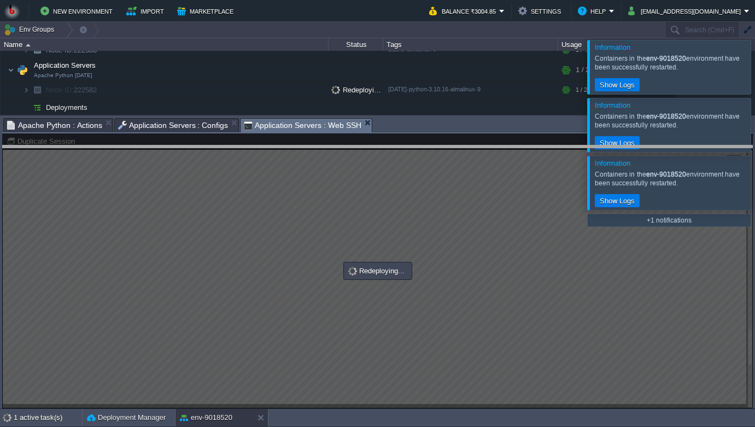
drag, startPoint x: 383, startPoint y: 128, endPoint x: 384, endPoint y: 226, distance: 97.9
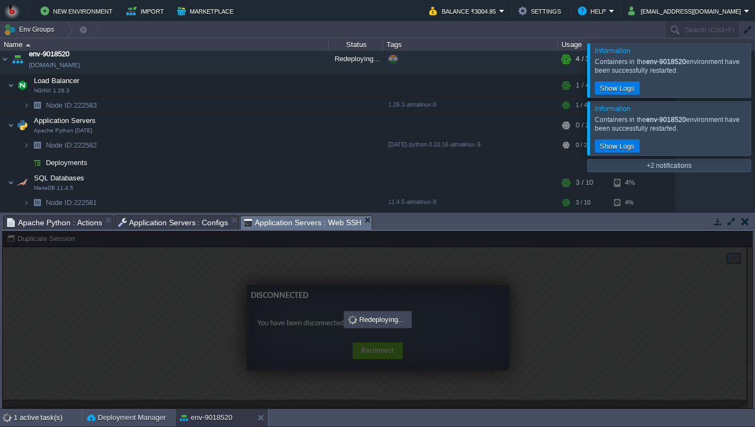
scroll to position [0, 0]
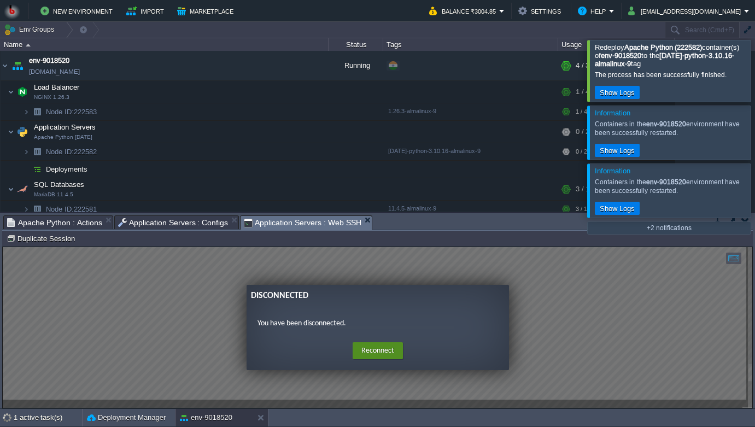
click at [374, 350] on button "Reconnect" at bounding box center [378, 350] width 50 height 17
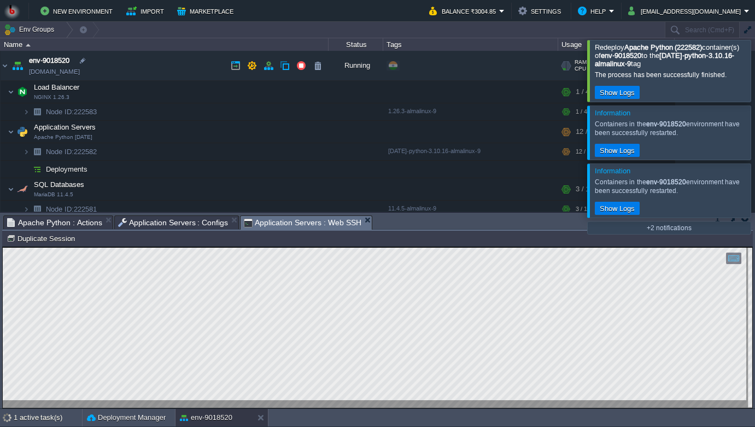
click at [65, 71] on link "[DOMAIN_NAME]" at bounding box center [54, 71] width 51 height 11
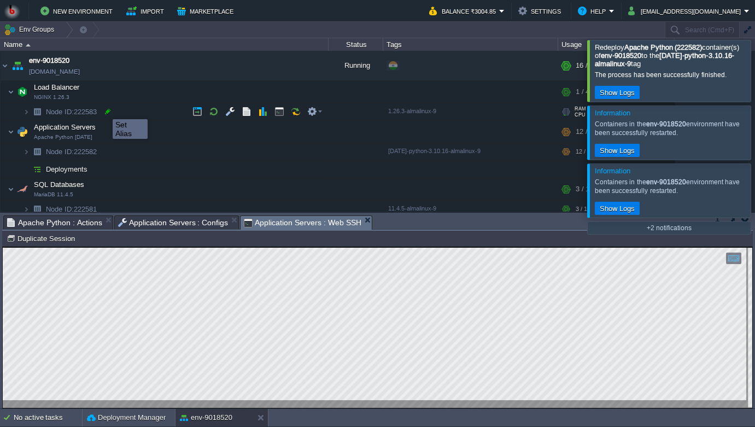
click at [104, 109] on div at bounding box center [108, 112] width 10 height 10
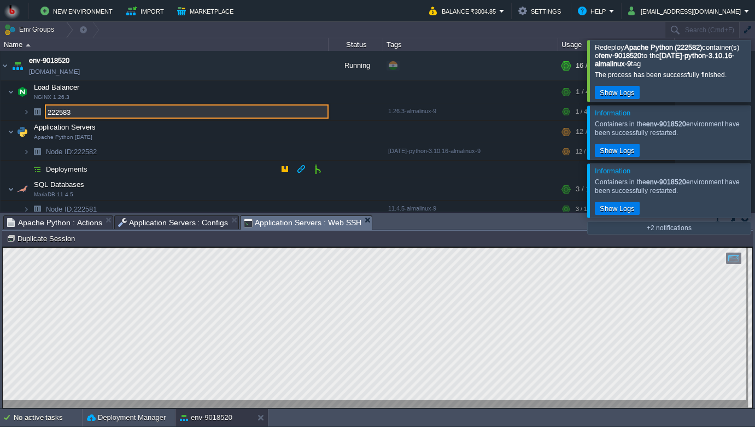
click at [116, 162] on td "Deployments" at bounding box center [165, 169] width 328 height 17
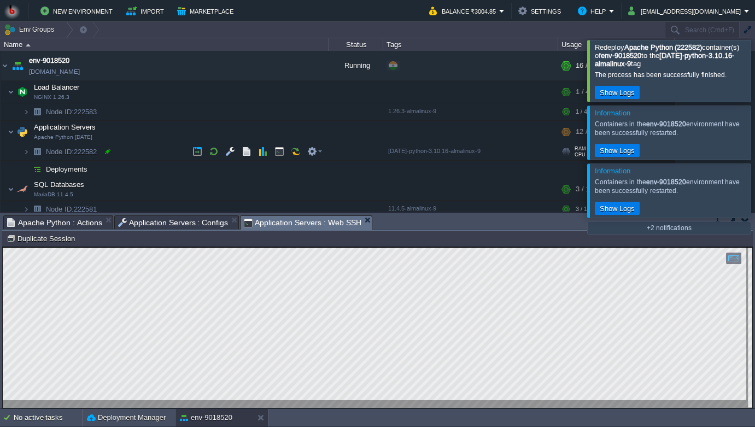
click at [106, 150] on div at bounding box center [108, 152] width 10 height 10
type input "222582"
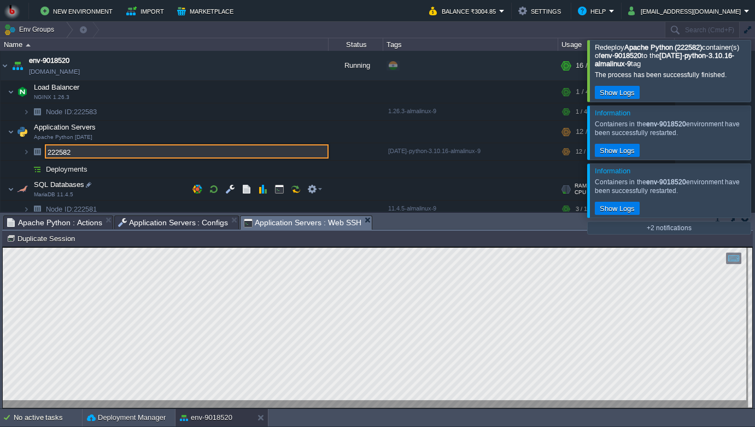
click at [116, 189] on td "SQL Databases MariaDB 11.4.5" at bounding box center [165, 189] width 328 height 22
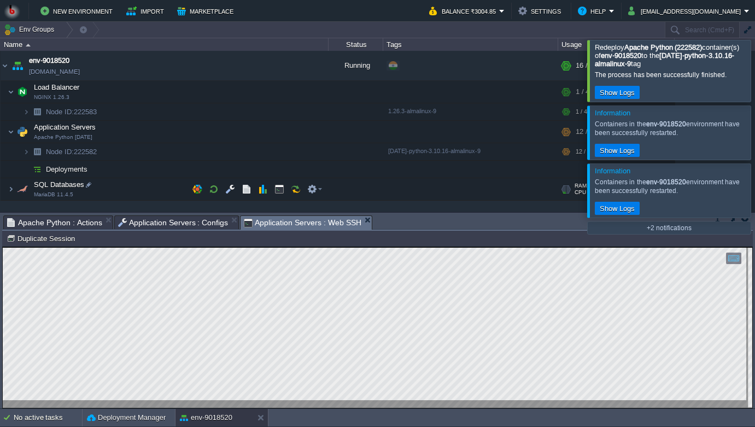
click at [64, 182] on span "SQL Databases" at bounding box center [59, 184] width 53 height 9
click at [71, 194] on td "SQL Databases MariaDB 11.4.5" at bounding box center [165, 189] width 328 height 22
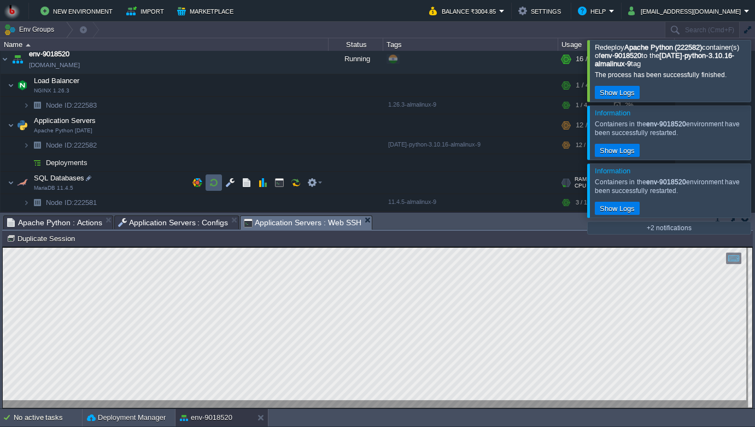
click at [215, 186] on button "button" at bounding box center [214, 183] width 10 height 10
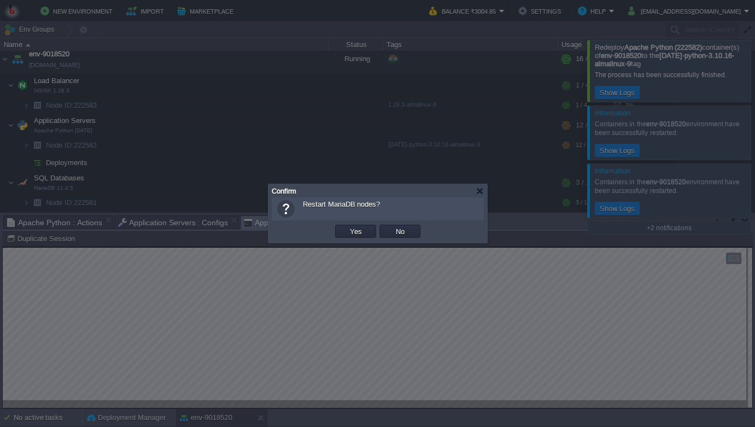
click at [349, 240] on div "OK Yes No Cancel" at bounding box center [378, 231] width 212 height 22
click at [354, 233] on button "Yes" at bounding box center [356, 231] width 19 height 10
